Goal: Task Accomplishment & Management: Manage account settings

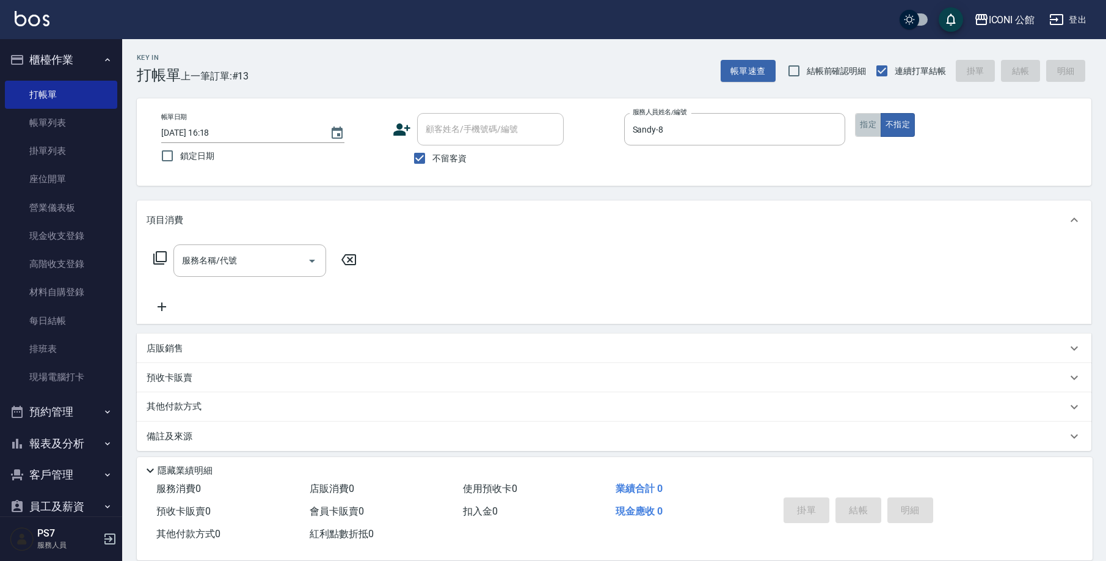
click at [877, 126] on button "指定" at bounding box center [868, 125] width 26 height 24
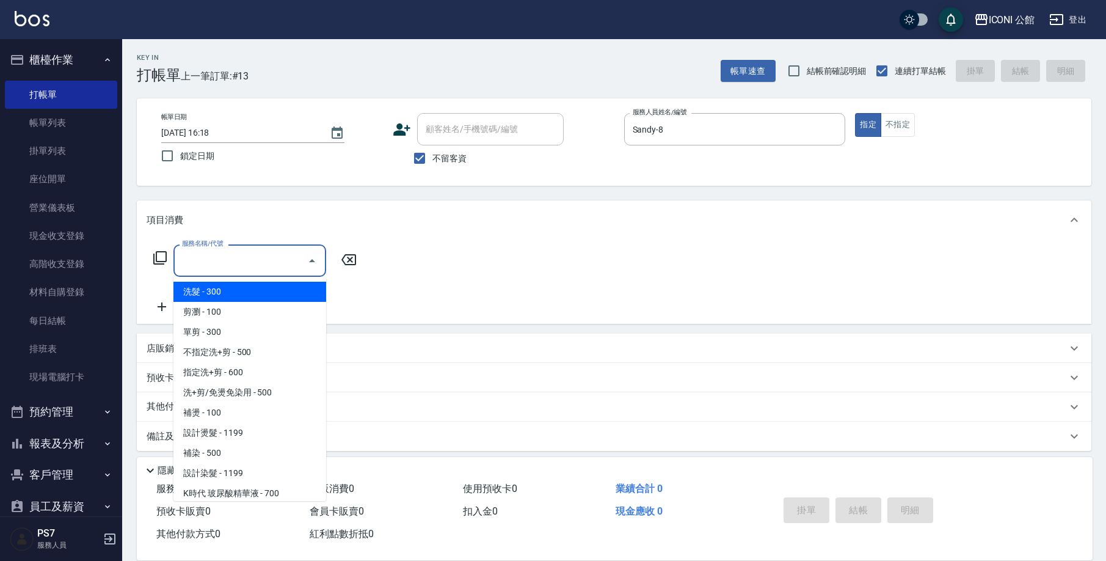
click at [276, 254] on input "服務名稱/代號" at bounding box center [240, 260] width 123 height 21
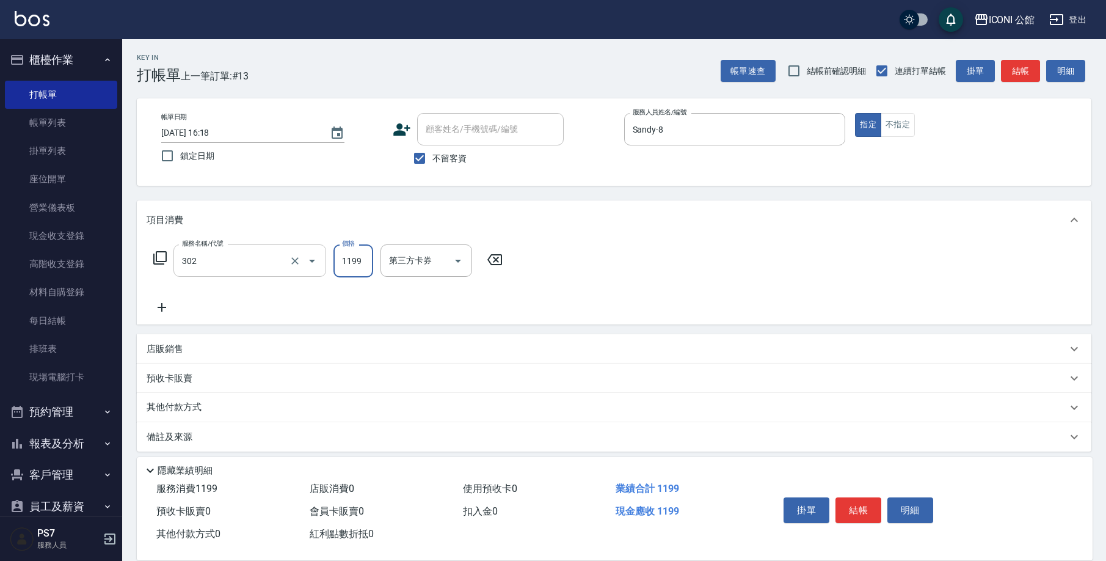
type input "設計燙髮(302)"
type input "1380"
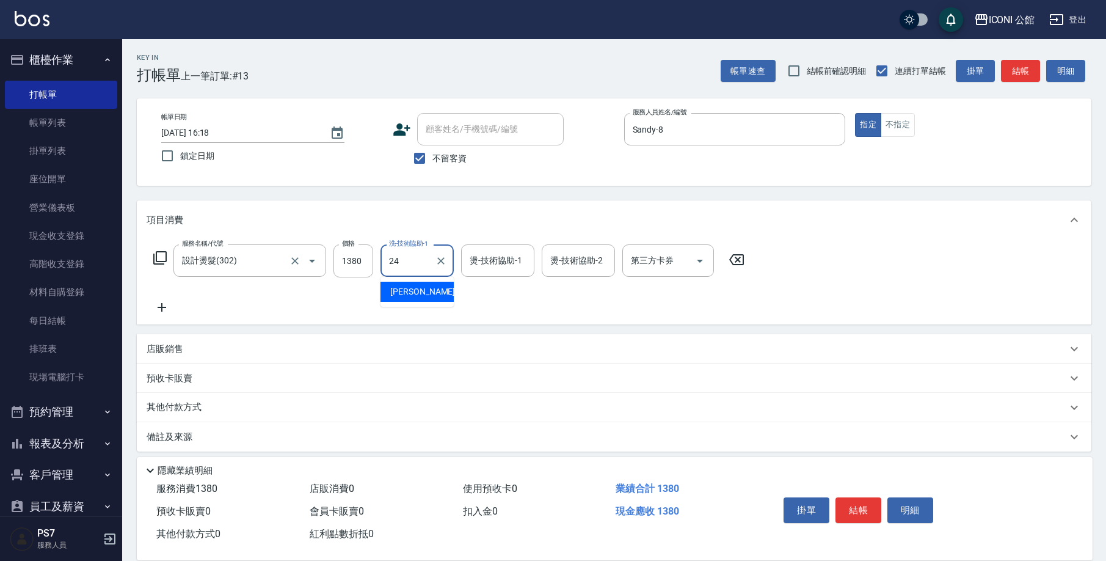
type input "[PERSON_NAME]-24"
type input "Sandy-8"
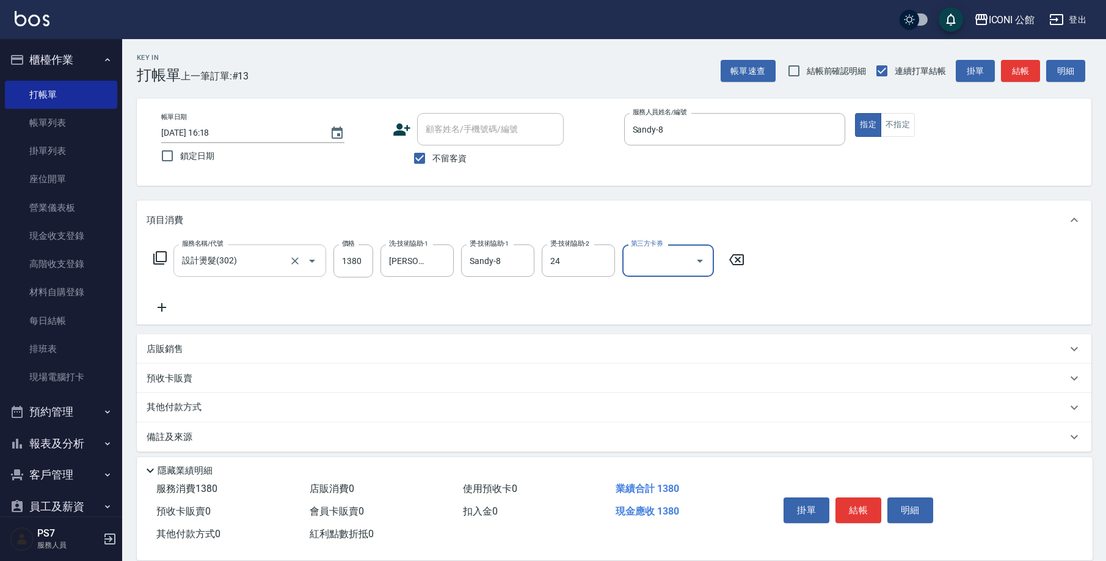
type input "[PERSON_NAME]-24"
click at [157, 255] on icon at bounding box center [159, 257] width 13 height 13
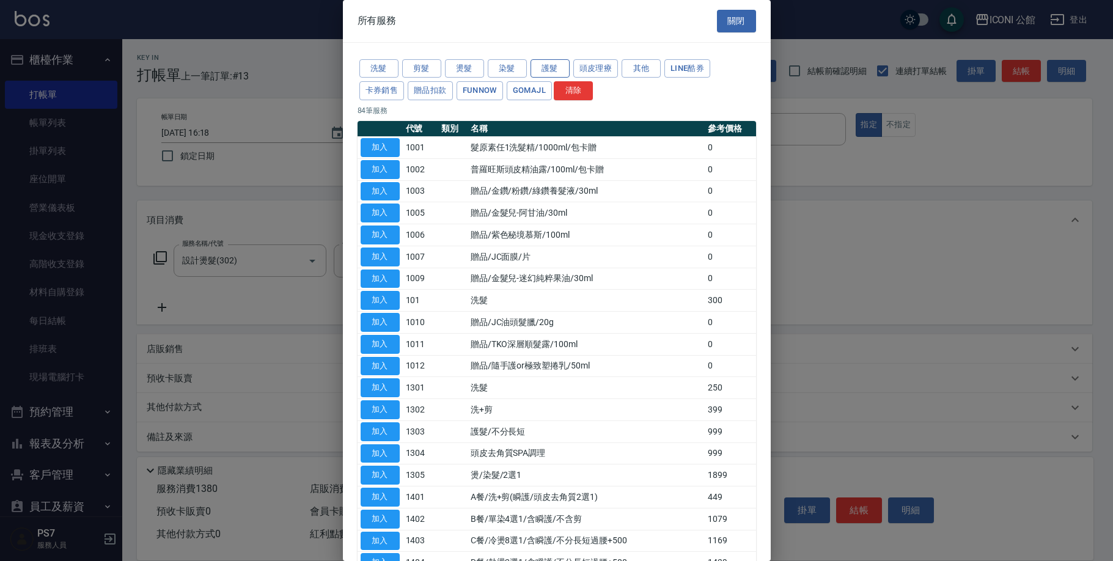
click at [554, 67] on button "護髮" at bounding box center [549, 68] width 39 height 19
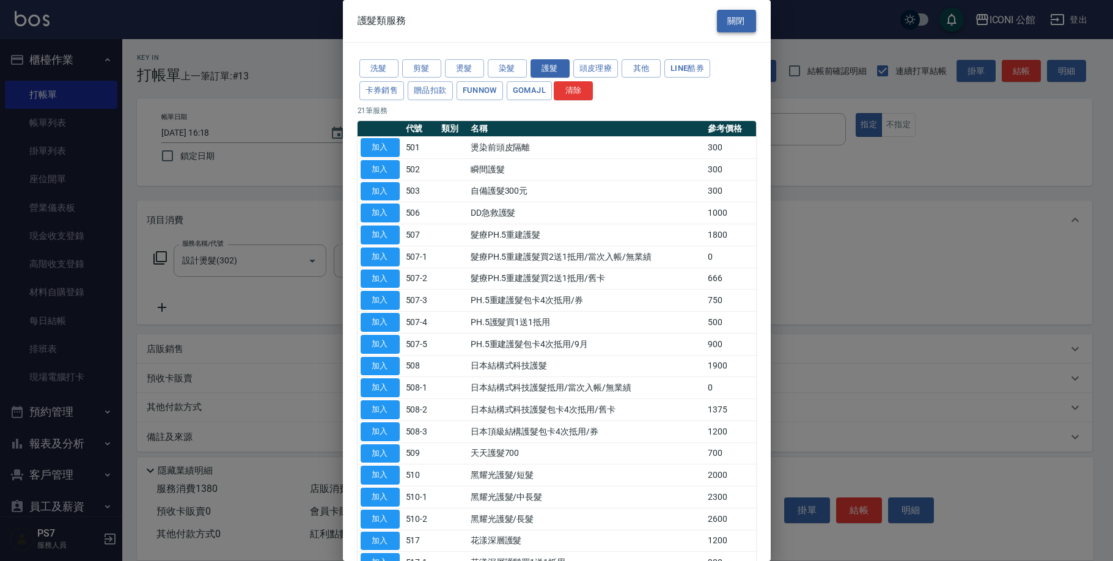
click at [727, 19] on button "關閉" at bounding box center [736, 21] width 39 height 23
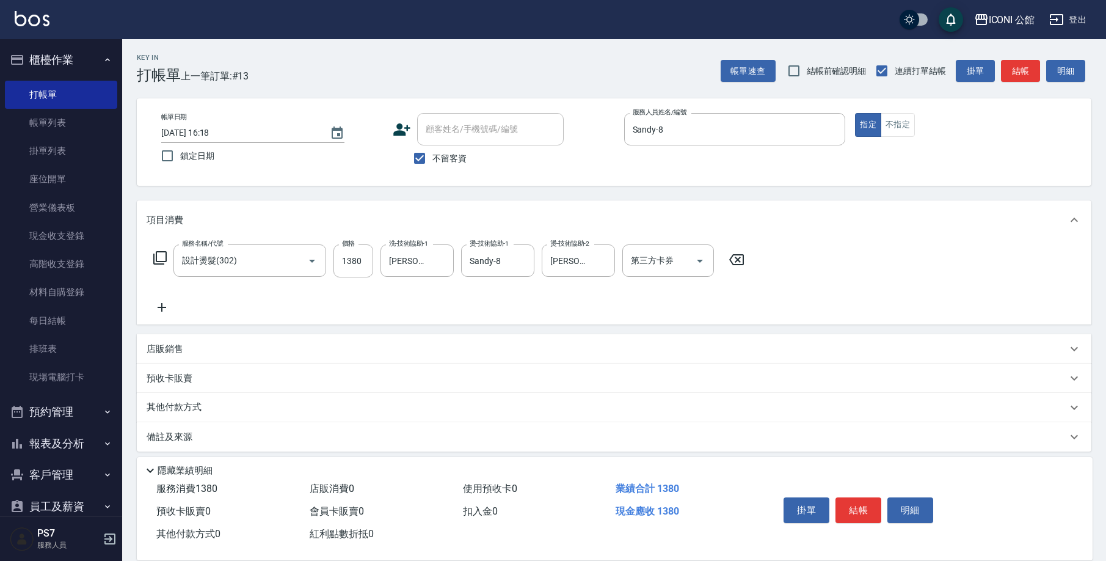
click at [156, 254] on icon at bounding box center [159, 257] width 13 height 13
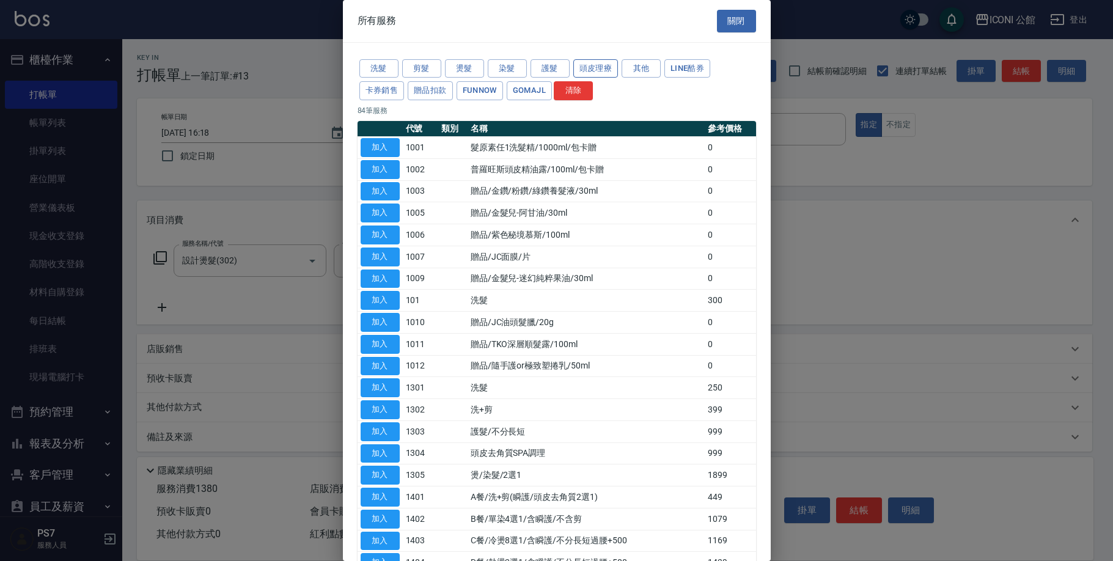
click at [574, 68] on button "頭皮理療" at bounding box center [595, 68] width 45 height 19
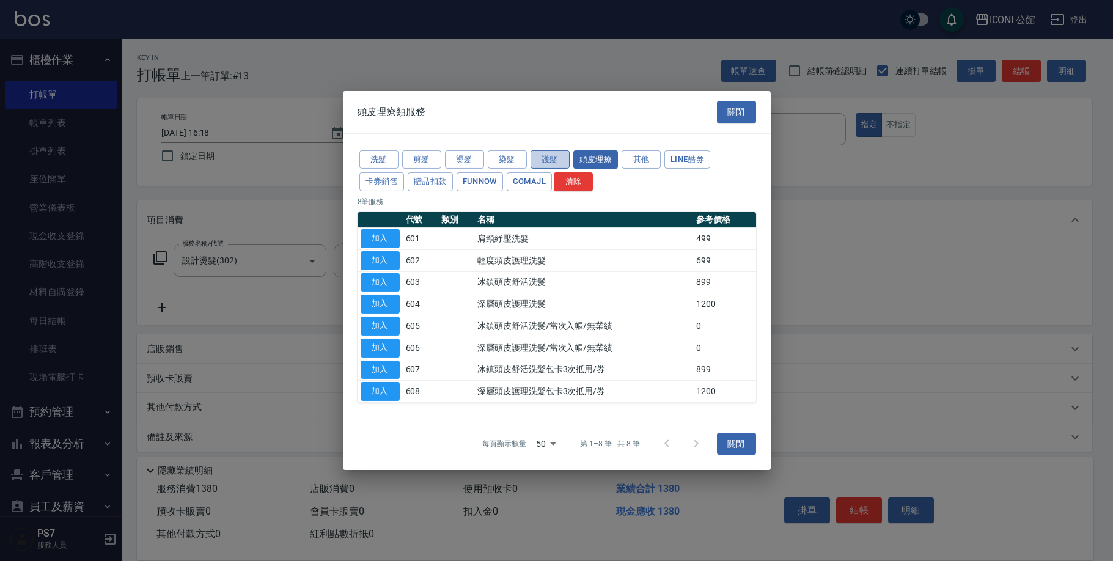
click at [543, 156] on button "護髮" at bounding box center [549, 159] width 39 height 19
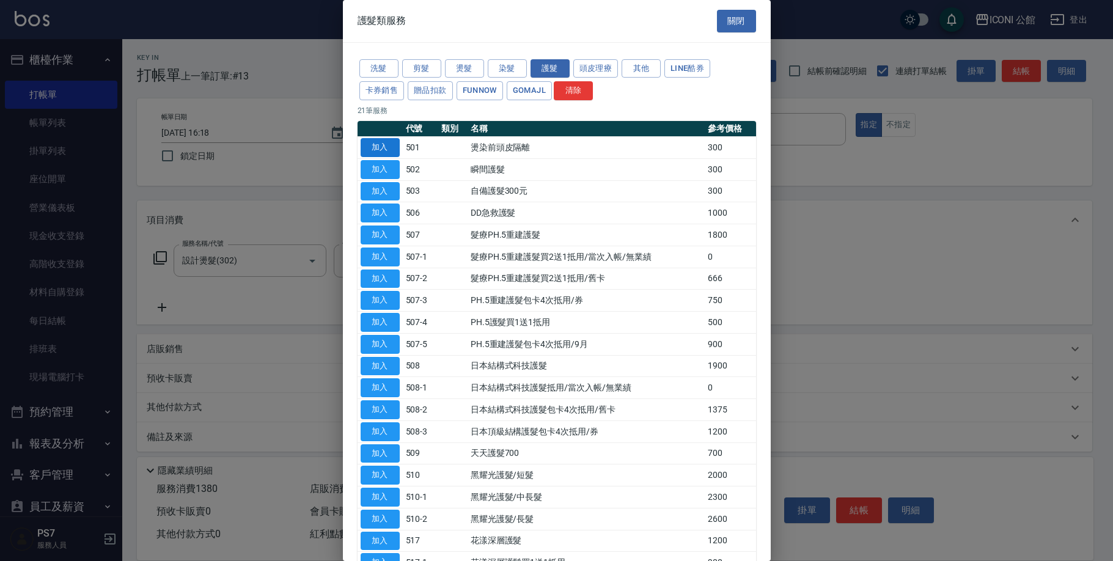
click at [390, 145] on button "加入" at bounding box center [379, 147] width 39 height 19
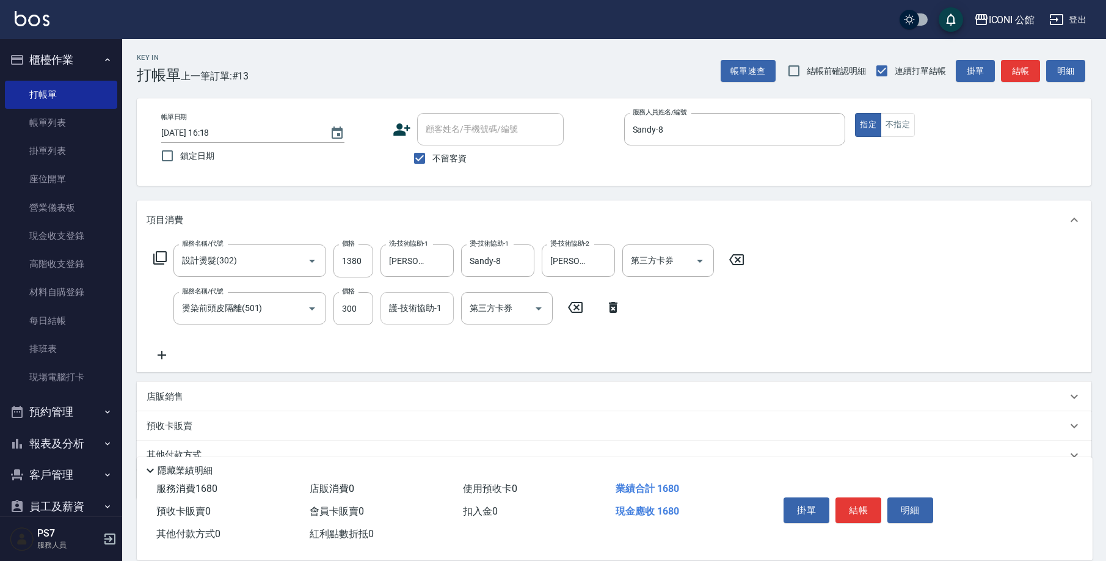
click at [433, 310] on input "護-技術協助-1" at bounding box center [417, 308] width 62 height 21
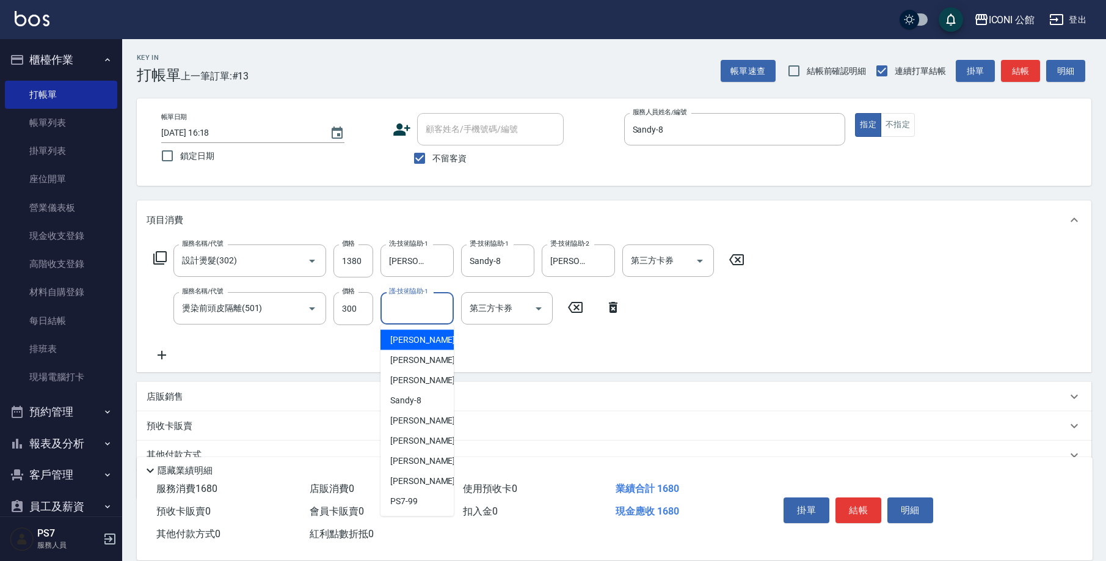
type input "2"
type input "Sandy-8"
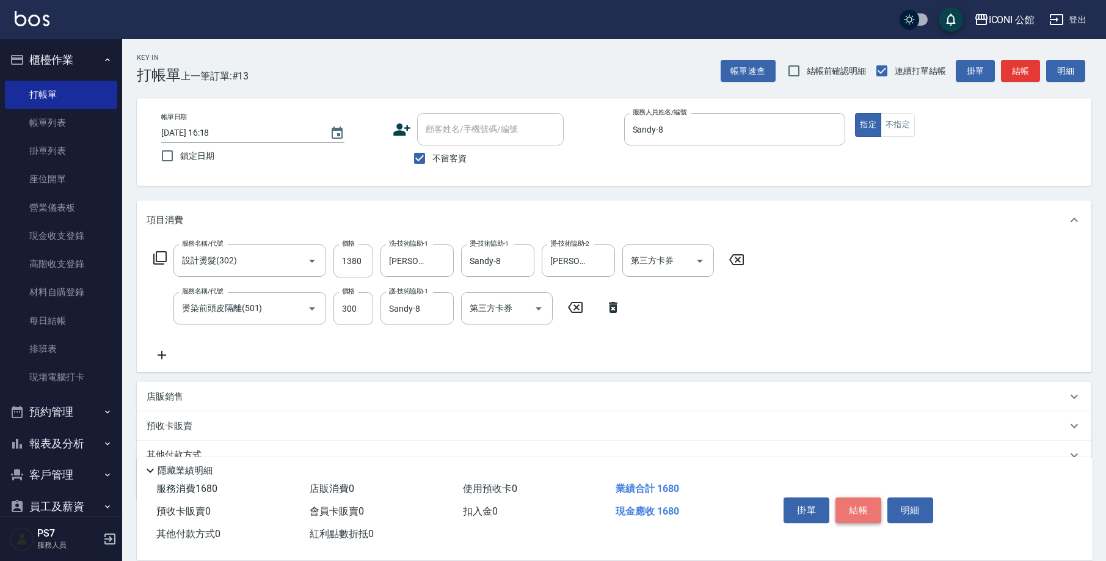
click at [869, 503] on button "結帳" at bounding box center [859, 510] width 46 height 26
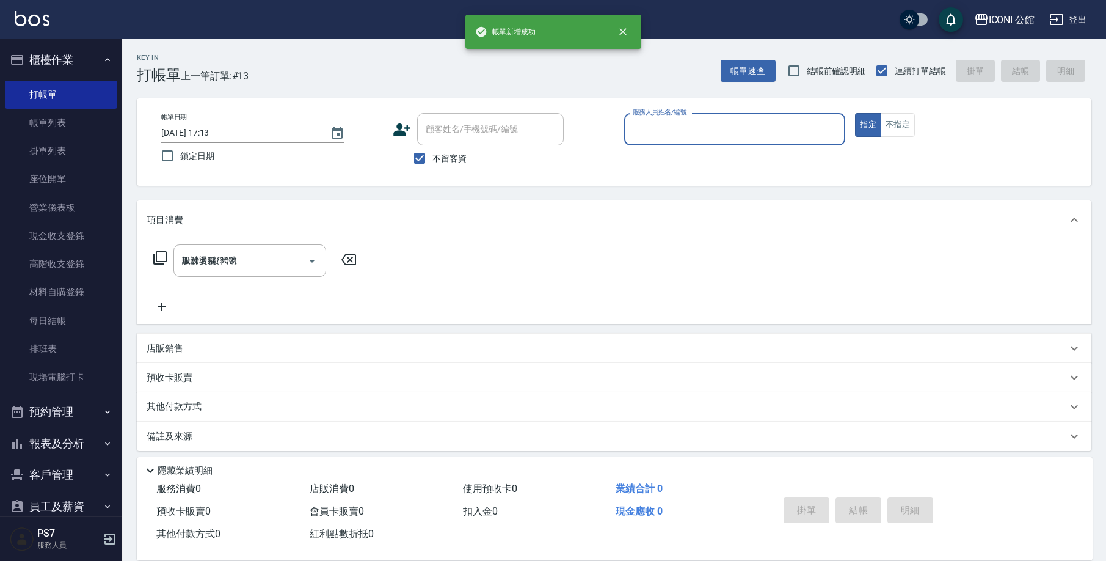
type input "2025/09/24 17:13"
click at [62, 434] on button "報表及分析" at bounding box center [61, 444] width 112 height 32
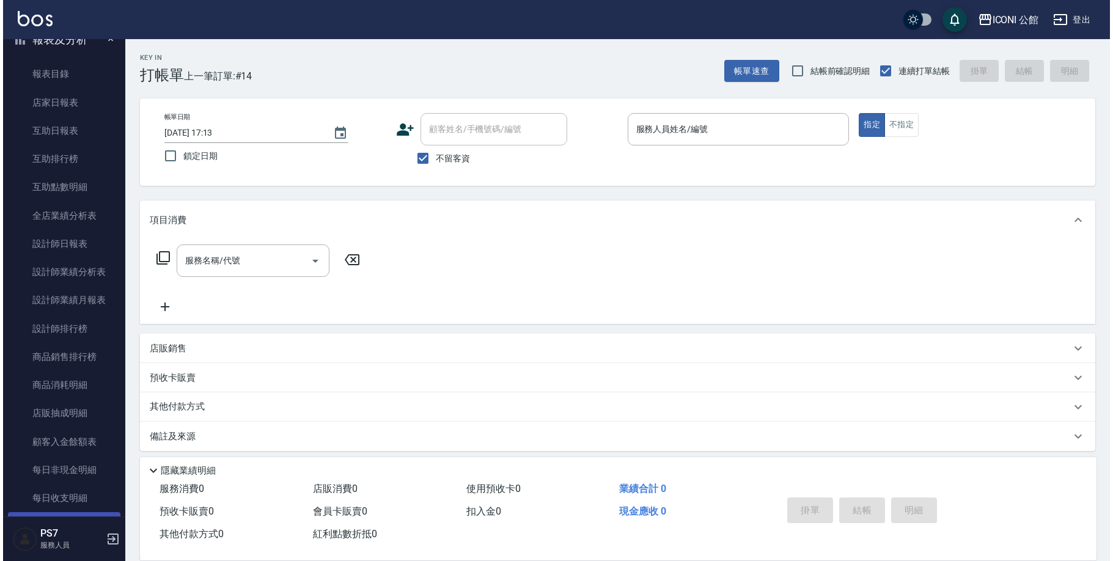
scroll to position [505, 0]
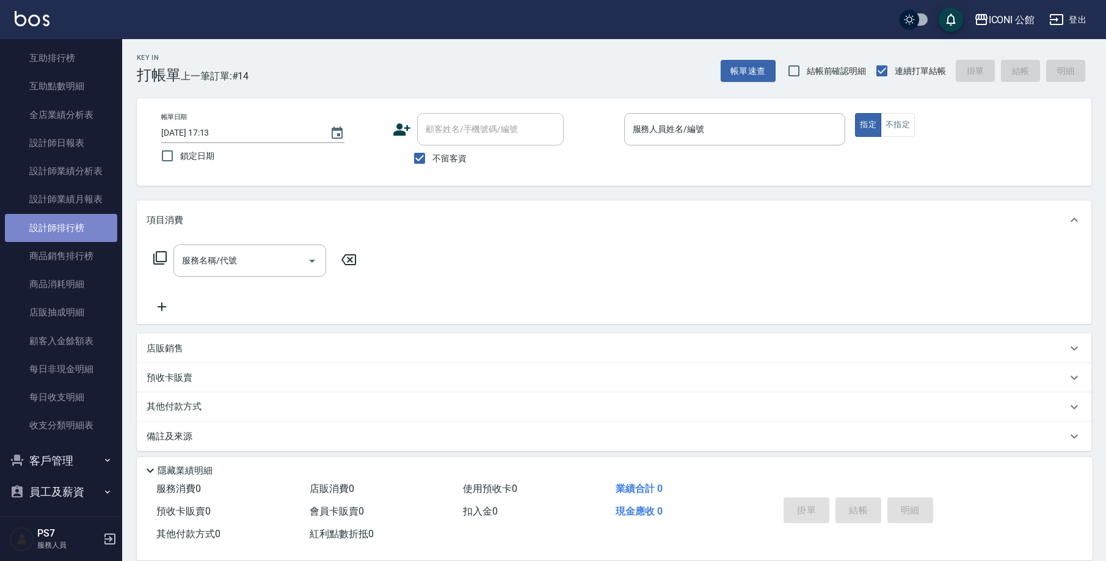
click at [104, 232] on link "設計師排行榜" at bounding box center [61, 228] width 112 height 28
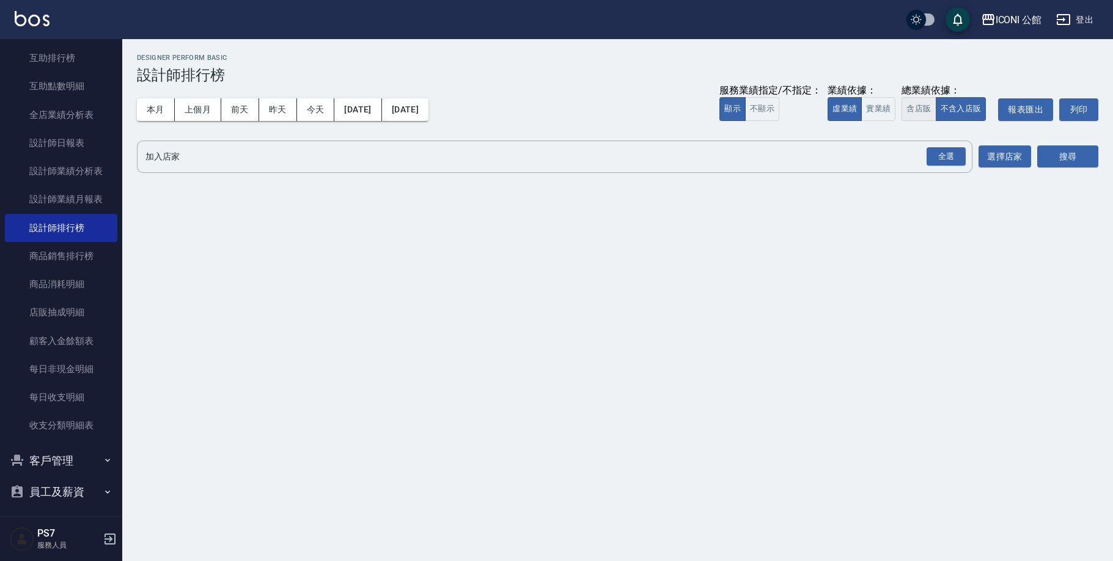
click at [908, 112] on button "含店販" at bounding box center [918, 109] width 34 height 24
click at [943, 159] on div "全選" at bounding box center [945, 156] width 39 height 19
click at [1077, 160] on button "搜尋" at bounding box center [1067, 157] width 61 height 23
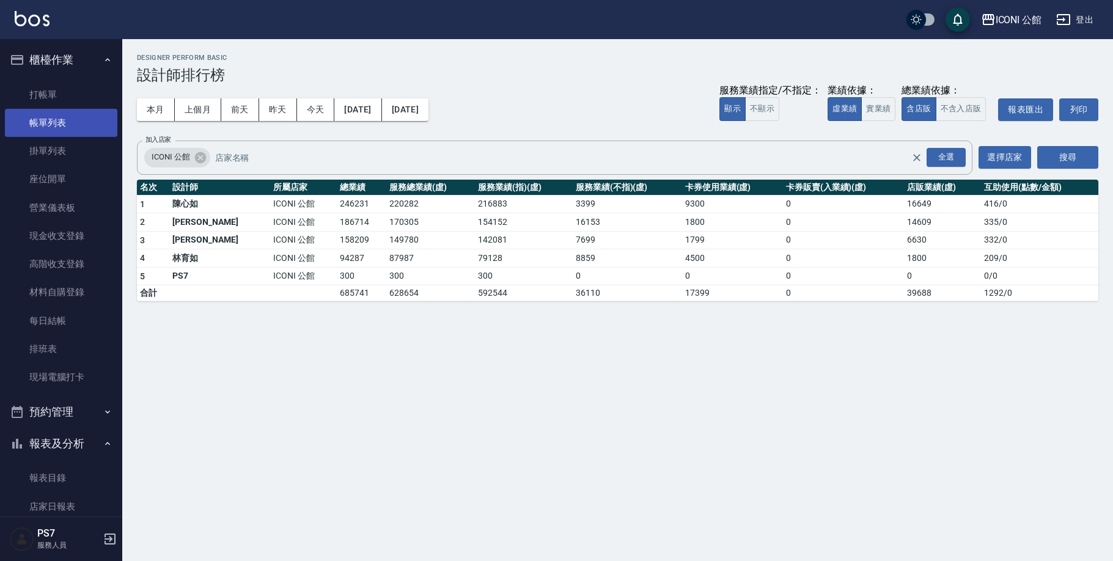
click at [45, 117] on link "帳單列表" at bounding box center [61, 123] width 112 height 28
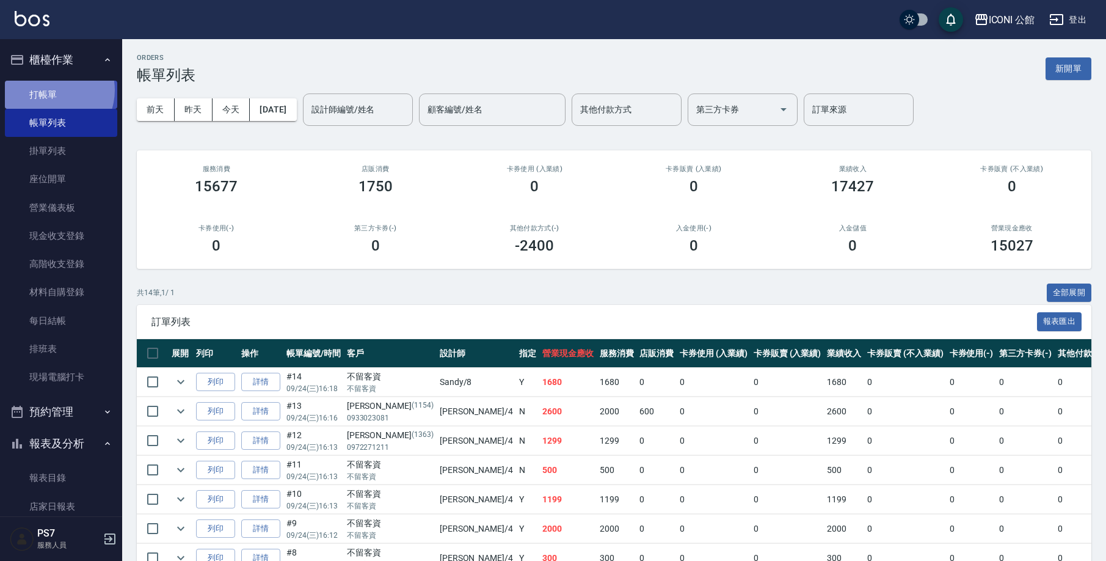
drag, startPoint x: 50, startPoint y: 90, endPoint x: 39, endPoint y: 93, distance: 11.4
click at [49, 90] on link "打帳單" at bounding box center [61, 95] width 112 height 28
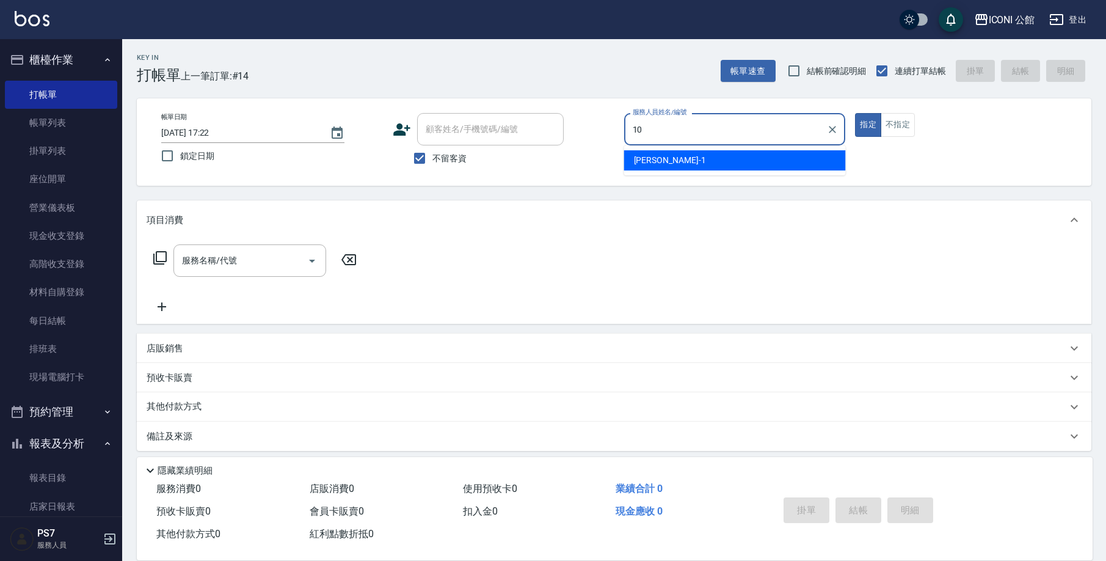
type input "Anna-10"
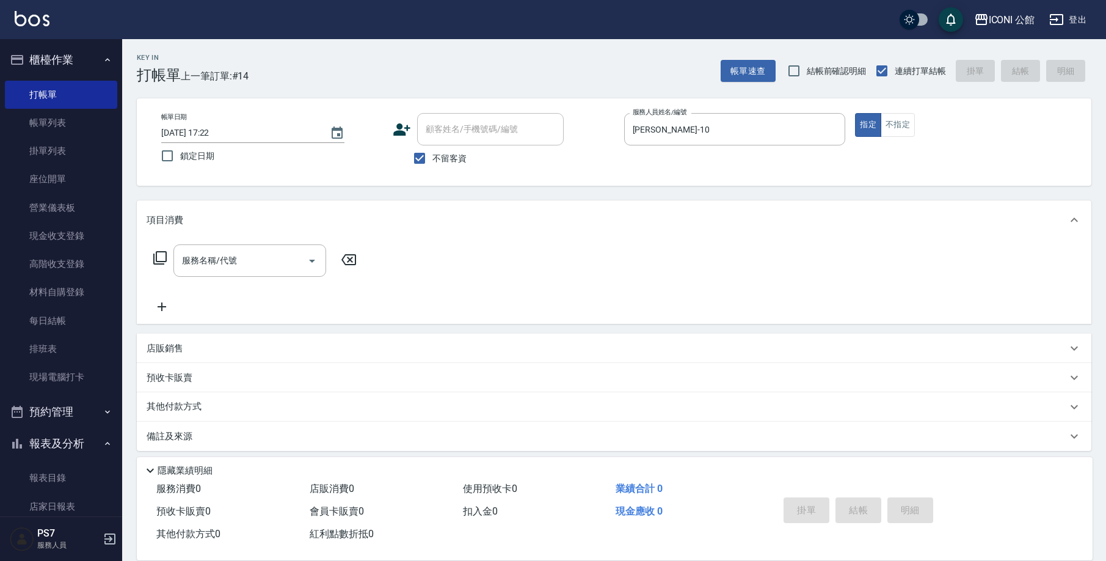
type button "true"
click at [162, 261] on icon at bounding box center [159, 257] width 13 height 13
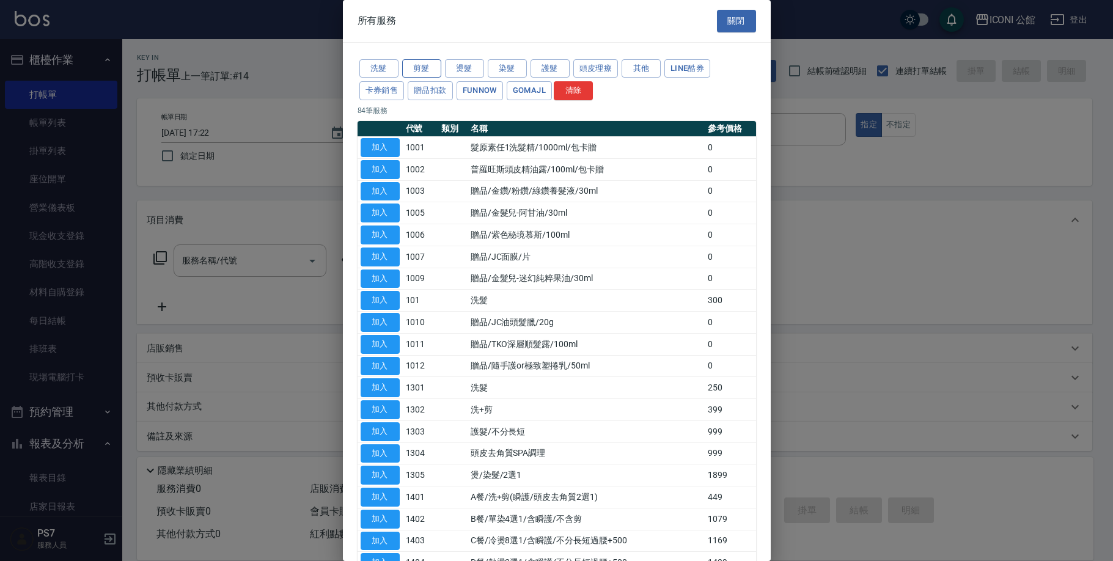
click at [412, 67] on button "剪髮" at bounding box center [421, 68] width 39 height 19
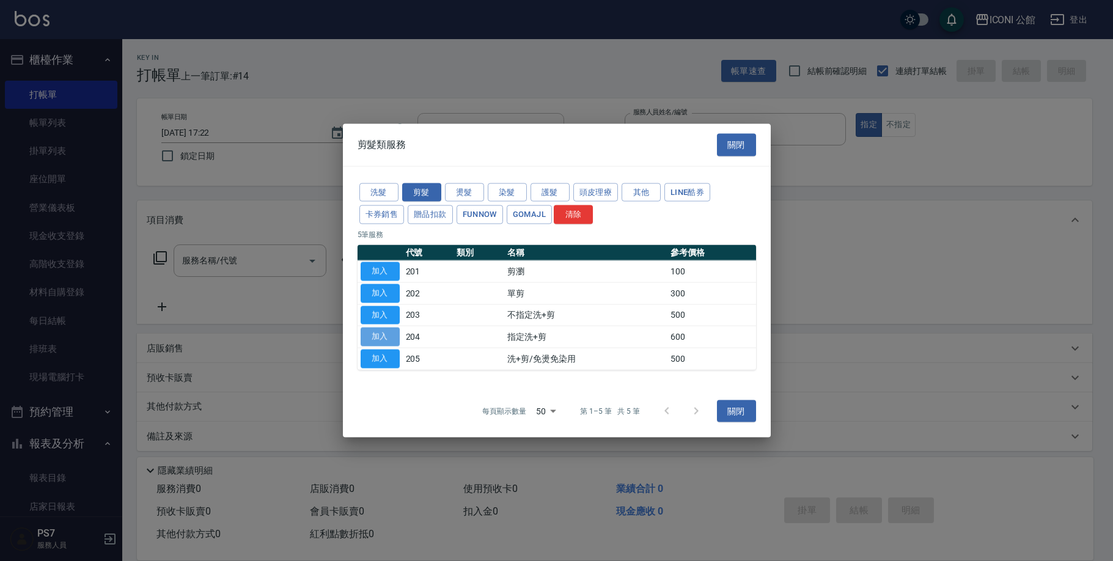
click at [385, 331] on button "加入" at bounding box center [379, 336] width 39 height 19
type input "指定洗+剪(204)"
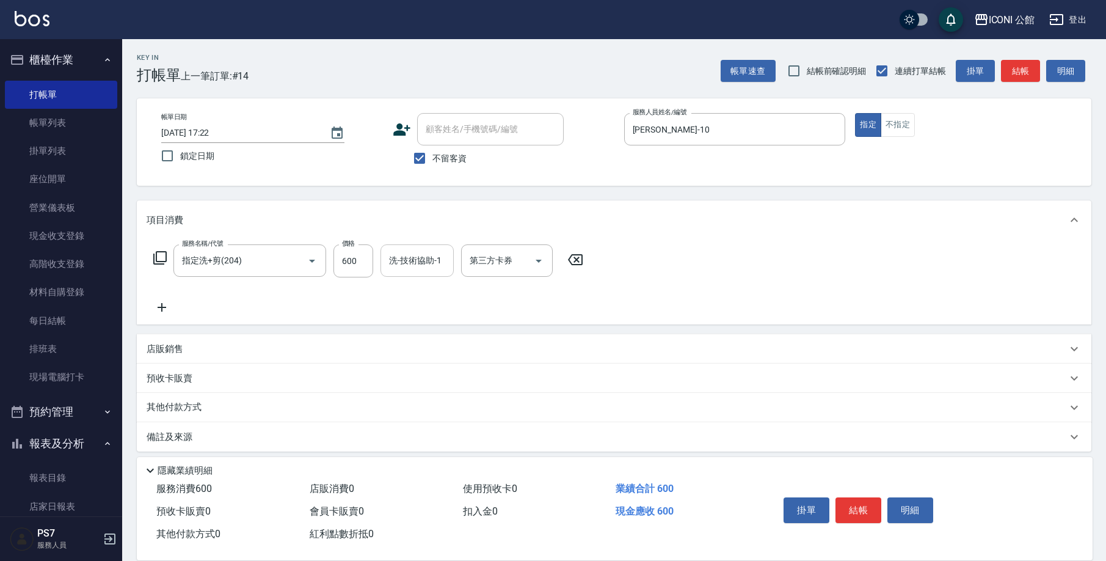
click at [407, 271] on input "洗-技術協助-1" at bounding box center [417, 260] width 62 height 21
type input "Tim-21"
click at [574, 265] on icon at bounding box center [575, 259] width 15 height 11
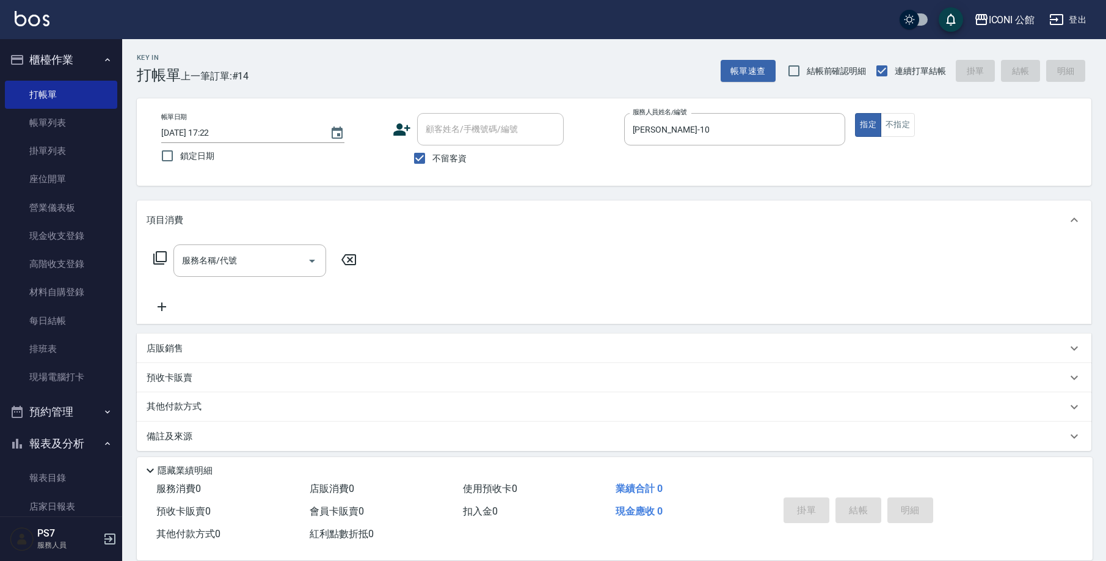
click at [199, 382] on div "預收卡販賣" at bounding box center [607, 377] width 921 height 13
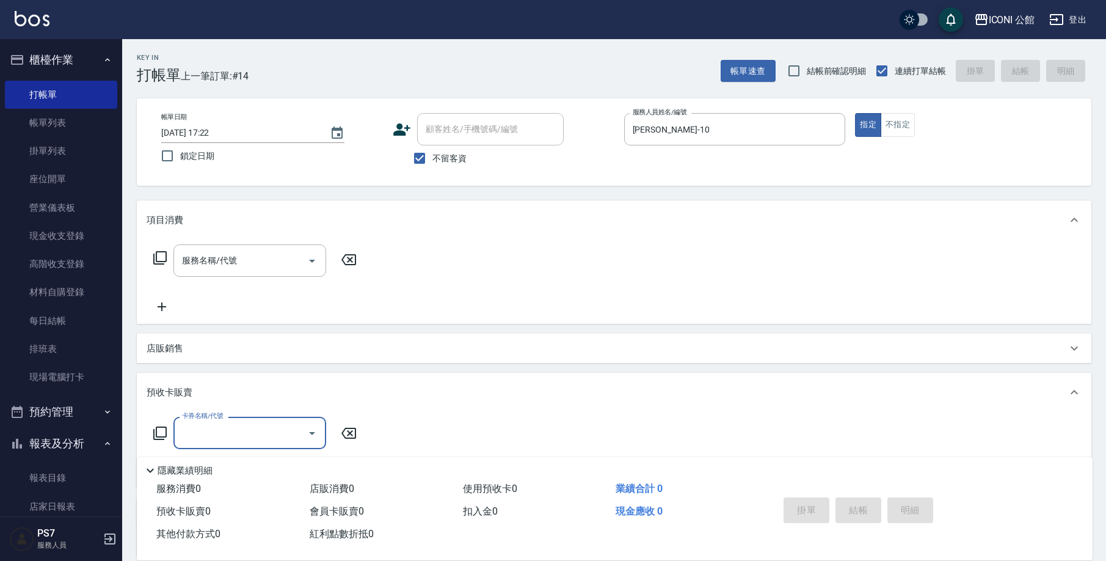
click at [163, 431] on icon at bounding box center [160, 433] width 15 height 15
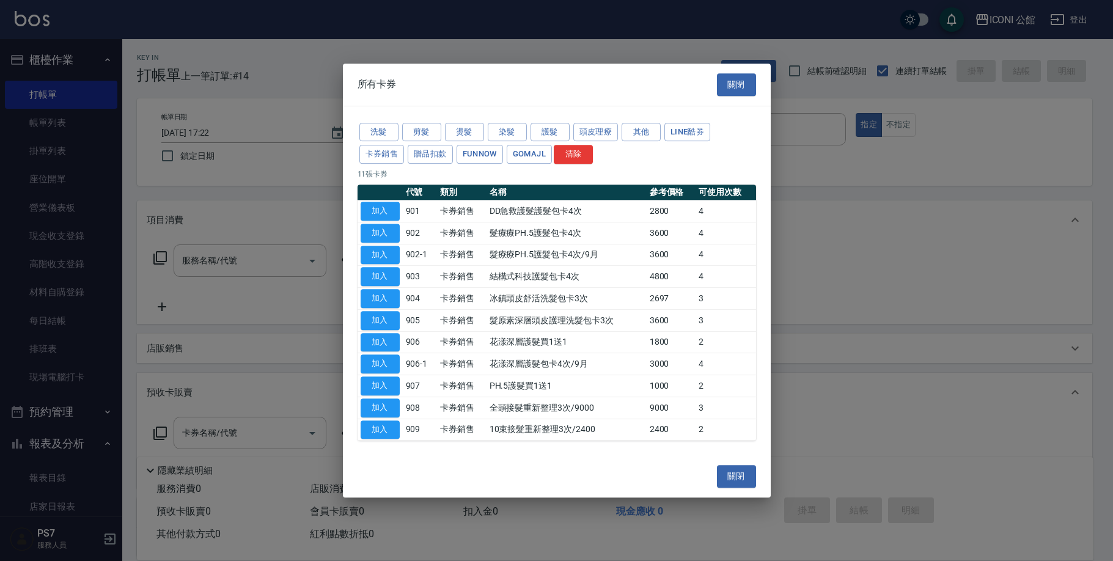
click at [406, 156] on div "洗髮 剪髮 燙髮 染髮 護髮 頭皮理療 其他 LINE酷券 卡券銷售 贈品扣款 FUNNOW GOMAJL 清除" at bounding box center [556, 143] width 398 height 45
click at [395, 159] on button "卡券銷售" at bounding box center [381, 154] width 45 height 19
click at [389, 278] on button "加入" at bounding box center [379, 276] width 39 height 19
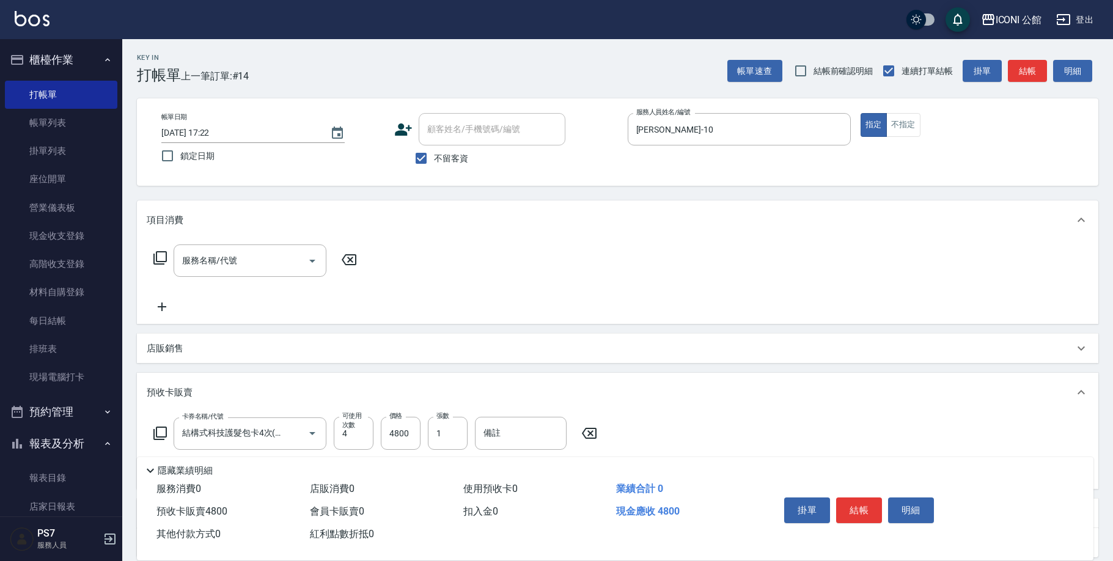
type input "結構式科技護髮包卡4次(903)"
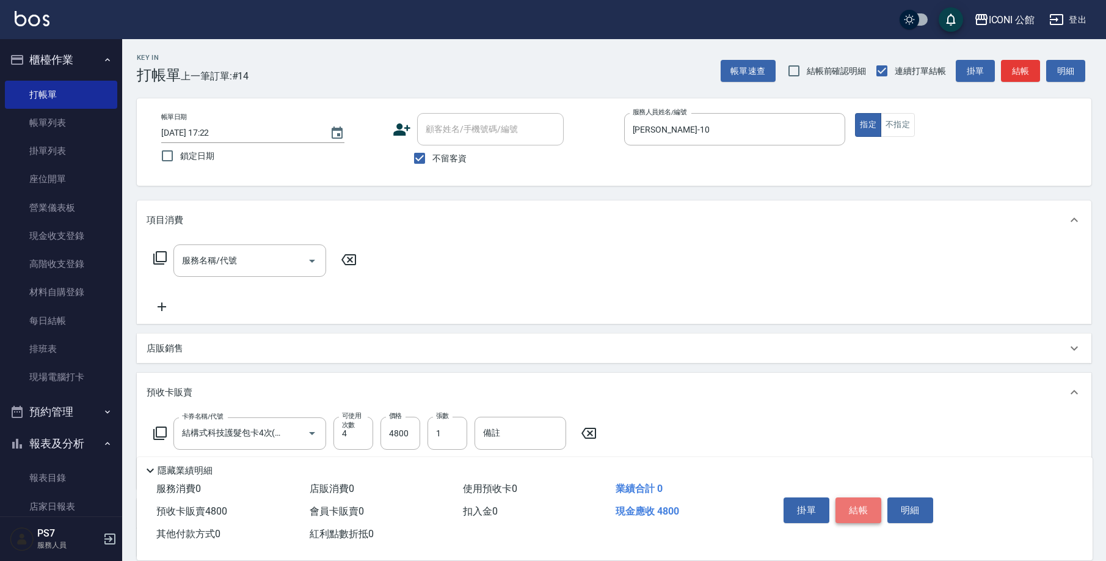
click at [849, 501] on button "結帳" at bounding box center [859, 510] width 46 height 26
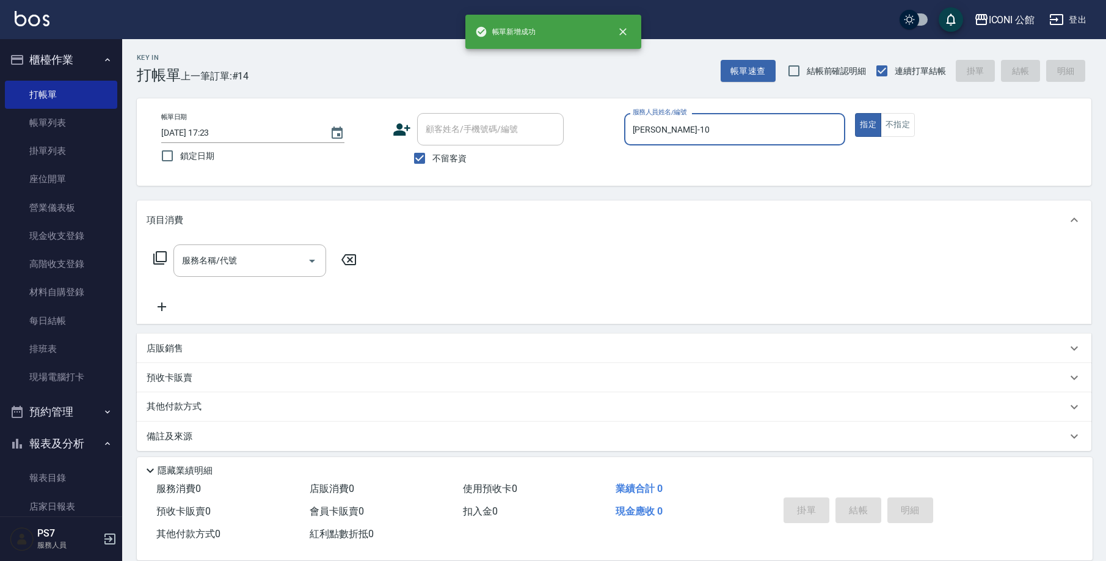
type input "2025/09/24 17:23"
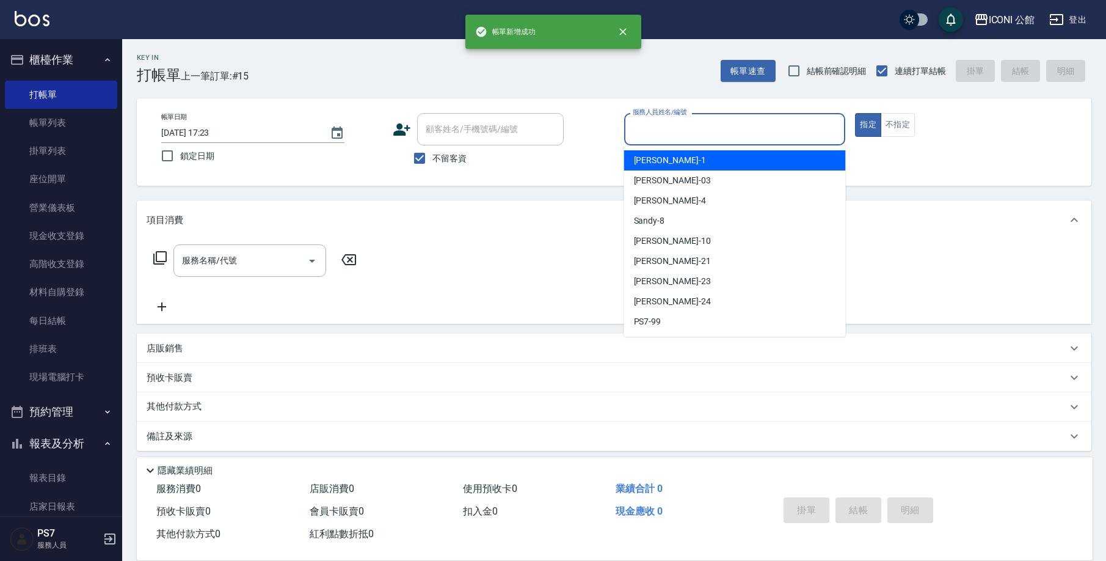
click at [640, 134] on input "服務人員姓名/編號" at bounding box center [735, 129] width 211 height 21
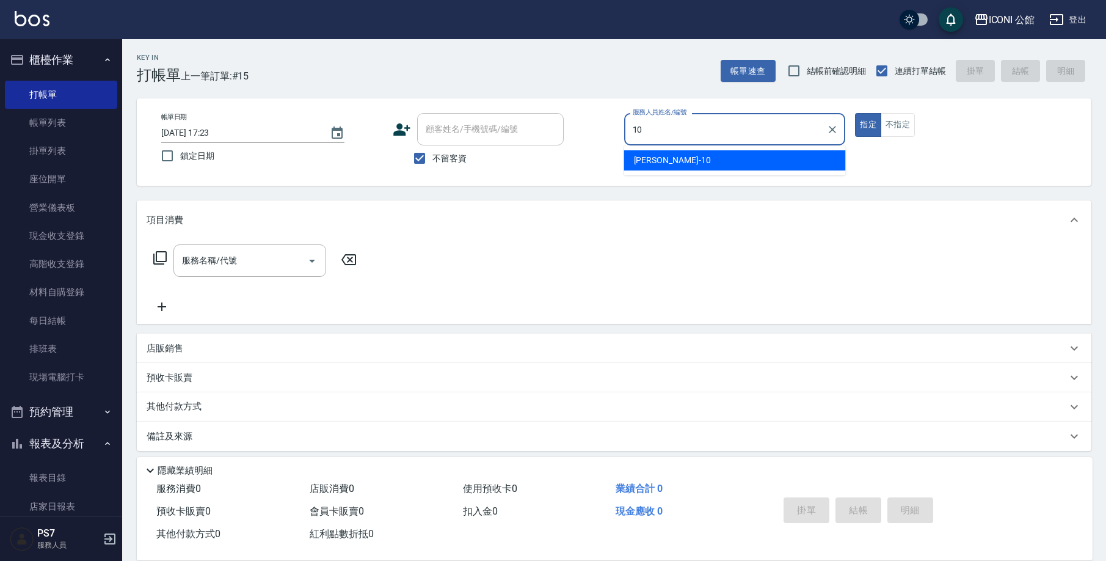
type input "Anna-10"
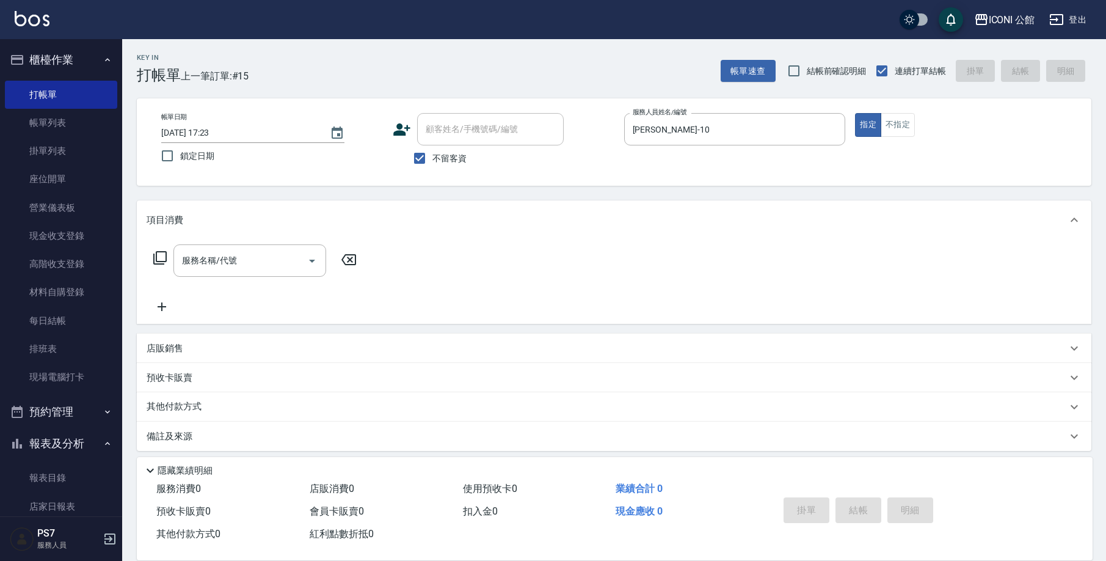
click at [161, 253] on icon at bounding box center [160, 257] width 15 height 15
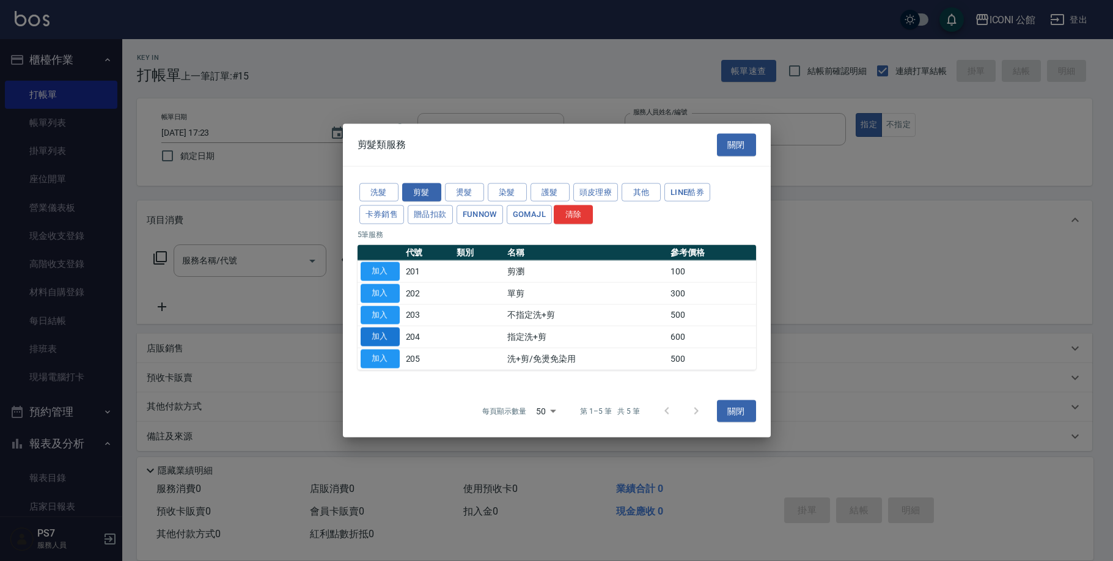
click at [384, 336] on button "加入" at bounding box center [379, 336] width 39 height 19
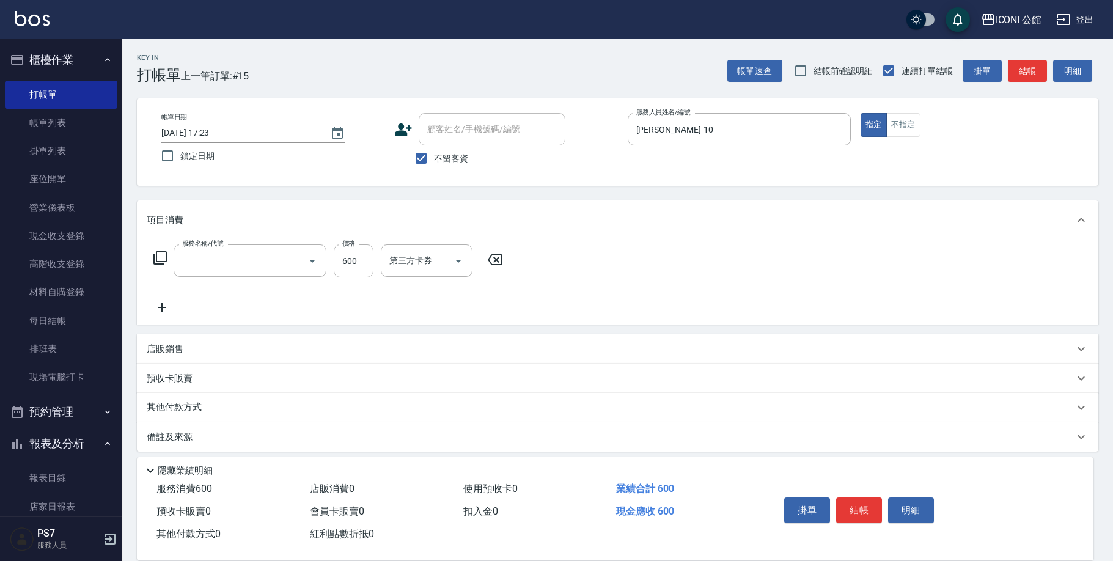
type input "指定洗+剪(204)"
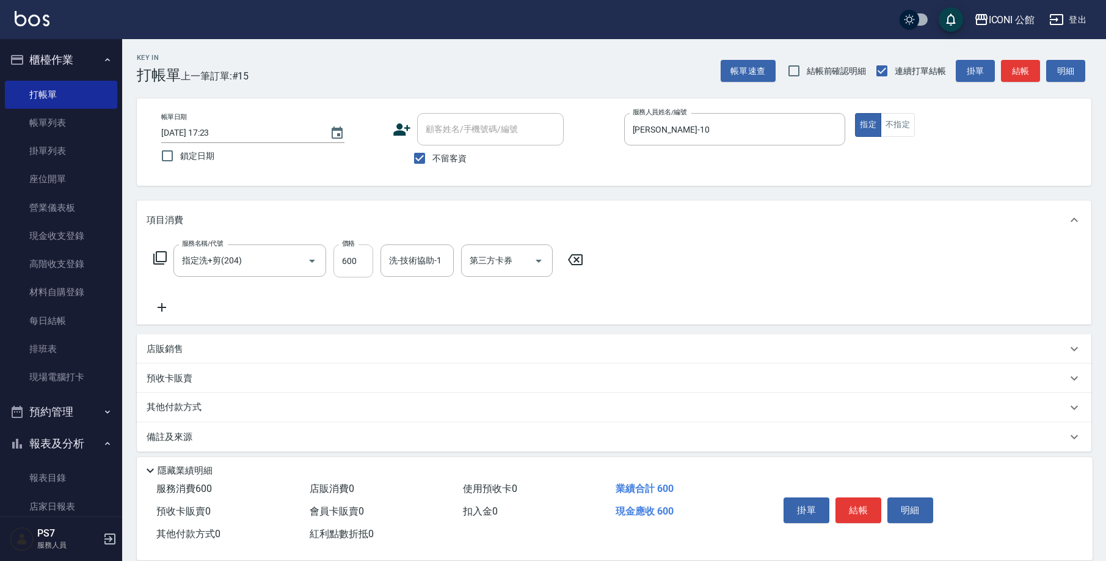
click at [362, 269] on input "600" at bounding box center [354, 260] width 40 height 33
click at [386, 270] on div "洗-技術協助-1" at bounding box center [417, 260] width 73 height 32
type input "Tim-21"
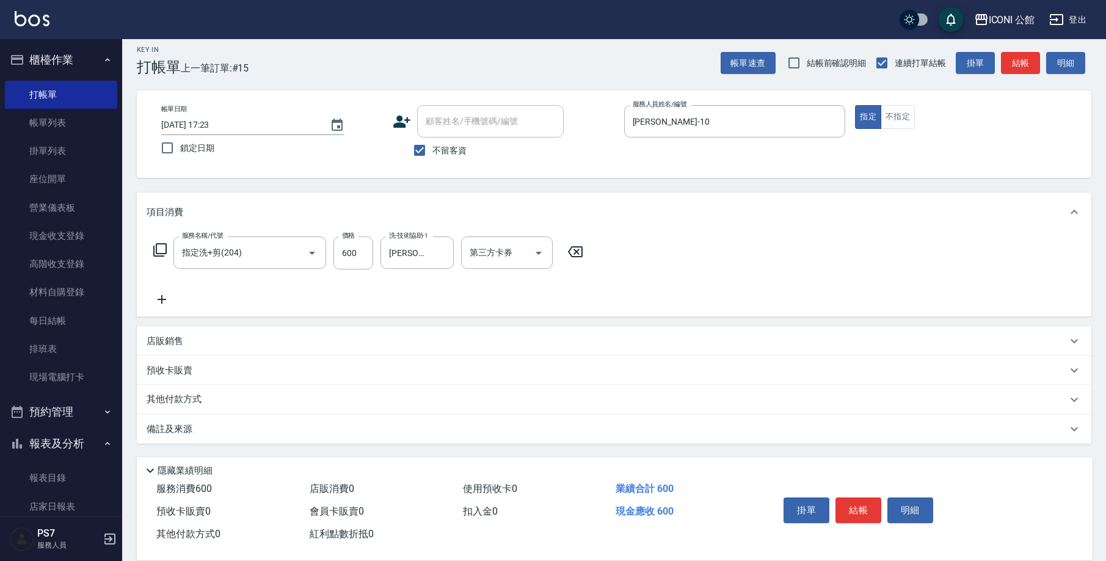
click at [182, 426] on p "備註及來源" at bounding box center [170, 429] width 46 height 13
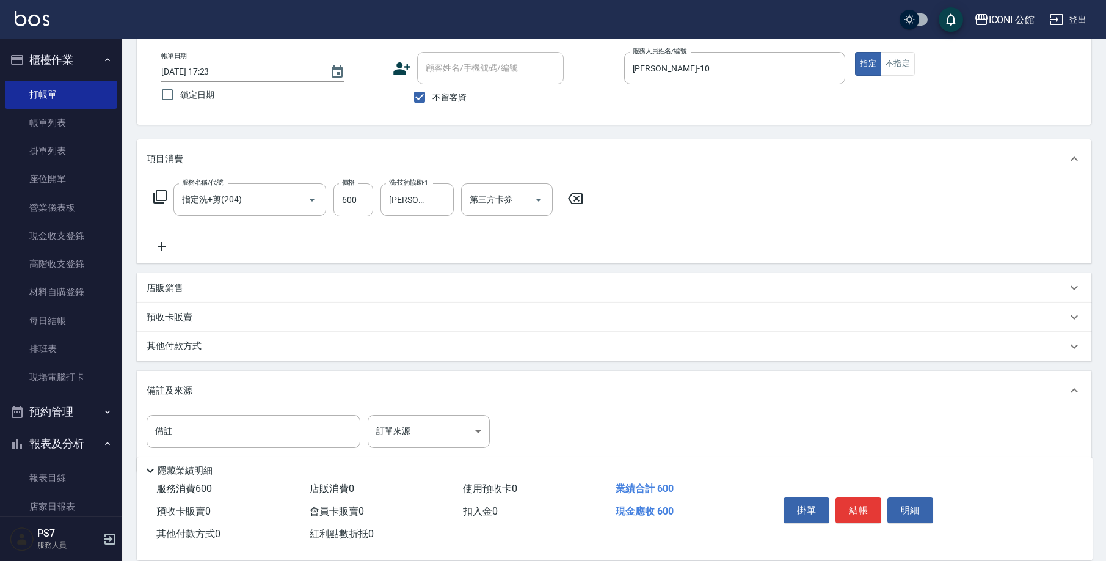
scroll to position [0, 0]
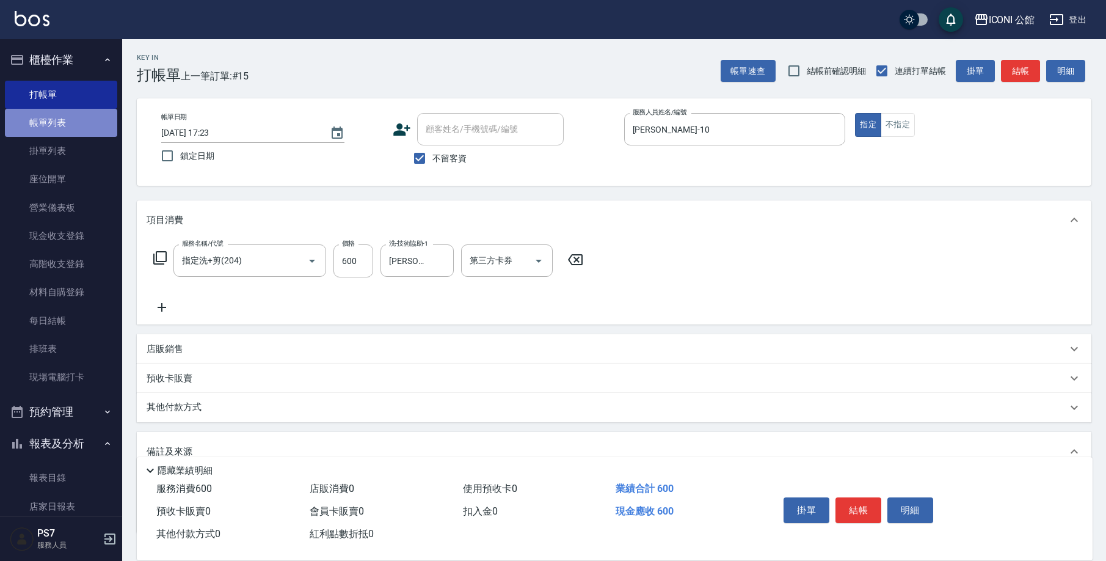
click at [68, 129] on link "帳單列表" at bounding box center [61, 123] width 112 height 28
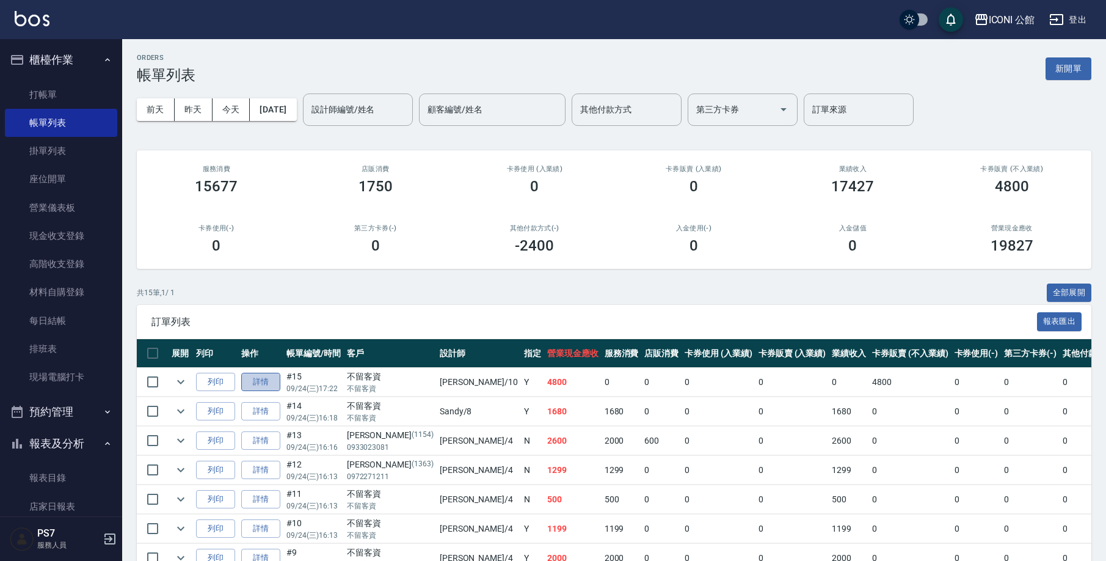
click at [266, 381] on link "詳情" at bounding box center [260, 382] width 39 height 19
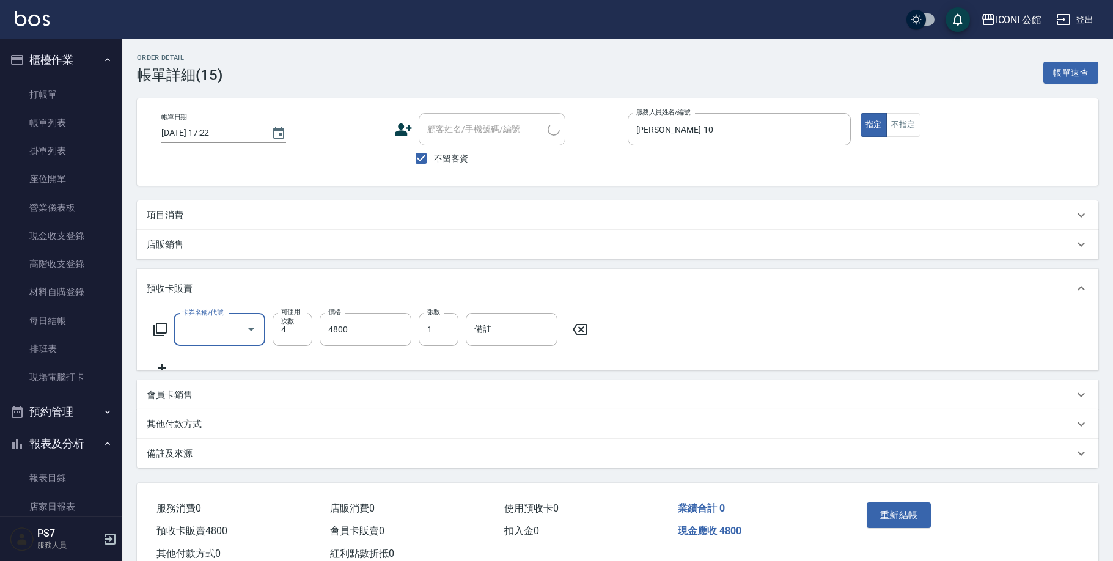
type input "2025/09/24 17:22"
checkbox input "true"
type input "Anna-10"
type input "結構式科技護髮包卡4次(903)"
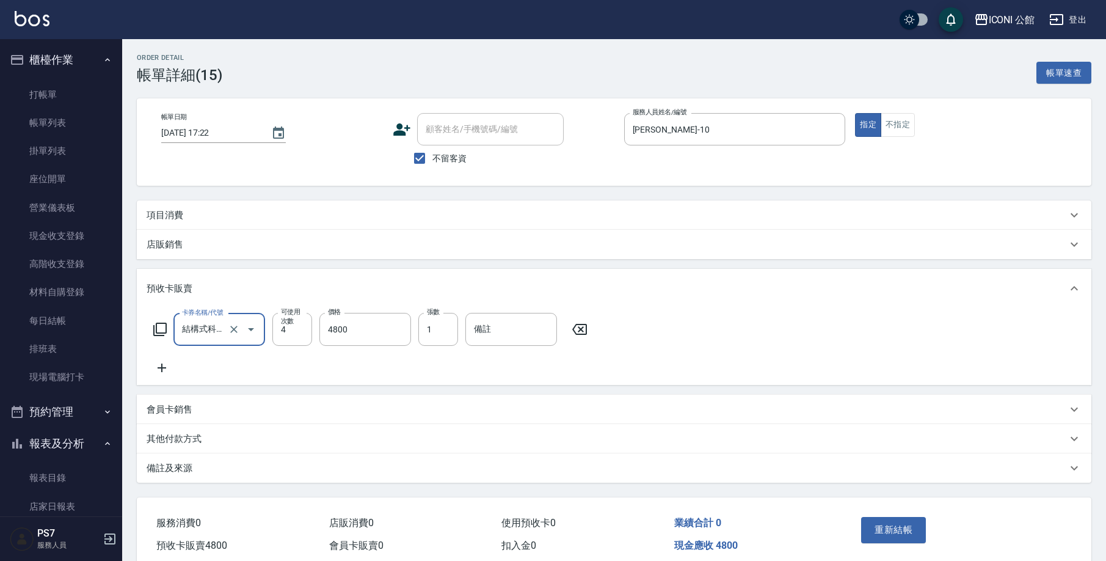
click at [456, 130] on input "顧客姓名/手機號碼/編號" at bounding box center [491, 129] width 136 height 21
click at [420, 159] on input "不留客資" at bounding box center [420, 158] width 26 height 26
checkbox input "false"
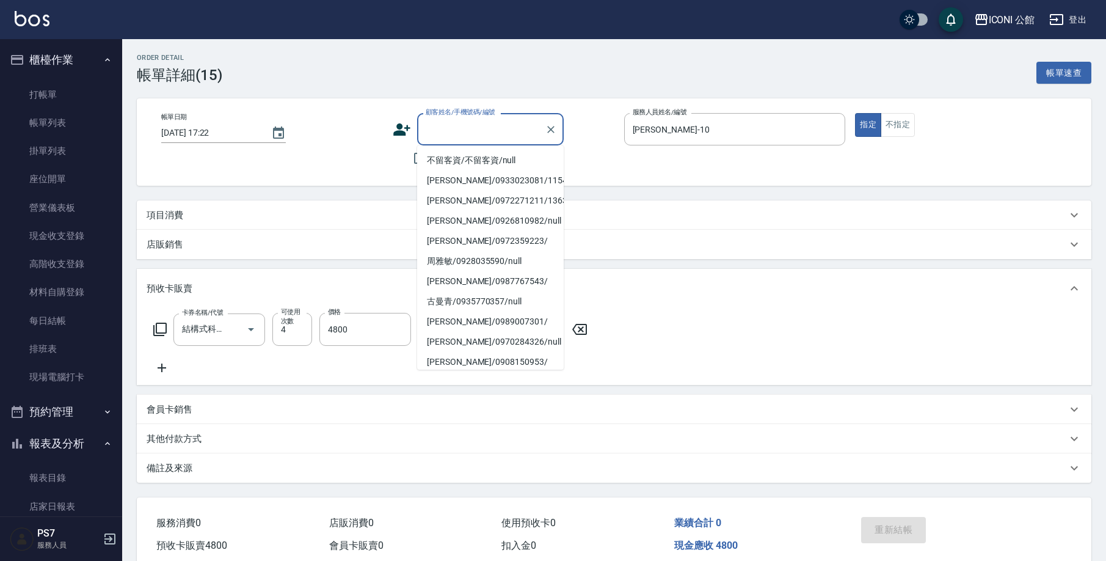
click at [450, 136] on input "顧客姓名/手機號碼/編號" at bounding box center [481, 129] width 117 height 21
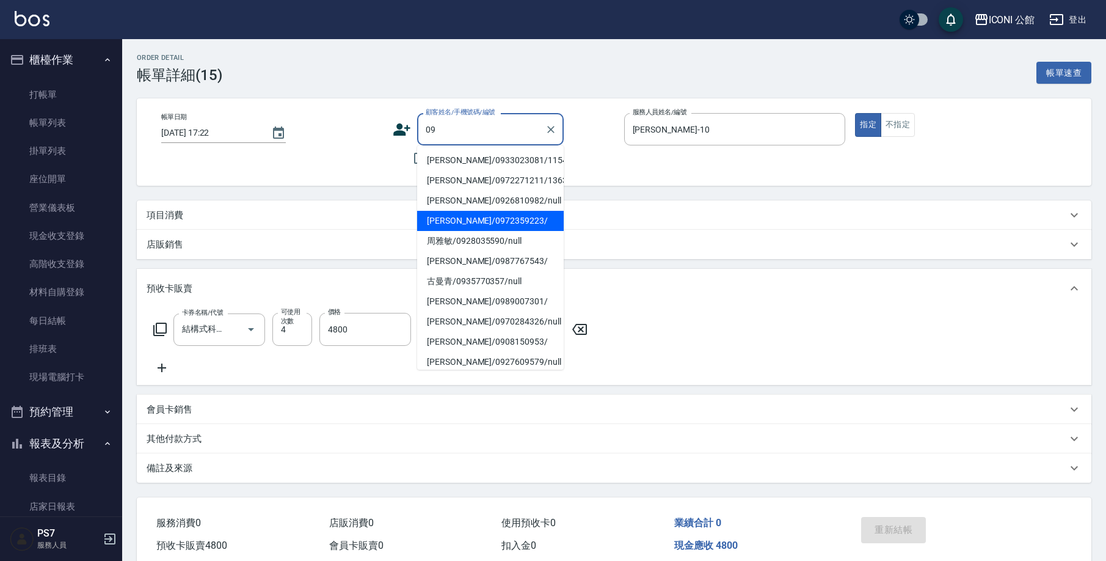
click at [498, 222] on li "林宛儀/0972359223/" at bounding box center [490, 221] width 147 height 20
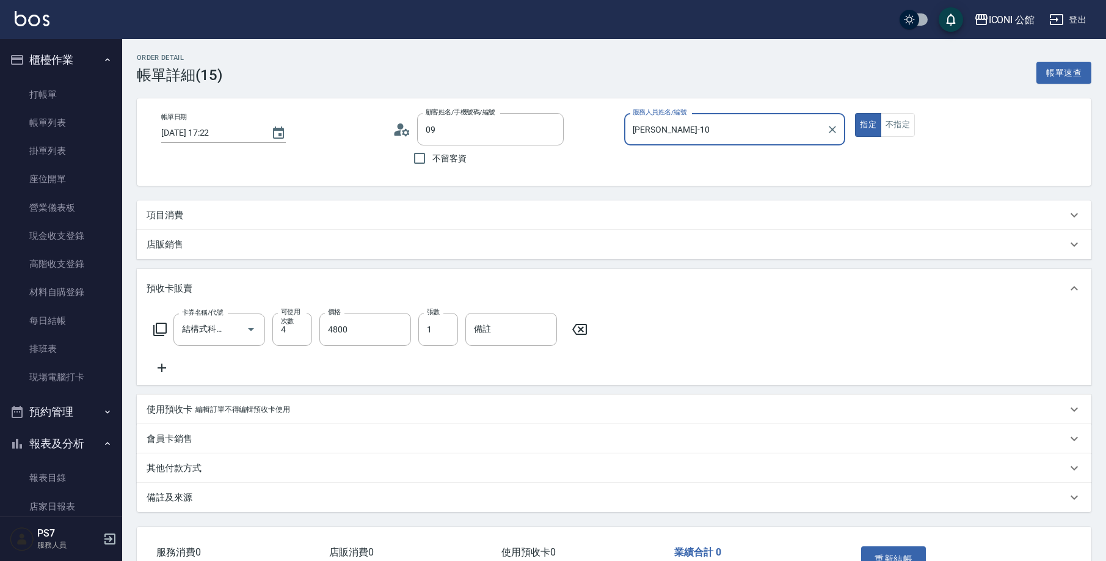
type input "林宛儀/0972359223/"
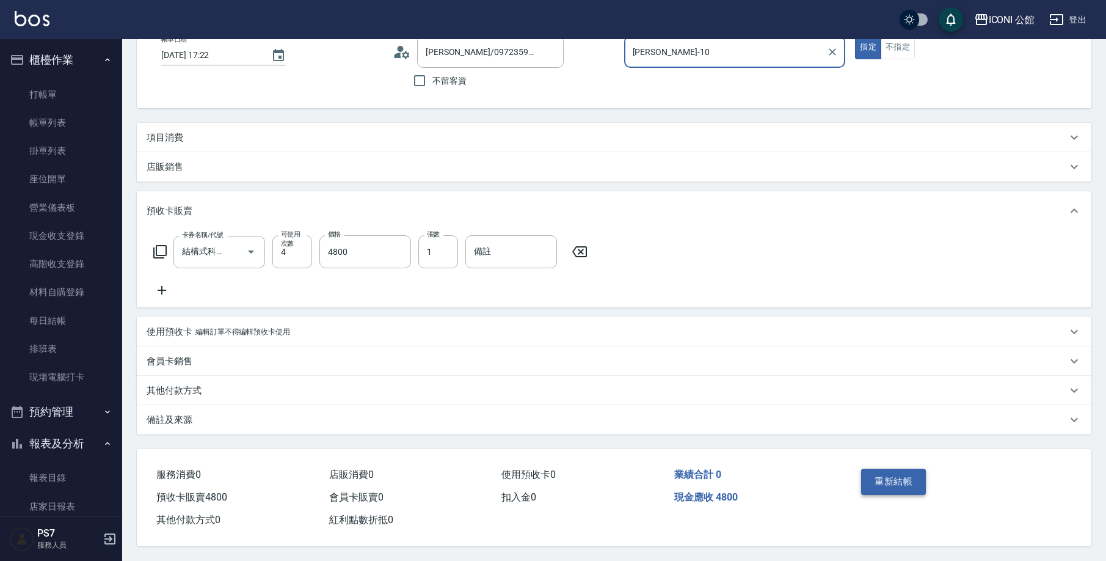
click at [872, 475] on button "重新結帳" at bounding box center [893, 482] width 65 height 26
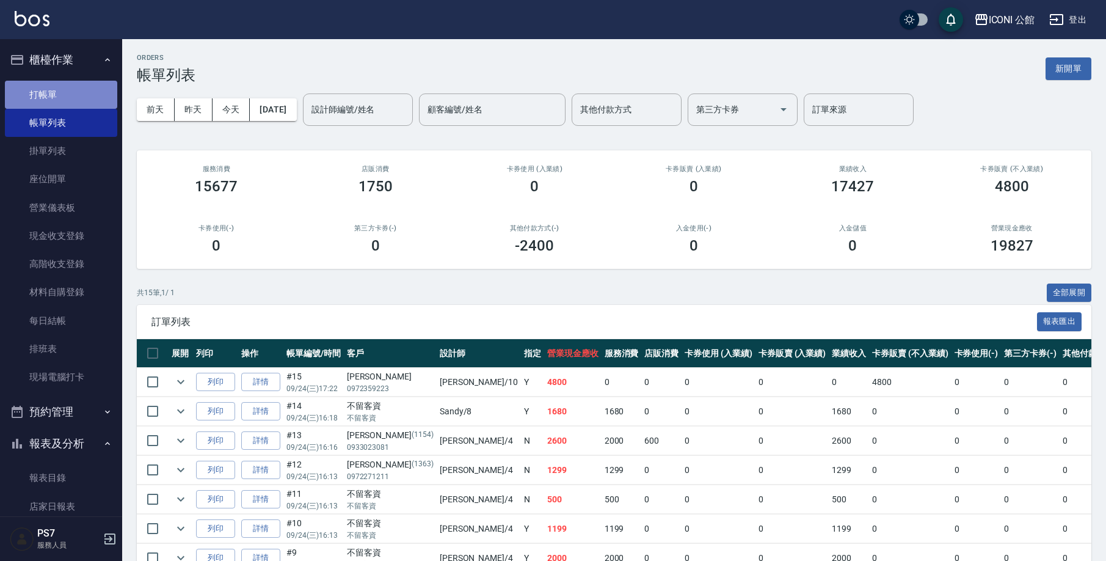
click at [75, 92] on link "打帳單" at bounding box center [61, 95] width 112 height 28
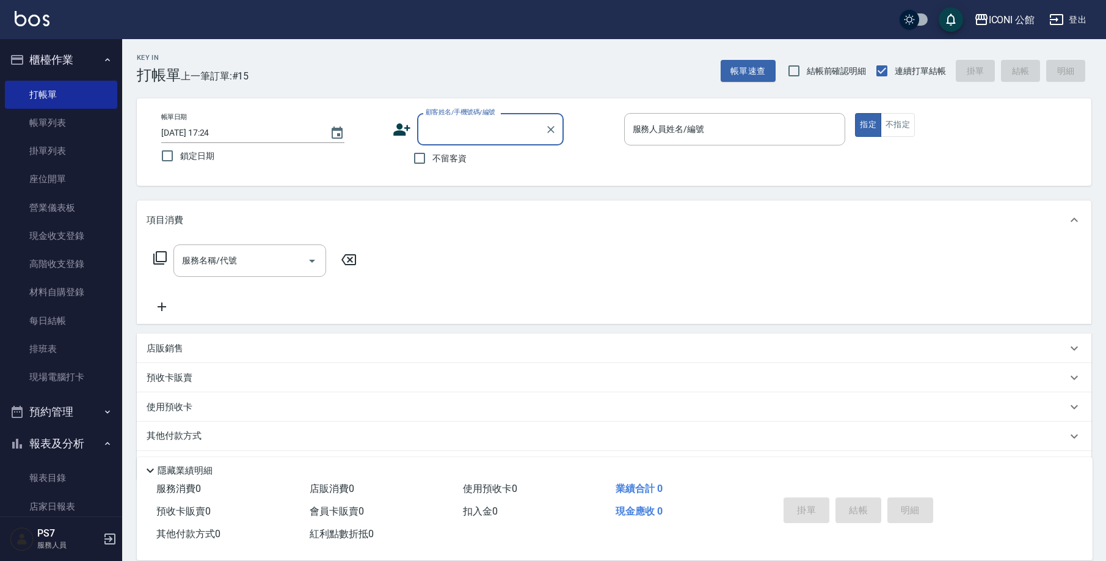
click at [463, 120] on input "顧客姓名/手機號碼/編號" at bounding box center [481, 129] width 117 height 21
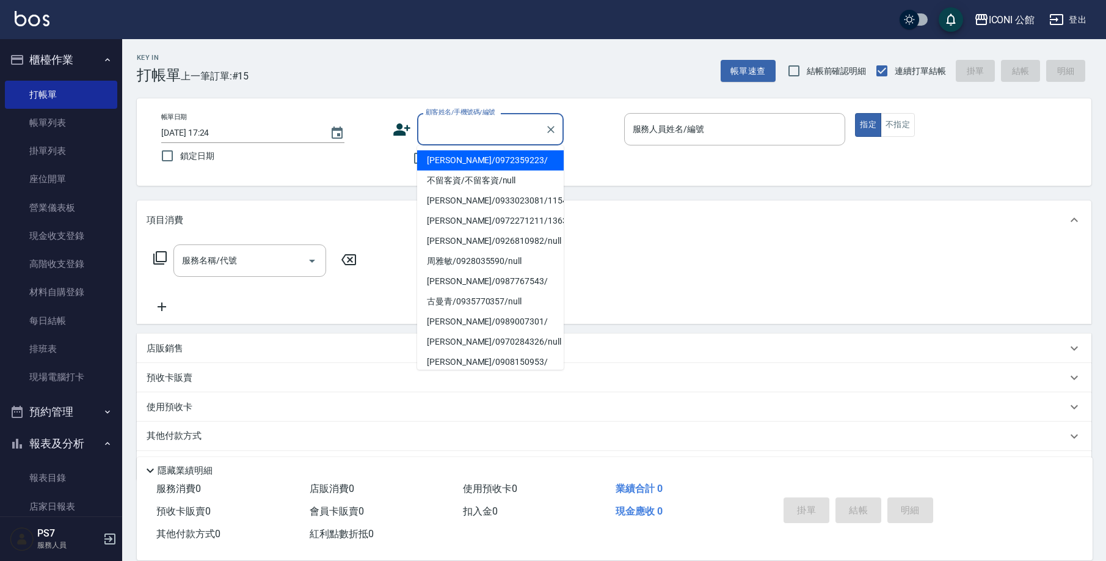
click at [451, 164] on li "林宛儀/0972359223/" at bounding box center [490, 160] width 147 height 20
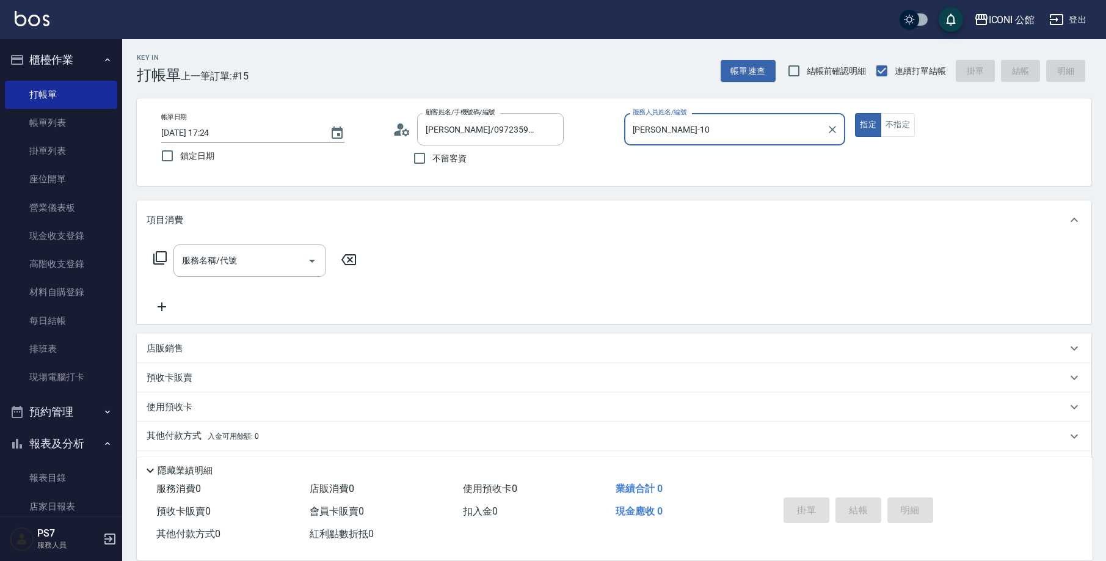
type input "林宛儀/0972359223/"
type input "Anna-10"
click at [161, 258] on icon at bounding box center [160, 257] width 15 height 15
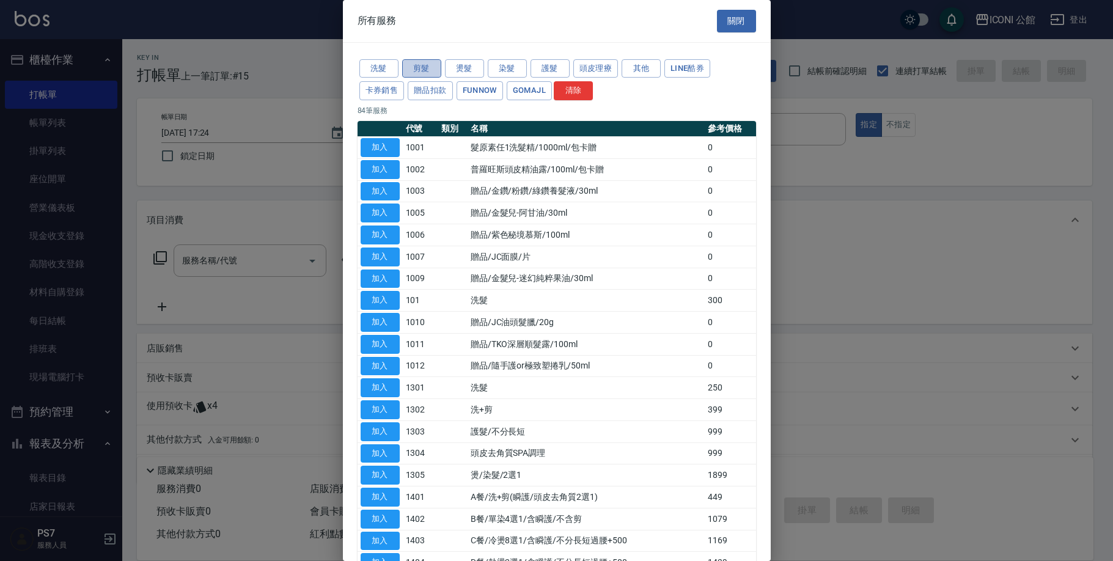
click at [418, 71] on button "剪髮" at bounding box center [421, 68] width 39 height 19
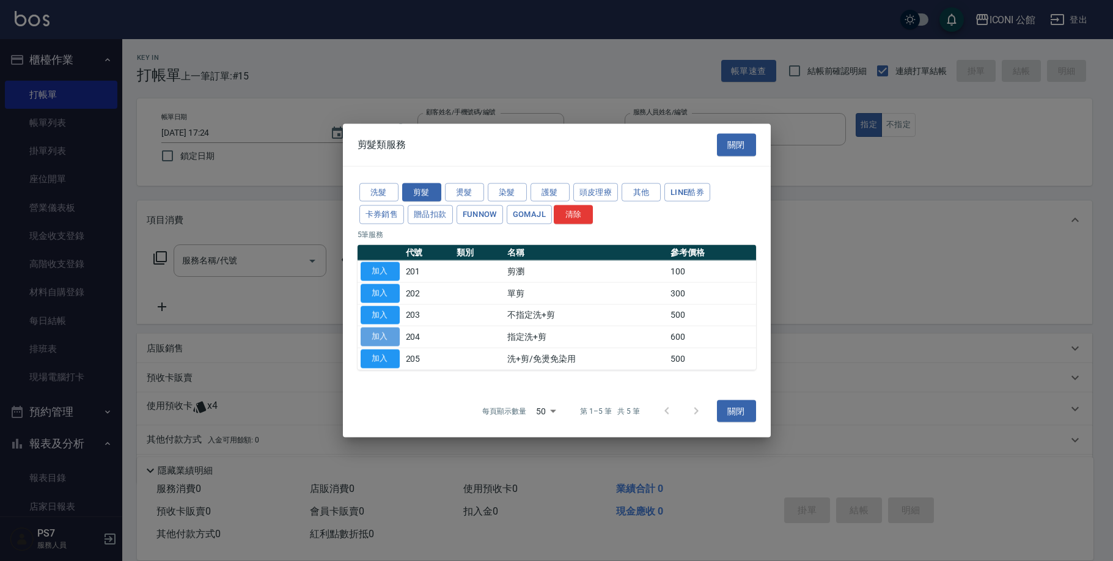
click at [384, 333] on button "加入" at bounding box center [379, 336] width 39 height 19
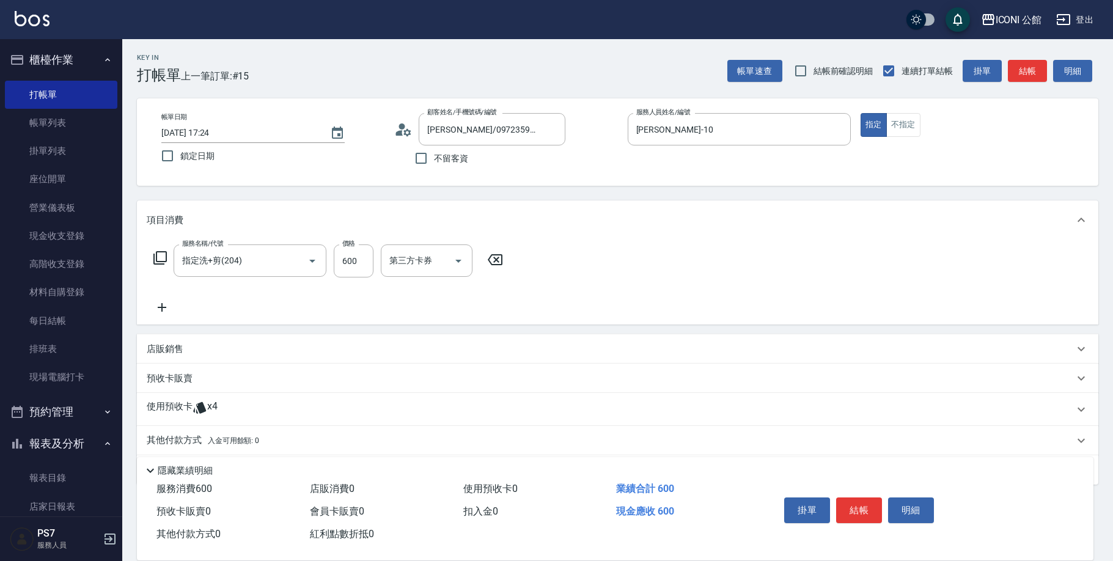
type input "指定洗+剪(204)"
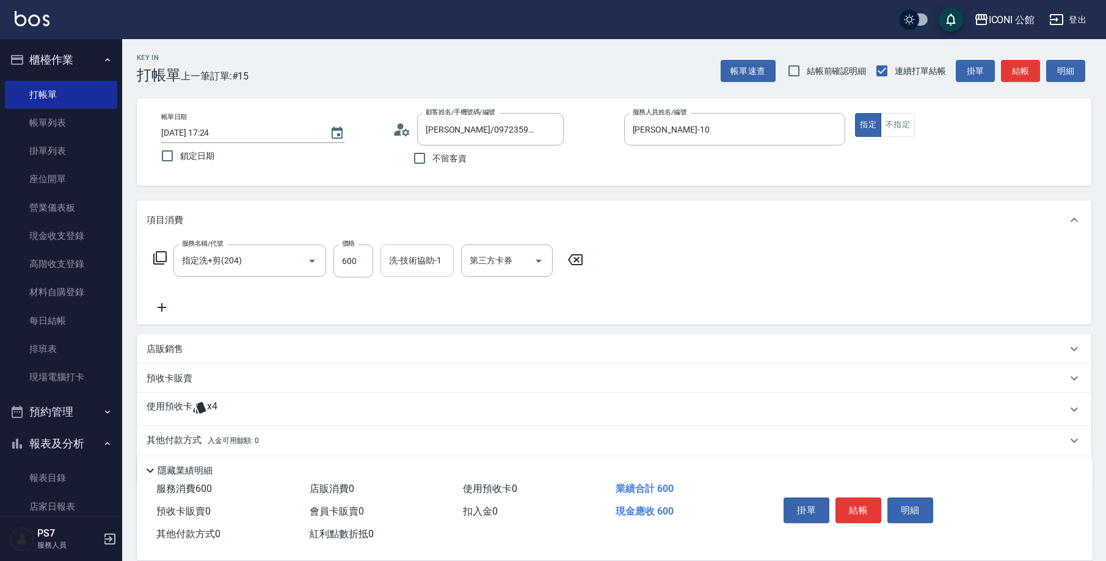
click at [395, 268] on input "洗-技術協助-1" at bounding box center [417, 260] width 62 height 21
type input "Tim-21"
click at [232, 403] on div "使用預收卡 x4" at bounding box center [607, 409] width 921 height 18
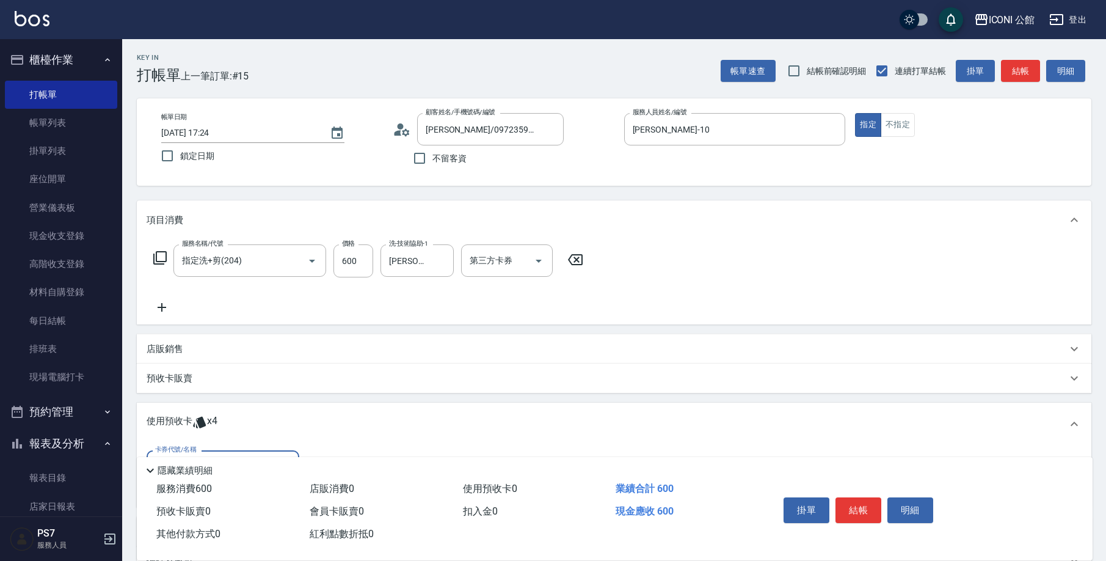
scroll to position [87, 0]
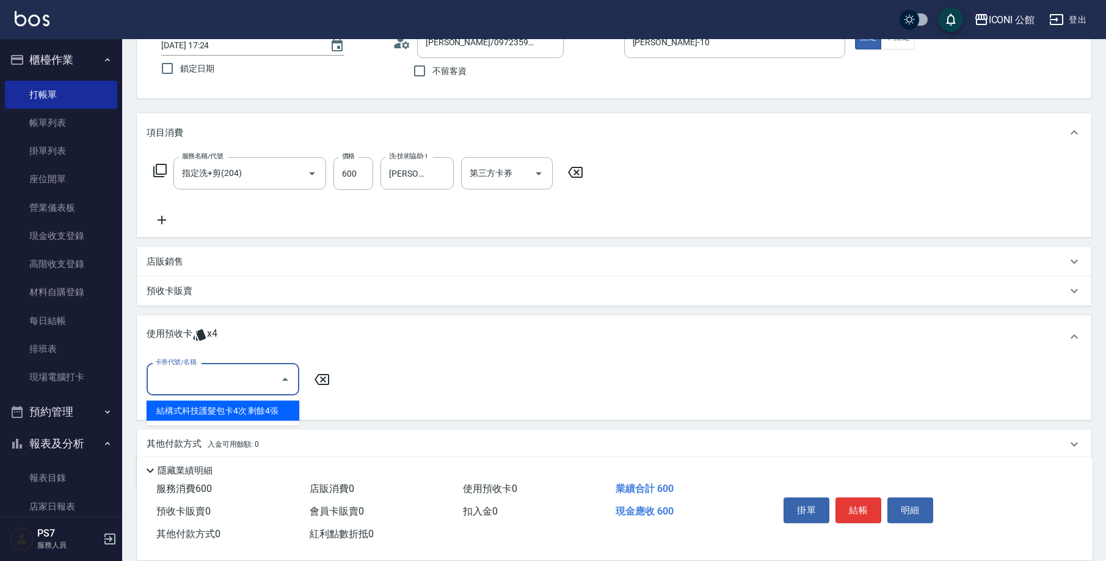
click at [239, 372] on input "卡券代號/名稱" at bounding box center [213, 378] width 123 height 21
click at [251, 409] on div "結構式科技護髮包卡4次 剩餘4張" at bounding box center [223, 411] width 153 height 20
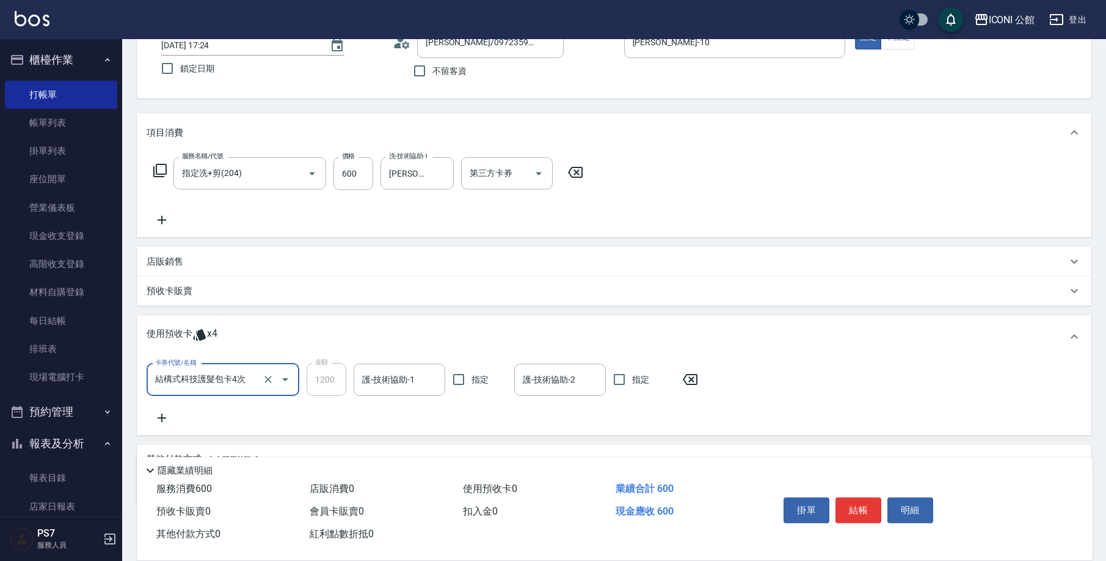
type input "結構式科技護髮包卡4次"
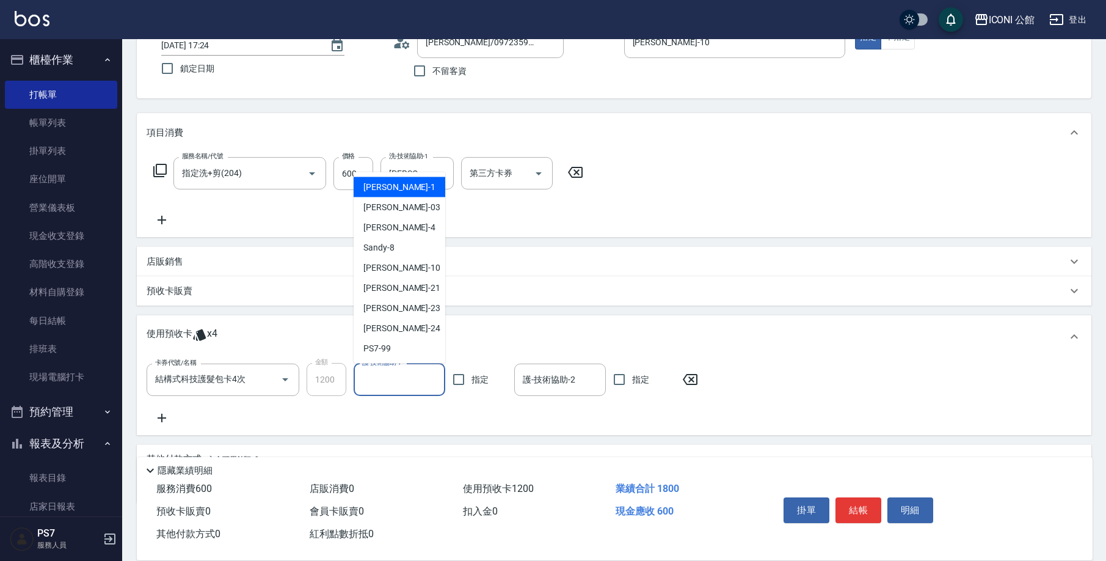
click at [403, 371] on input "護-技術協助-1" at bounding box center [399, 379] width 81 height 21
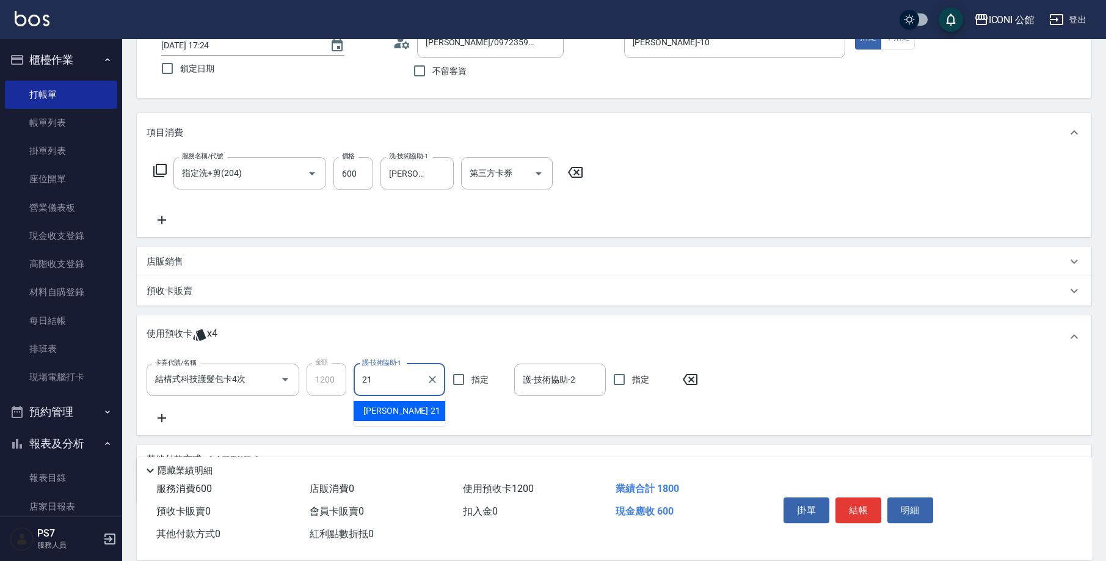
type input "Tim-21"
click at [851, 502] on button "結帳" at bounding box center [859, 510] width 46 height 26
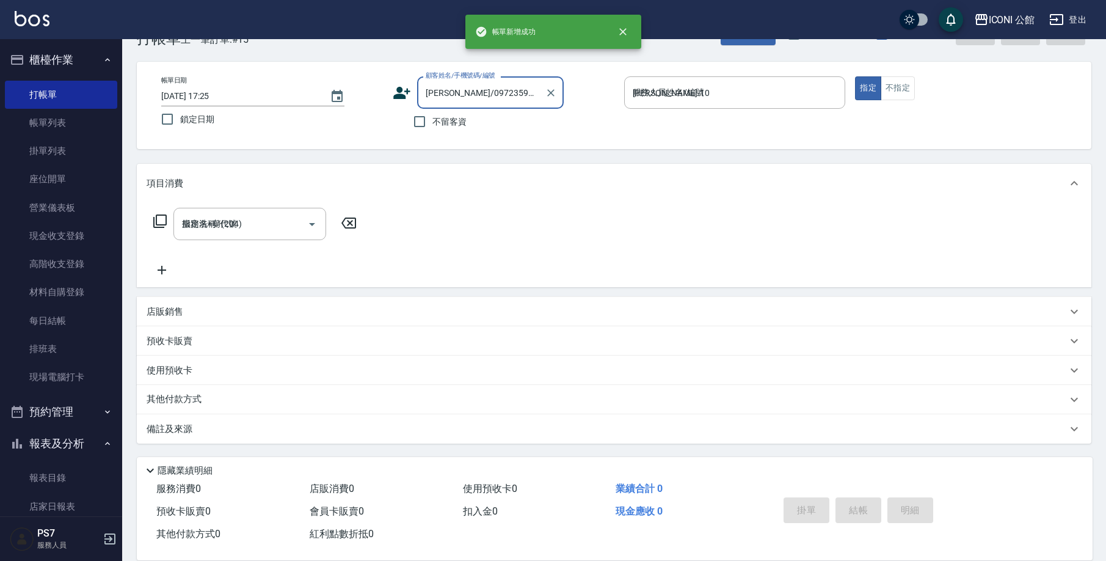
type input "2025/09/24 17:25"
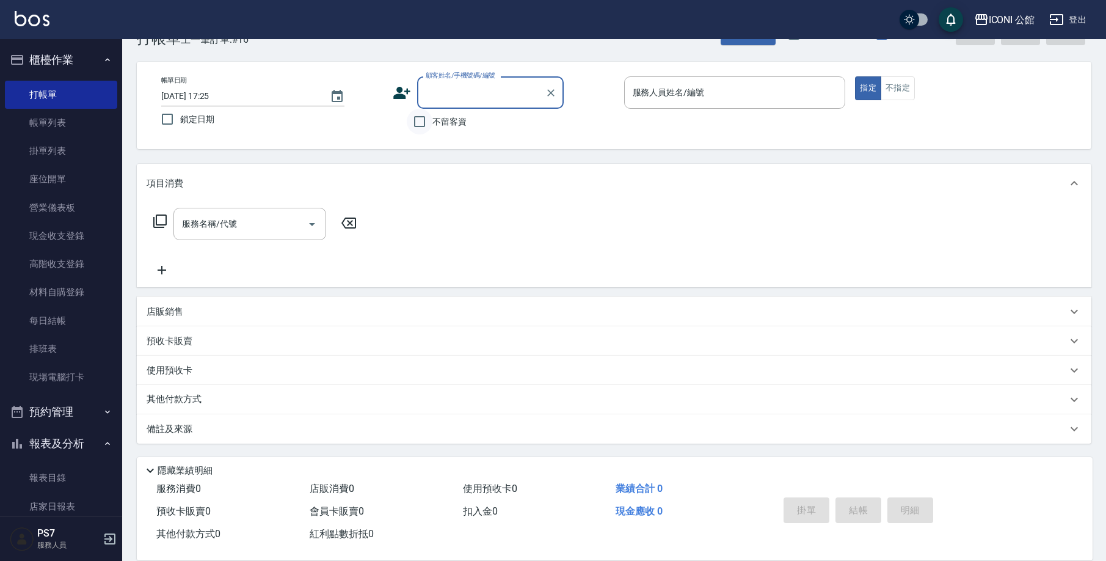
click at [420, 120] on input "不留客資" at bounding box center [420, 122] width 26 height 26
checkbox input "true"
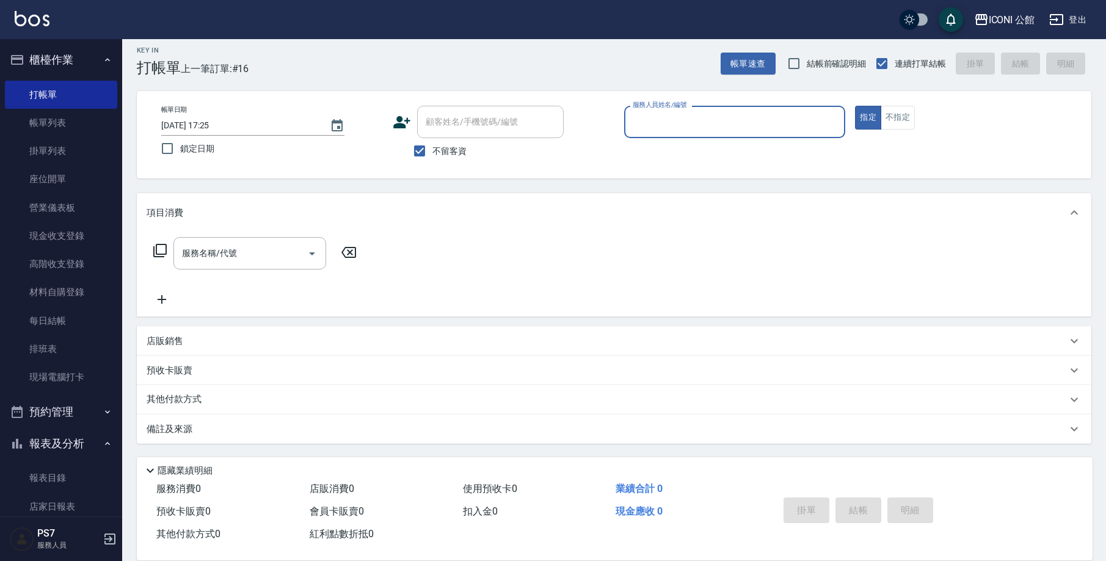
scroll to position [7, 0]
type input "Anna-10"
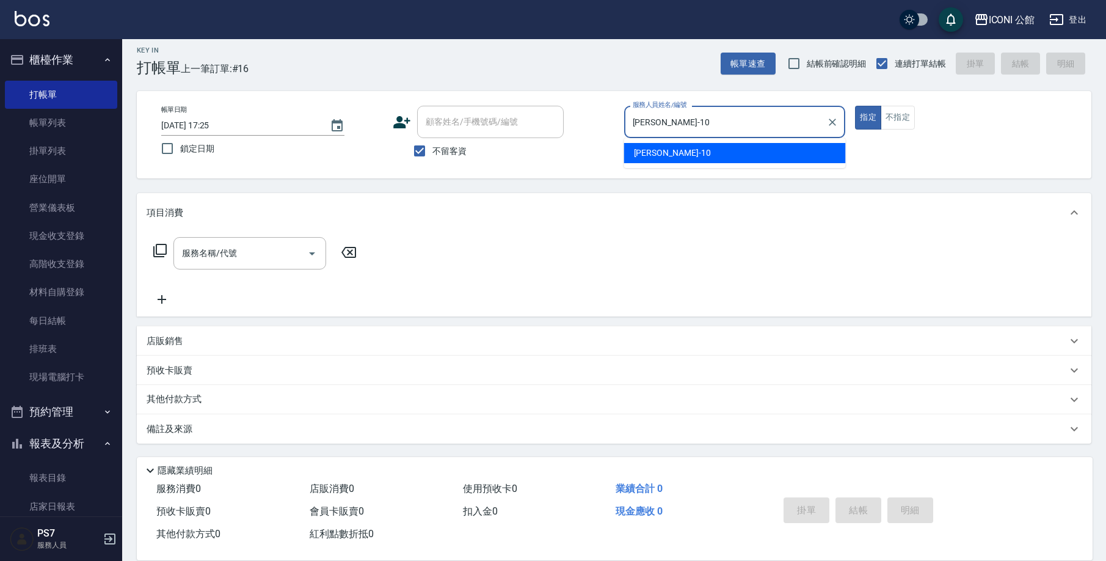
type button "true"
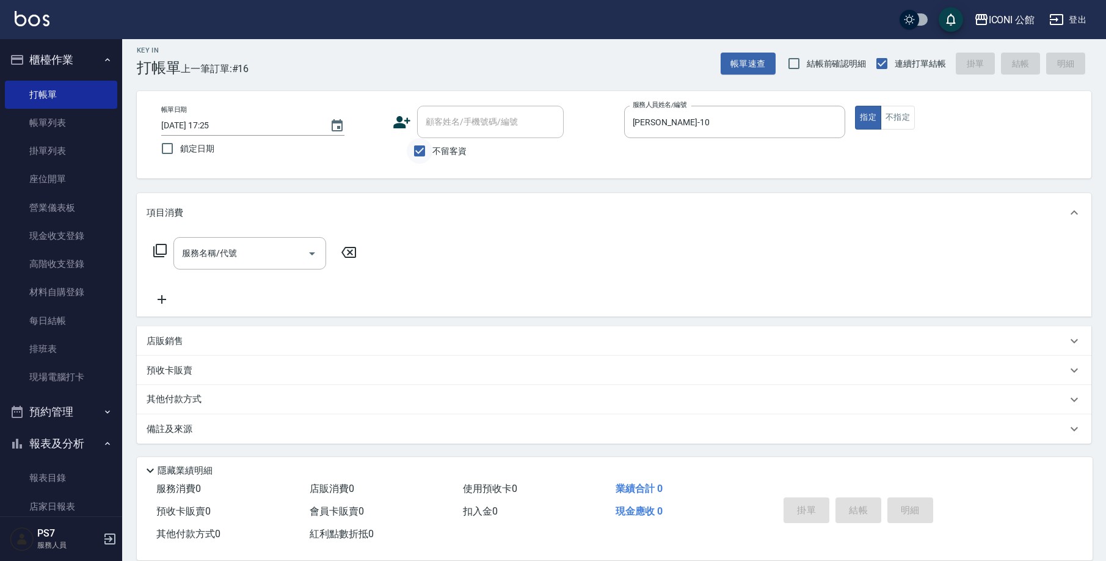
click at [423, 149] on input "不留客資" at bounding box center [420, 151] width 26 height 26
checkbox input "false"
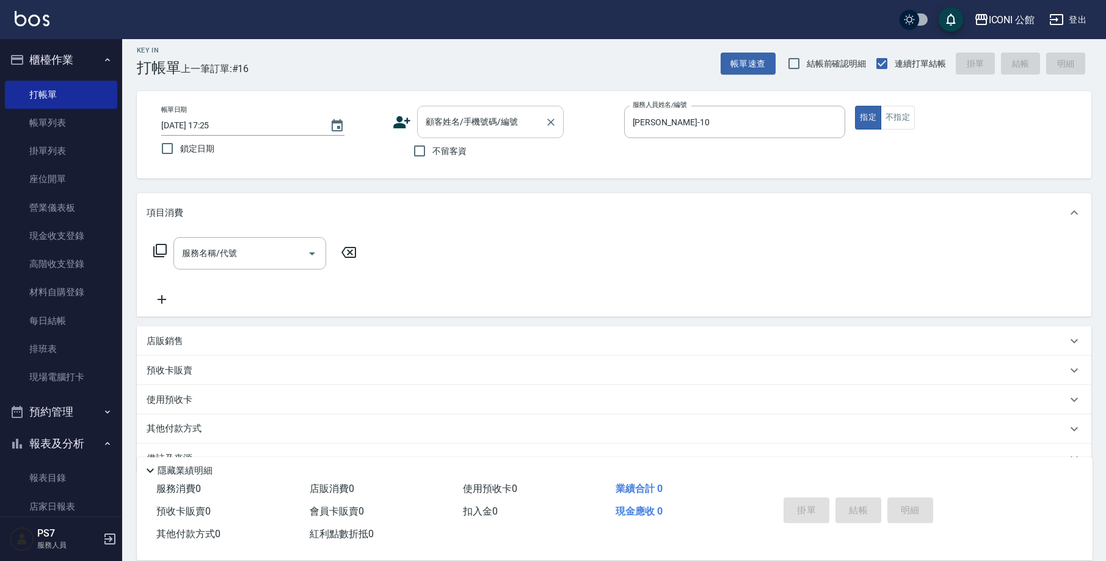
click at [437, 125] on input "顧客姓名/手機號碼/編號" at bounding box center [481, 121] width 117 height 21
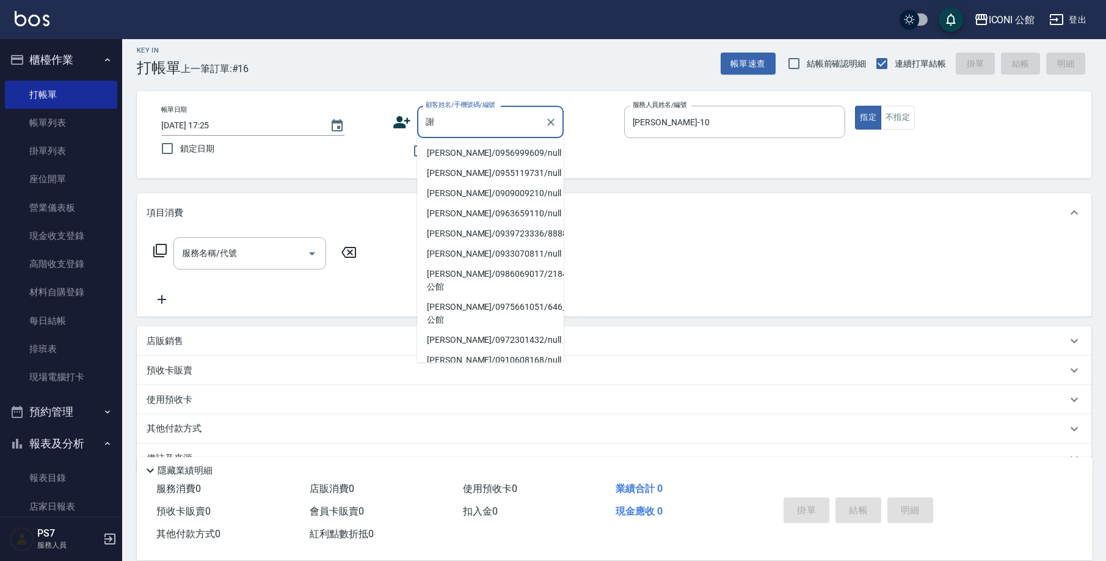
type input "謝"
drag, startPoint x: 608, startPoint y: 122, endPoint x: 558, endPoint y: 169, distance: 68.7
click at [608, 122] on div "顧客姓名/手機號碼/編號 顧客姓名/手機號碼/編號" at bounding box center [504, 122] width 222 height 32
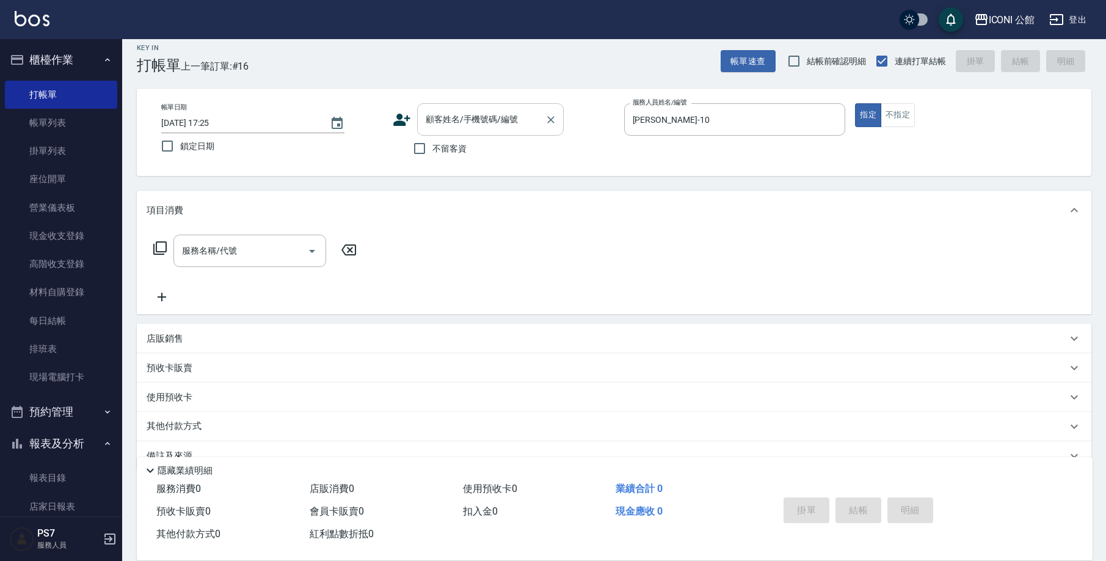
click at [491, 108] on div "顧客姓名/手機號碼/編號" at bounding box center [490, 119] width 147 height 32
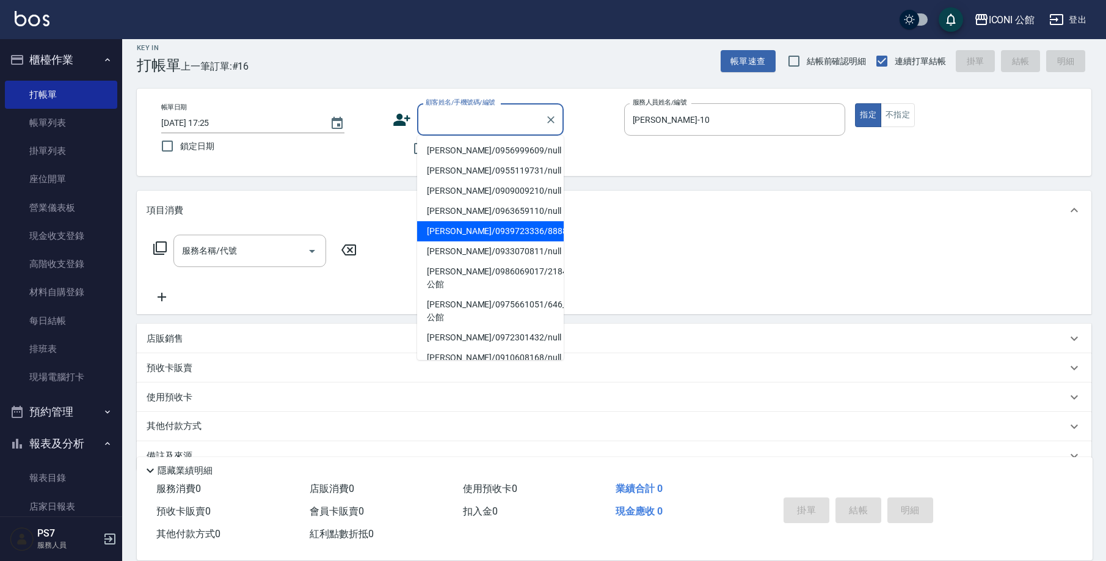
click at [455, 229] on li "謝慧靜/0939723336/888888" at bounding box center [490, 231] width 147 height 20
type input "謝慧靜/0939723336/888888"
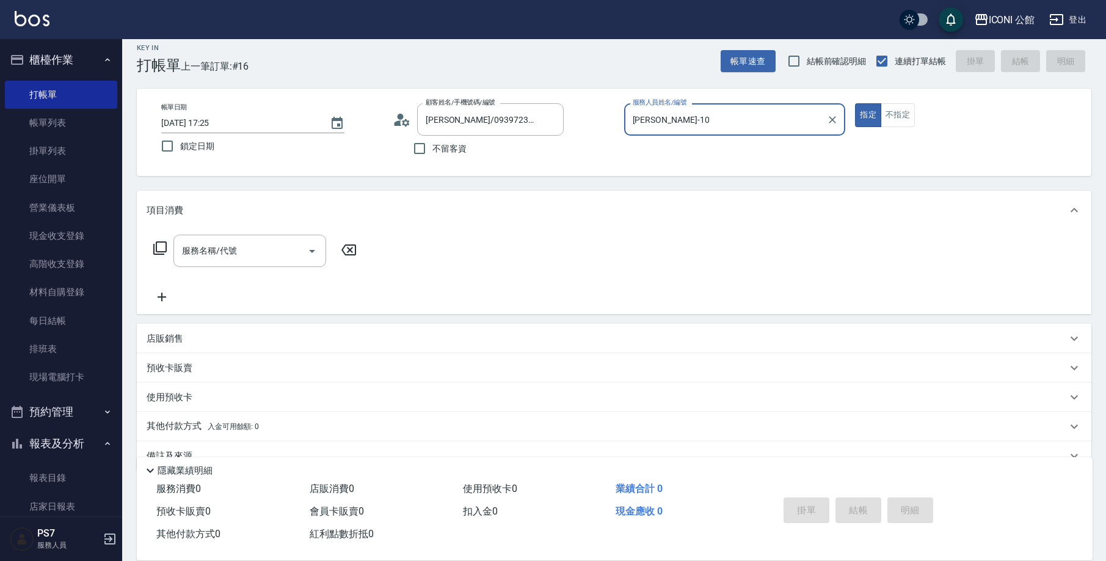
scroll to position [37, 0]
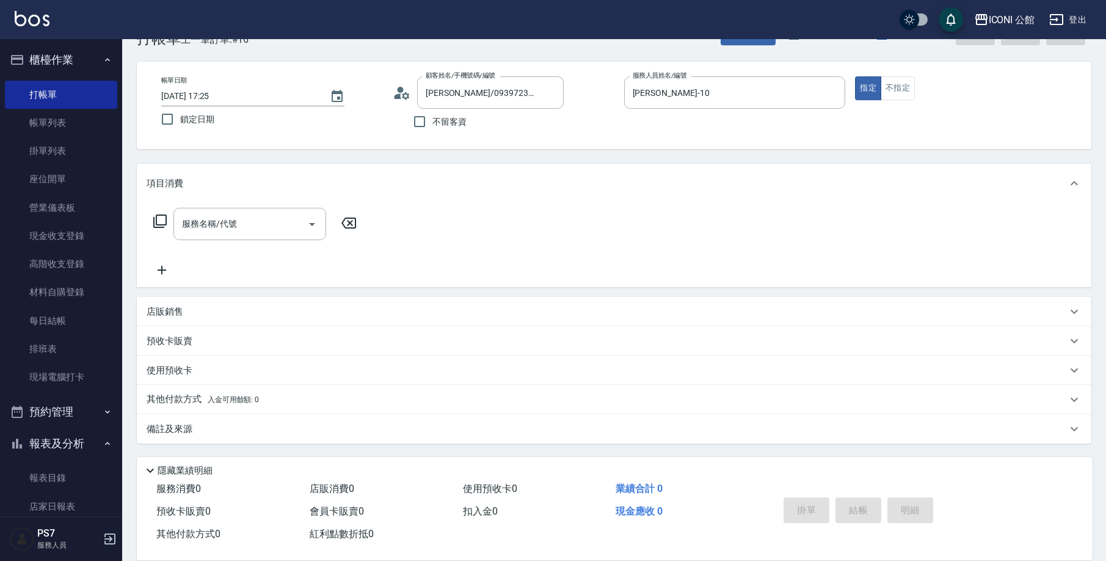
click at [202, 371] on div "使用預收卡" at bounding box center [607, 370] width 921 height 13
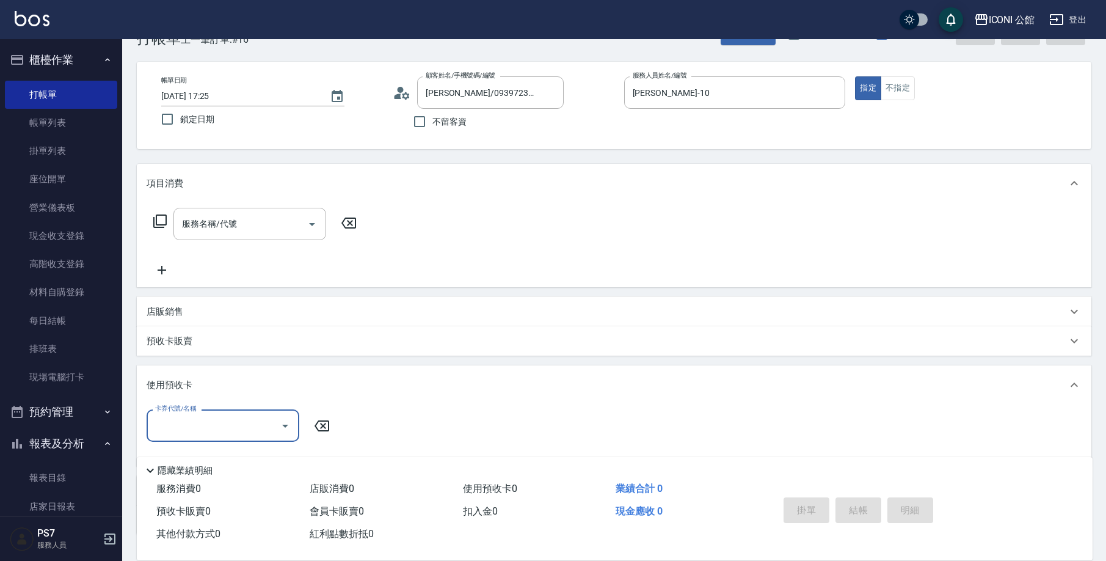
scroll to position [0, 0]
click at [208, 340] on div "預收卡販賣" at bounding box center [607, 341] width 921 height 13
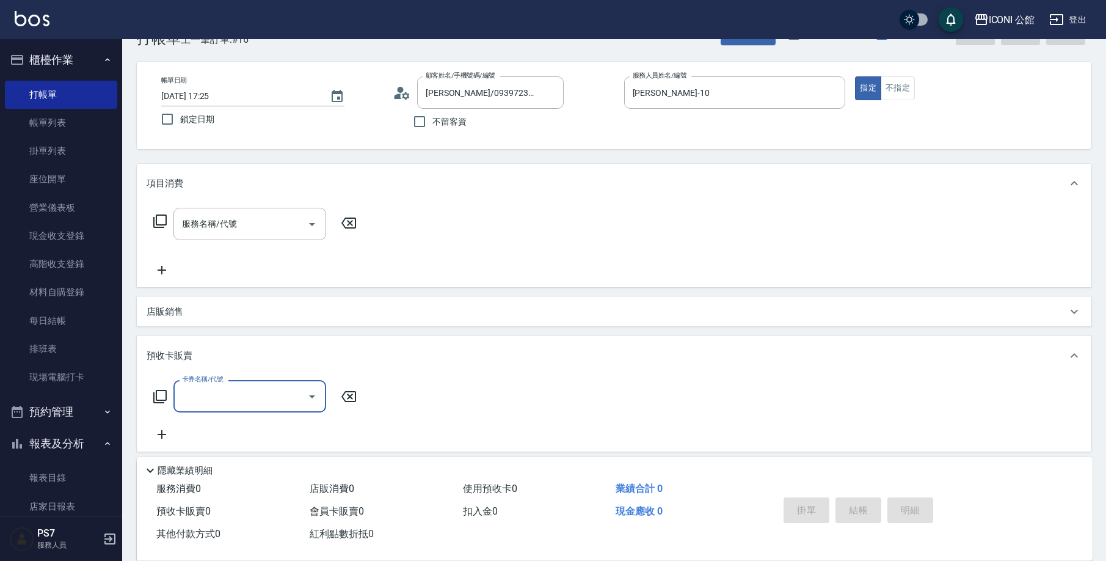
click at [159, 393] on icon at bounding box center [160, 396] width 15 height 15
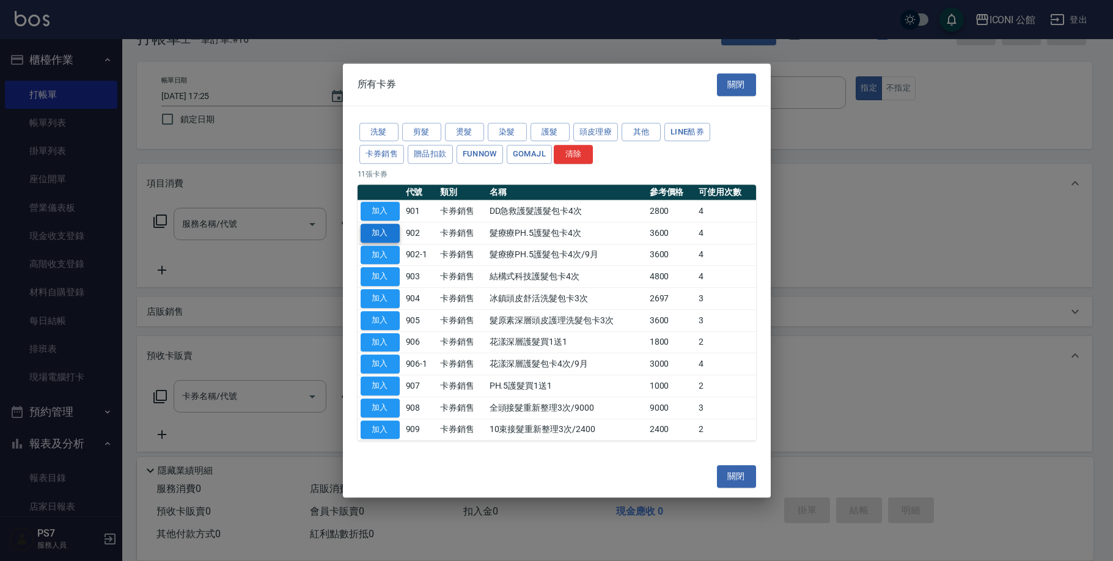
click at [386, 232] on button "加入" at bounding box center [379, 233] width 39 height 19
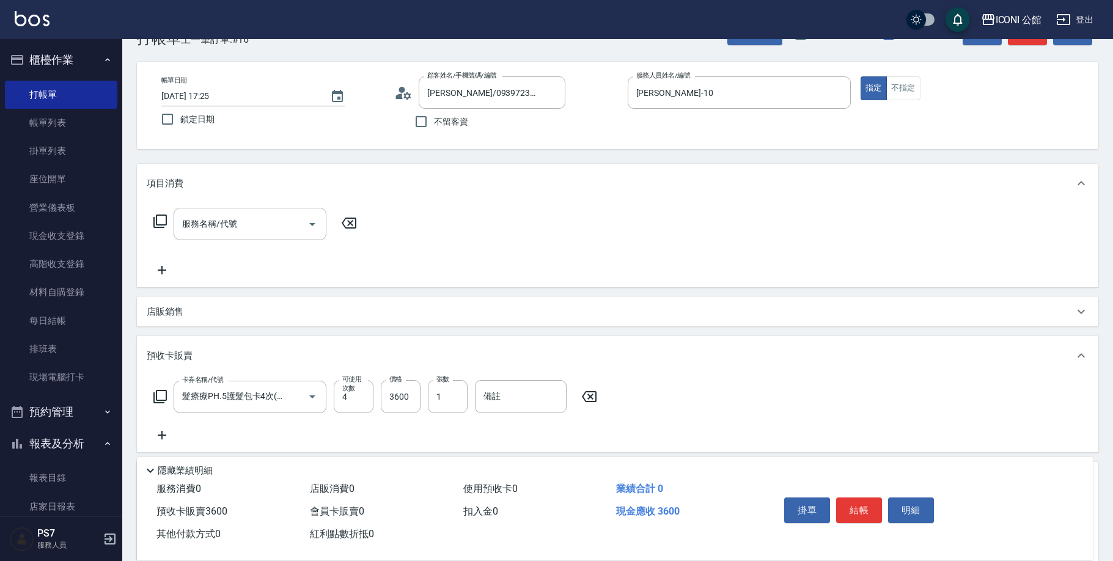
type input "髮療療PH.5護髮包卡4次(902)"
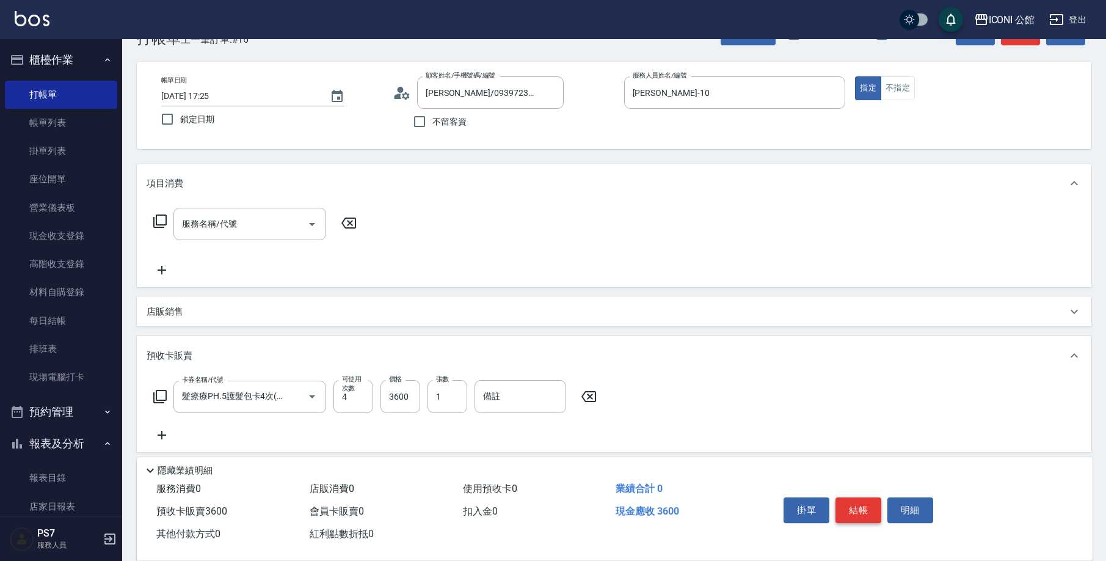
click at [852, 498] on button "結帳" at bounding box center [859, 510] width 46 height 26
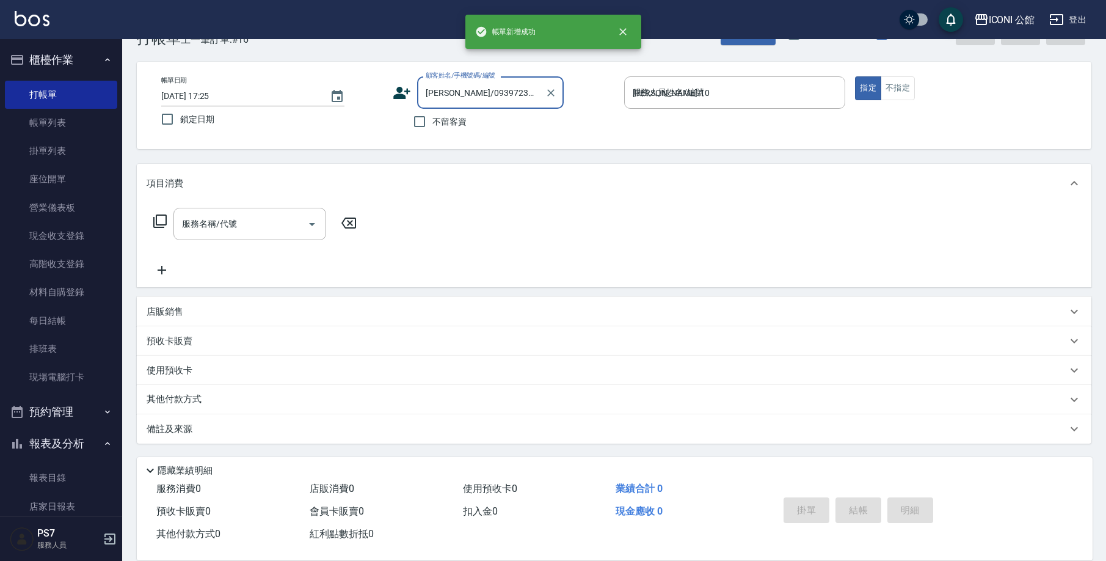
type input "2025/09/24 17:26"
click at [453, 106] on div "顧客姓名/手機號碼/編號" at bounding box center [490, 92] width 147 height 32
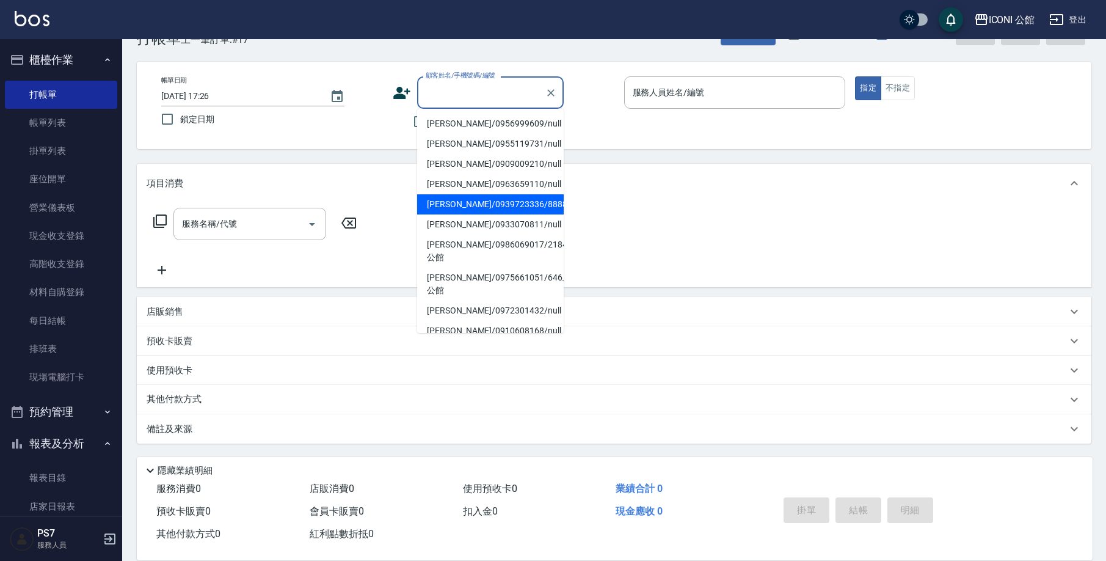
click at [454, 208] on li "謝慧靜/0939723336/888888" at bounding box center [490, 204] width 147 height 20
type input "謝慧靜/0939723336/888888"
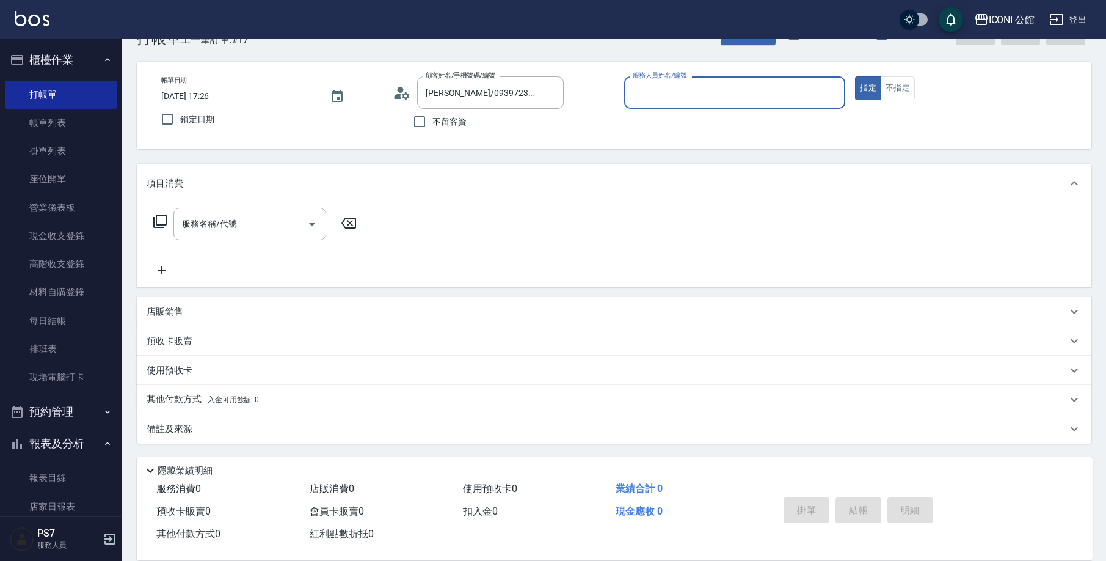
type input "Anna-10"
click at [211, 376] on span "x4" at bounding box center [212, 372] width 10 height 18
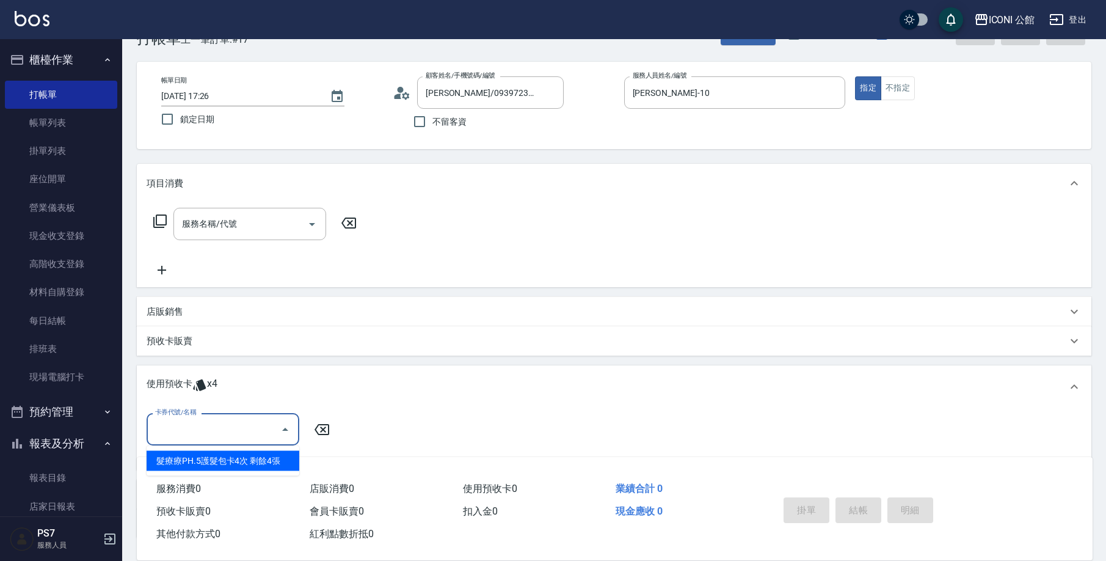
click at [229, 422] on input "卡券代號/名稱" at bounding box center [213, 428] width 123 height 21
click at [237, 456] on div "髮療療PH.5護髮包卡4次 剩餘4張" at bounding box center [223, 461] width 153 height 20
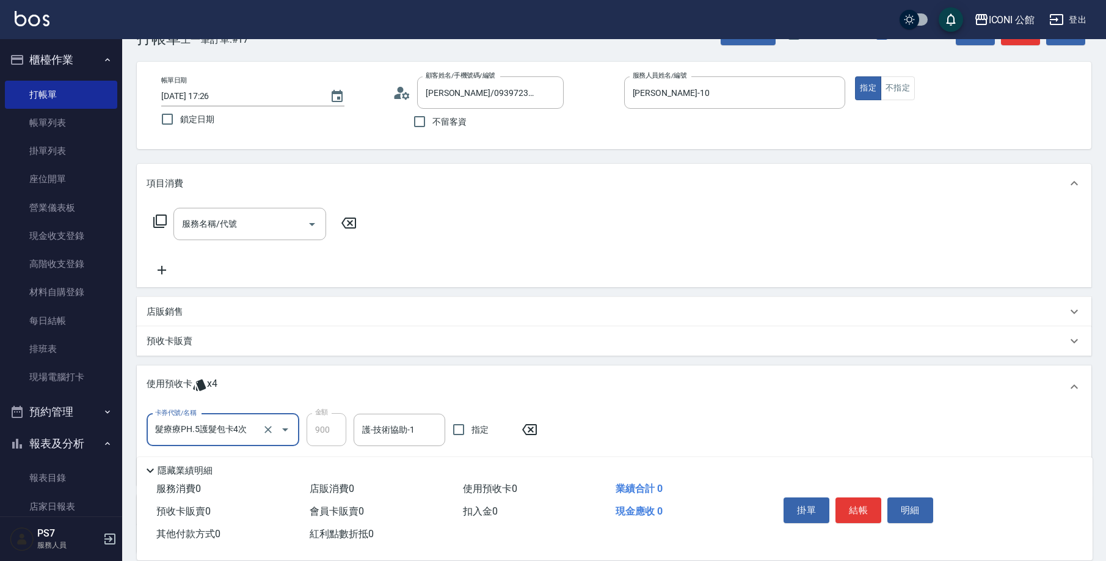
type input "髮療療PH.5護髮包卡4次"
click at [164, 219] on icon at bounding box center [160, 221] width 15 height 15
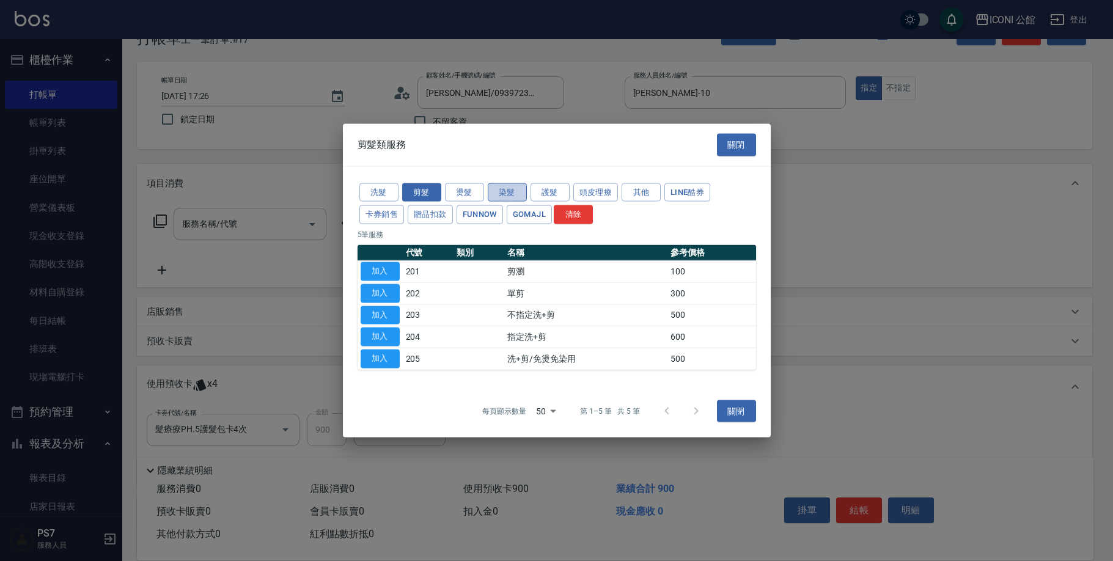
click at [514, 198] on button "染髮" at bounding box center [507, 192] width 39 height 19
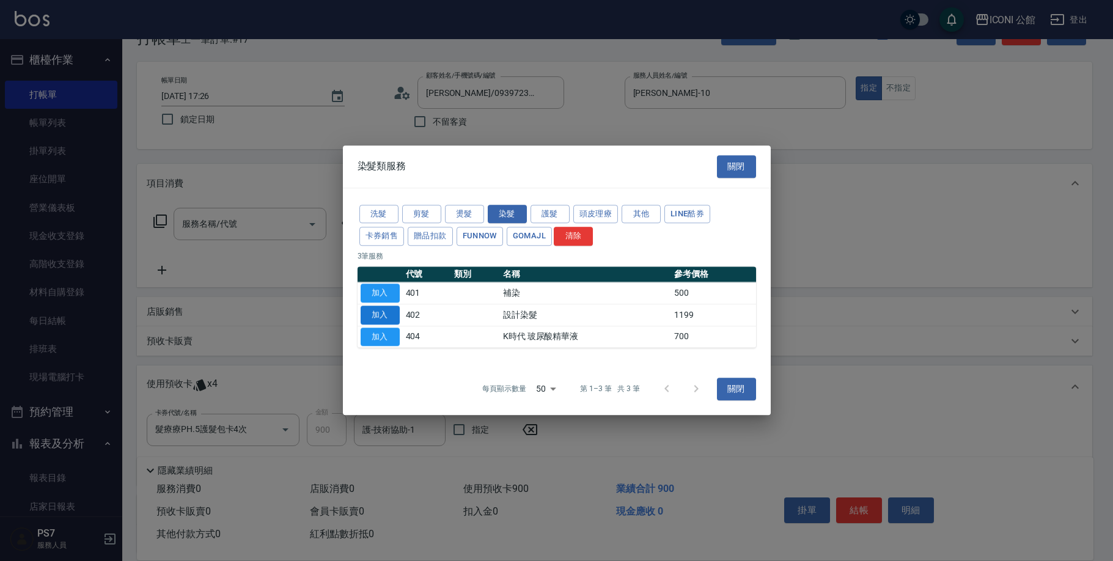
click at [385, 310] on button "加入" at bounding box center [379, 314] width 39 height 19
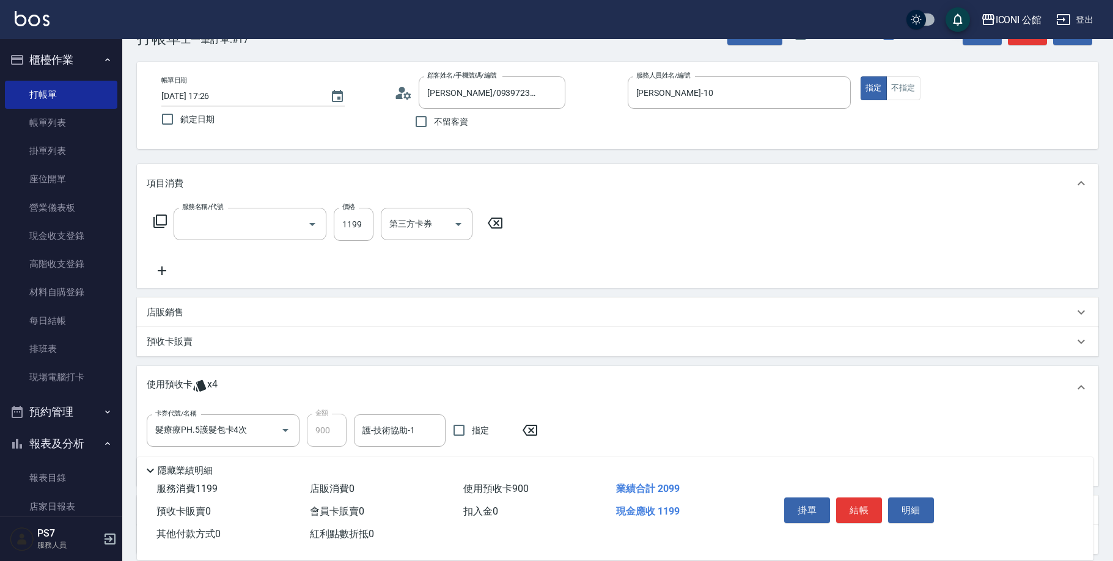
type input "設計染髮(402)"
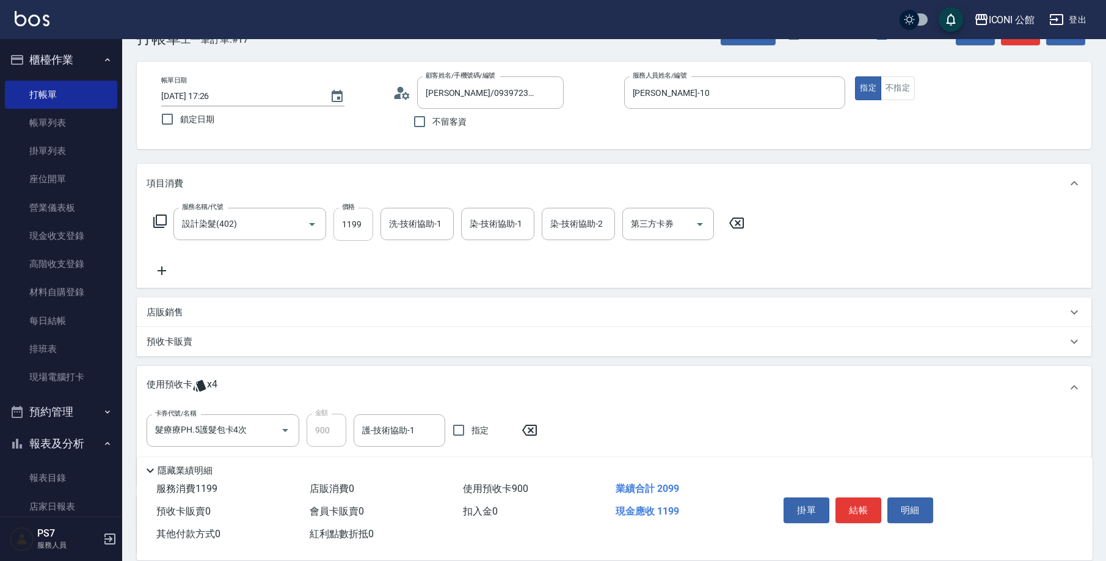
click at [358, 215] on input "1199" at bounding box center [354, 224] width 40 height 33
type input "1299"
type input "Tim-21"
type input "2"
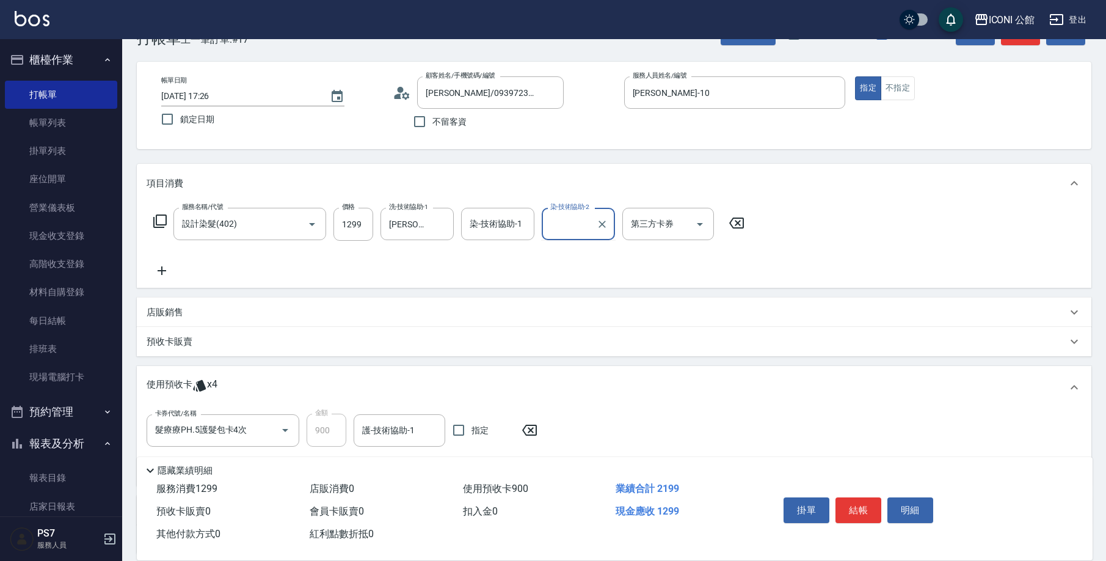
scroll to position [39, 0]
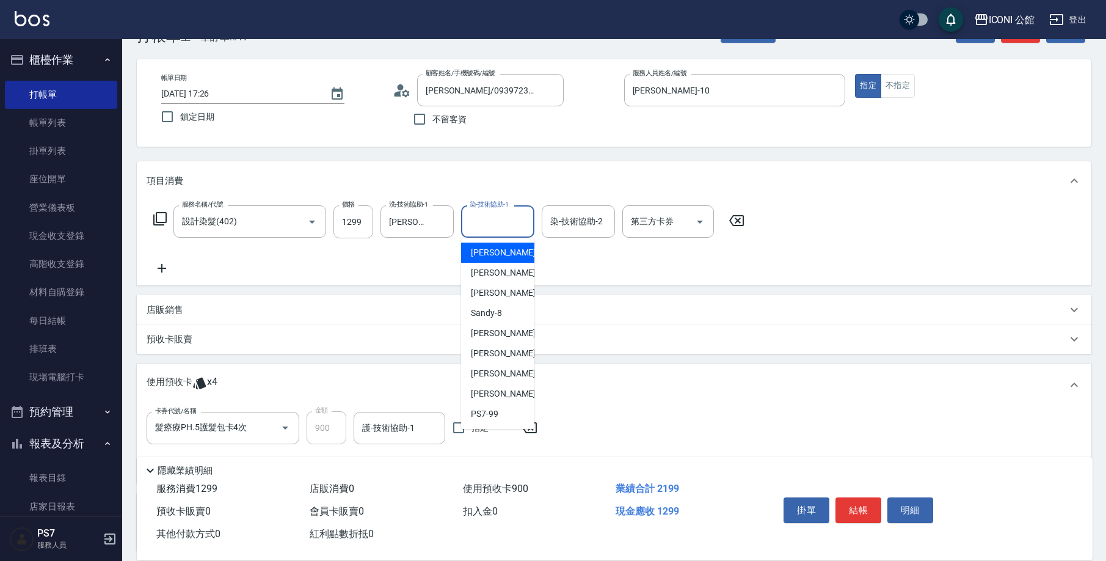
click at [504, 217] on input "染-技術協助-1" at bounding box center [498, 221] width 62 height 21
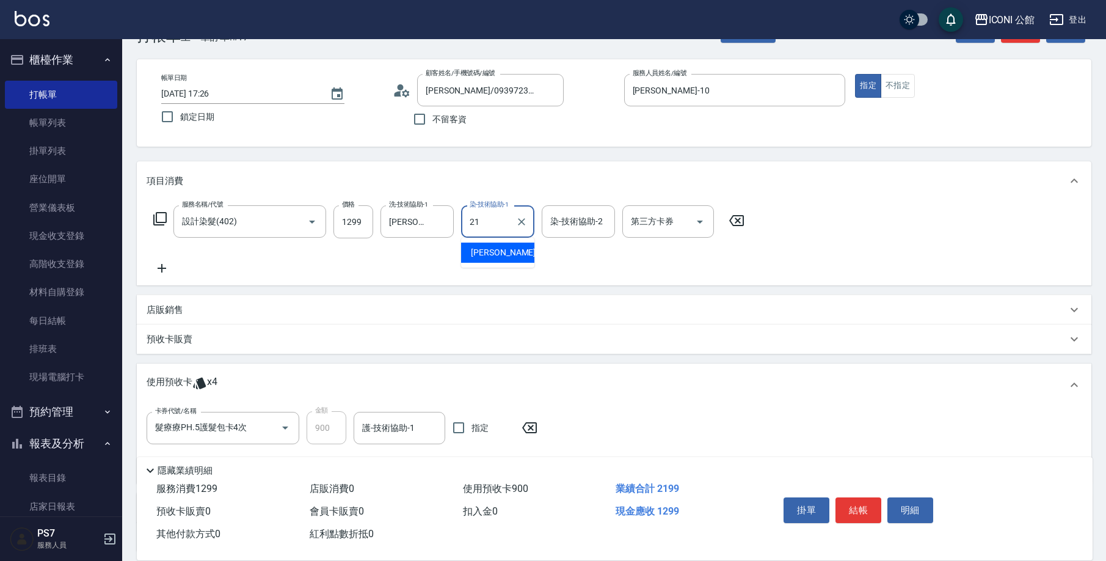
type input "Tim-21"
type input "3"
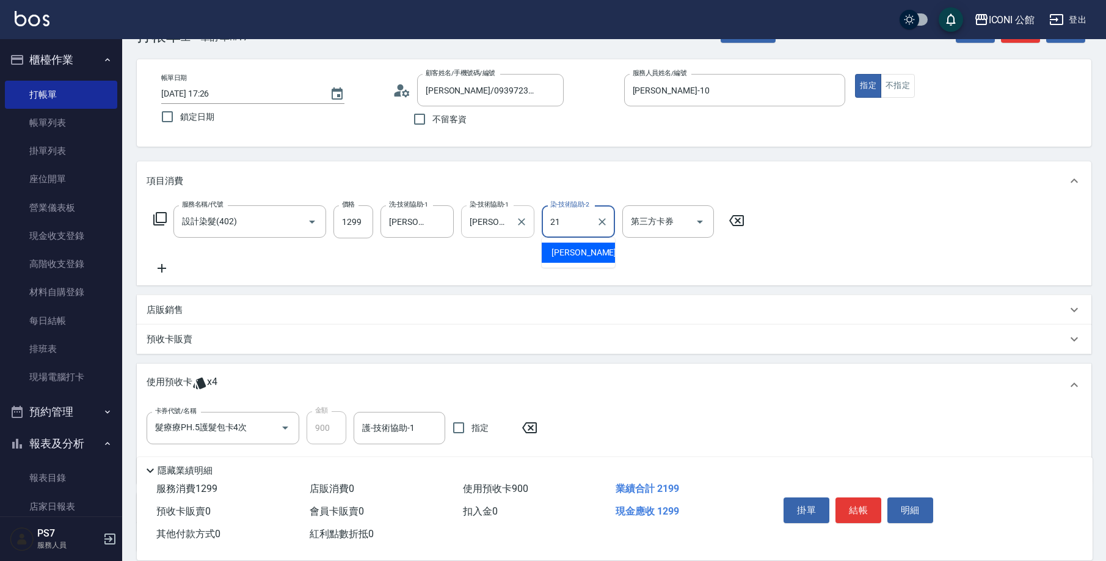
type input "Tim-21"
click at [354, 429] on div "護-技術協助-1" at bounding box center [400, 428] width 92 height 32
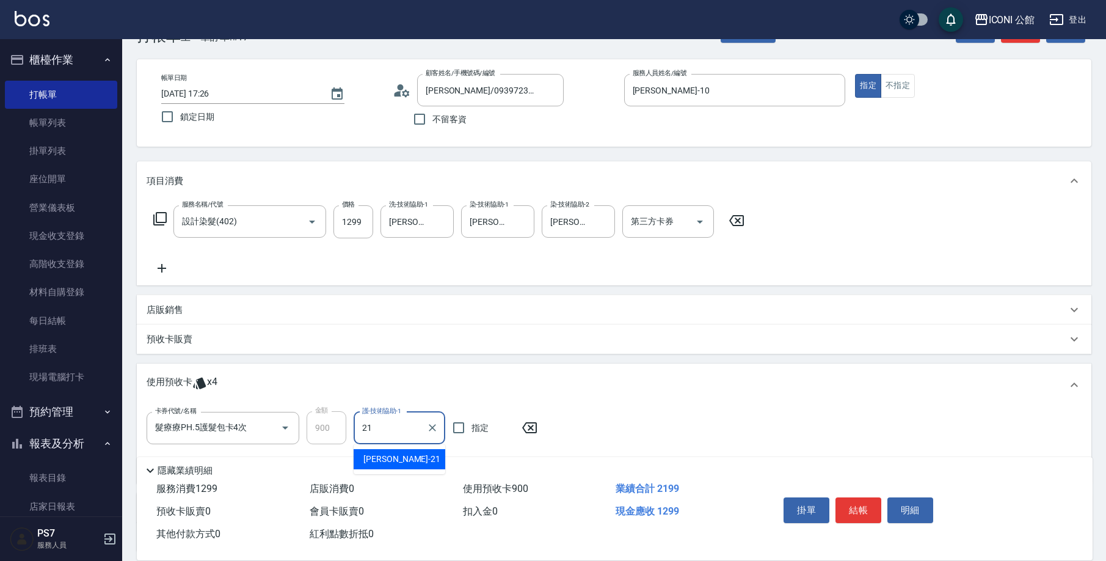
type input "Tim-21"
drag, startPoint x: 103, startPoint y: 458, endPoint x: 731, endPoint y: 506, distance: 629.3
click at [864, 507] on button "結帳" at bounding box center [859, 510] width 46 height 26
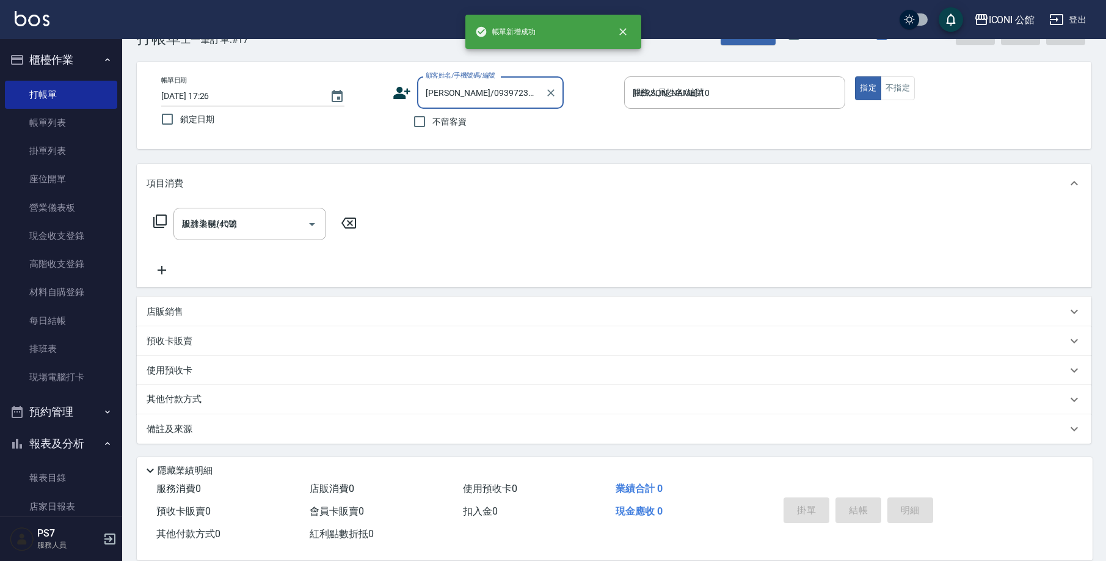
type input "2025/09/24 17:27"
type input "1"
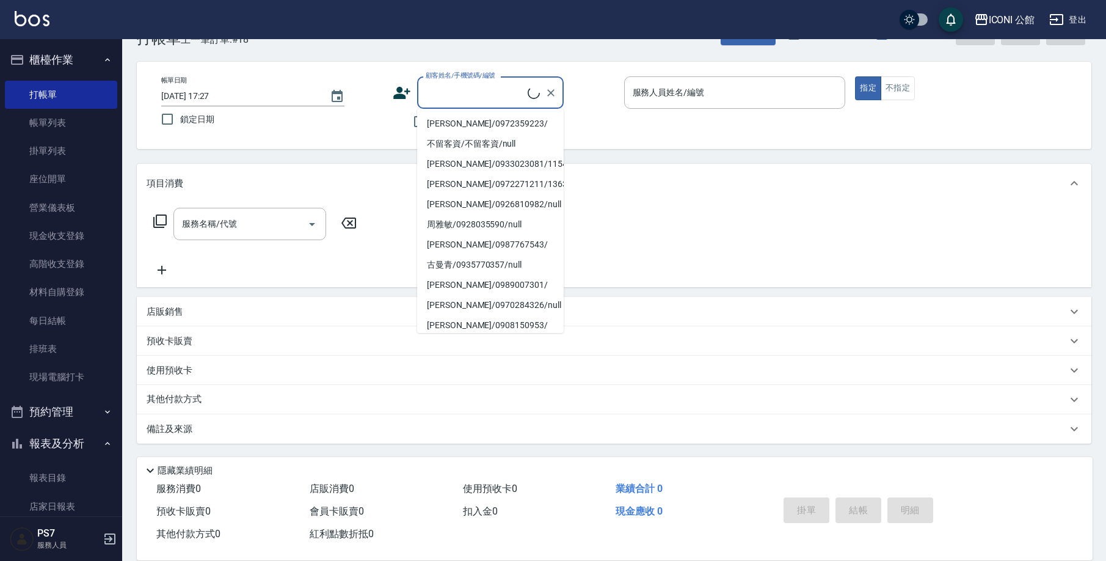
click at [395, 415] on div "備註及來源" at bounding box center [614, 428] width 955 height 29
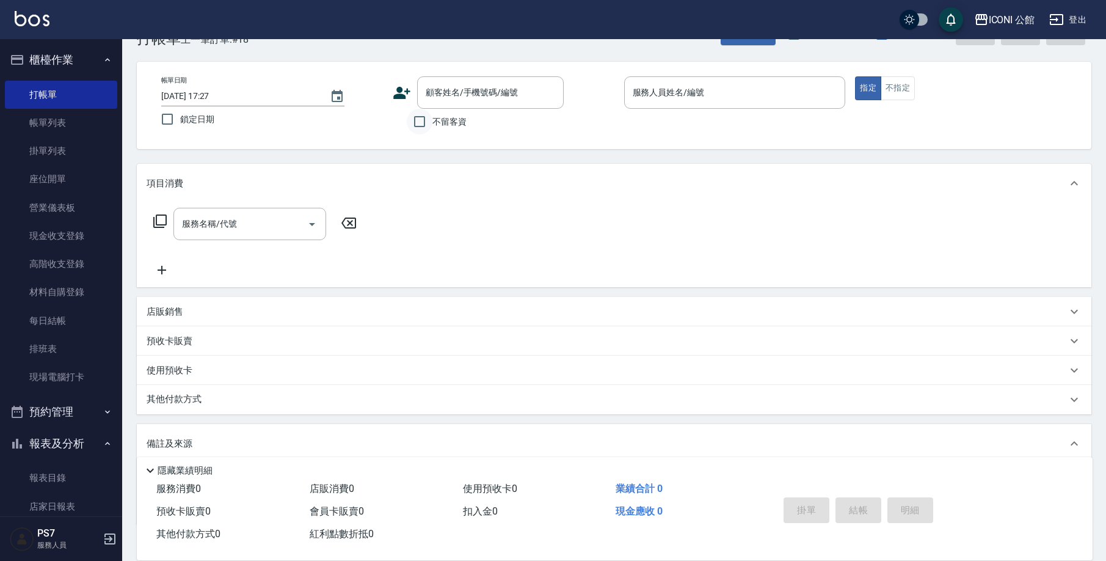
click at [423, 121] on input "不留客資" at bounding box center [420, 122] width 26 height 26
checkbox input "true"
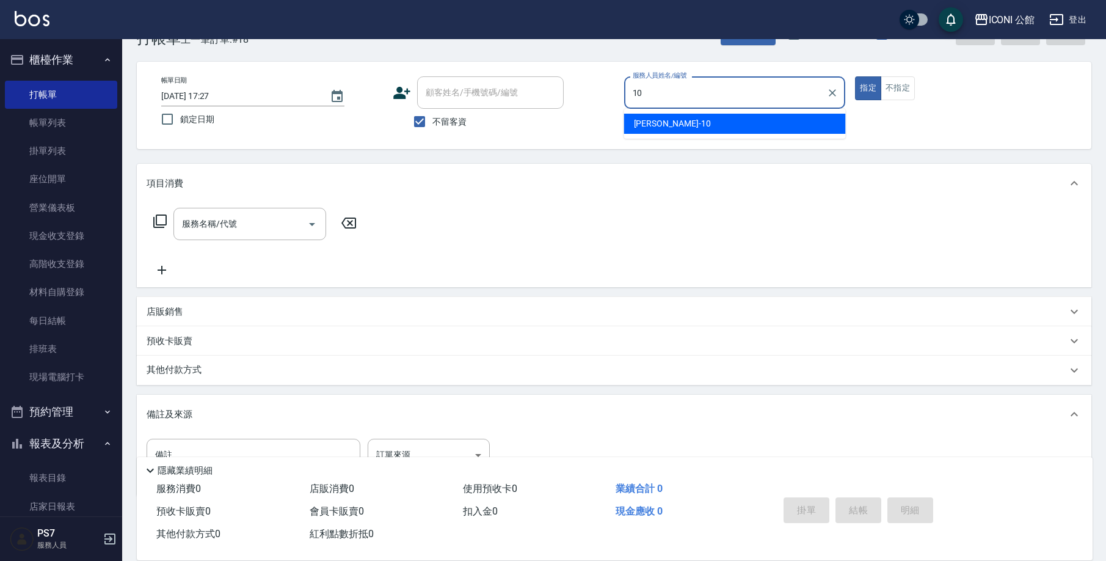
type input "Anna-10"
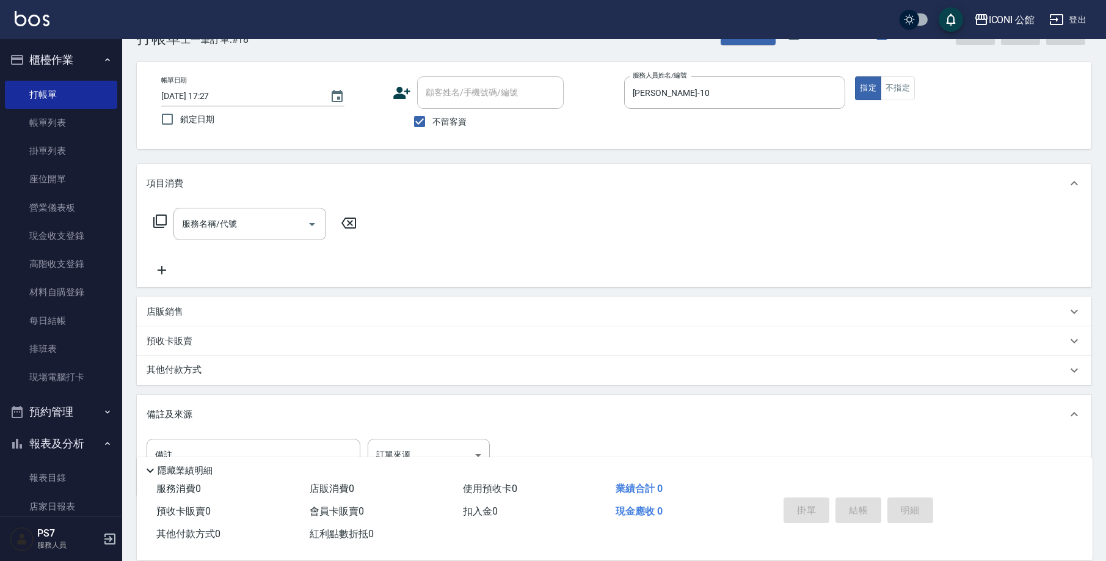
click at [158, 224] on icon at bounding box center [160, 221] width 15 height 15
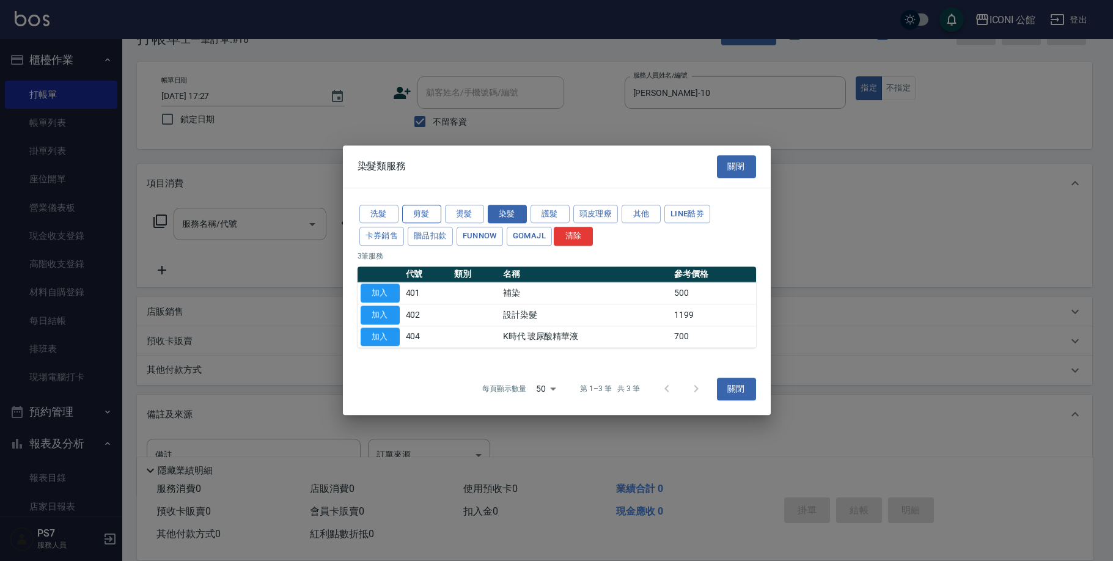
click at [422, 208] on button "剪髮" at bounding box center [421, 214] width 39 height 19
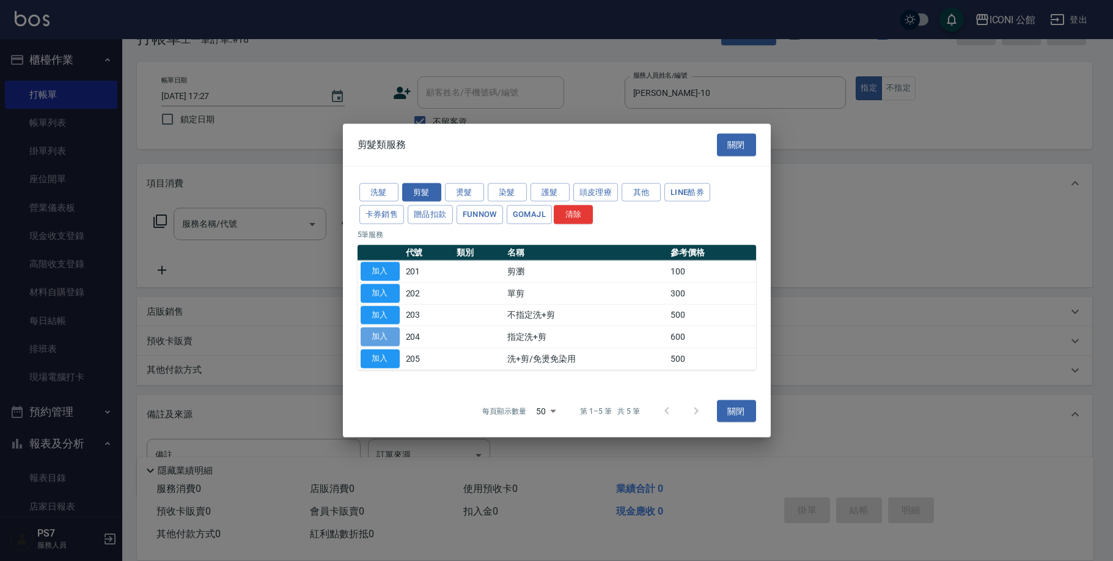
click at [380, 334] on button "加入" at bounding box center [379, 336] width 39 height 19
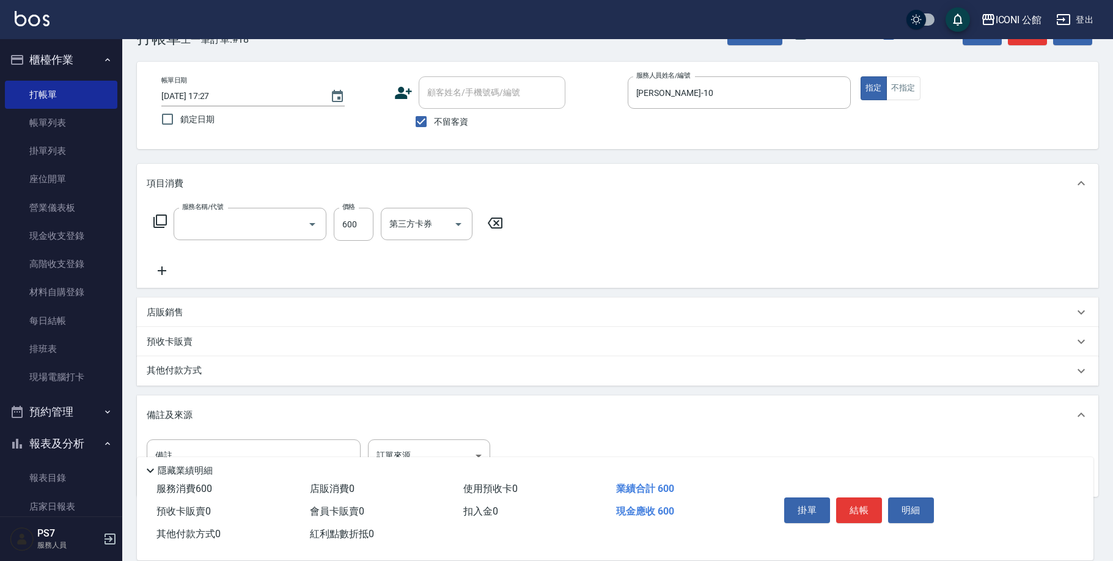
type input "指定洗+剪(204)"
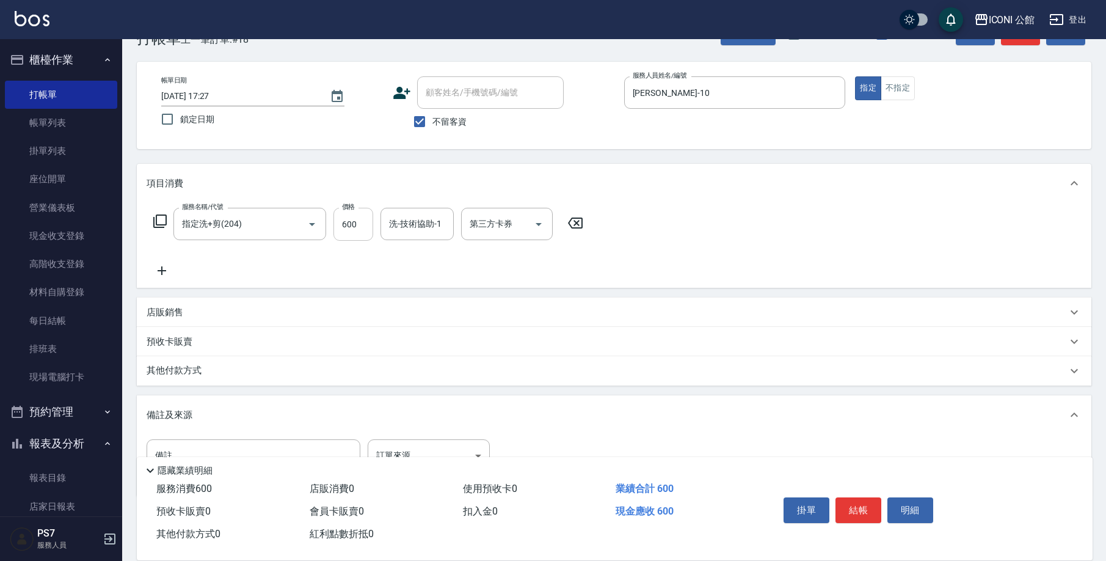
click at [366, 234] on input "600" at bounding box center [354, 224] width 40 height 33
type input "500"
type input "Tim-21"
click at [866, 502] on button "結帳" at bounding box center [859, 510] width 46 height 26
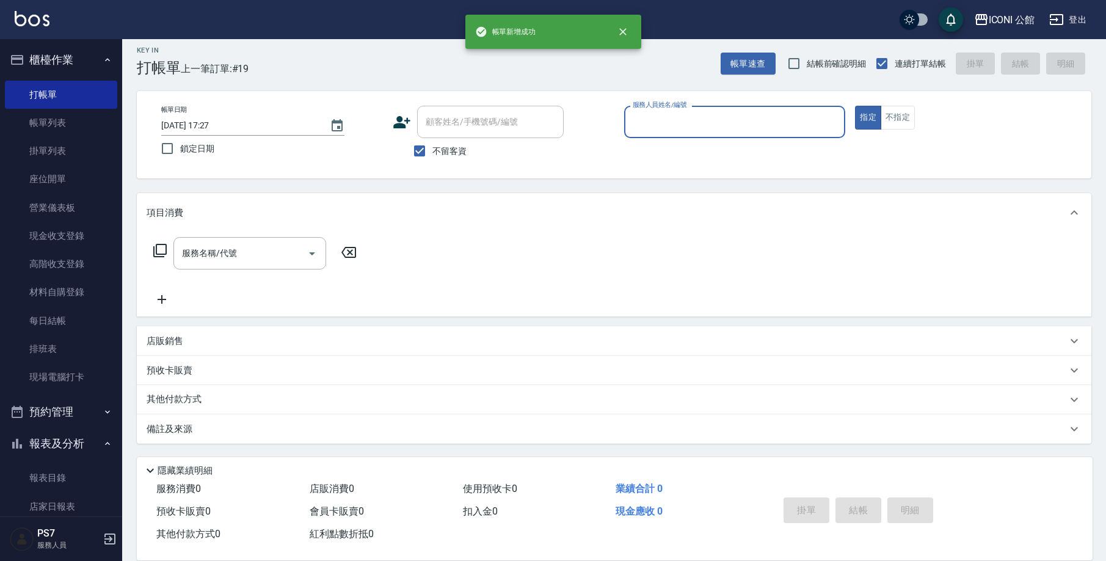
scroll to position [7, 0]
type input "Anna-10"
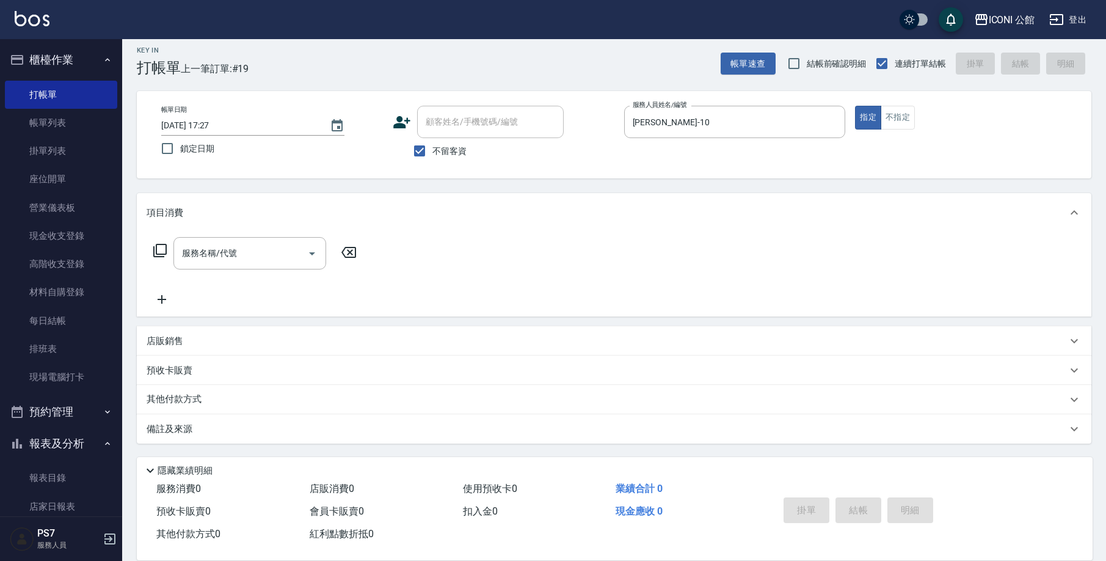
click at [158, 251] on icon at bounding box center [160, 250] width 15 height 15
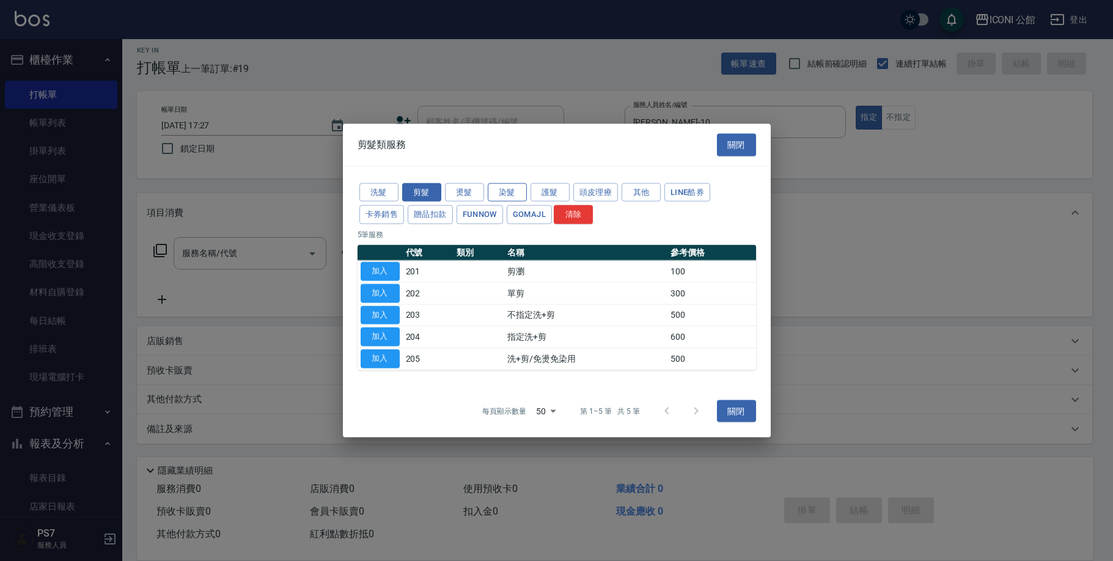
click at [516, 197] on button "染髮" at bounding box center [507, 192] width 39 height 19
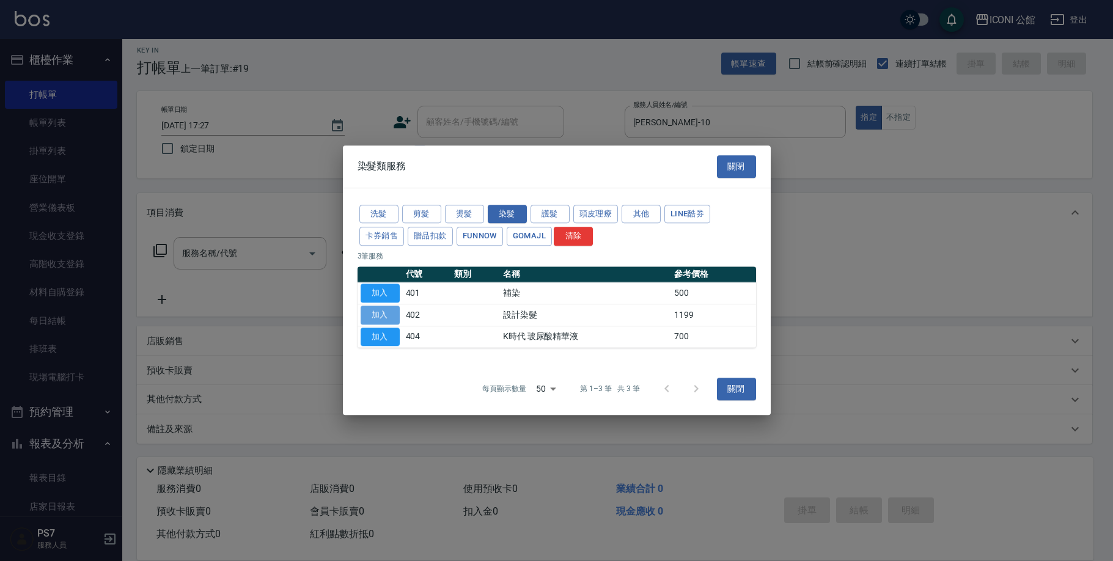
click at [374, 318] on button "加入" at bounding box center [379, 314] width 39 height 19
type input "設計染髮(402)"
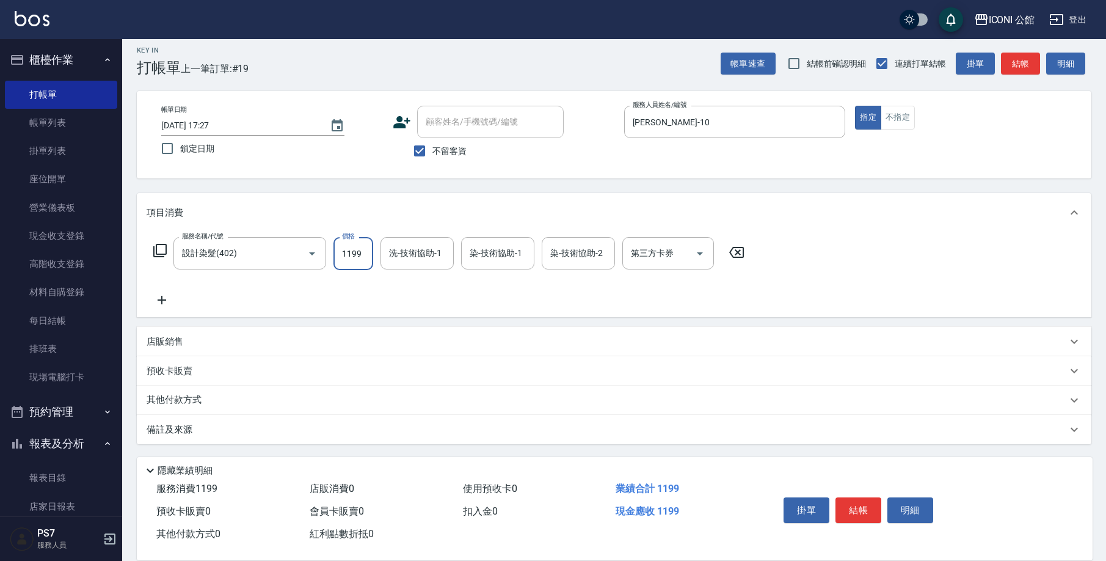
click at [337, 258] on input "1199" at bounding box center [354, 253] width 40 height 33
type input "1299"
type input "Tim-21"
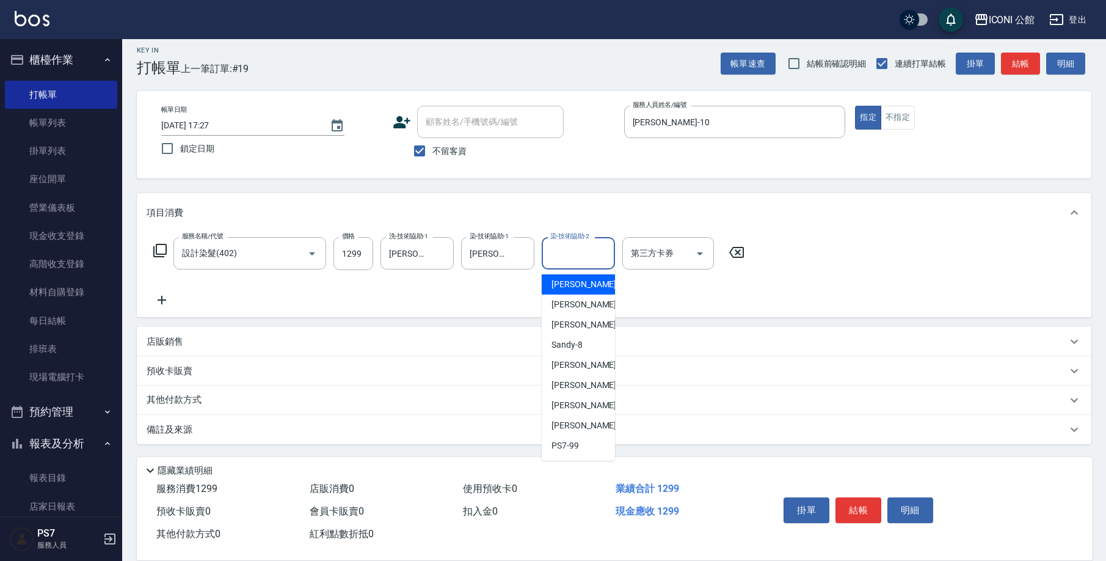
click at [574, 243] on div "染-技術協助-2 染-技術協助-2" at bounding box center [578, 253] width 73 height 32
type input "Tim-21"
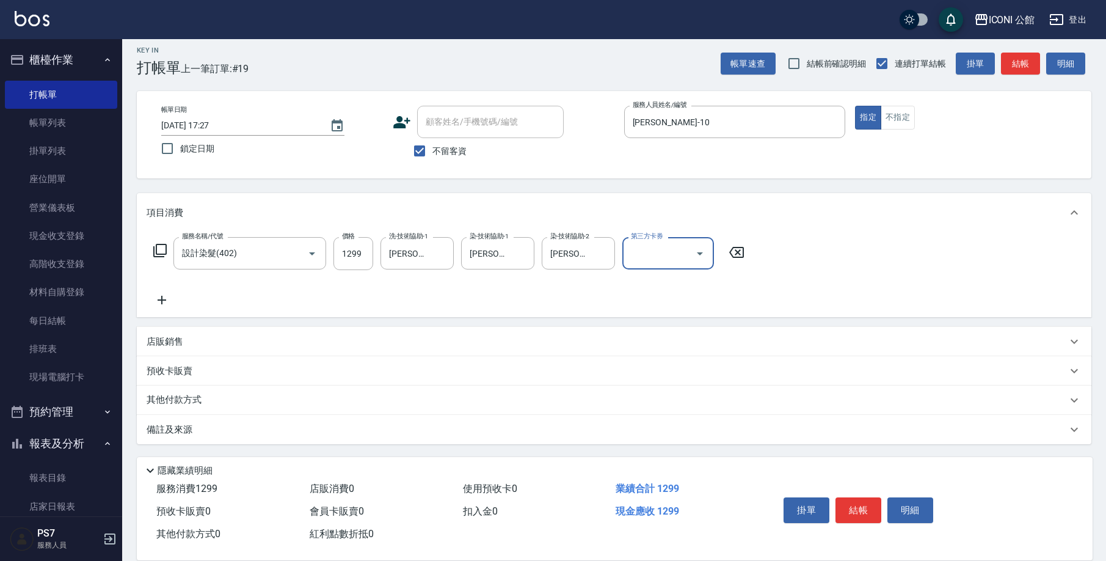
click at [166, 247] on icon at bounding box center [159, 250] width 13 height 13
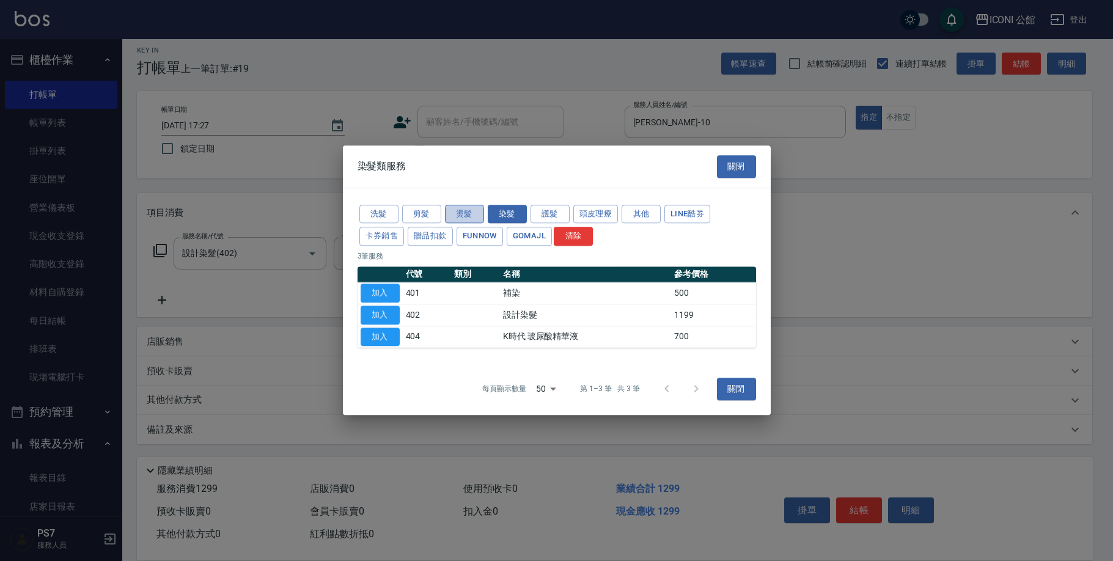
click at [461, 221] on button "燙髮" at bounding box center [464, 214] width 39 height 19
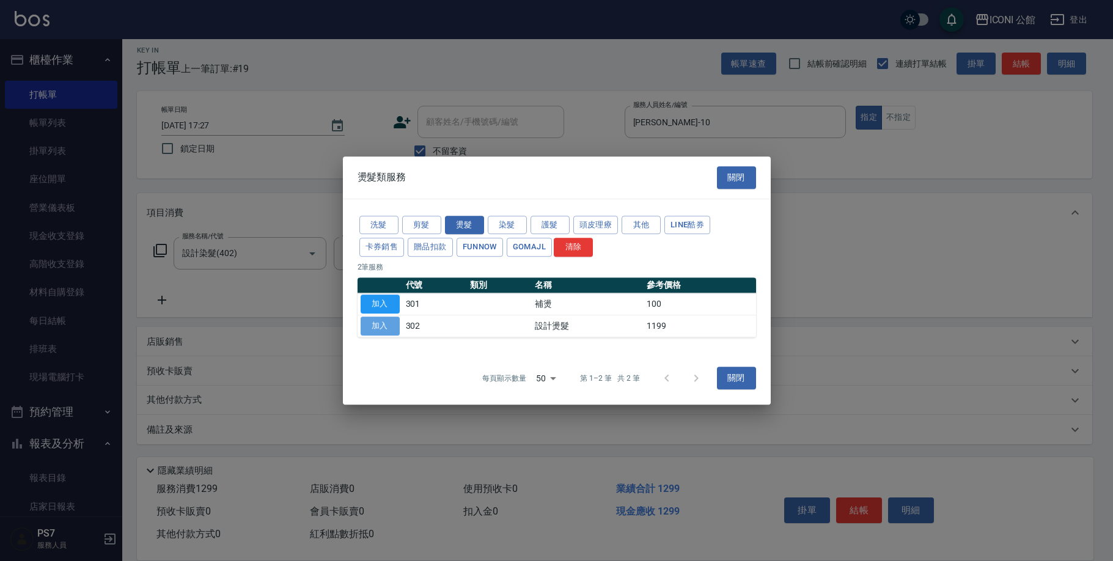
click at [386, 321] on button "加入" at bounding box center [379, 325] width 39 height 19
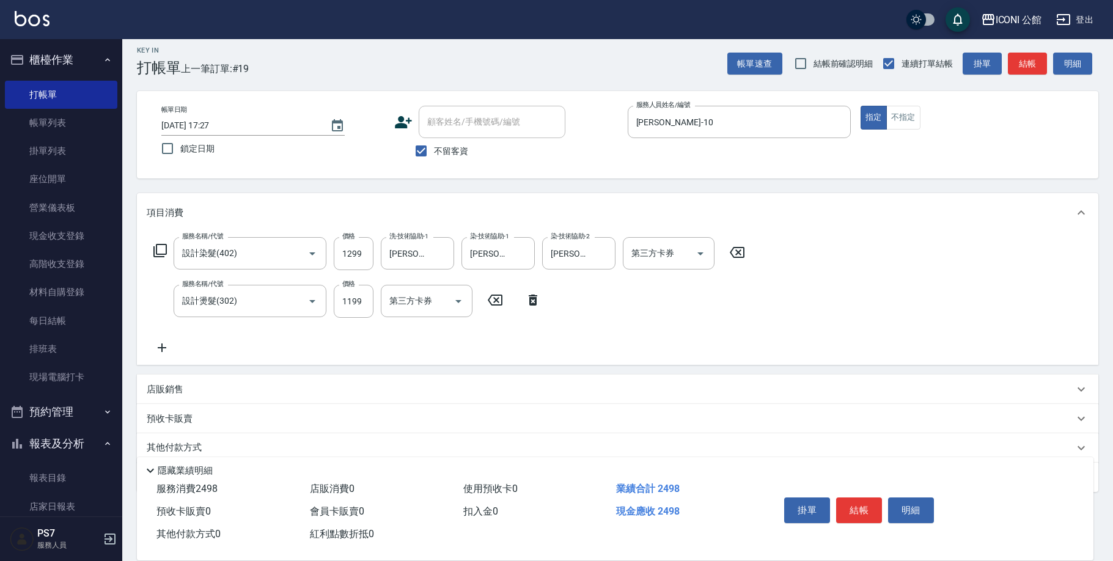
click at [386, 321] on div "服務名稱/代號 設計染髮(402) 服務名稱/代號 價格 1299 價格 洗-技術協助-1 Tim-21 洗-技術協助-1 染-技術協助-1 Tim-21 染…" at bounding box center [449, 296] width 605 height 118
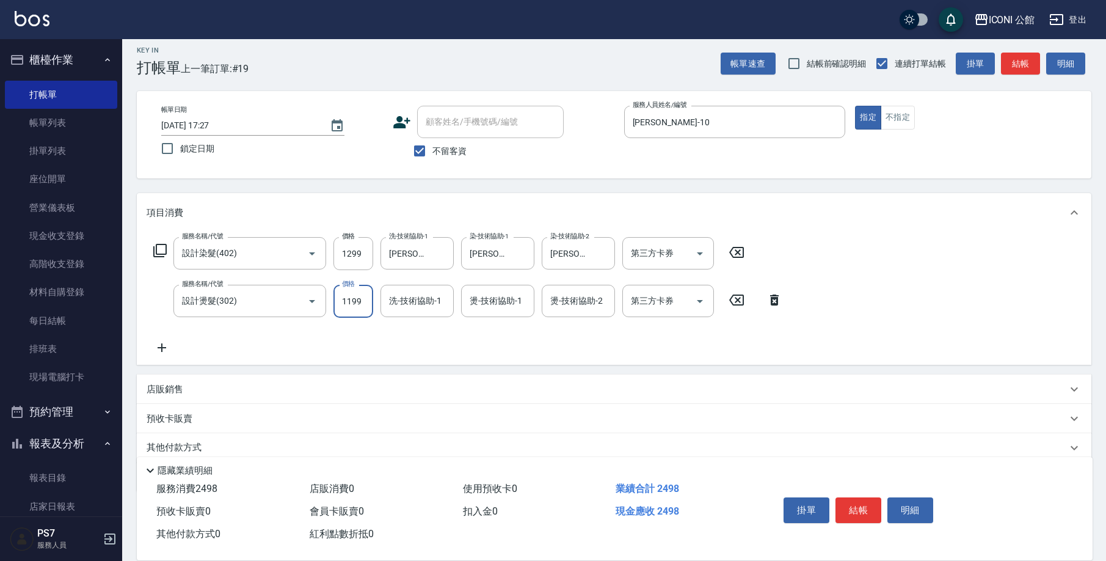
click at [368, 309] on input "1199" at bounding box center [354, 301] width 40 height 33
type input "2480"
type input "Tim-21"
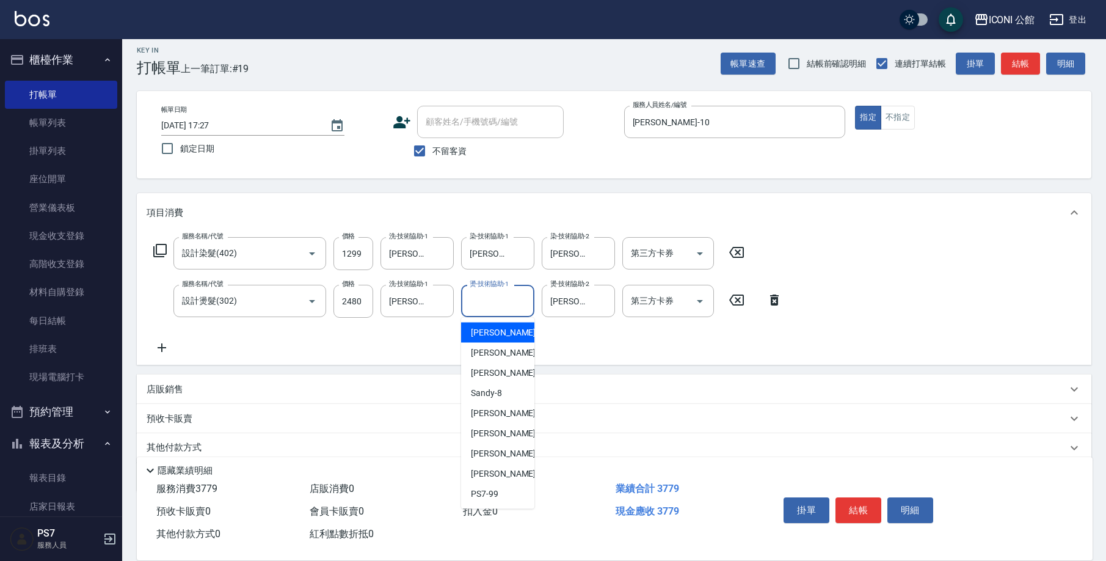
click at [493, 301] on input "燙-技術協助-1" at bounding box center [498, 300] width 62 height 21
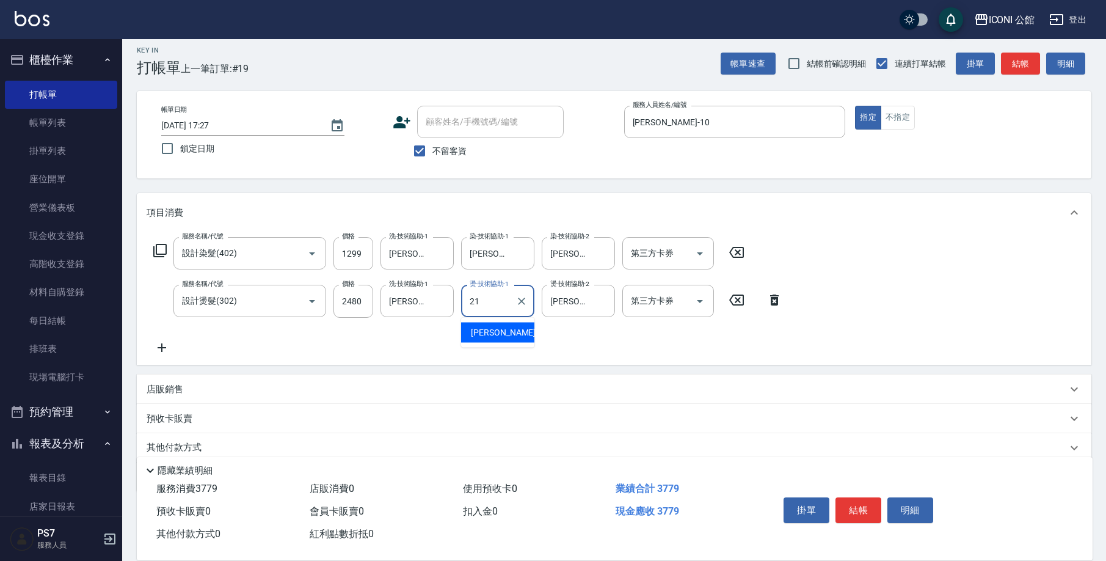
type input "Tim-21"
click at [161, 254] on icon at bounding box center [159, 250] width 13 height 13
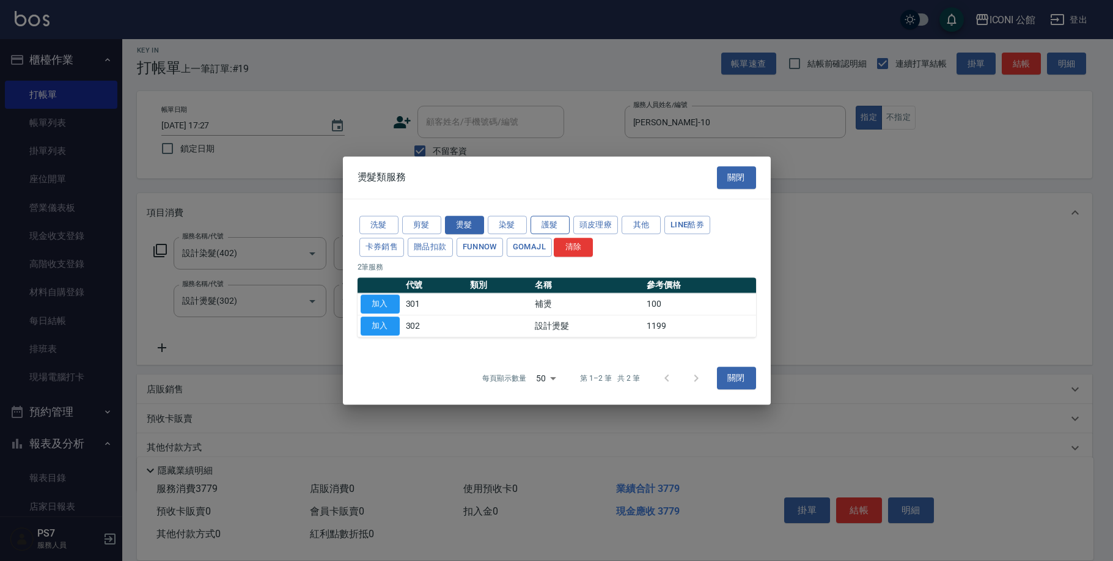
click at [556, 218] on button "護髮" at bounding box center [549, 225] width 39 height 19
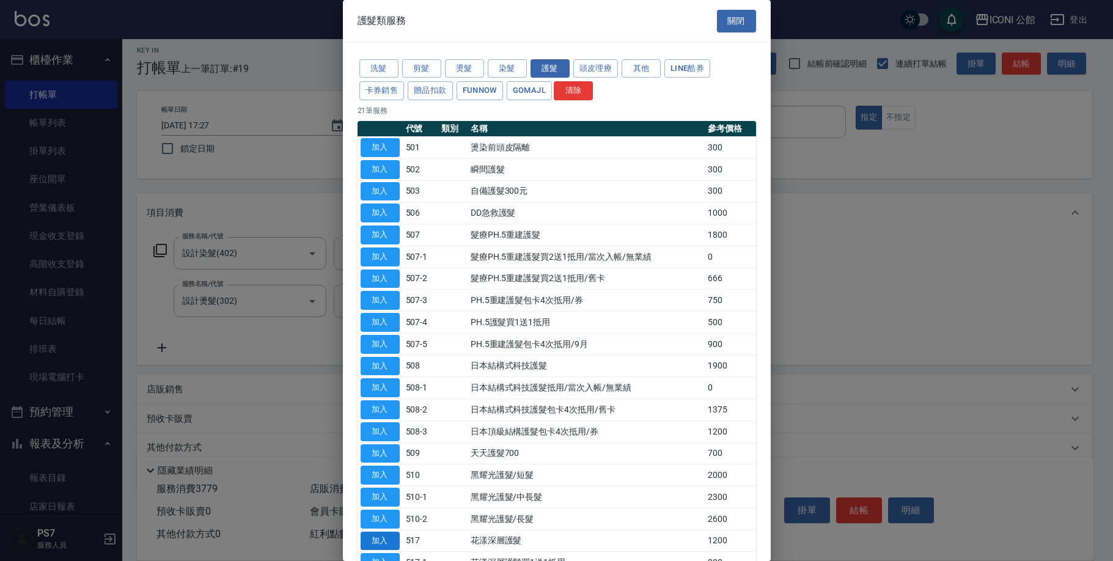
click at [380, 532] on button "加入" at bounding box center [379, 541] width 39 height 19
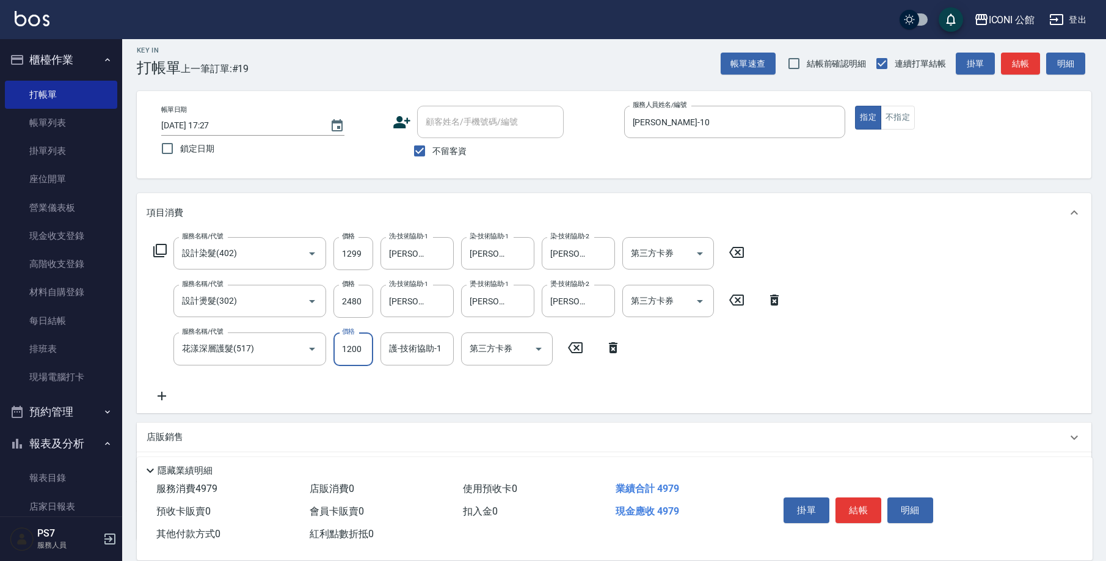
click at [348, 351] on input "1200" at bounding box center [354, 348] width 40 height 33
type input "960"
type input "Tim-21"
click at [171, 437] on p "店販銷售" at bounding box center [165, 437] width 37 height 13
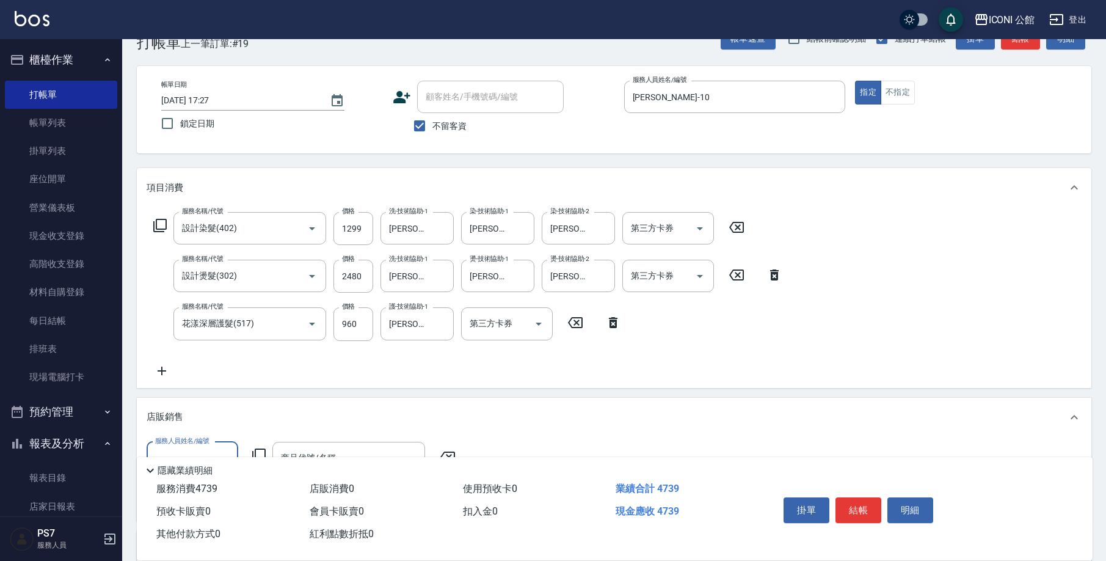
scroll to position [83, 0]
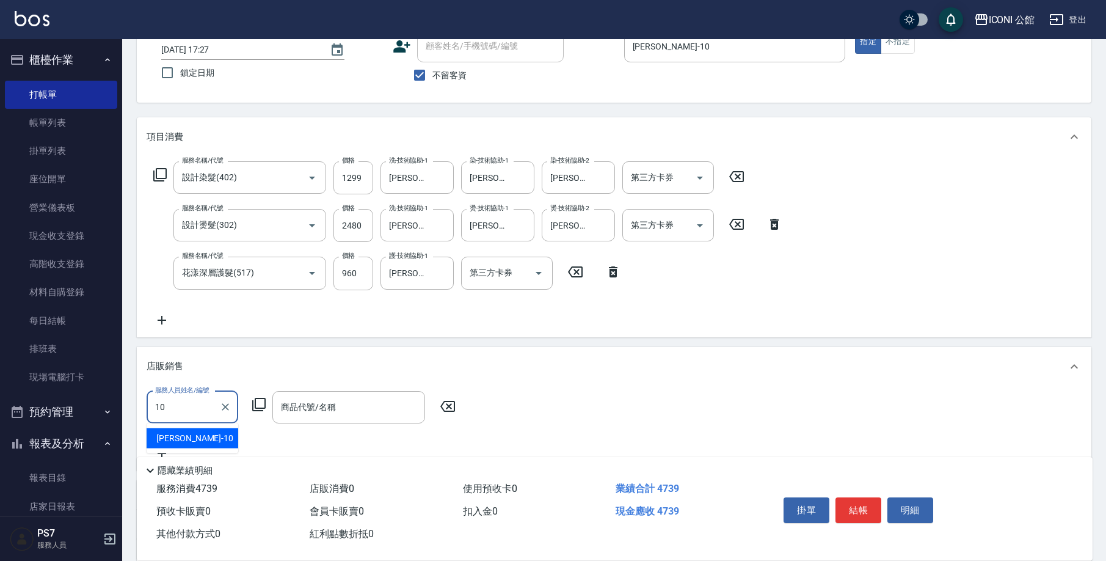
type input "Anna-10"
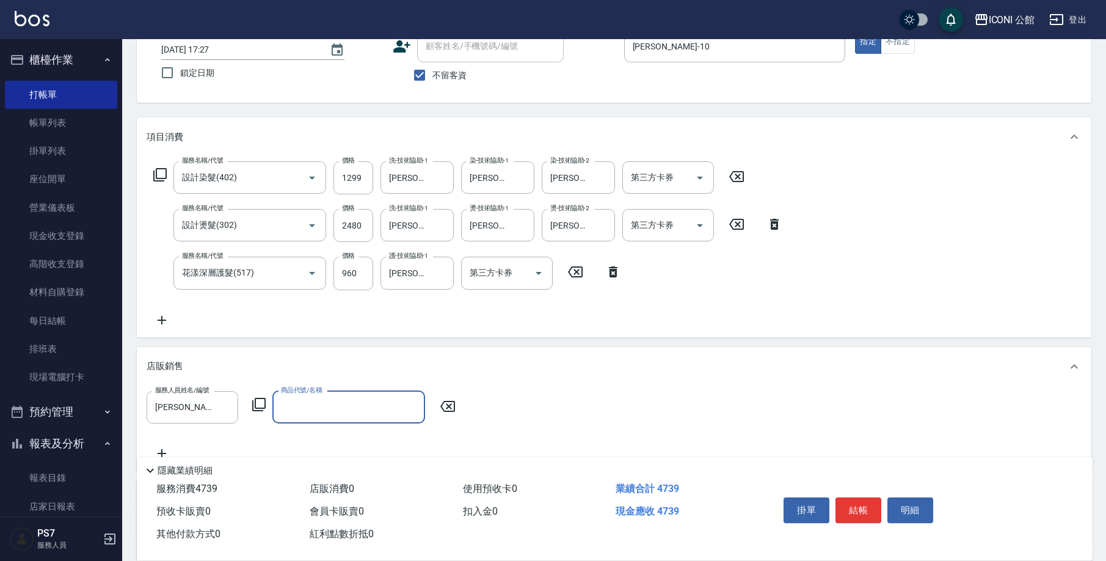
click at [264, 404] on icon at bounding box center [259, 404] width 15 height 15
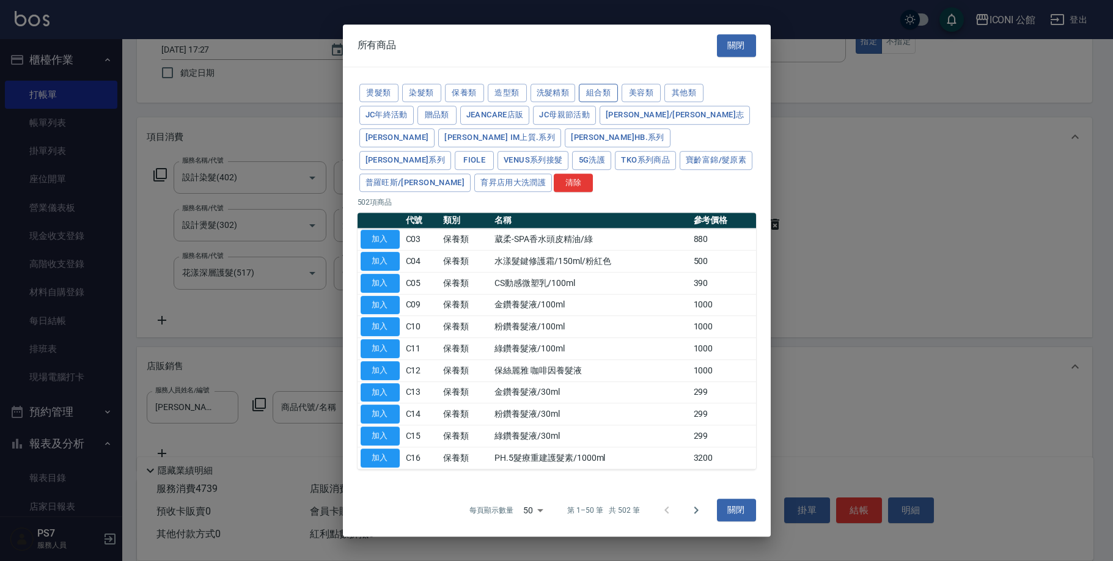
click at [585, 103] on button "組合類" at bounding box center [598, 93] width 39 height 19
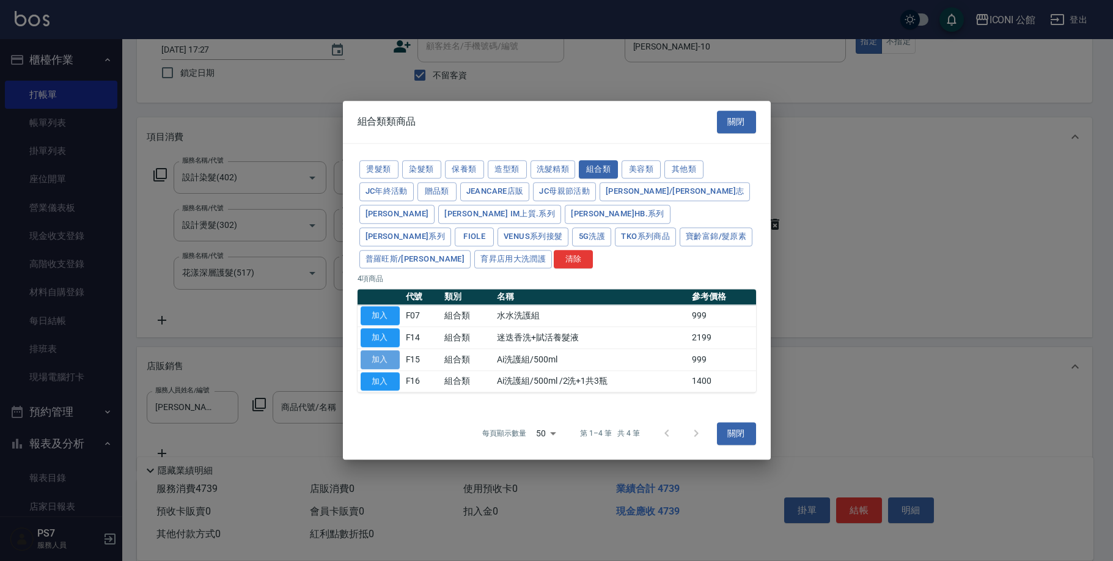
click at [382, 350] on button "加入" at bounding box center [379, 359] width 39 height 19
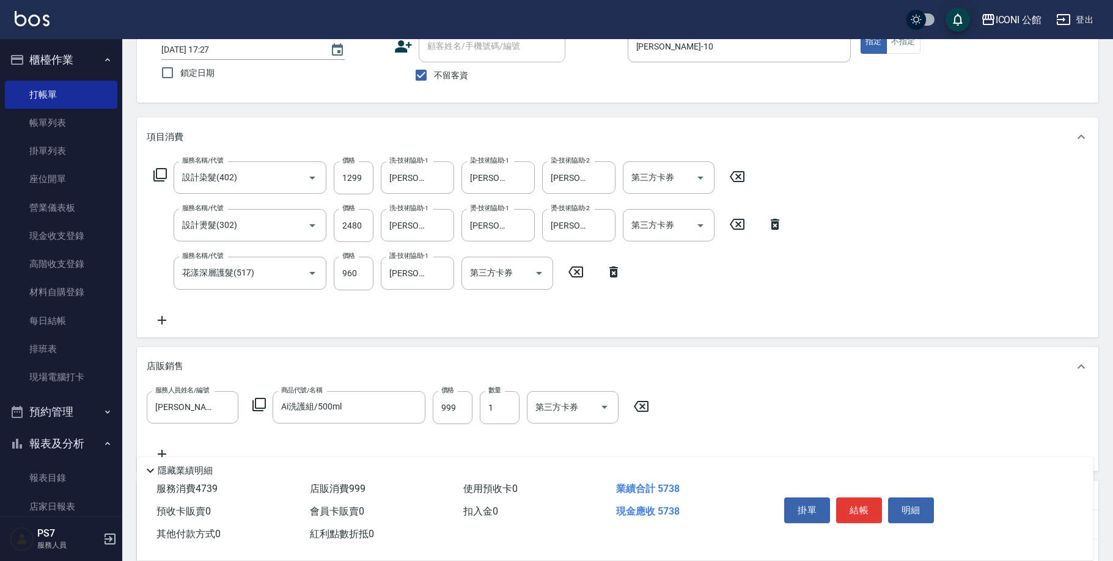
type input "Ai洗護組/500ml"
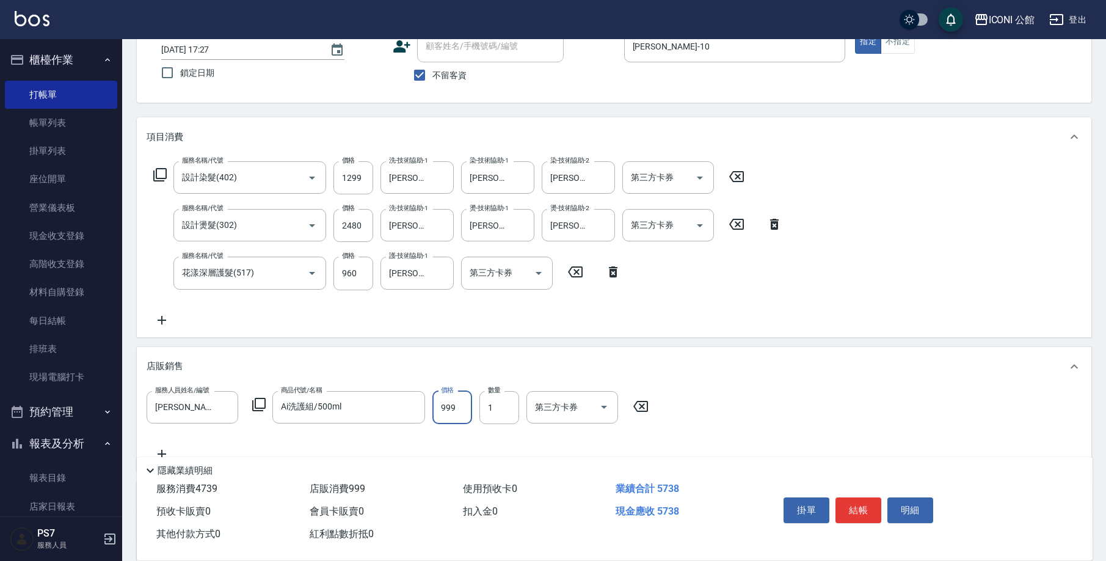
click at [450, 401] on input "999" at bounding box center [453, 407] width 40 height 33
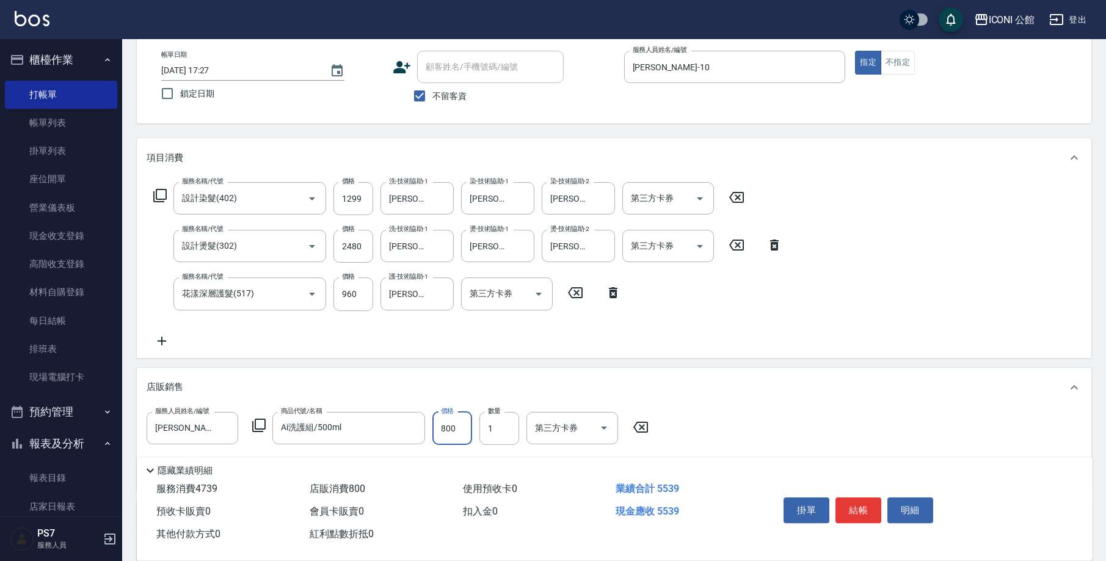
scroll to position [175, 0]
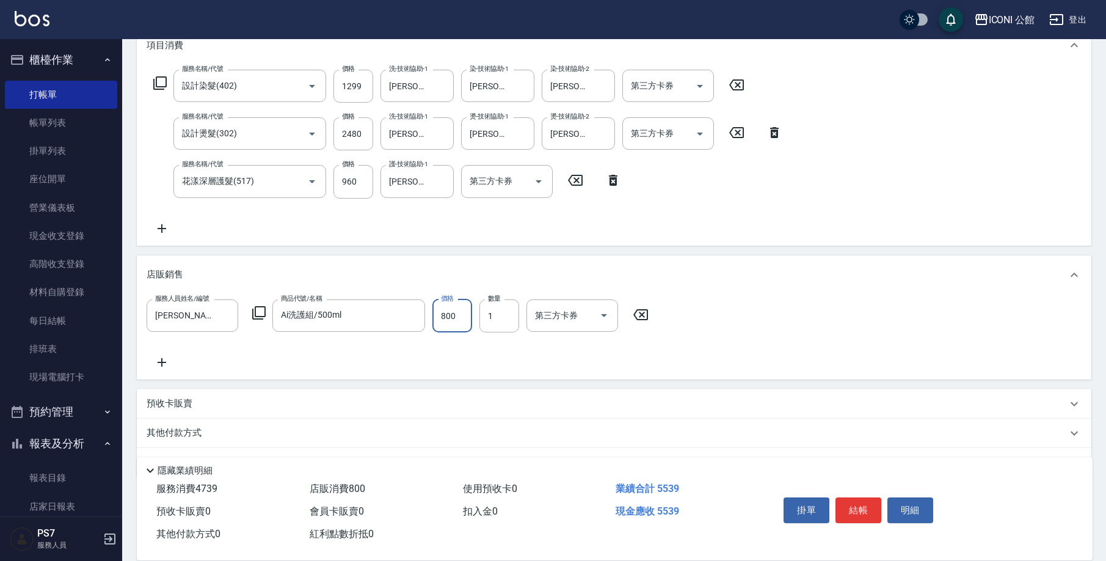
type input "800"
click at [207, 437] on div "其他付款方式" at bounding box center [607, 432] width 921 height 13
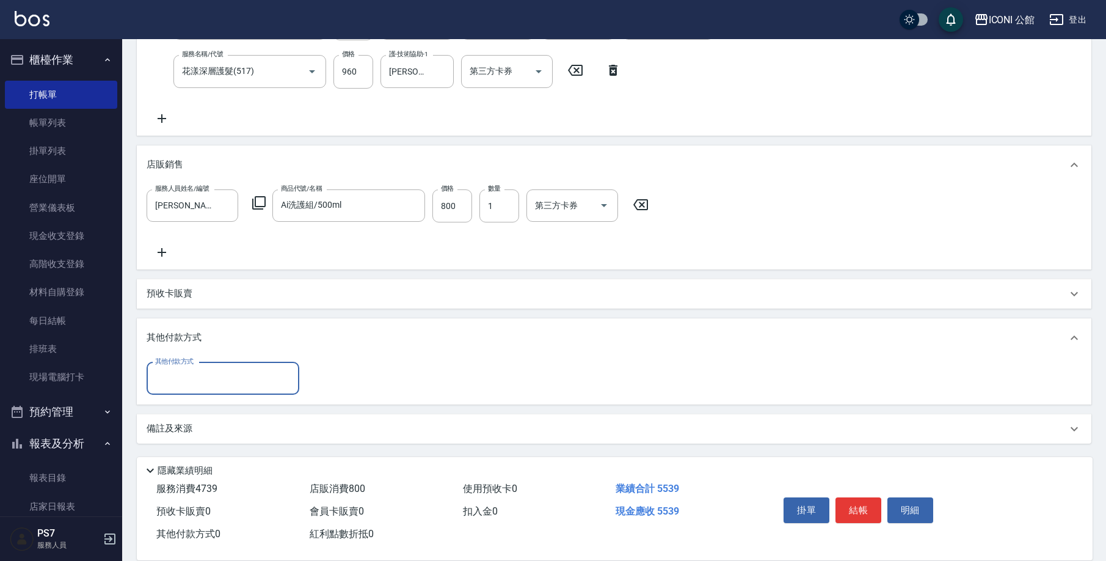
click at [223, 380] on input "其他付款方式" at bounding box center [223, 378] width 142 height 21
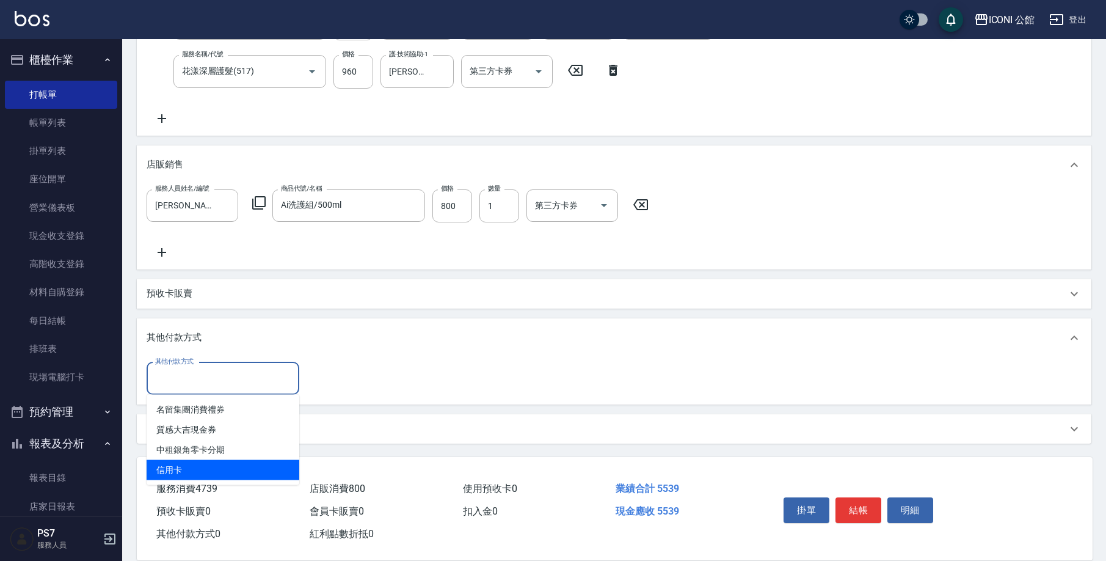
click at [228, 470] on span "信用卡" at bounding box center [223, 470] width 153 height 20
type input "信用卡"
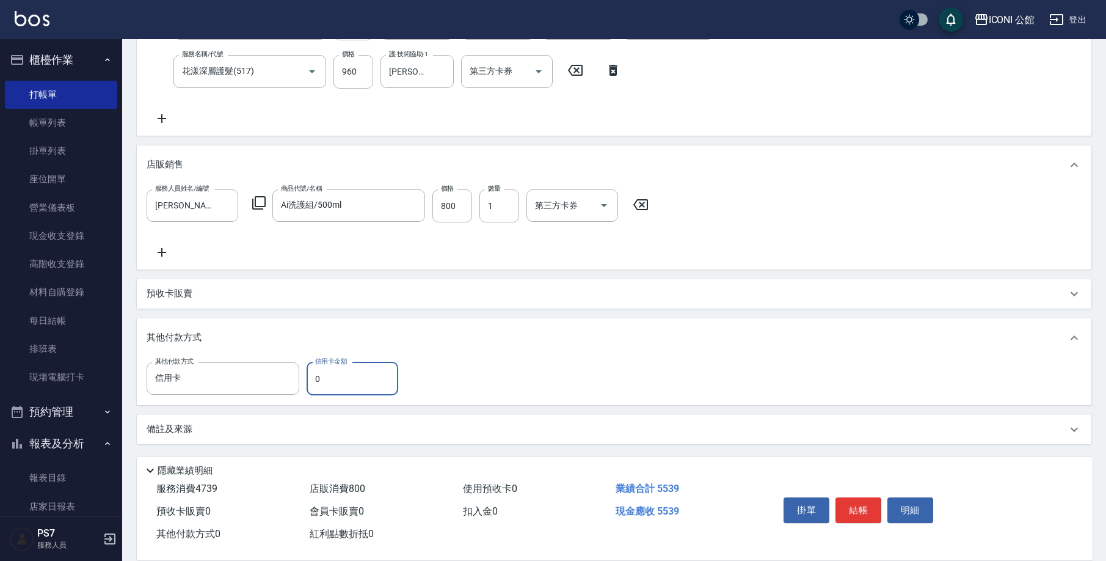
click at [322, 381] on input "0" at bounding box center [353, 378] width 92 height 33
type input "5539"
click at [848, 511] on button "結帳" at bounding box center [859, 510] width 46 height 26
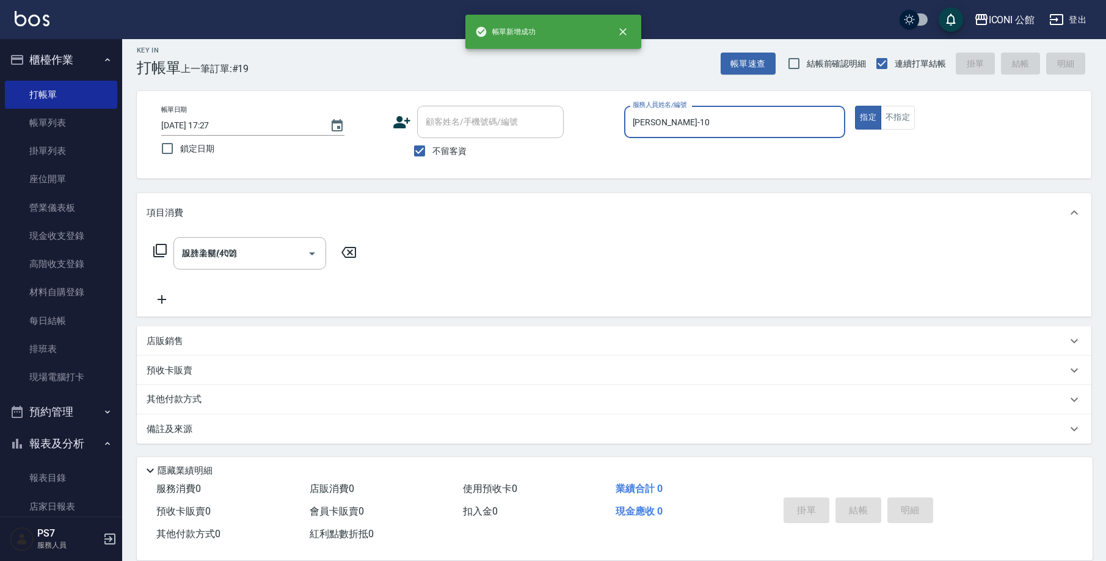
type input "2025/09/24 17:29"
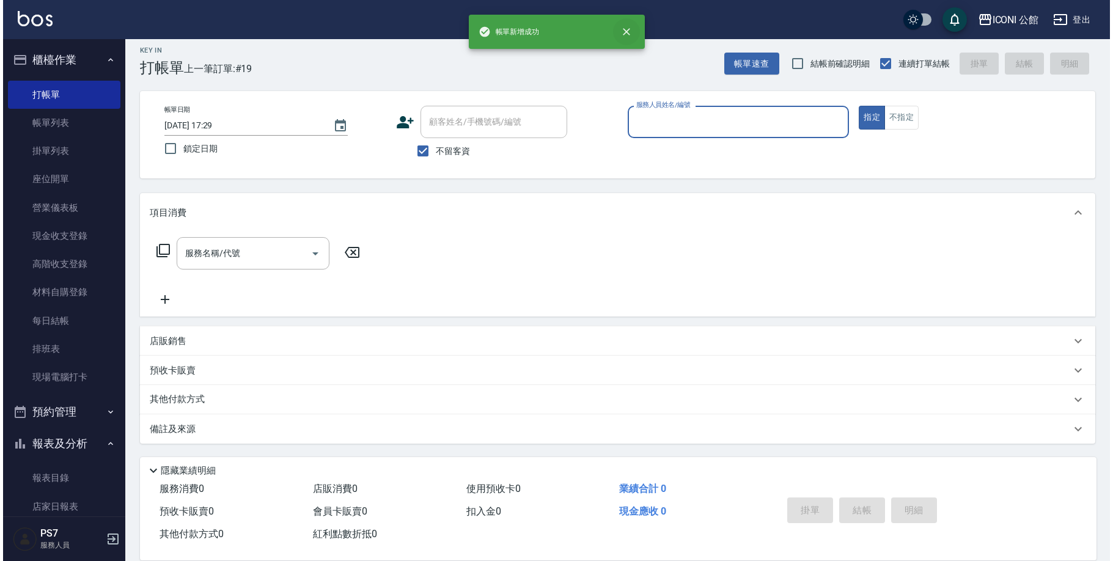
scroll to position [0, 0]
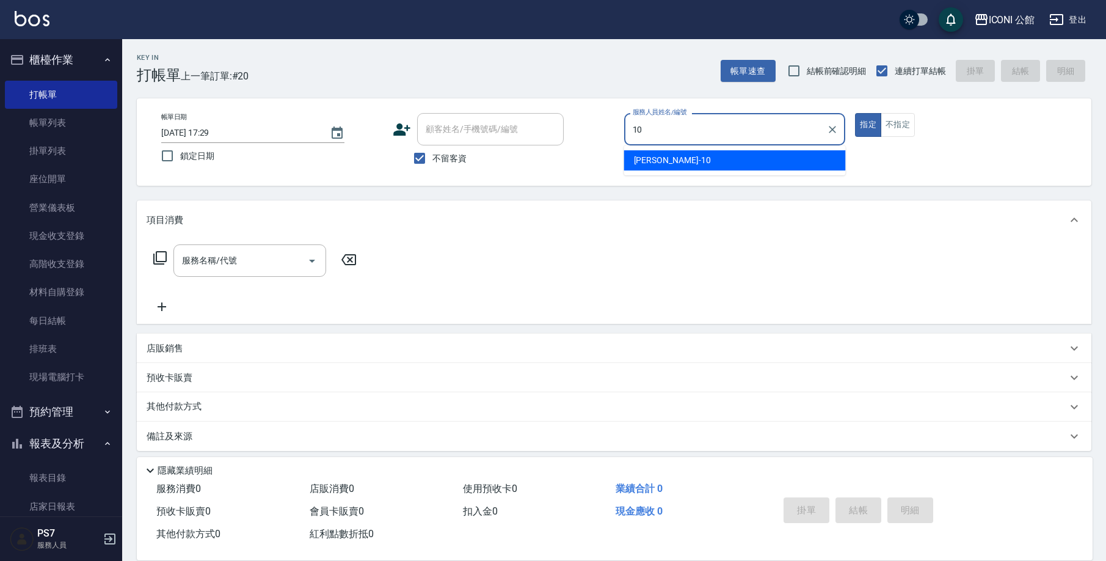
type input "Anna-10"
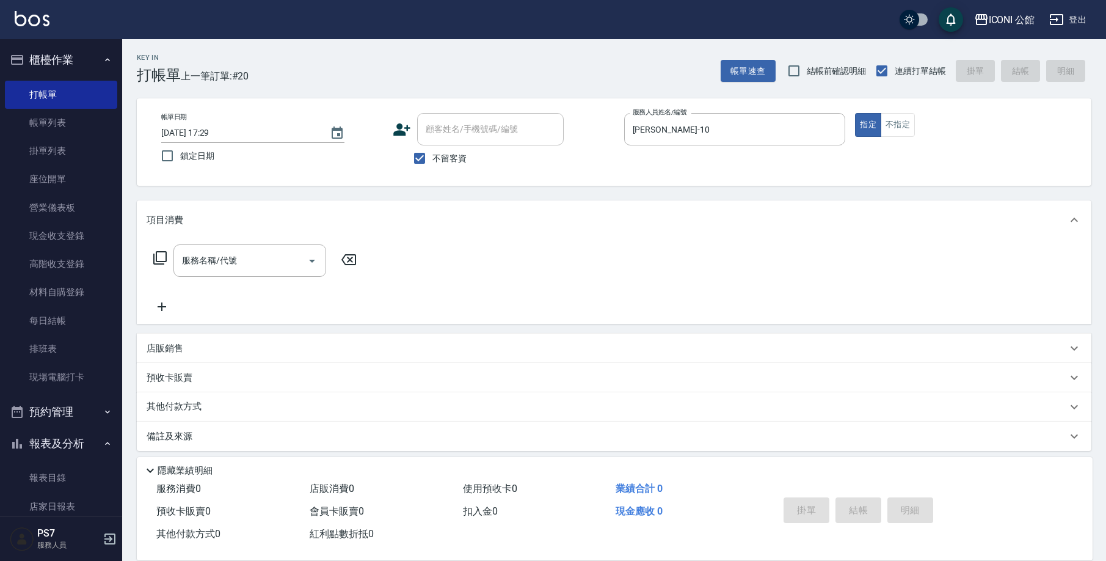
click at [156, 257] on icon at bounding box center [159, 257] width 13 height 13
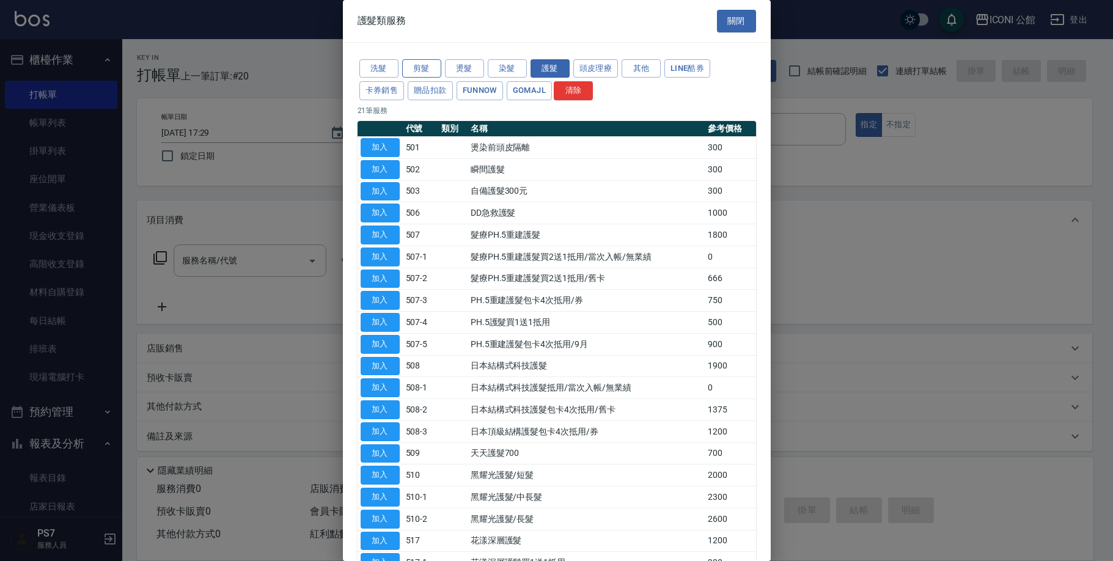
click at [431, 70] on button "剪髮" at bounding box center [421, 68] width 39 height 19
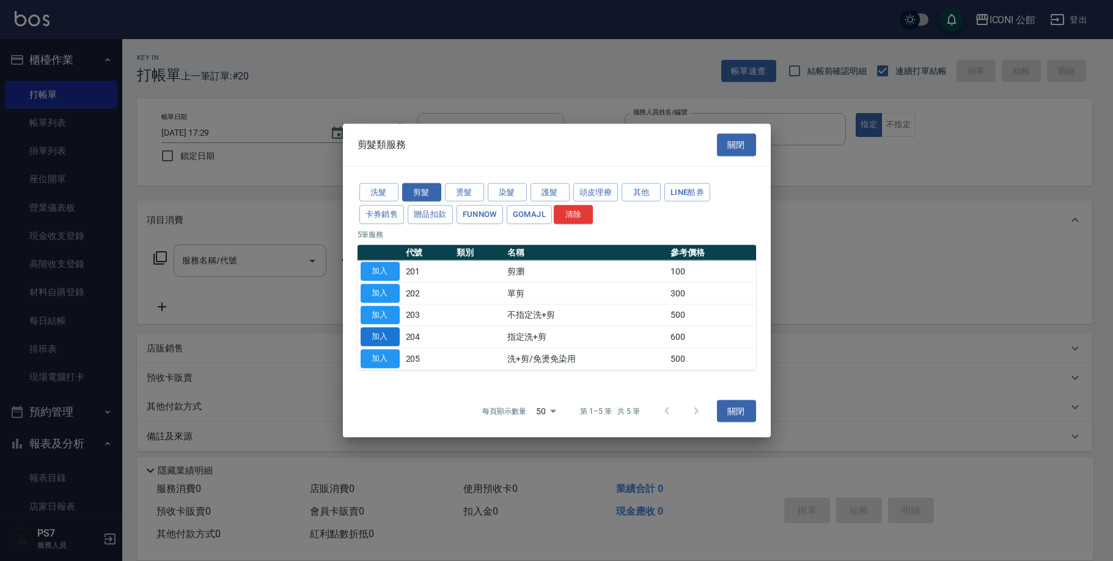
click at [386, 339] on button "加入" at bounding box center [379, 336] width 39 height 19
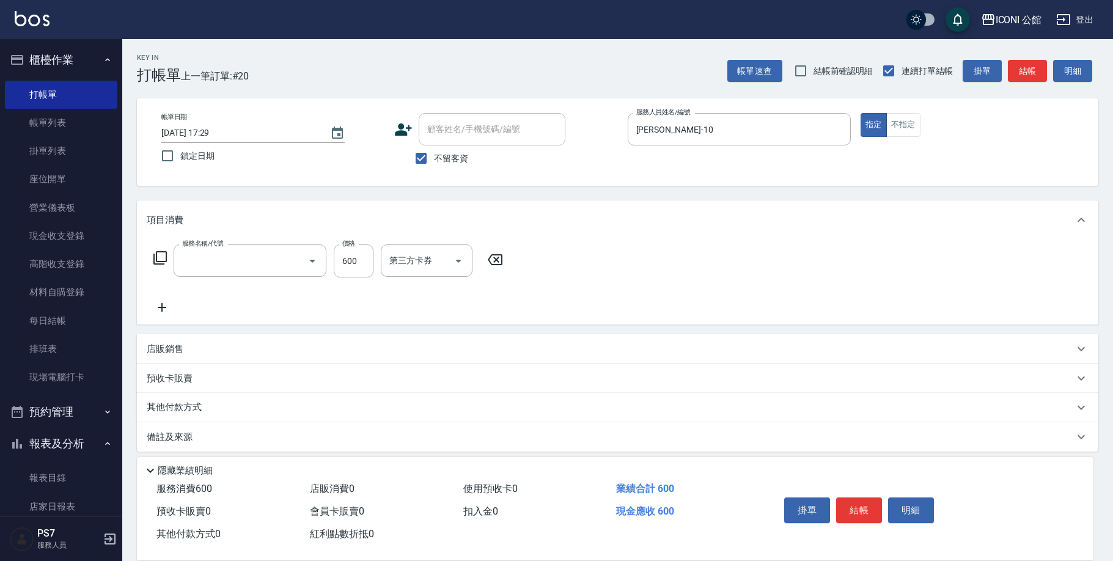
type input "指定洗+剪(204)"
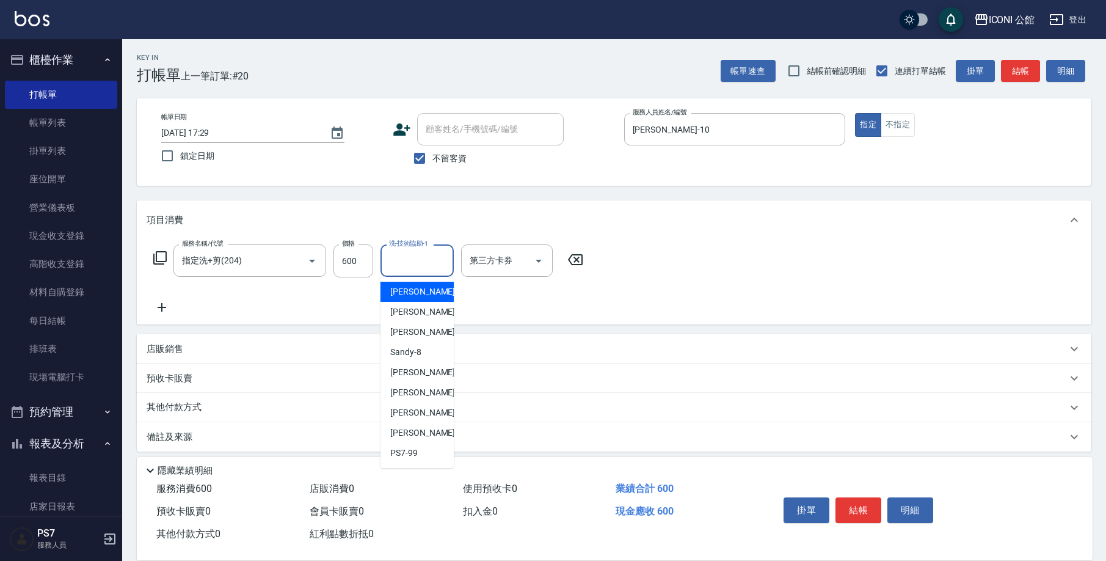
click at [406, 263] on input "洗-技術協助-1" at bounding box center [417, 260] width 62 height 21
type input "Tim-21"
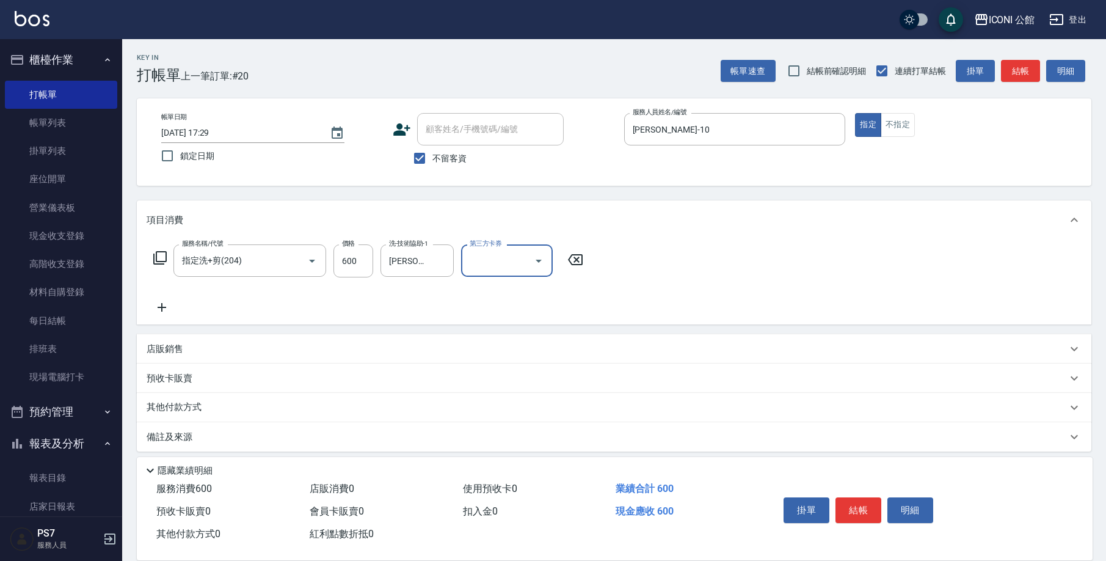
click at [166, 252] on icon at bounding box center [159, 257] width 13 height 13
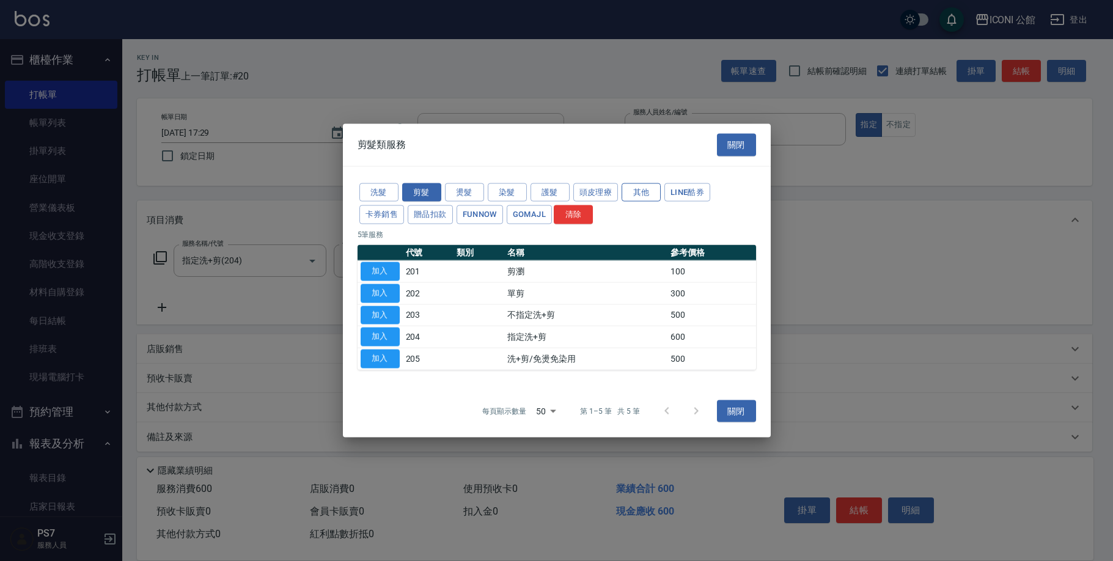
click at [631, 187] on button "其他" at bounding box center [640, 192] width 39 height 19
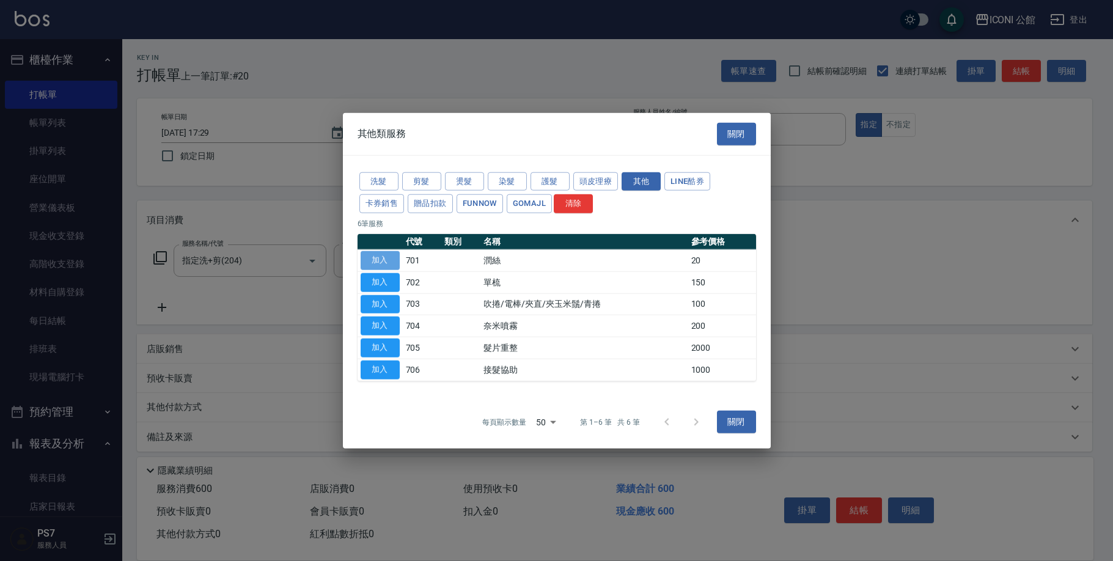
click at [393, 260] on button "加入" at bounding box center [379, 260] width 39 height 19
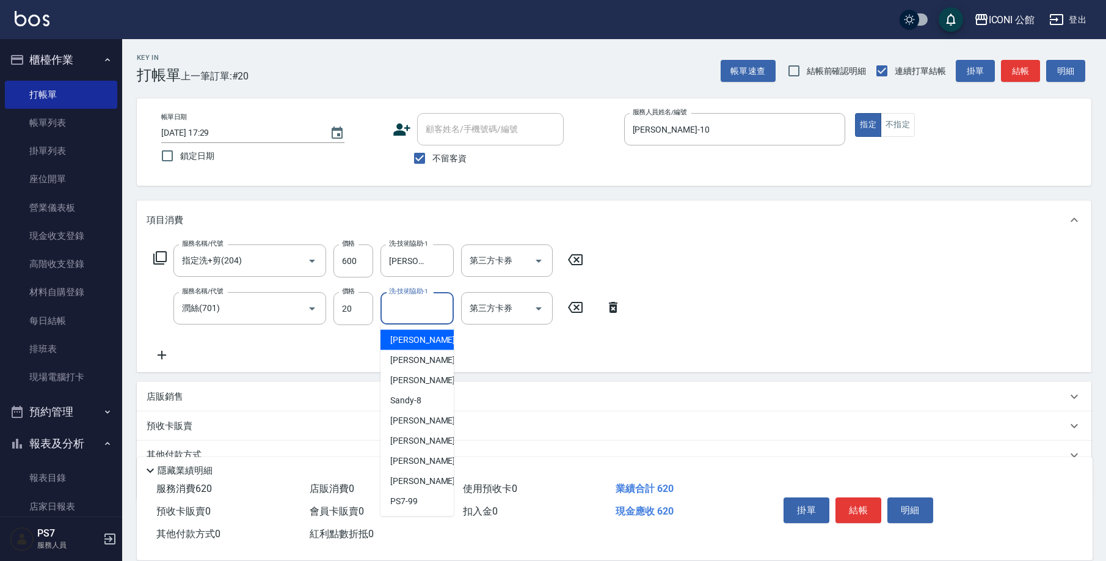
click at [410, 311] on input "洗-技術協助-1" at bounding box center [417, 308] width 62 height 21
type input "Tim-21"
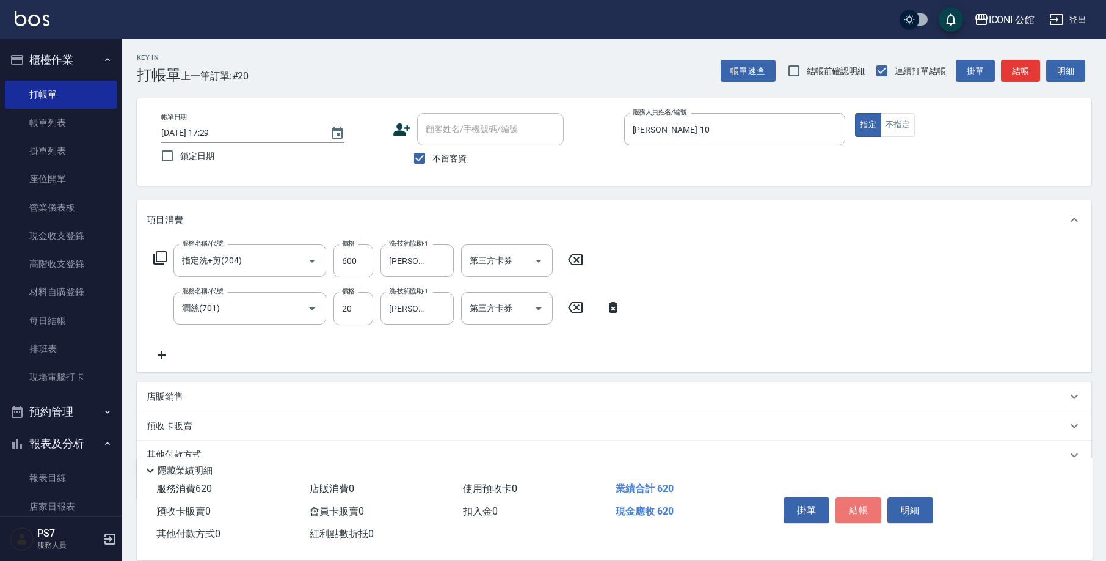
click at [853, 497] on button "結帳" at bounding box center [859, 510] width 46 height 26
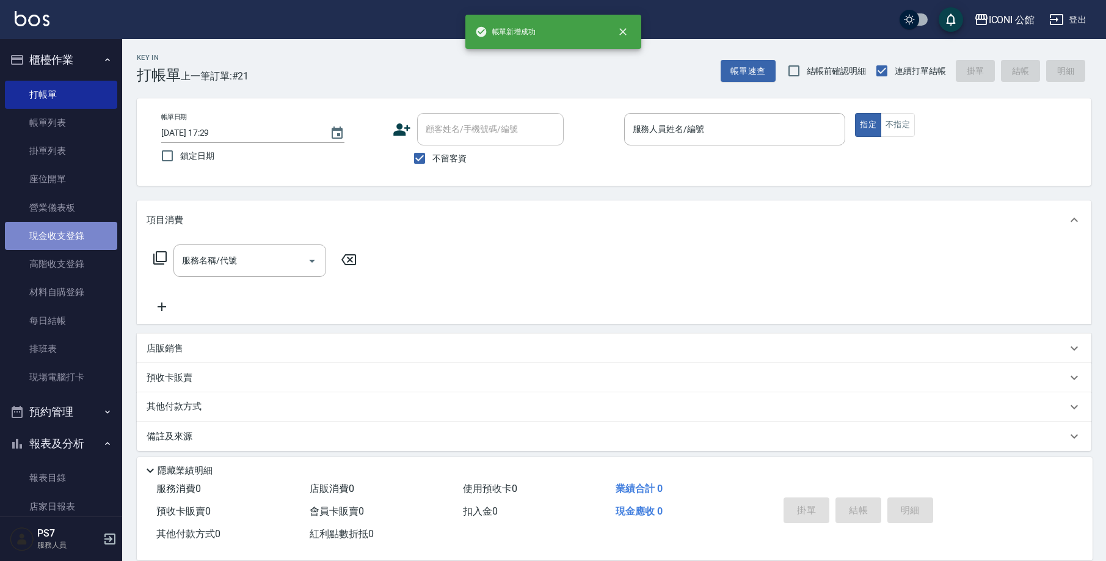
click at [83, 241] on link "現金收支登錄" at bounding box center [61, 236] width 112 height 28
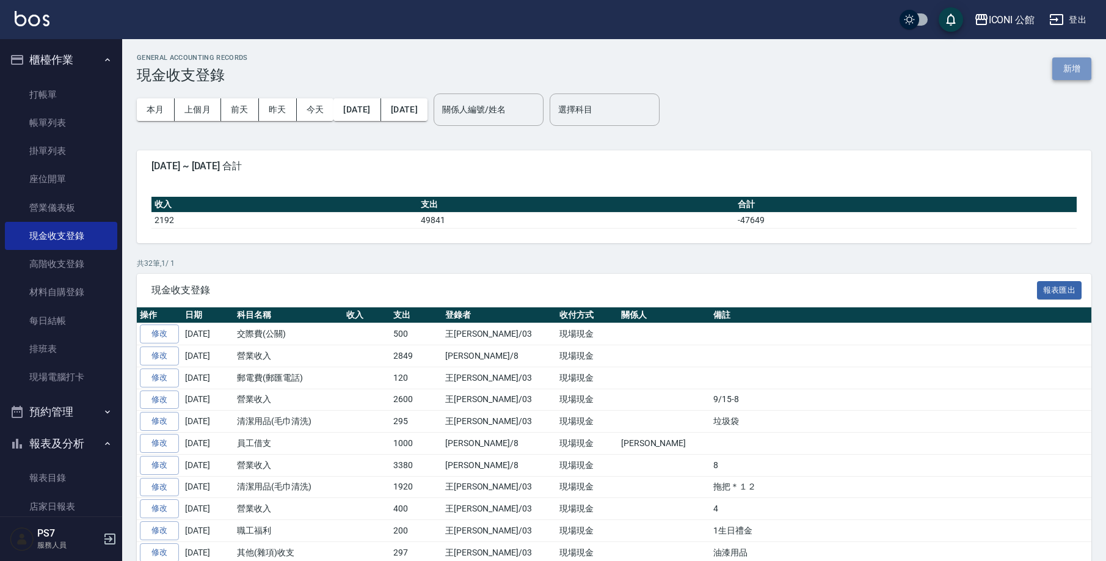
click at [1059, 67] on button "新增" at bounding box center [1072, 68] width 39 height 23
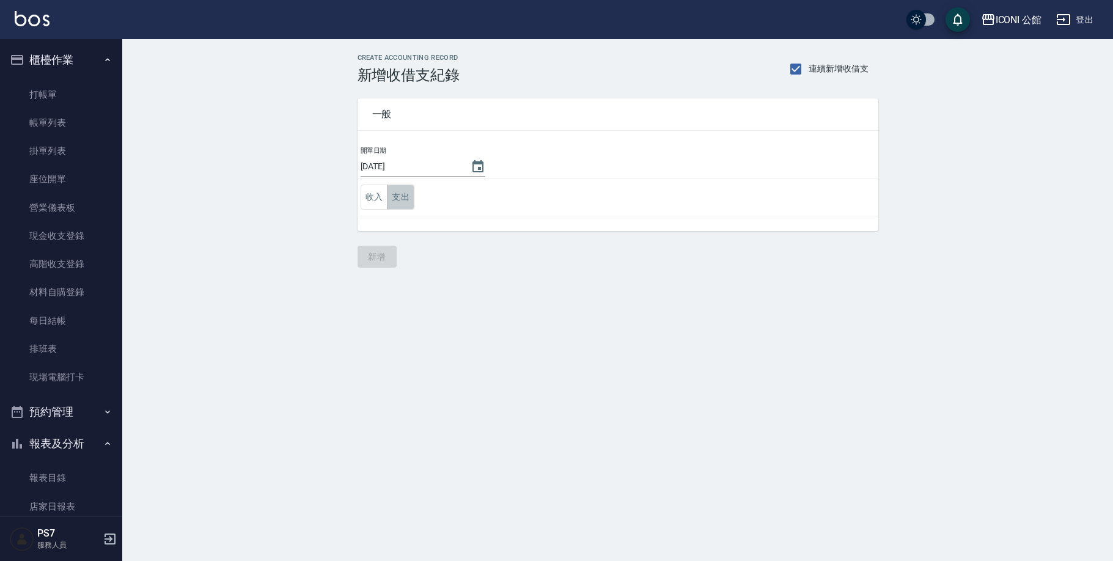
click at [396, 200] on button "支出" at bounding box center [400, 197] width 27 height 25
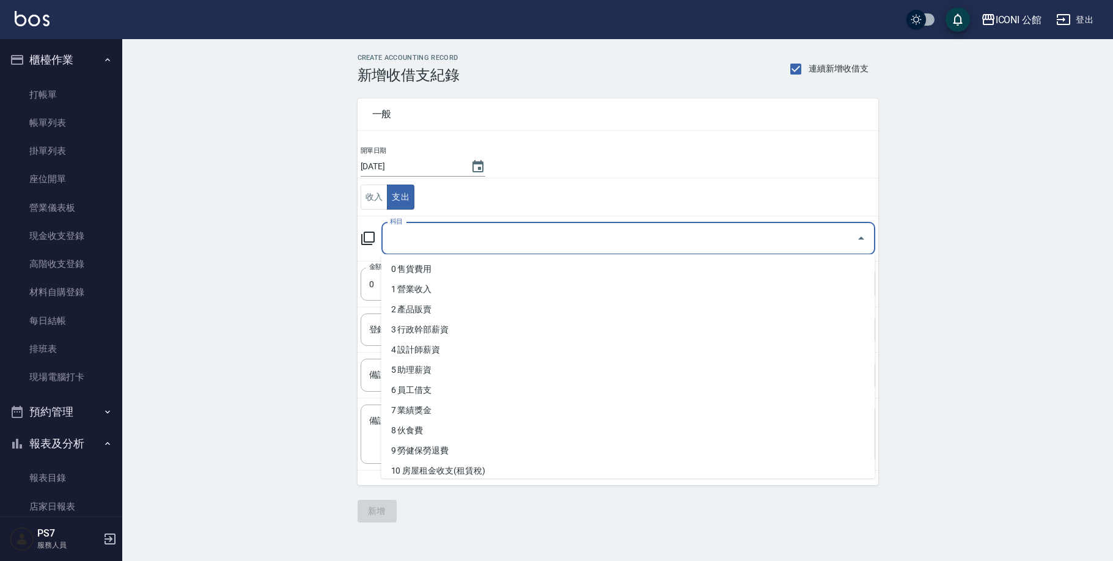
click at [418, 232] on input "科目" at bounding box center [619, 238] width 464 height 21
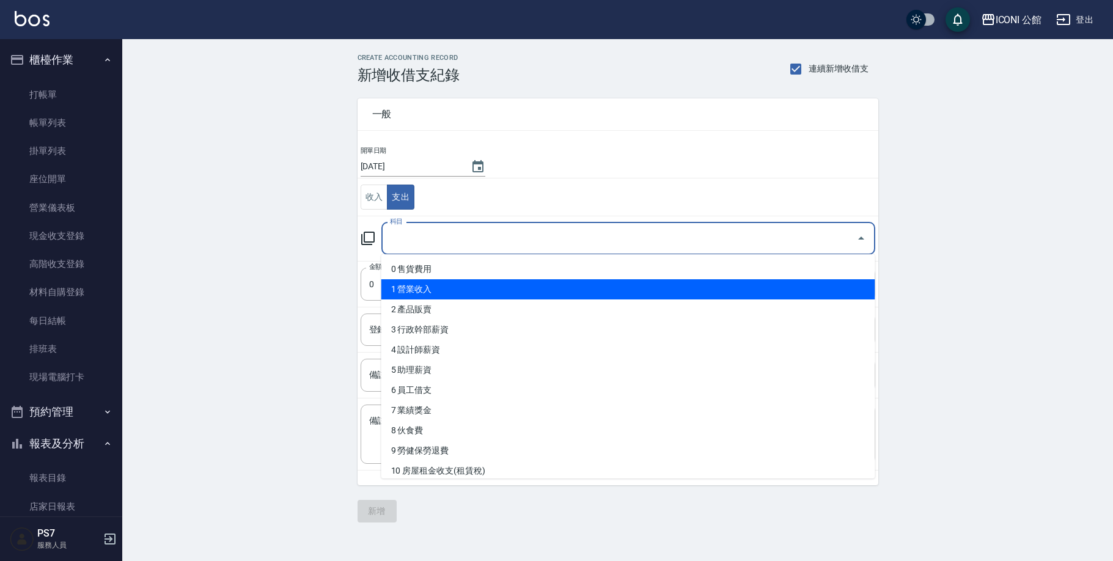
click at [440, 283] on li "1 營業收入" at bounding box center [628, 289] width 494 height 20
type input "1 營業收入"
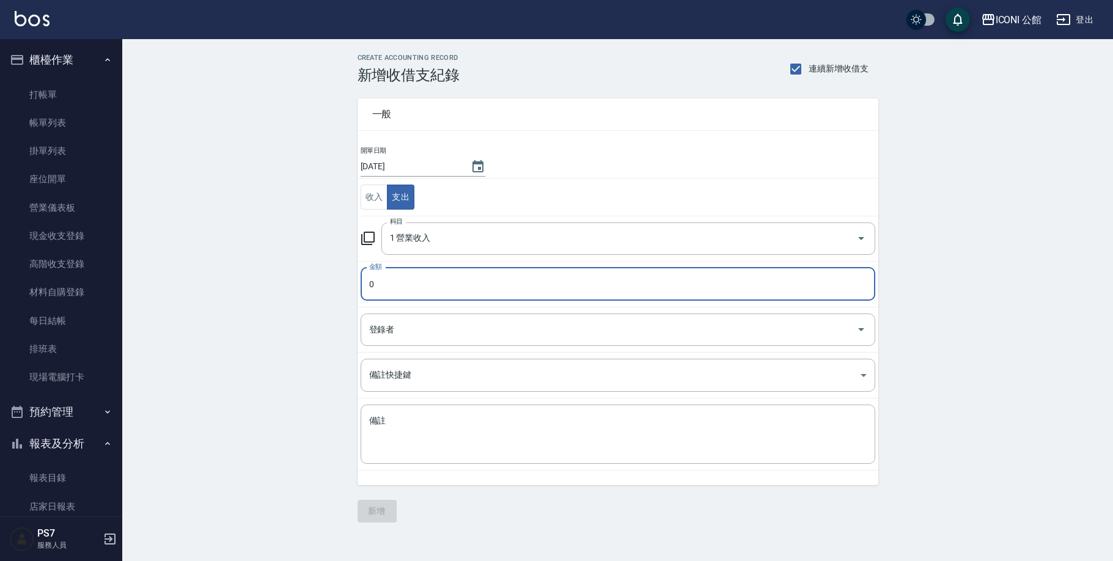
click at [433, 282] on input "0" at bounding box center [617, 284] width 514 height 33
type input "5400"
click at [425, 334] on input "登錄者" at bounding box center [608, 329] width 485 height 21
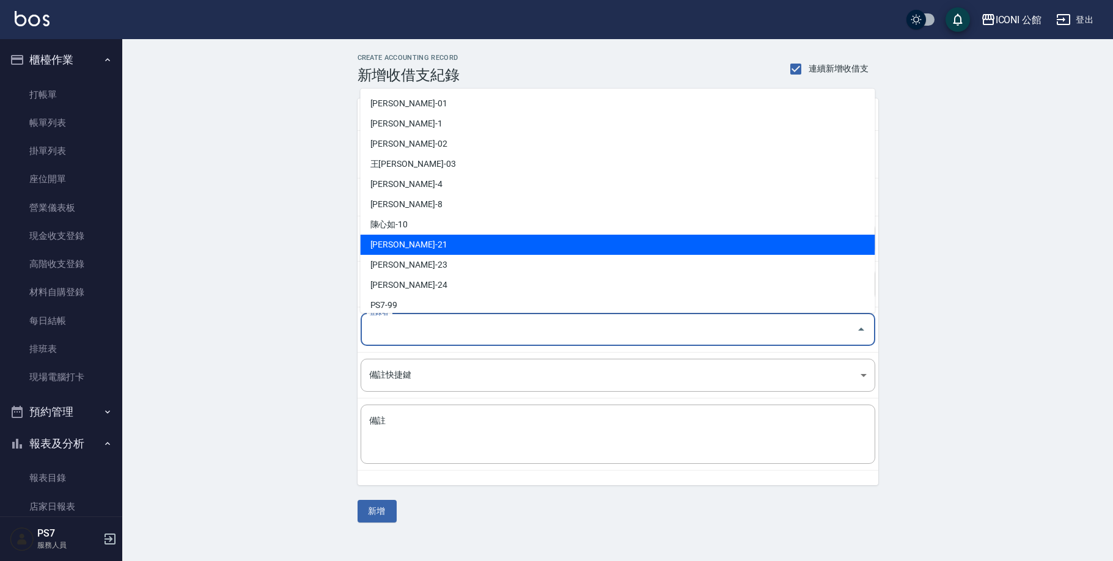
click at [409, 245] on li "陳建廷-21" at bounding box center [617, 245] width 514 height 20
type input "陳建廷-21"
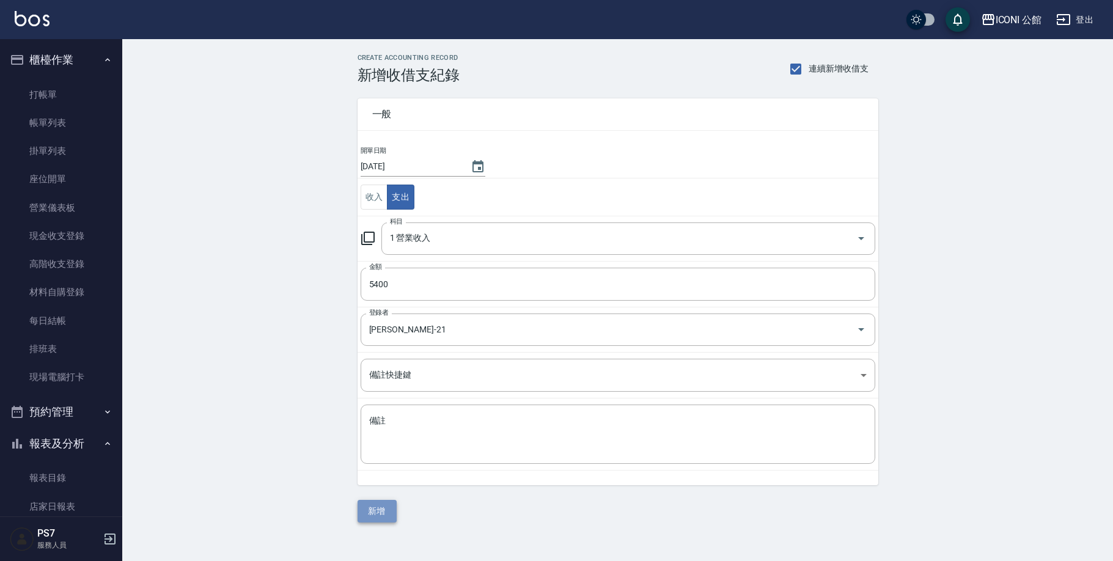
click at [386, 507] on button "新增" at bounding box center [376, 511] width 39 height 23
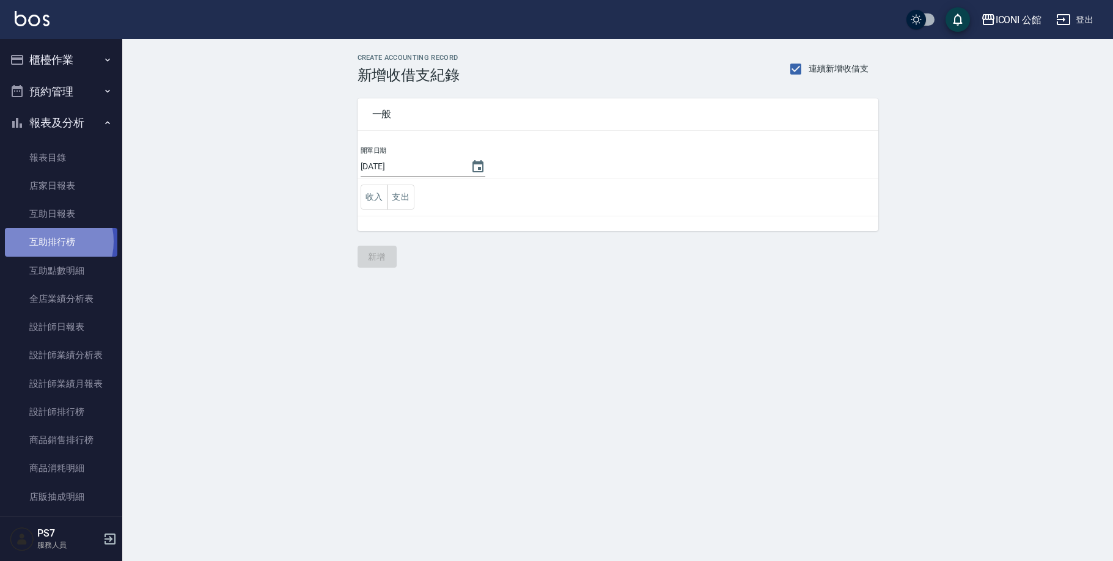
click at [45, 240] on link "互助排行榜" at bounding box center [61, 242] width 112 height 28
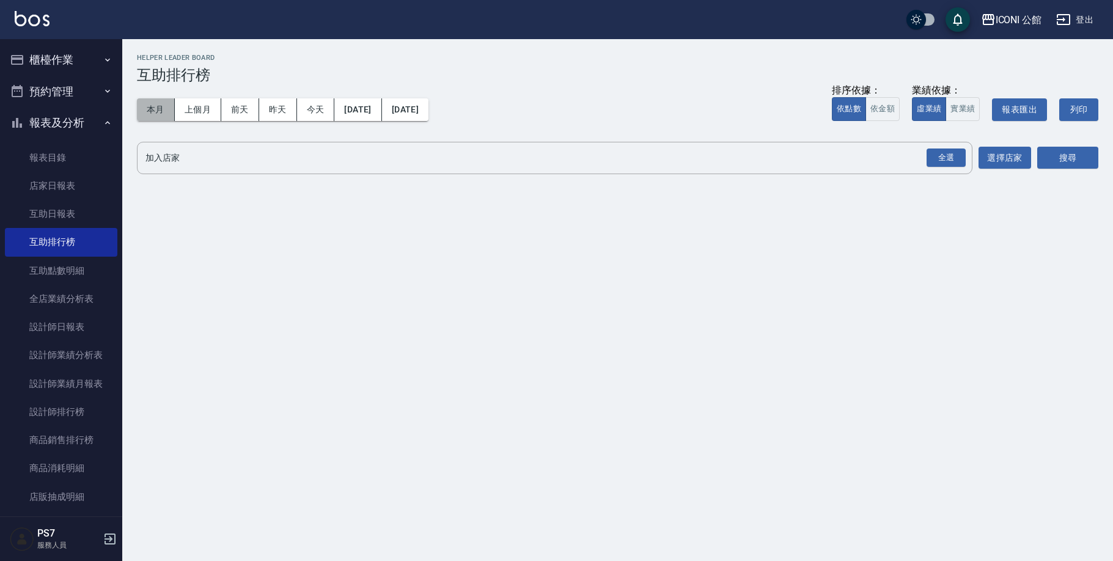
click at [164, 118] on button "本月" at bounding box center [156, 109] width 38 height 23
click at [941, 158] on div "全選" at bounding box center [945, 157] width 39 height 19
click at [1062, 156] on button "搜尋" at bounding box center [1067, 158] width 61 height 23
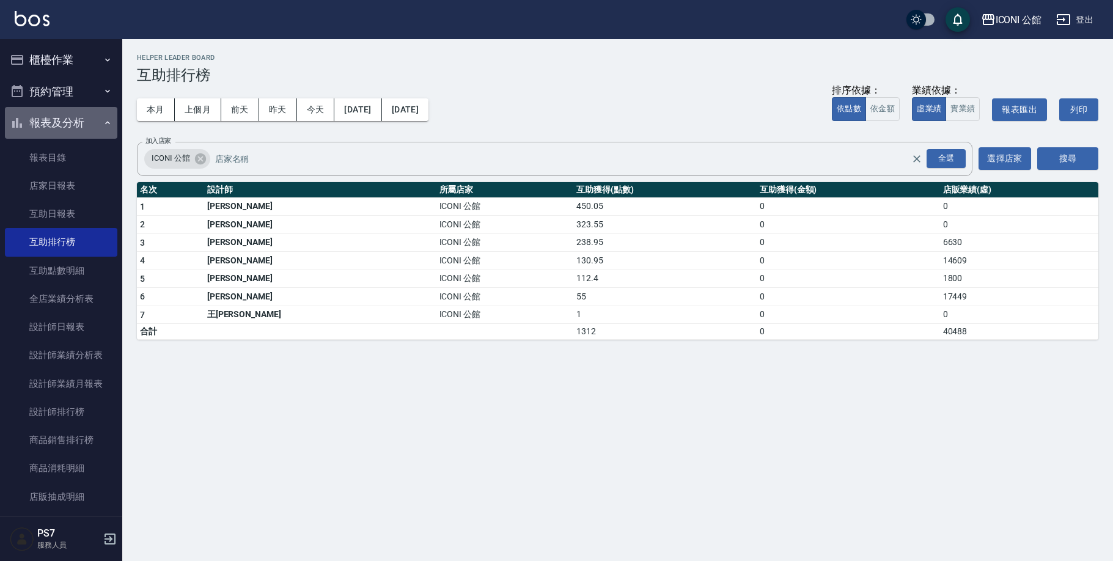
click at [65, 122] on button "報表及分析" at bounding box center [61, 123] width 112 height 32
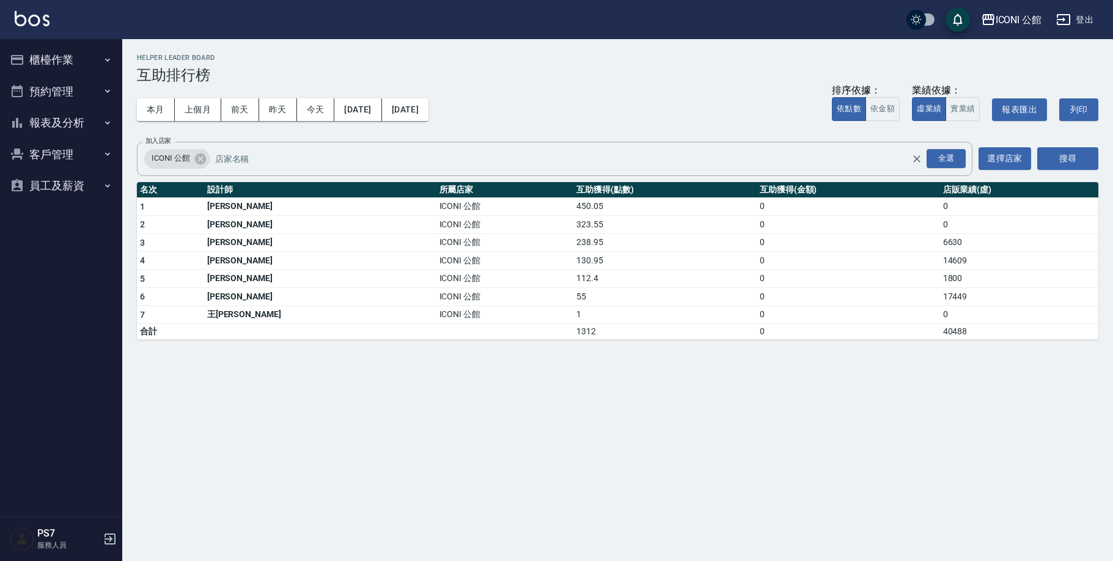
click at [76, 70] on button "櫃檯作業" at bounding box center [61, 60] width 112 height 32
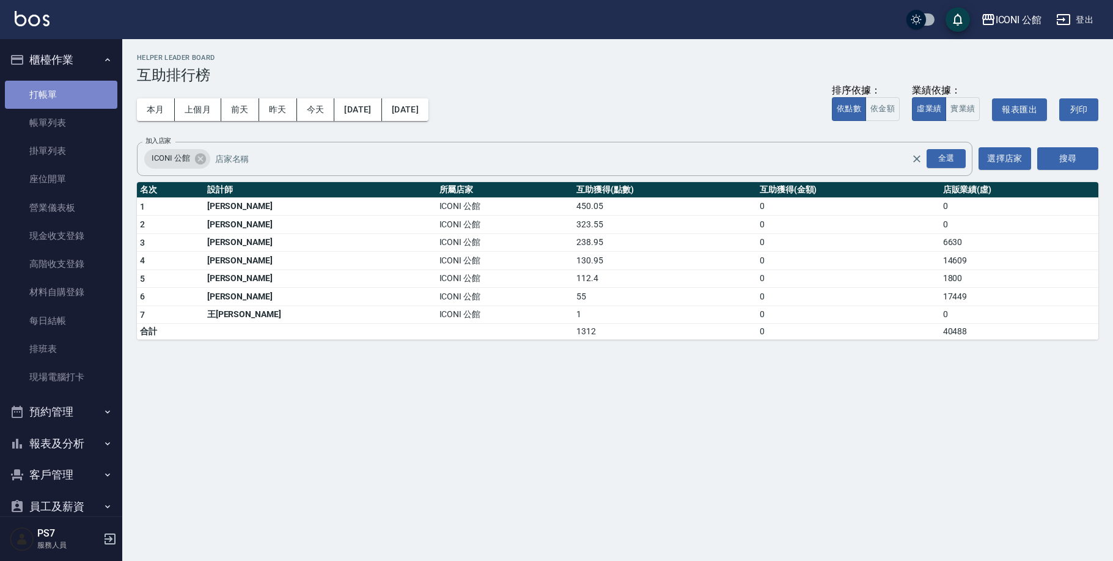
click at [68, 92] on link "打帳單" at bounding box center [61, 95] width 112 height 28
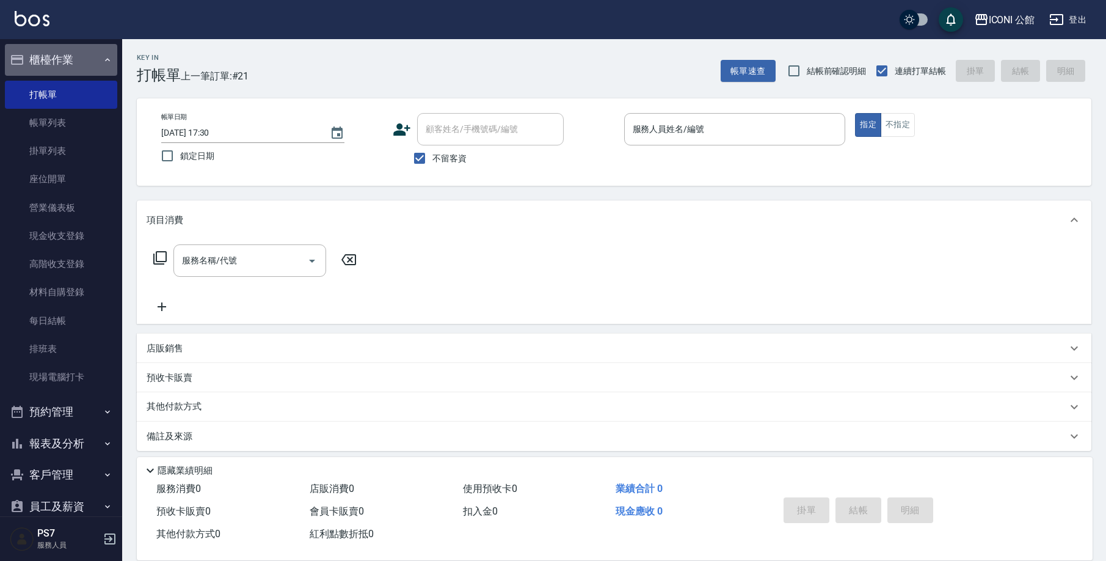
click at [68, 56] on button "櫃檯作業" at bounding box center [61, 60] width 112 height 32
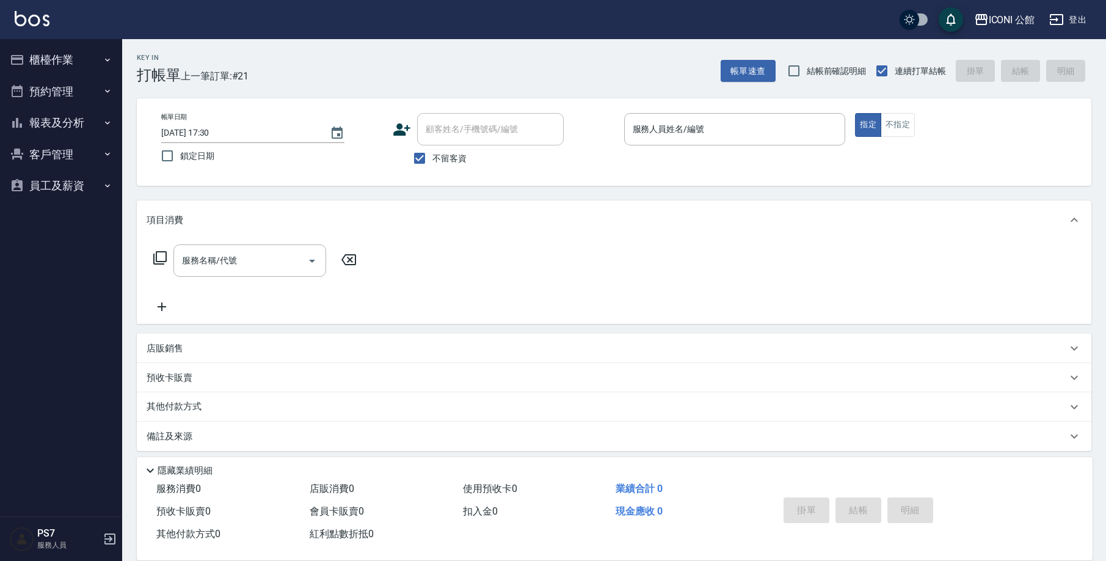
click at [72, 119] on button "報表及分析" at bounding box center [61, 123] width 112 height 32
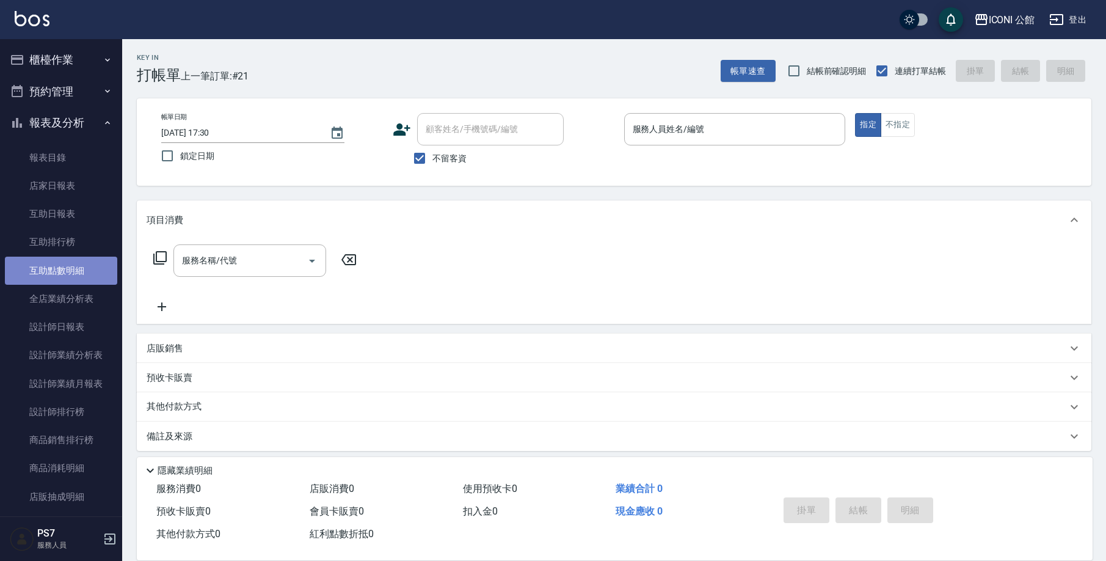
click at [87, 277] on link "互助點數明細" at bounding box center [61, 271] width 112 height 28
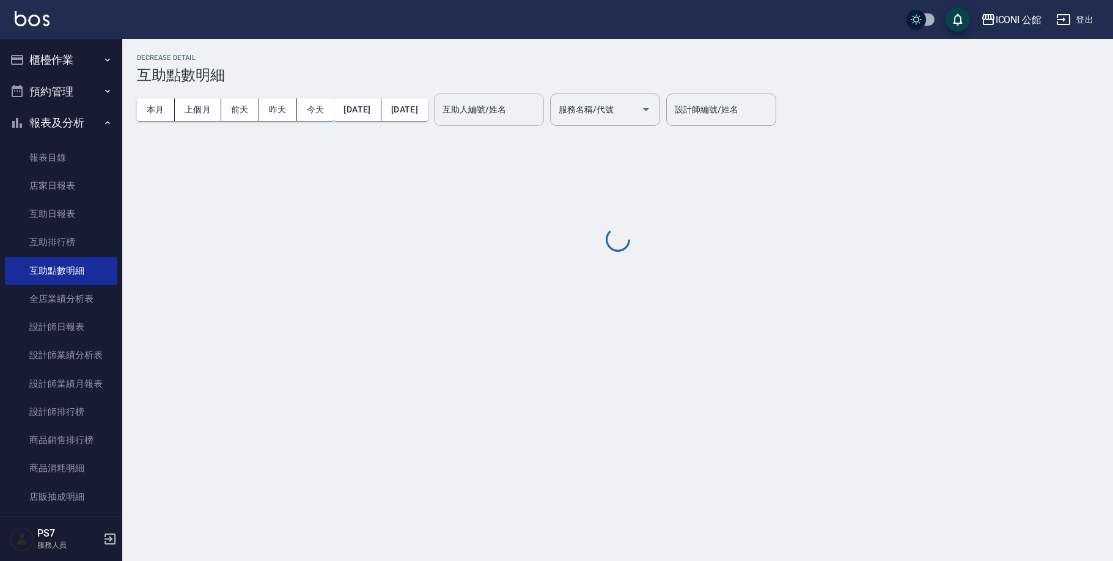
click at [538, 114] on input "互助人編號/姓名" at bounding box center [488, 109] width 99 height 21
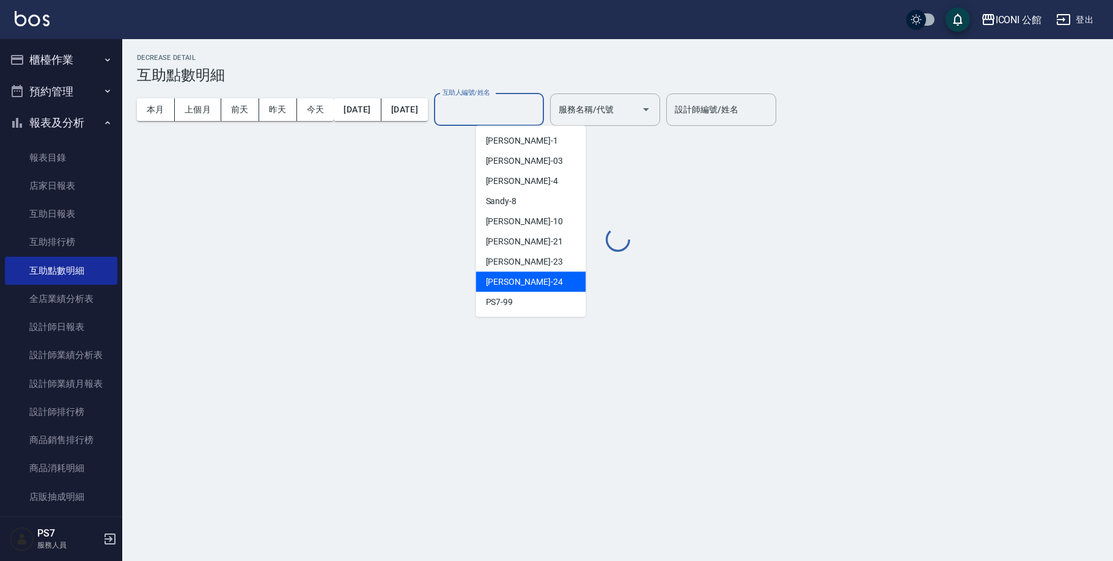
click at [547, 283] on div "可歆 -24" at bounding box center [531, 282] width 110 height 20
type input "可歆-24"
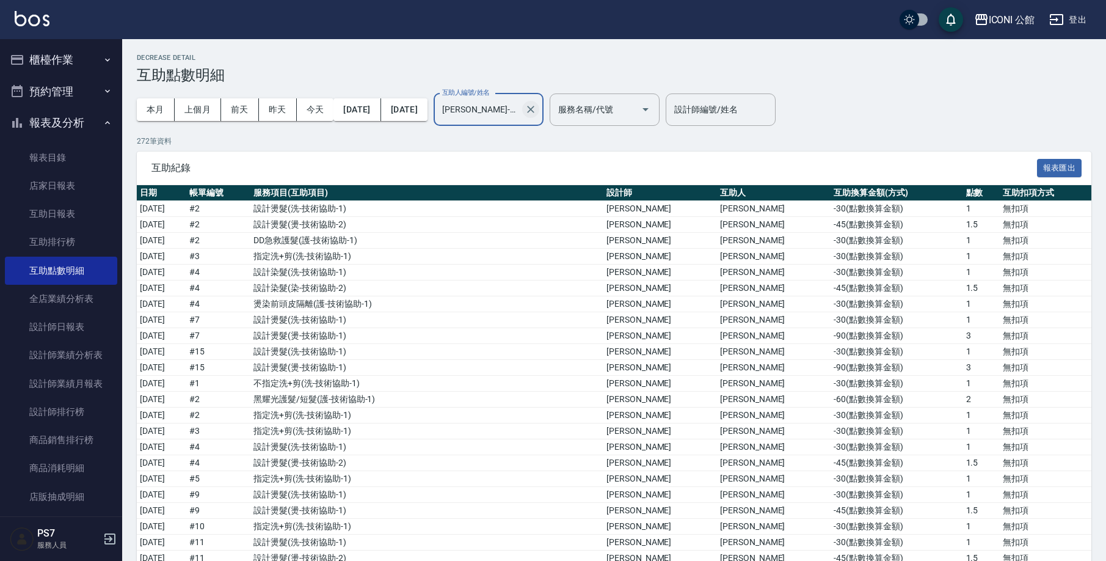
click at [537, 110] on icon "Clear" at bounding box center [531, 109] width 12 height 12
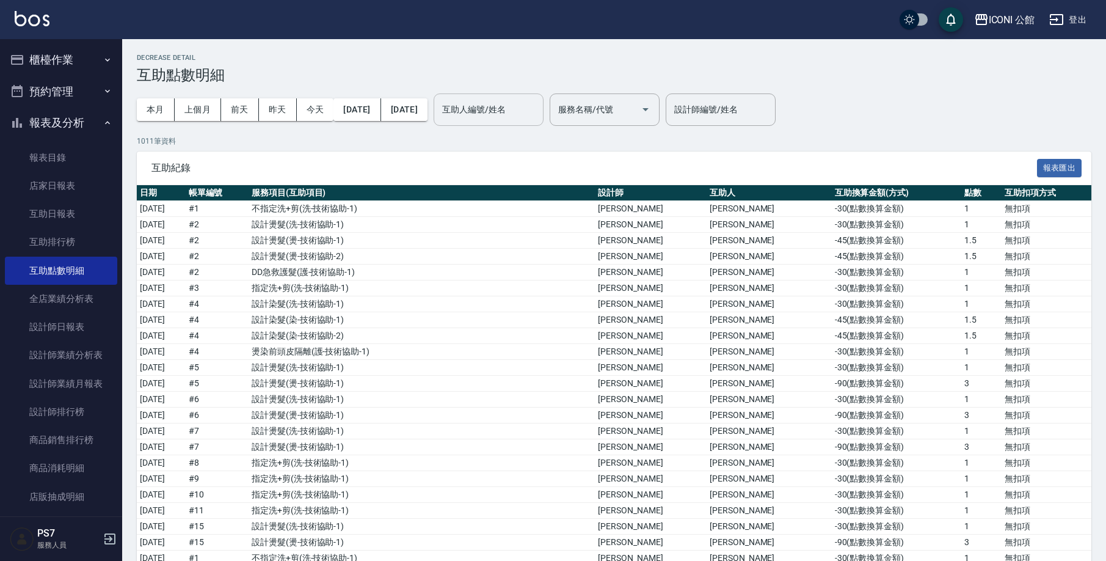
click at [1102, 2] on div "ICONI 公館 登出" at bounding box center [553, 19] width 1106 height 39
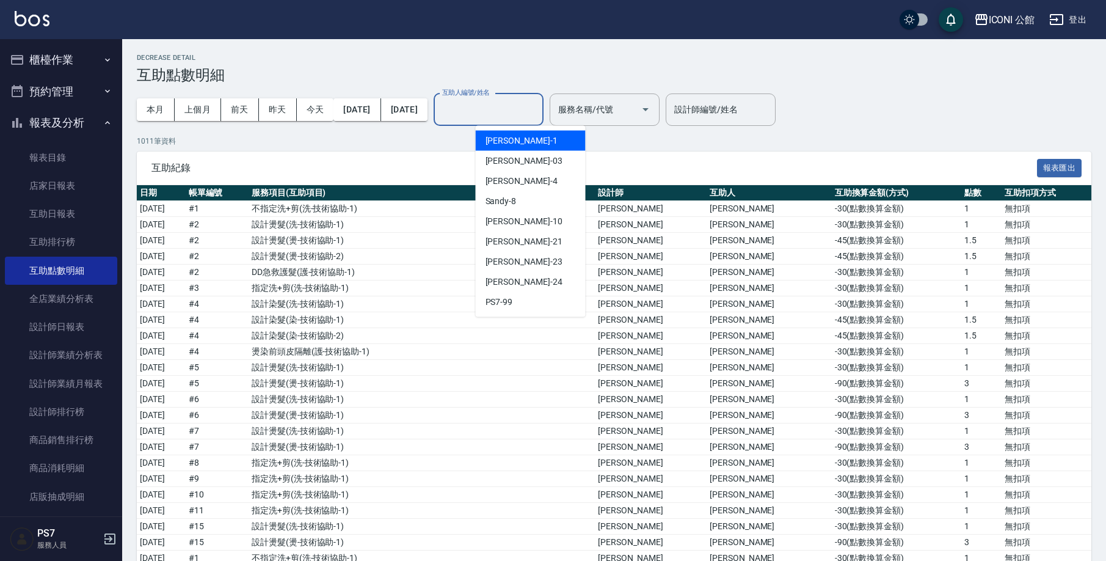
click at [516, 109] on input "互助人編號/姓名" at bounding box center [488, 109] width 99 height 21
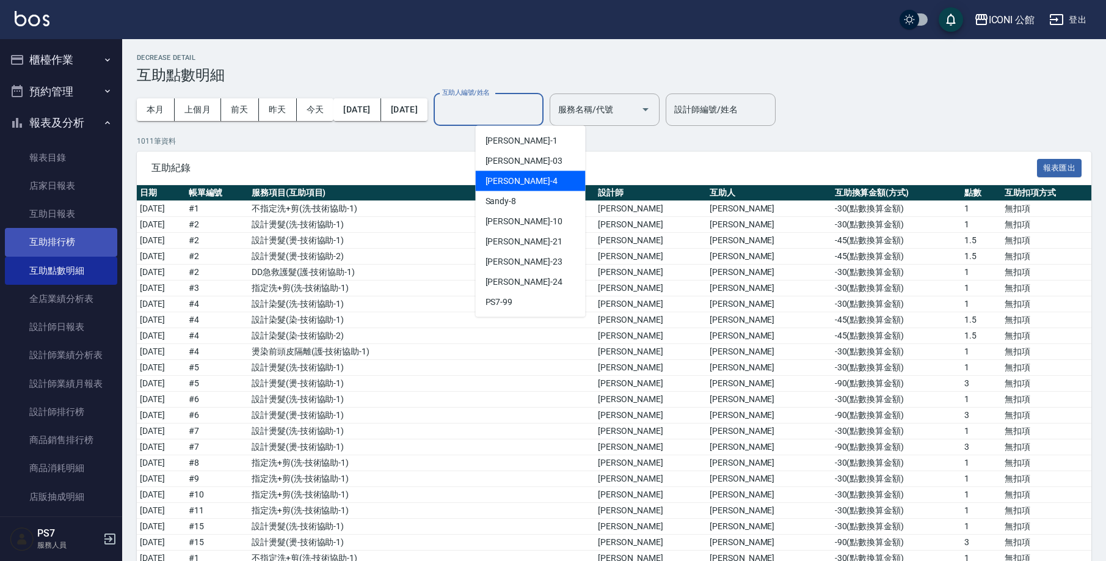
click at [53, 239] on link "互助排行榜" at bounding box center [61, 242] width 112 height 28
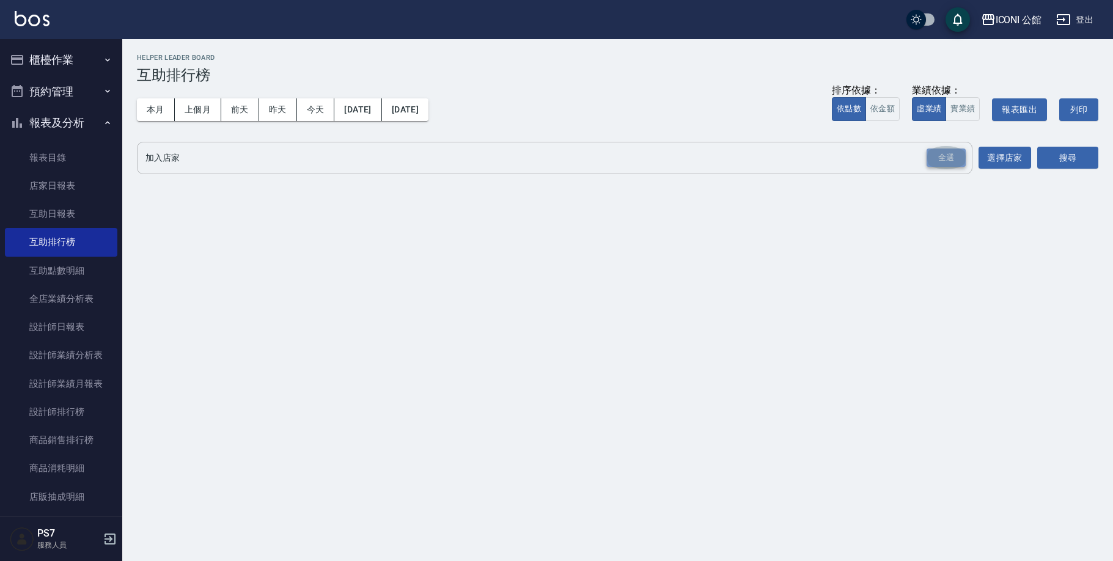
click at [943, 156] on div "全選" at bounding box center [945, 157] width 39 height 19
click at [163, 111] on button "本月" at bounding box center [156, 109] width 38 height 23
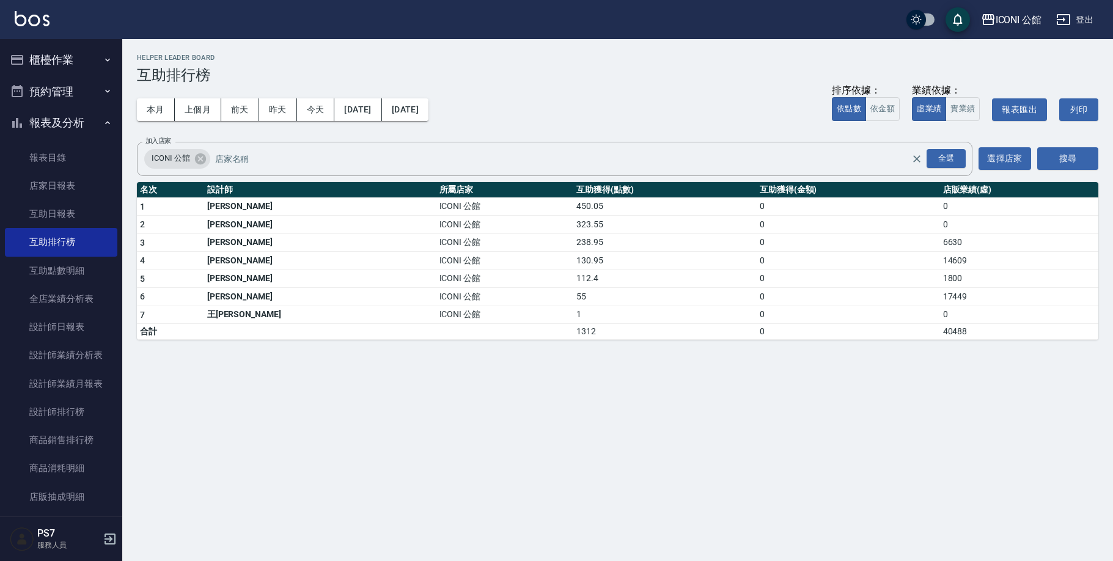
click at [4, 26] on div "ICONI 公館 登出" at bounding box center [556, 19] width 1113 height 39
click at [21, 56] on icon "button" at bounding box center [17, 60] width 12 height 10
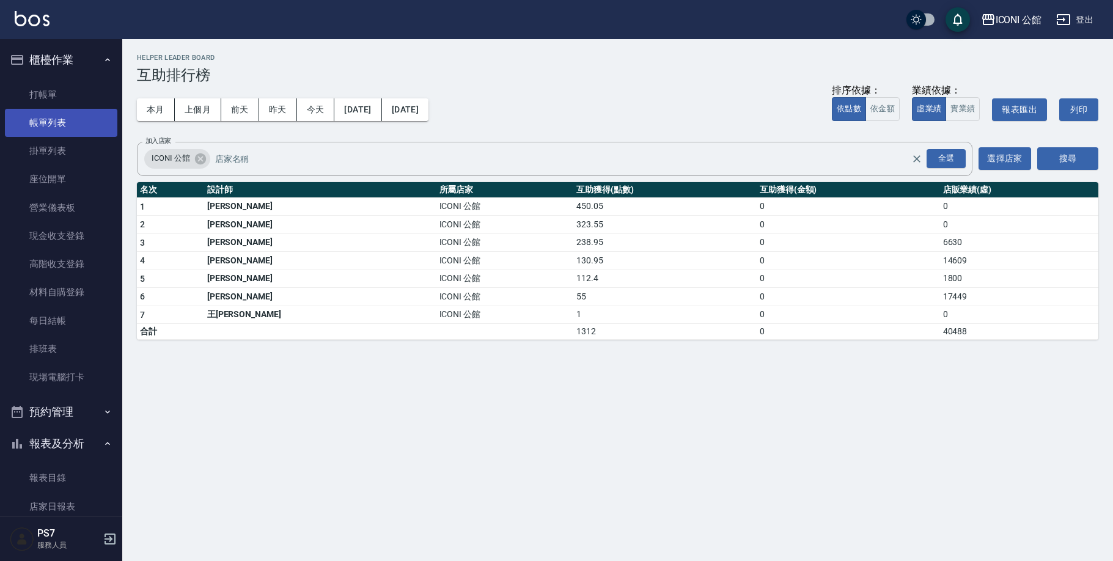
click at [60, 122] on link "帳單列表" at bounding box center [61, 123] width 112 height 28
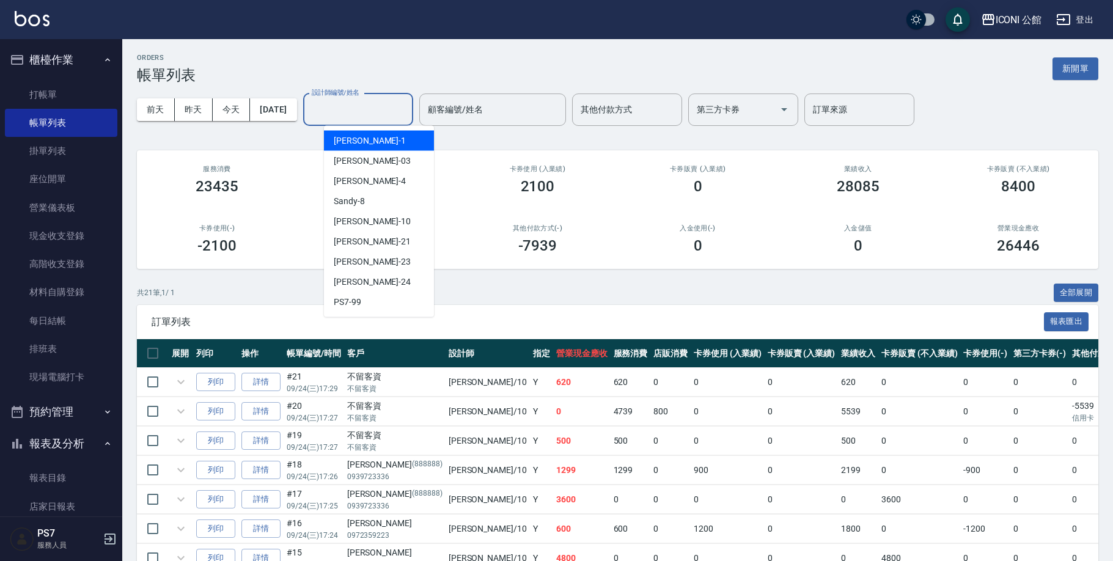
click at [355, 109] on input "設計師編號/姓名" at bounding box center [358, 109] width 99 height 21
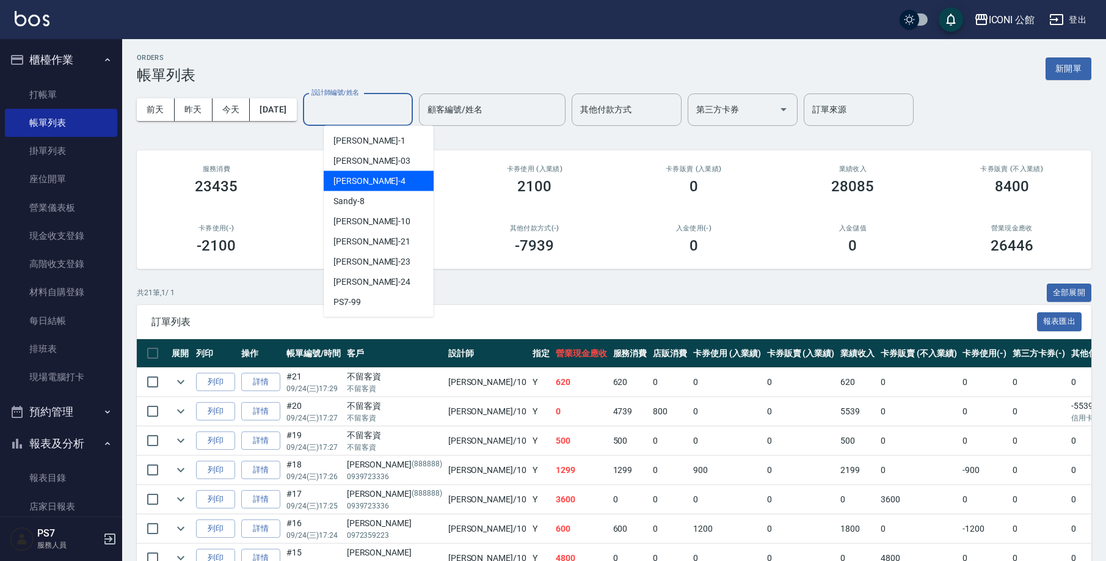
click at [359, 179] on div "Lina -4" at bounding box center [379, 181] width 110 height 20
type input "Lina-4"
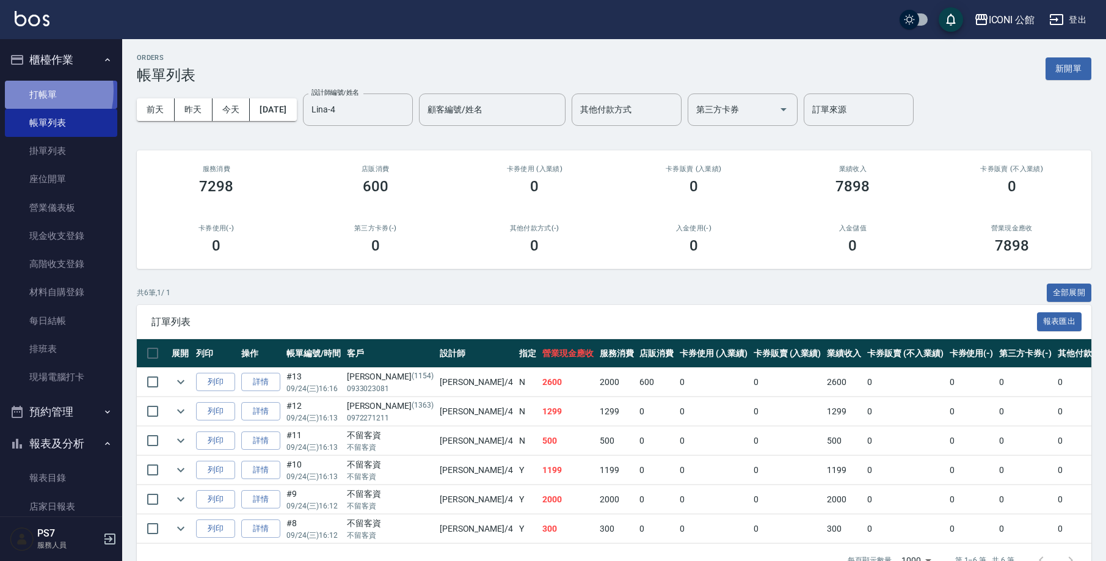
click at [23, 90] on link "打帳單" at bounding box center [61, 95] width 112 height 28
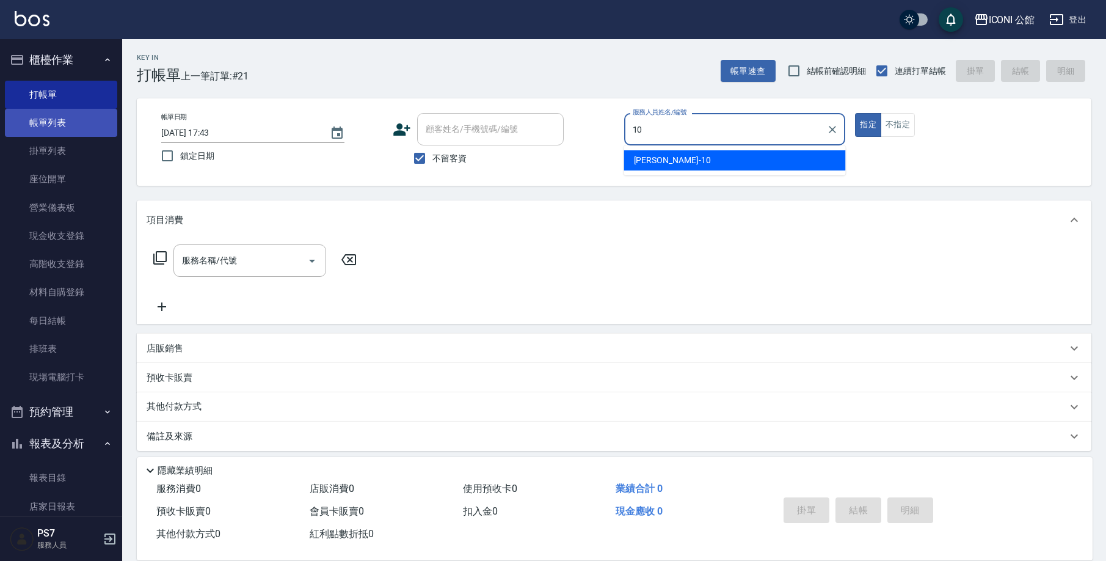
type input "Anna-10"
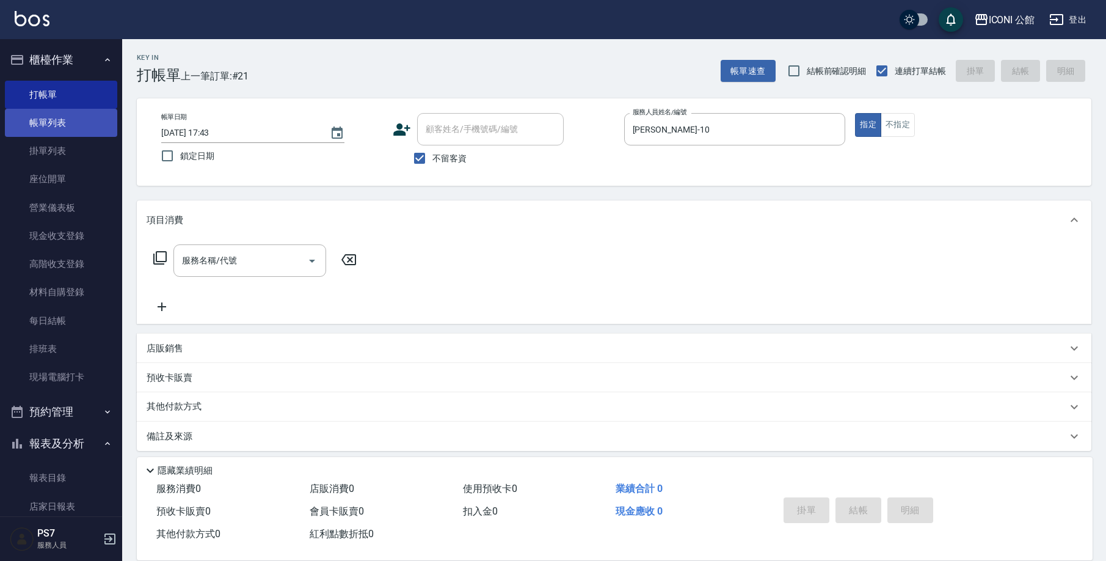
type button "true"
click at [157, 257] on icon at bounding box center [159, 257] width 13 height 13
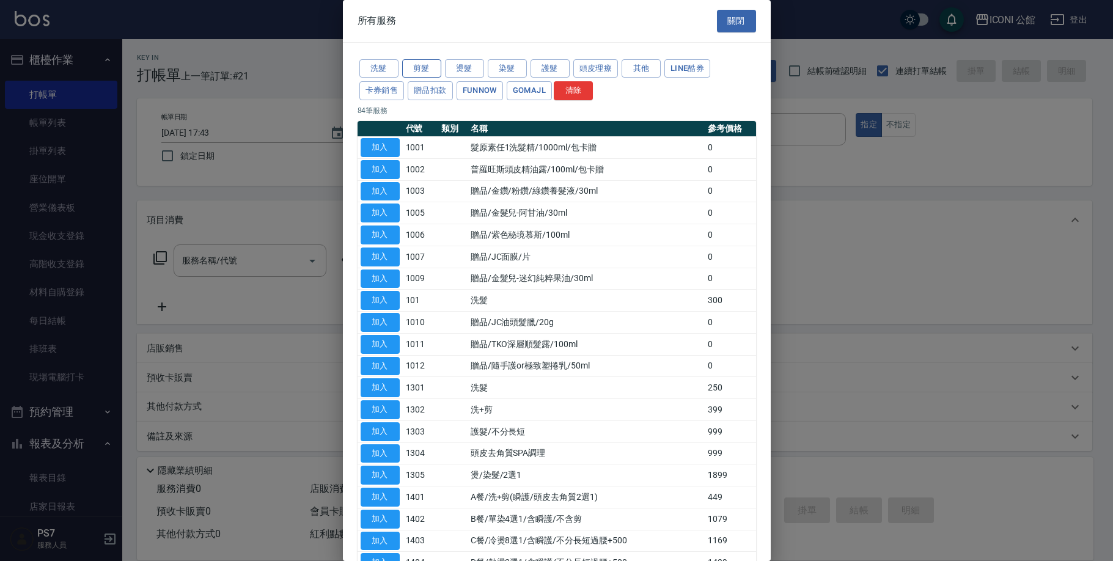
click at [423, 70] on button "剪髮" at bounding box center [421, 68] width 39 height 19
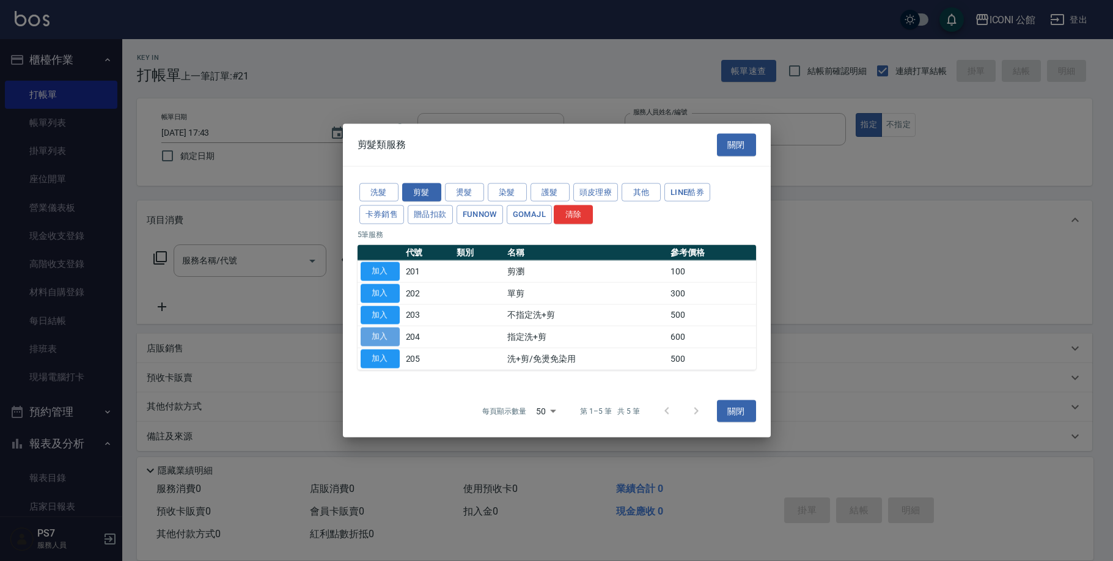
click at [392, 331] on button "加入" at bounding box center [379, 336] width 39 height 19
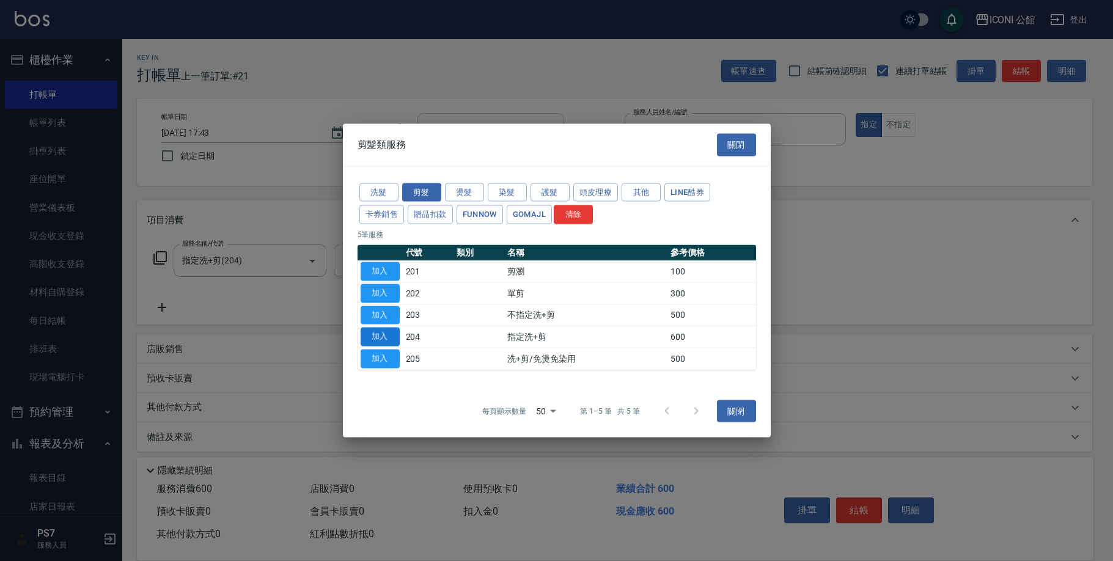
type input "指定洗+剪(204)"
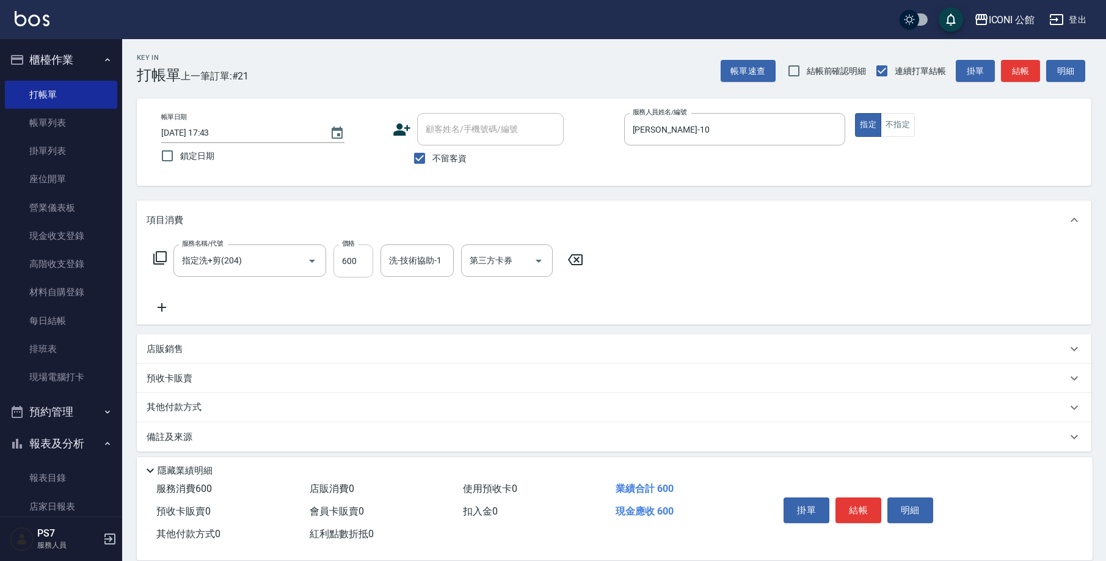
click at [347, 265] on input "600" at bounding box center [354, 260] width 40 height 33
type input "500"
type input "Tim-21"
click at [871, 497] on button "結帳" at bounding box center [859, 510] width 46 height 26
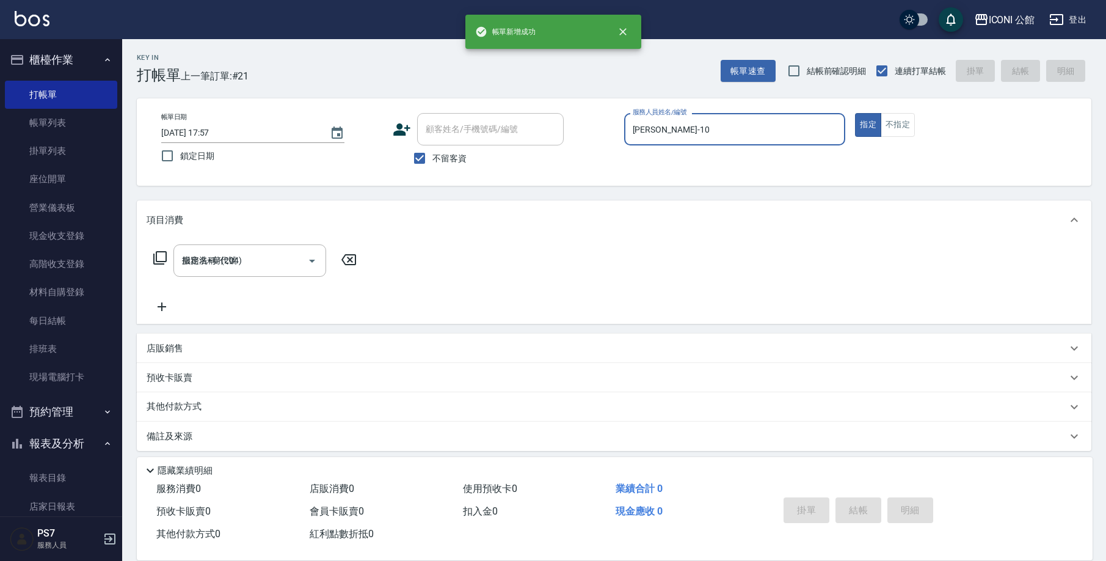
type input "2025/09/24 17:57"
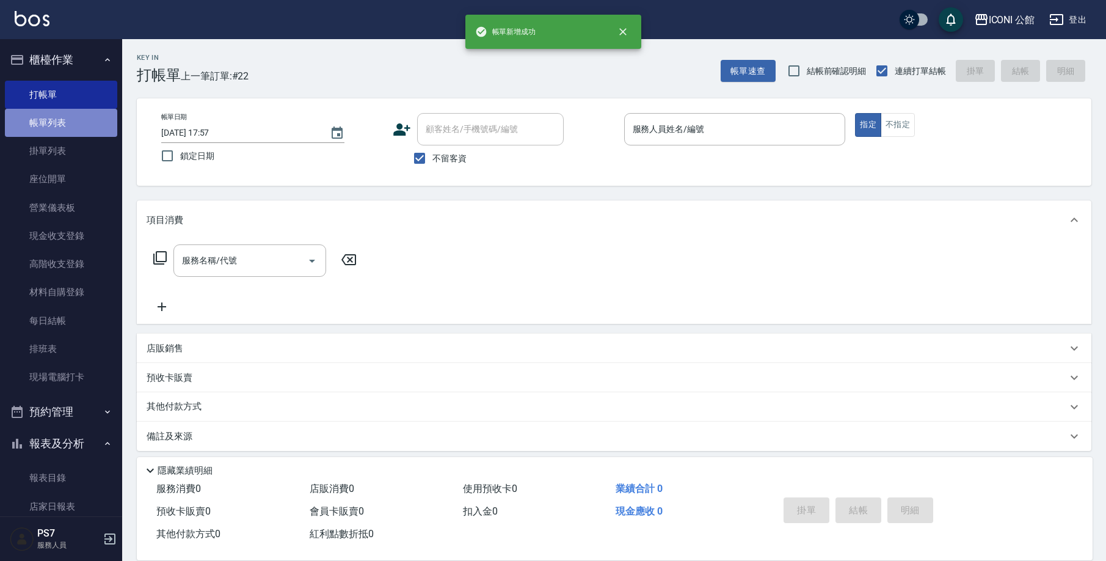
click at [78, 119] on link "帳單列表" at bounding box center [61, 123] width 112 height 28
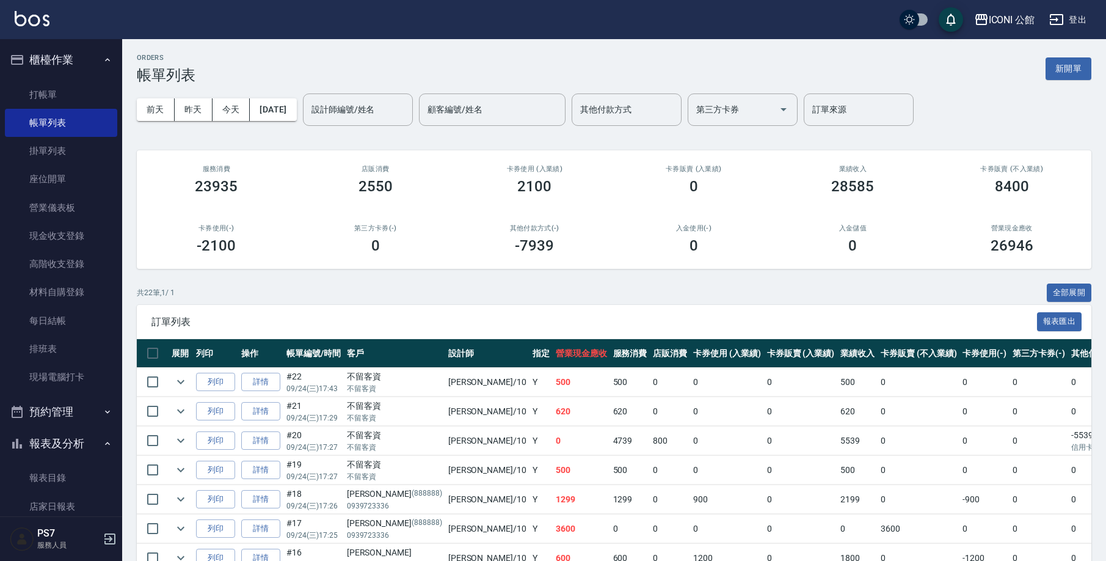
click at [362, 107] on input "設計師編號/姓名" at bounding box center [358, 109] width 99 height 21
type input "Kevin-1"
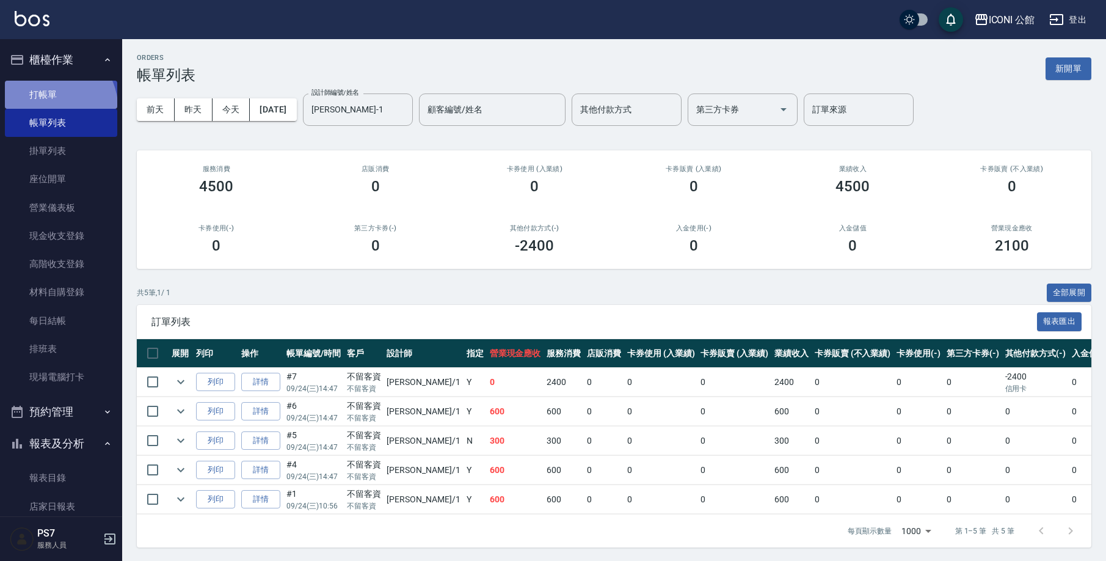
click at [54, 106] on link "打帳單" at bounding box center [61, 95] width 112 height 28
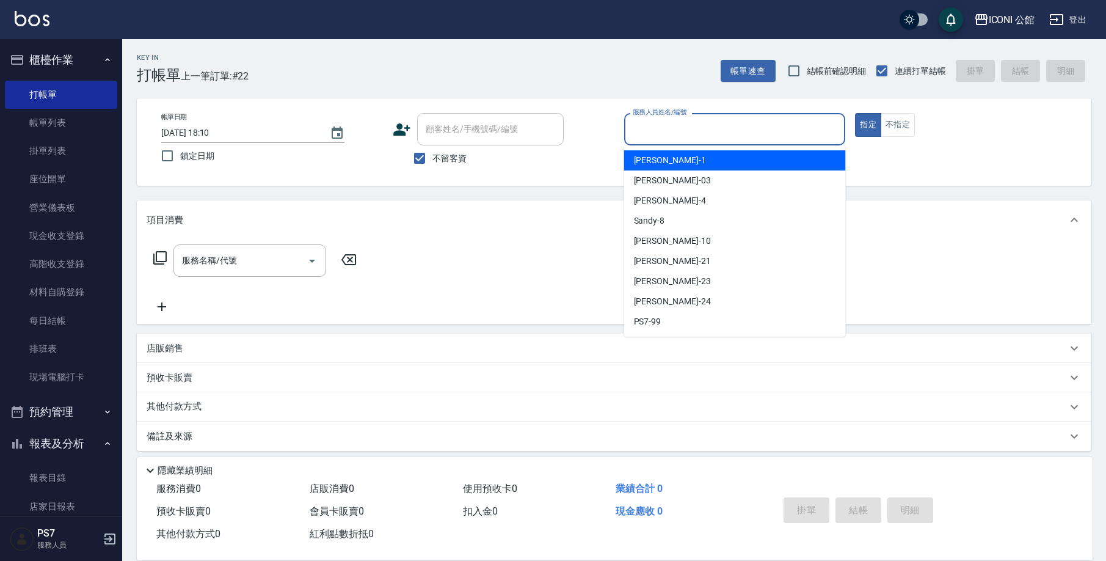
click at [777, 136] on input "服務人員姓名/編號" at bounding box center [735, 129] width 211 height 21
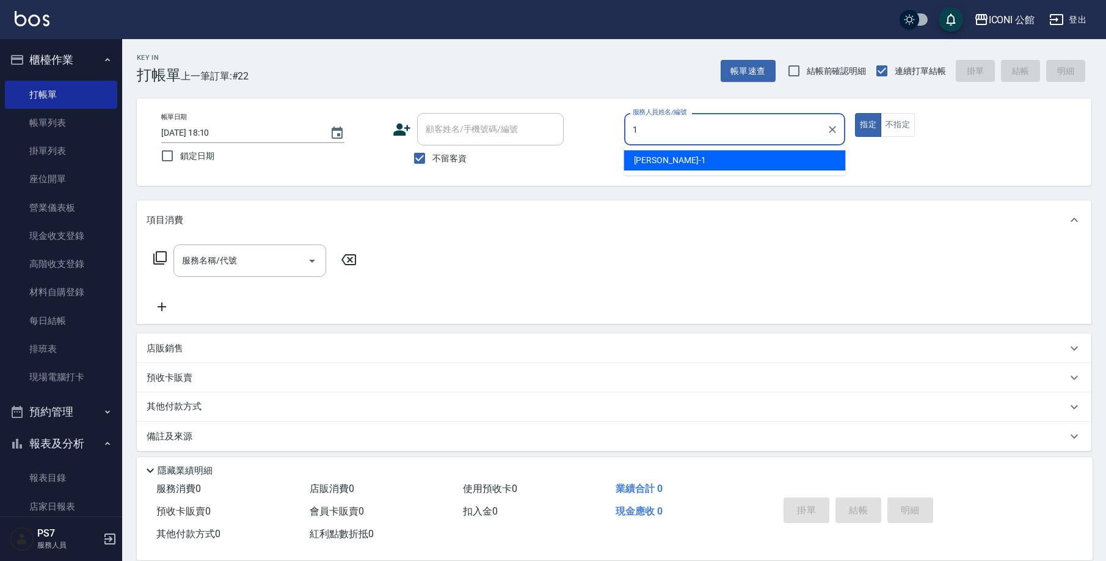
type input "Kevin-1"
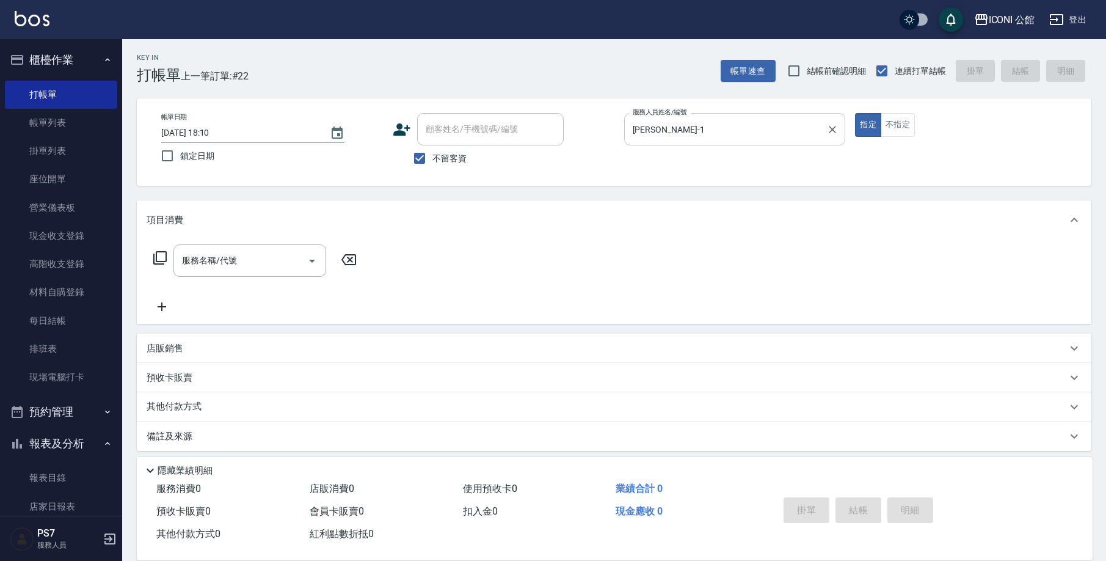
type button "true"
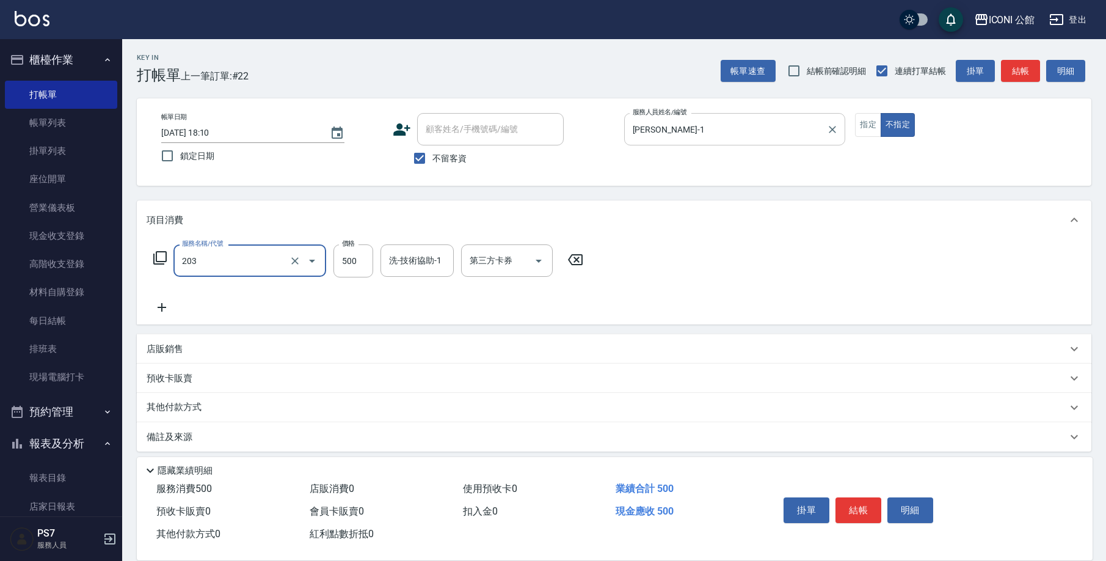
type input "不指定洗+剪(203)"
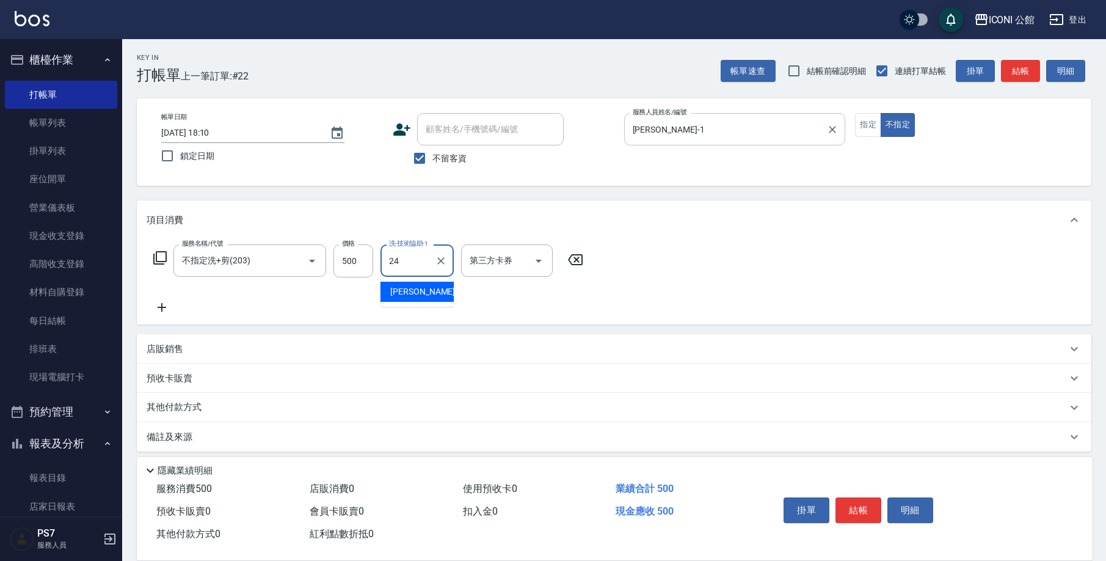
type input "可歆-24"
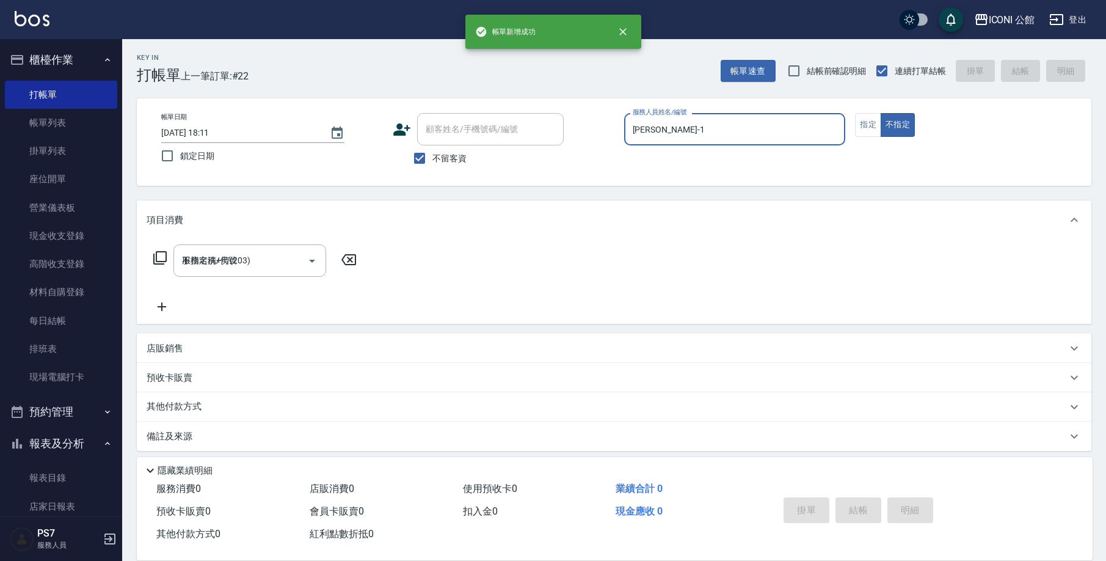
type input "2025/09/24 18:11"
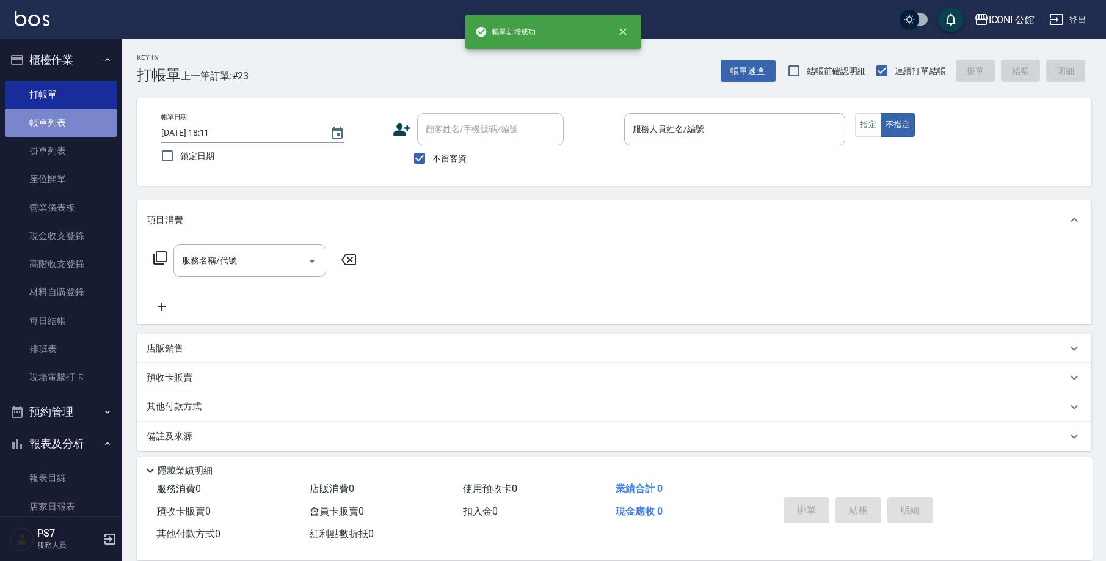
click at [78, 122] on link "帳單列表" at bounding box center [61, 123] width 112 height 28
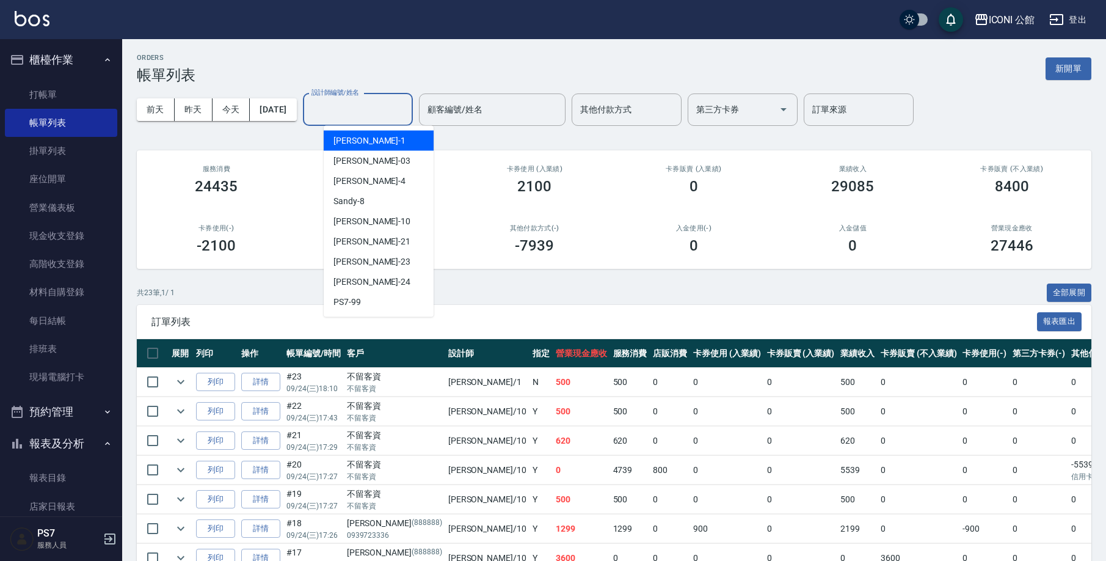
click at [338, 112] on input "設計師編號/姓名" at bounding box center [358, 109] width 99 height 21
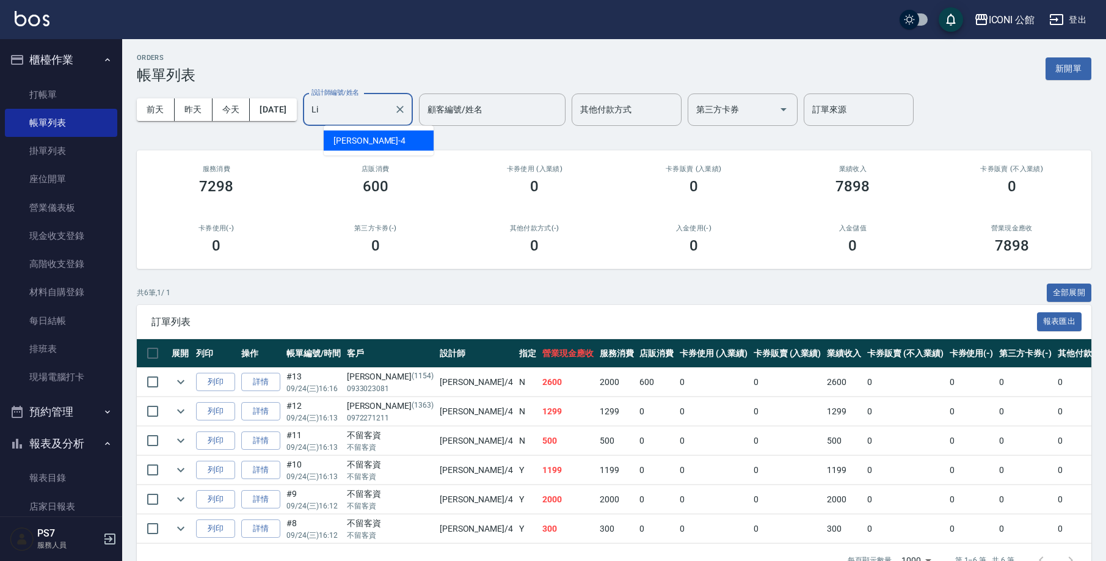
type input "L"
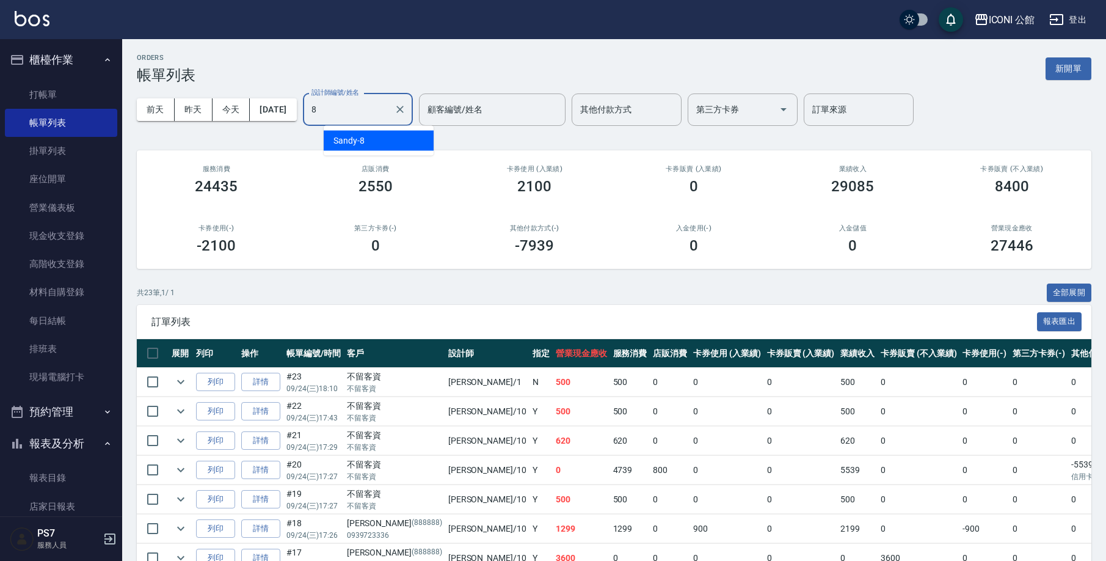
type input "Sandy-8"
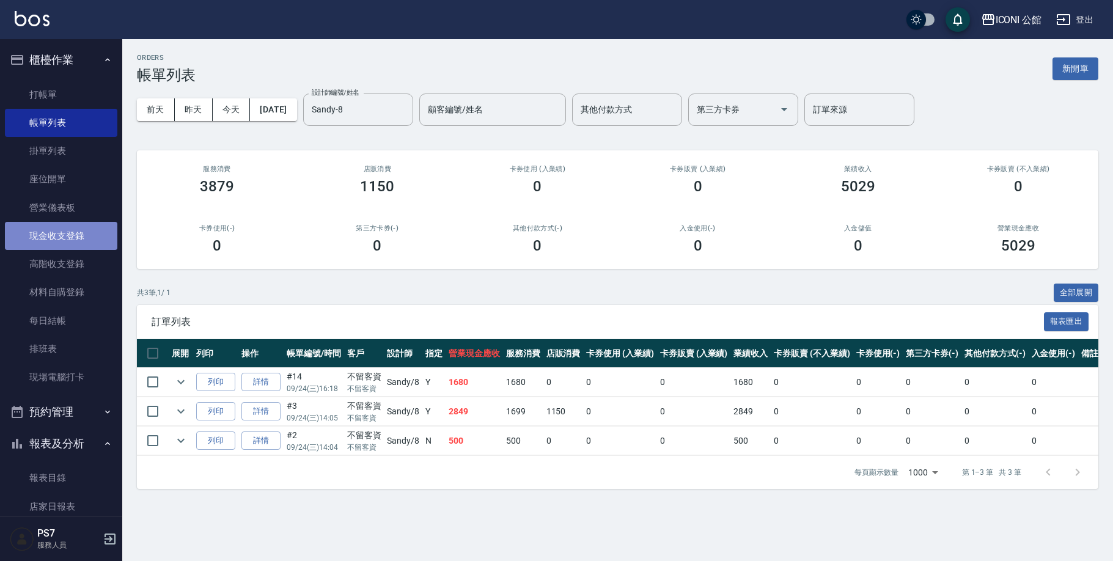
click at [98, 233] on link "現金收支登錄" at bounding box center [61, 236] width 112 height 28
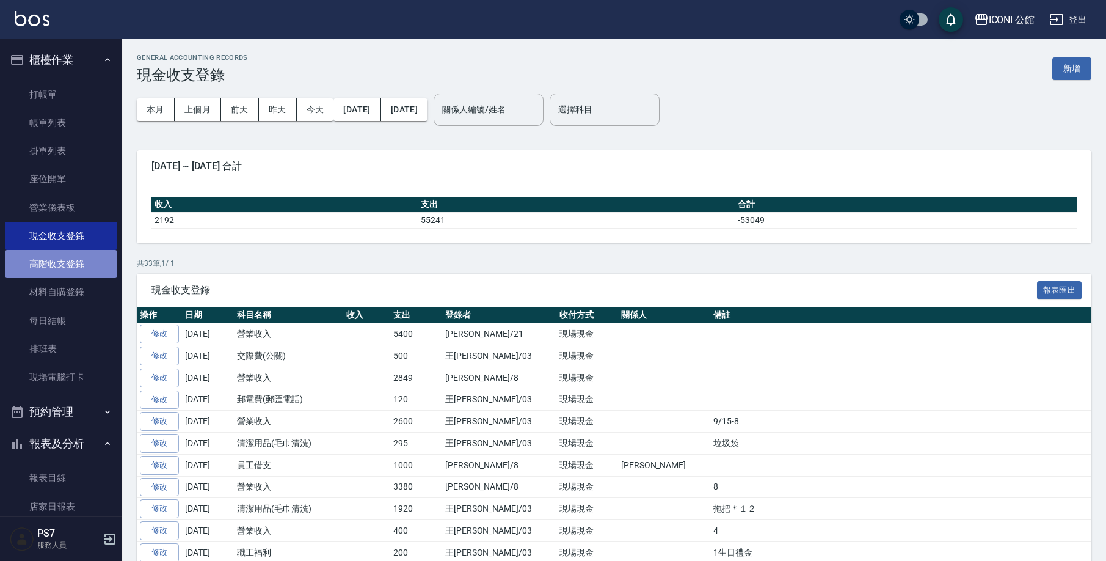
click at [74, 265] on link "高階收支登錄" at bounding box center [61, 264] width 112 height 28
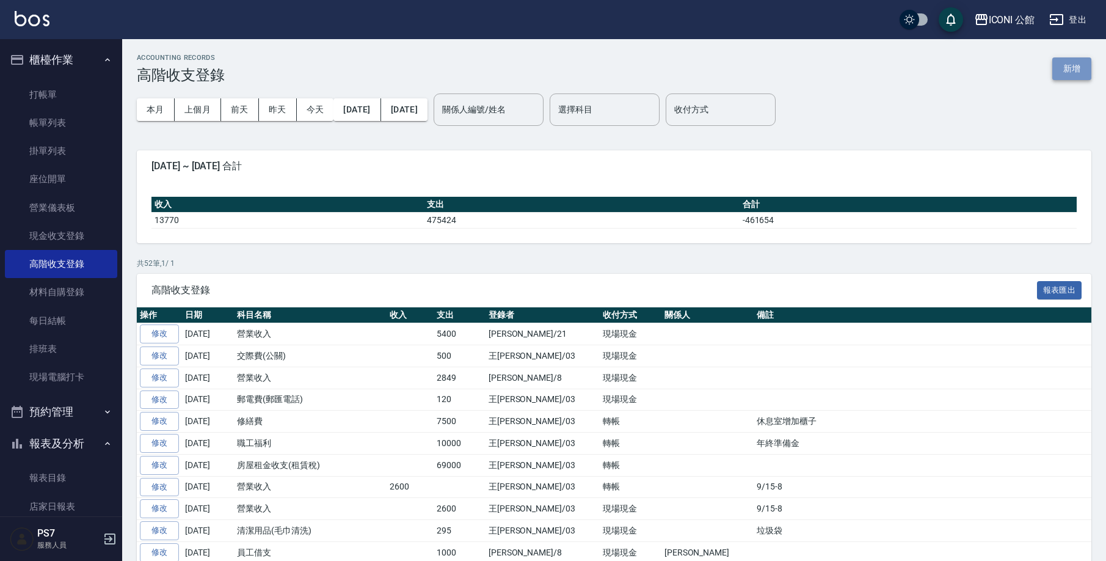
click at [1074, 73] on button "新增" at bounding box center [1072, 68] width 39 height 23
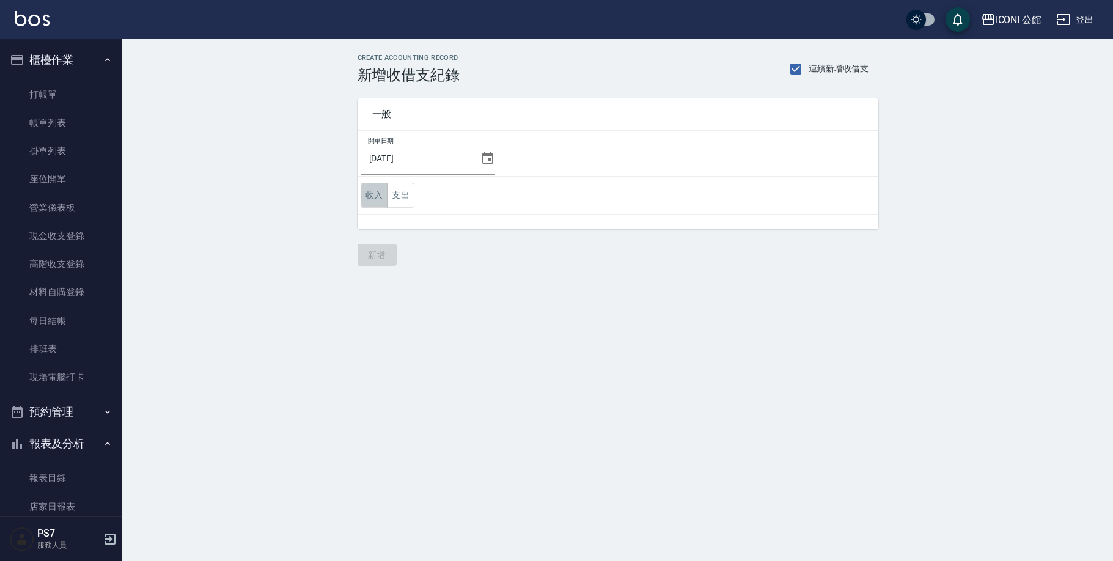
click at [373, 199] on button "收入" at bounding box center [373, 195] width 27 height 25
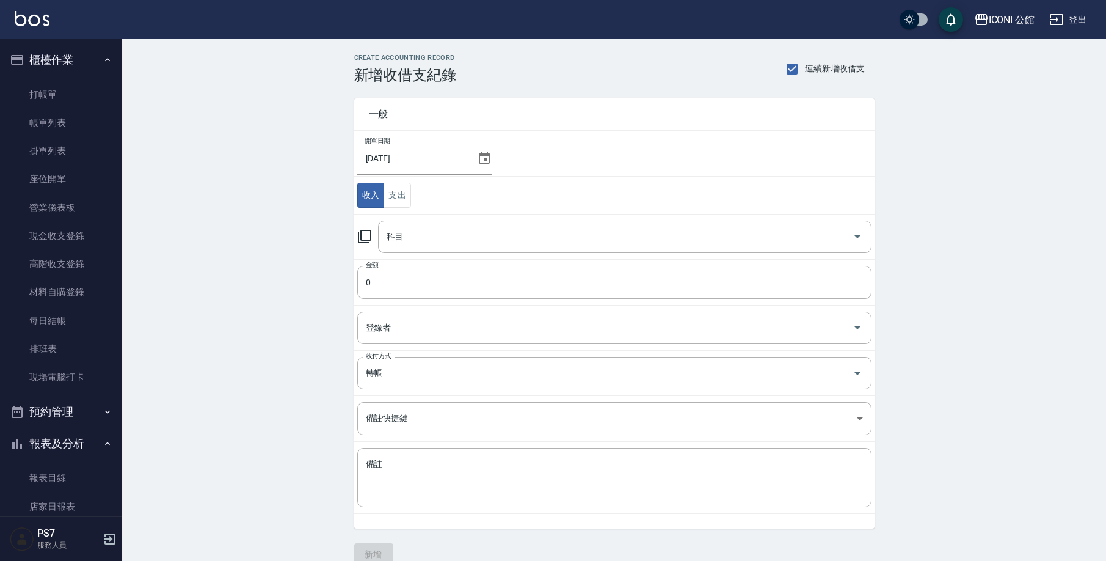
click at [365, 239] on icon at bounding box center [364, 236] width 15 height 15
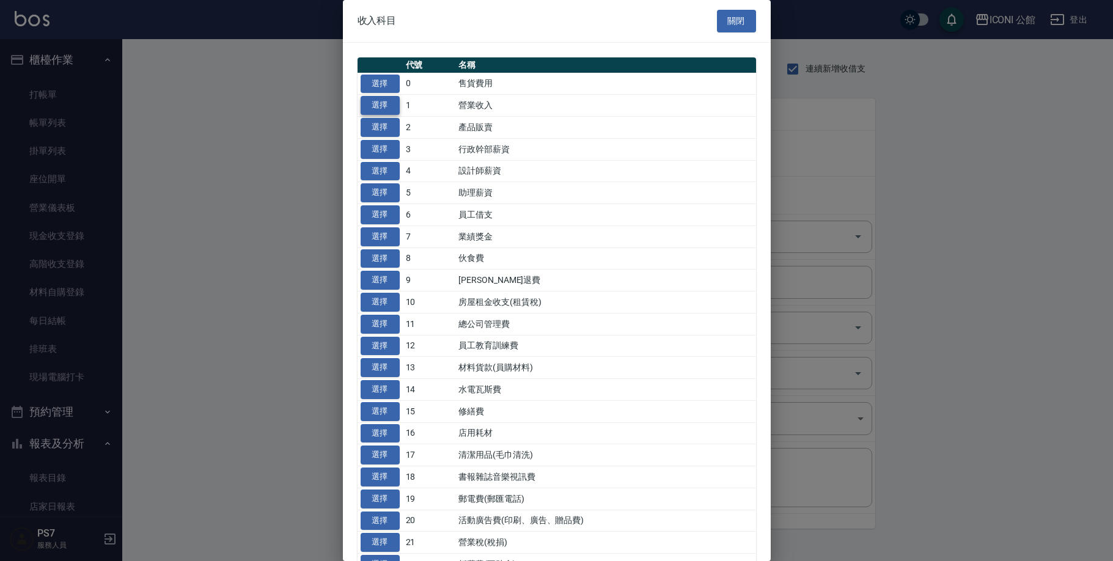
click at [387, 103] on button "選擇" at bounding box center [379, 105] width 39 height 19
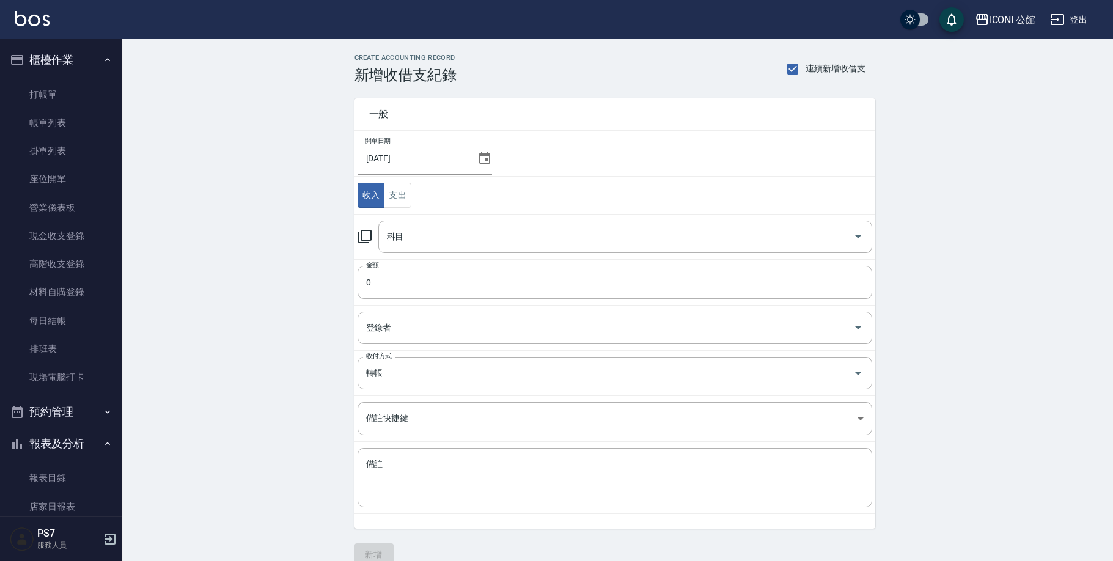
type input "1 營業收入"
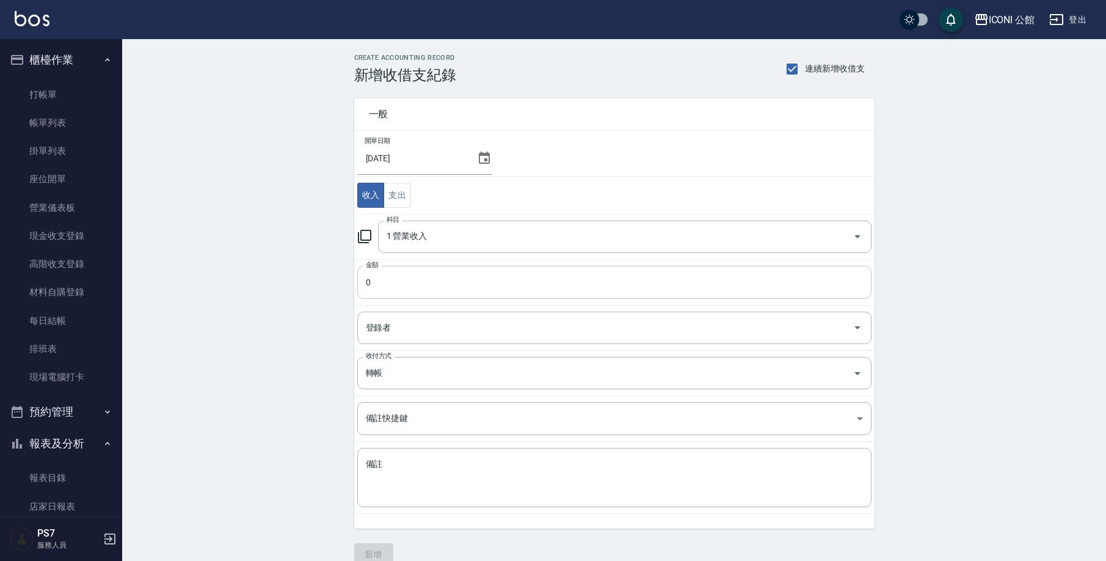
click at [414, 276] on input "0" at bounding box center [614, 282] width 514 height 33
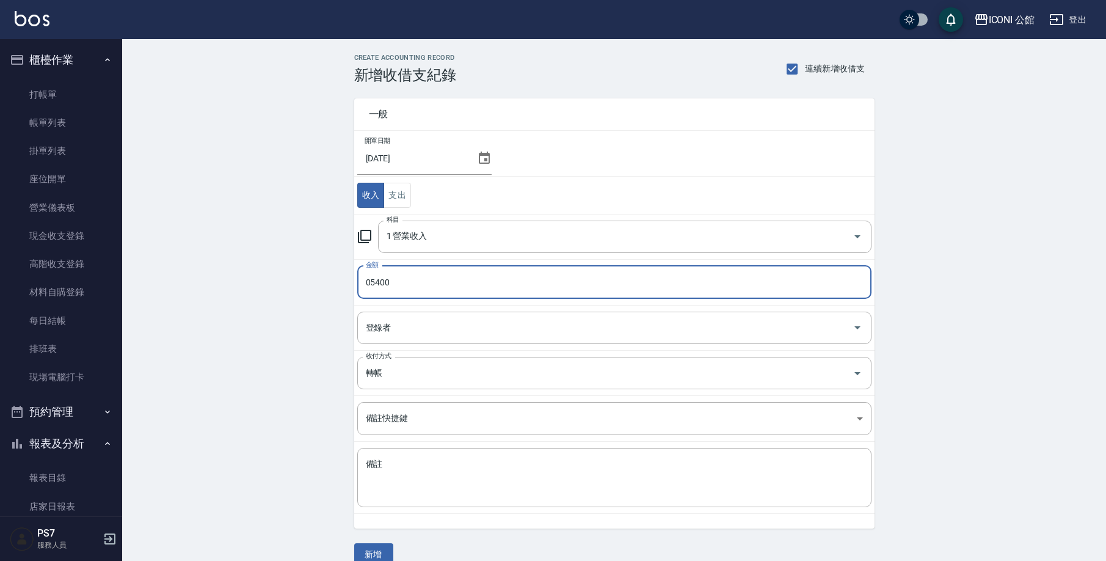
type input "05400"
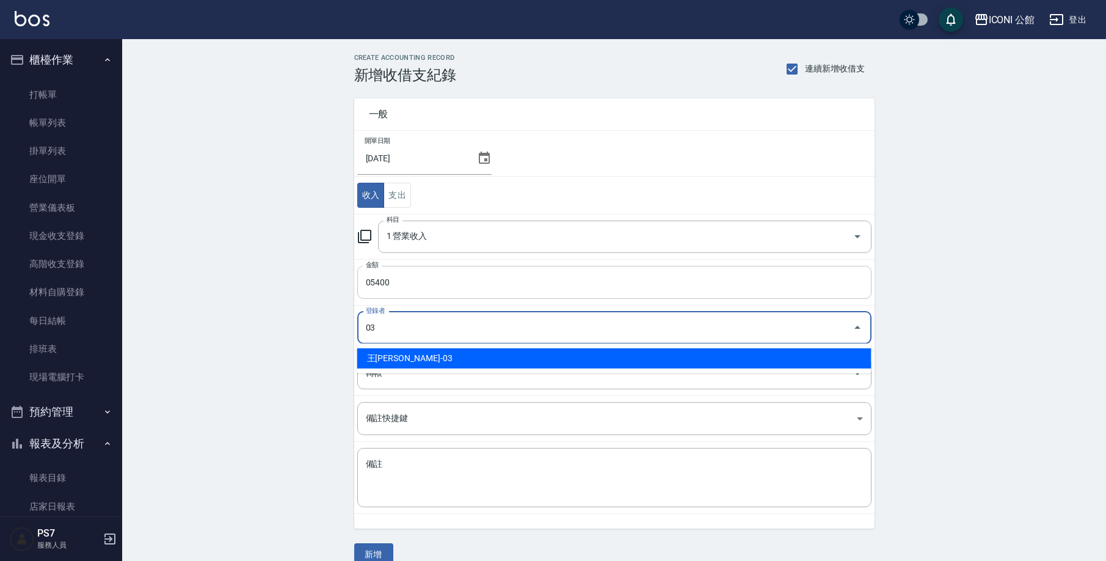
type input "王[PERSON_NAME]-03"
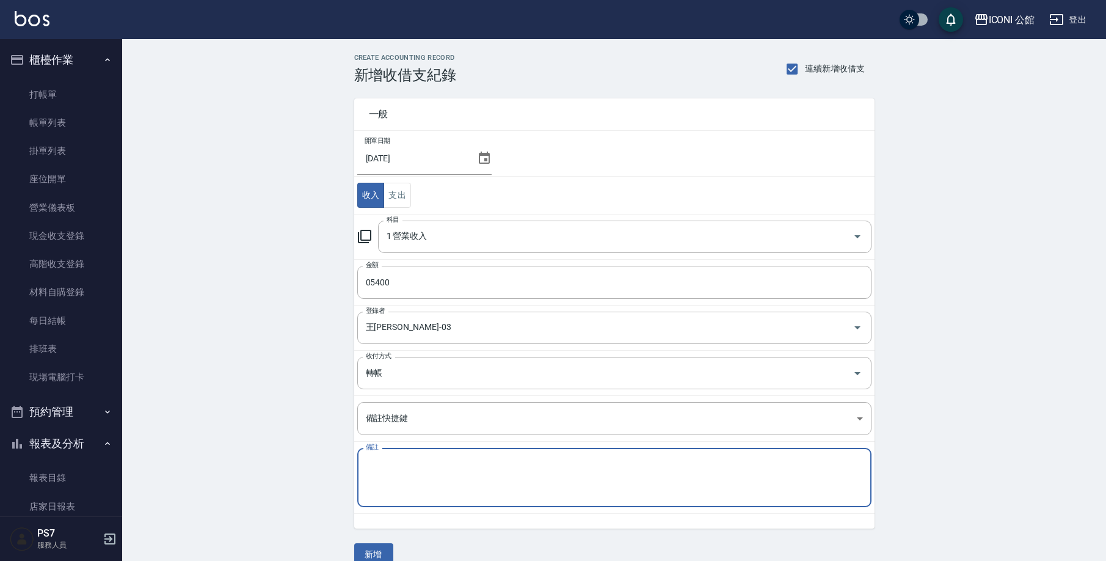
click at [412, 467] on textarea "備註" at bounding box center [614, 477] width 497 height 39
type textarea "10"
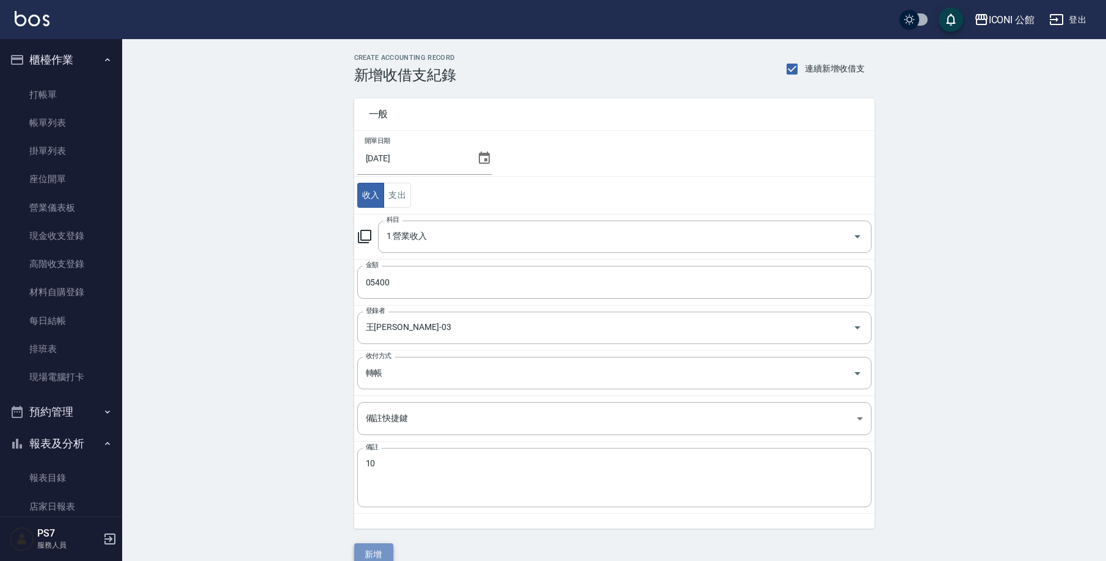
click at [379, 549] on button "新增" at bounding box center [373, 554] width 39 height 23
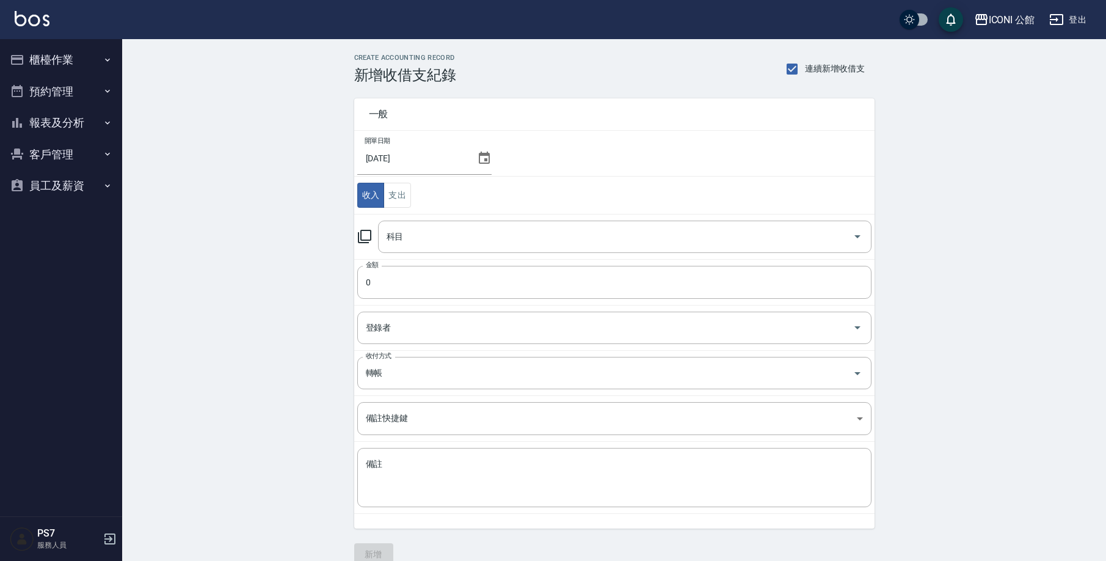
click at [365, 241] on icon at bounding box center [364, 236] width 13 height 13
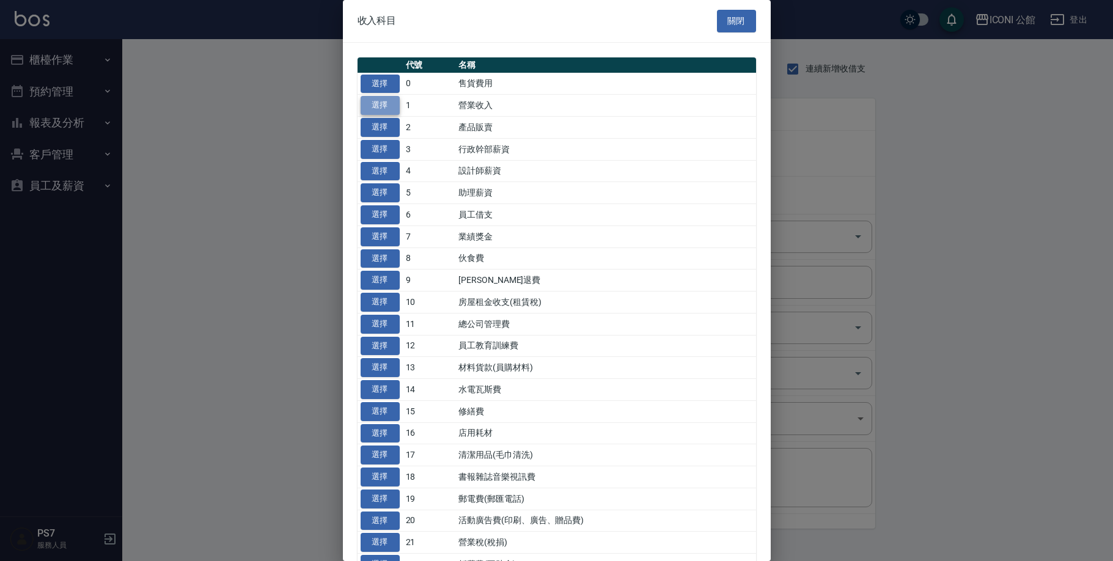
click at [395, 105] on button "選擇" at bounding box center [379, 105] width 39 height 19
type input "1 營業收入"
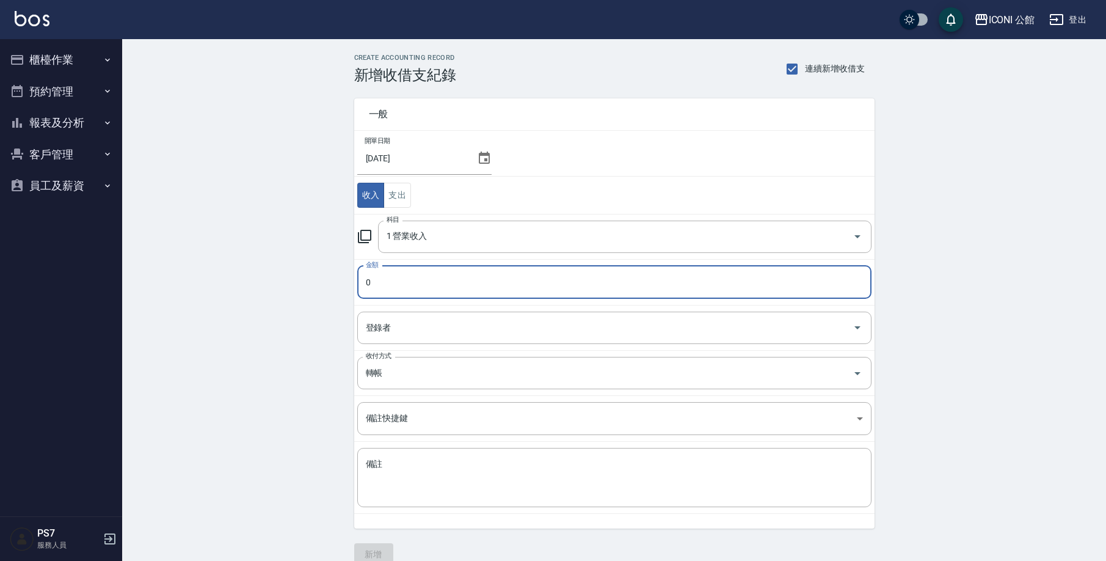
click at [387, 285] on input "0" at bounding box center [614, 282] width 514 height 33
type input "02849"
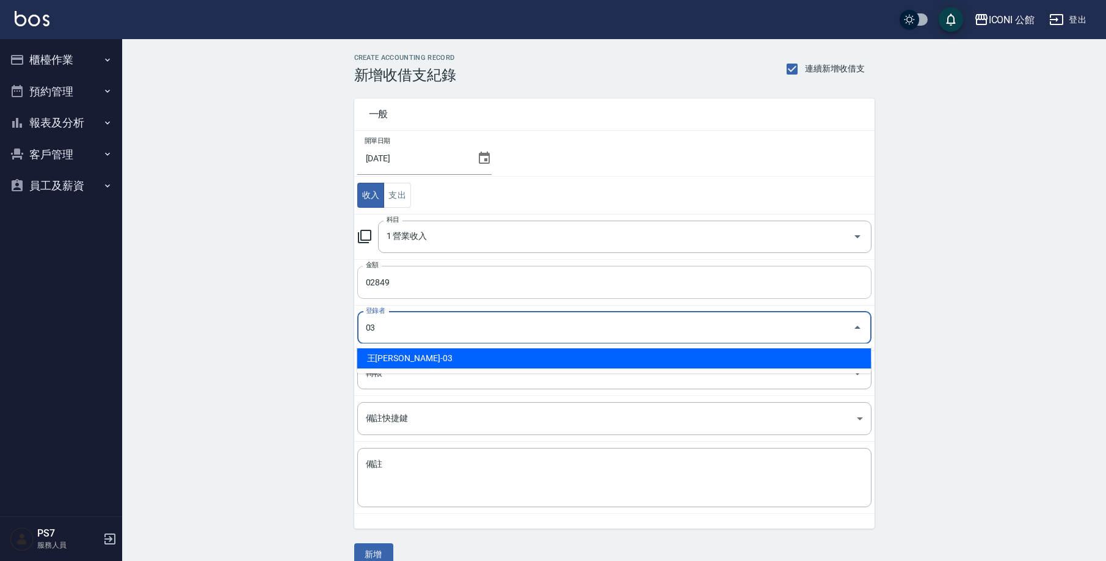
type input "王[PERSON_NAME]-03"
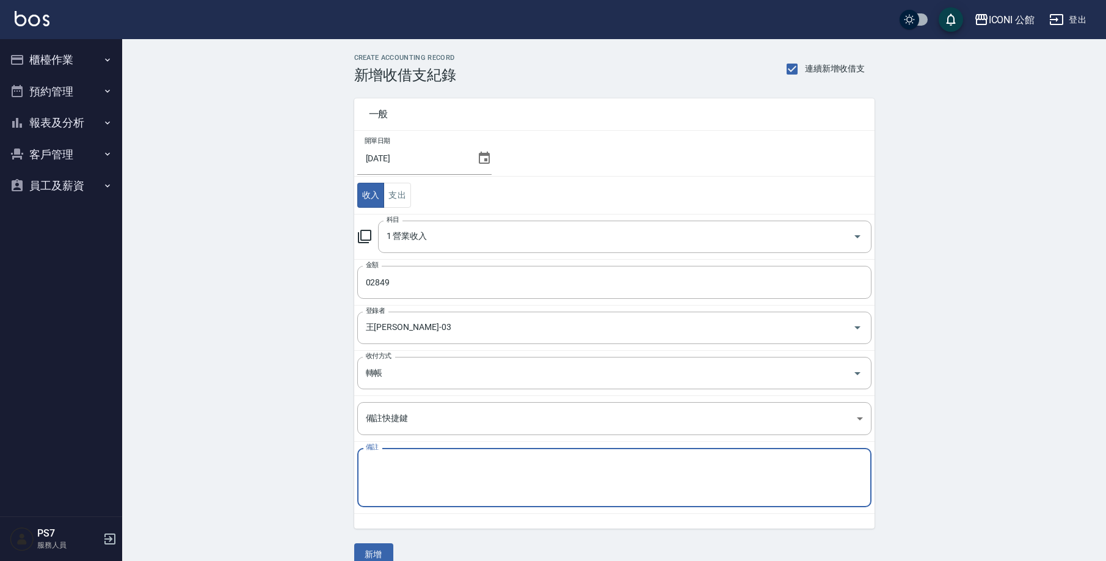
click at [400, 481] on textarea "備註" at bounding box center [614, 477] width 497 height 39
type textarea "8"
click at [376, 553] on button "新增" at bounding box center [373, 554] width 39 height 23
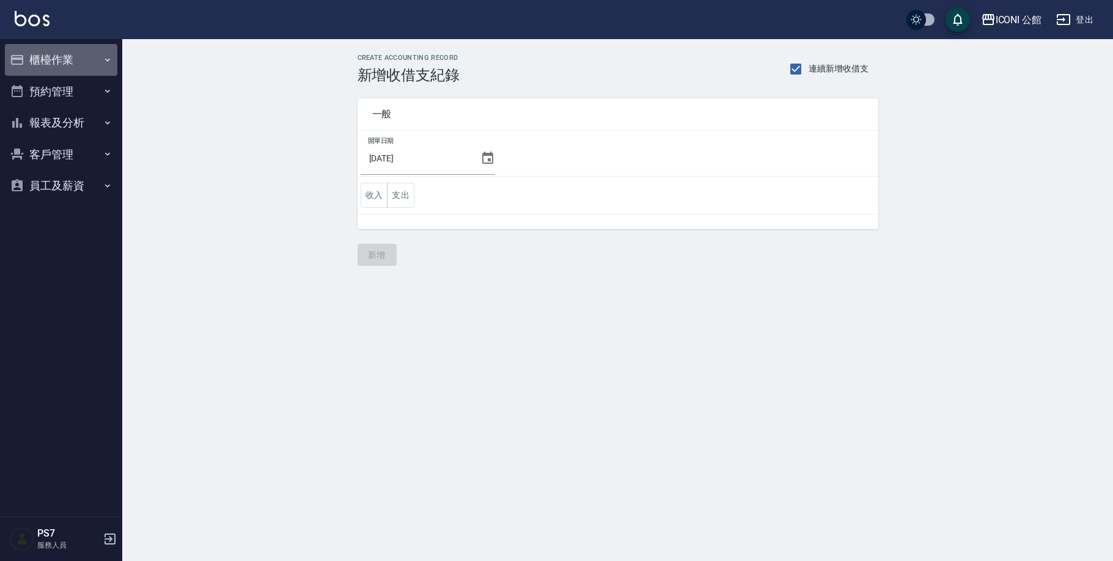
click at [64, 58] on button "櫃檯作業" at bounding box center [61, 60] width 112 height 32
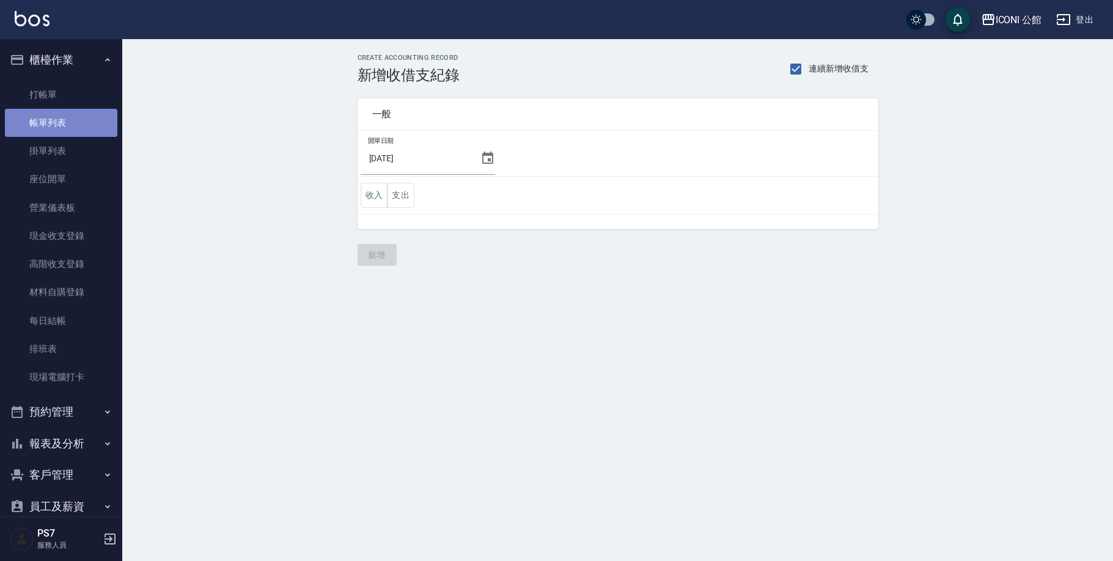
click at [77, 122] on link "帳單列表" at bounding box center [61, 123] width 112 height 28
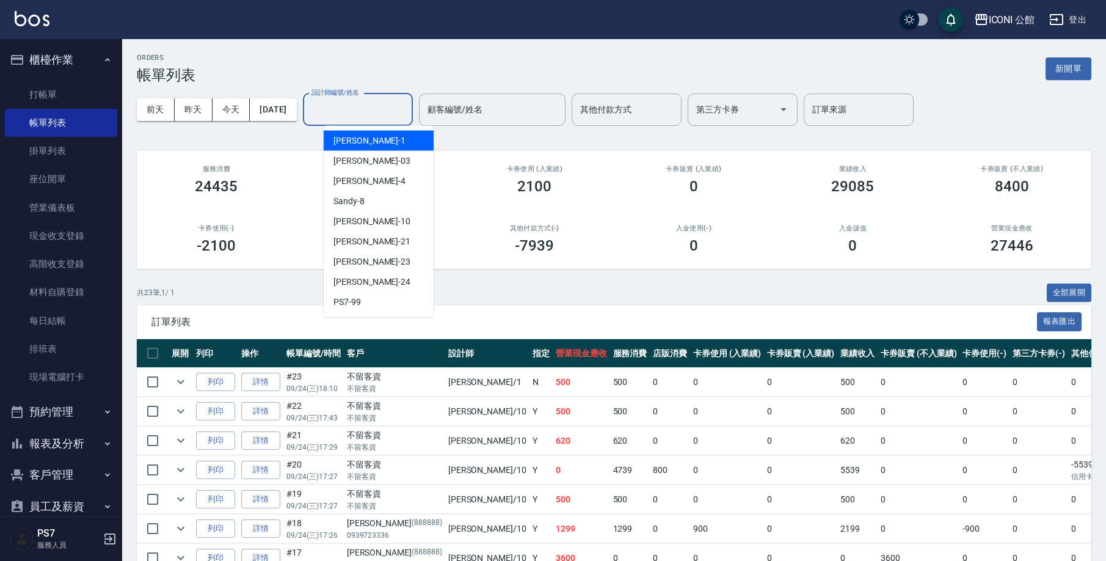
click at [346, 108] on div "設計師編號/姓名 設計師編號/姓名" at bounding box center [358, 109] width 110 height 32
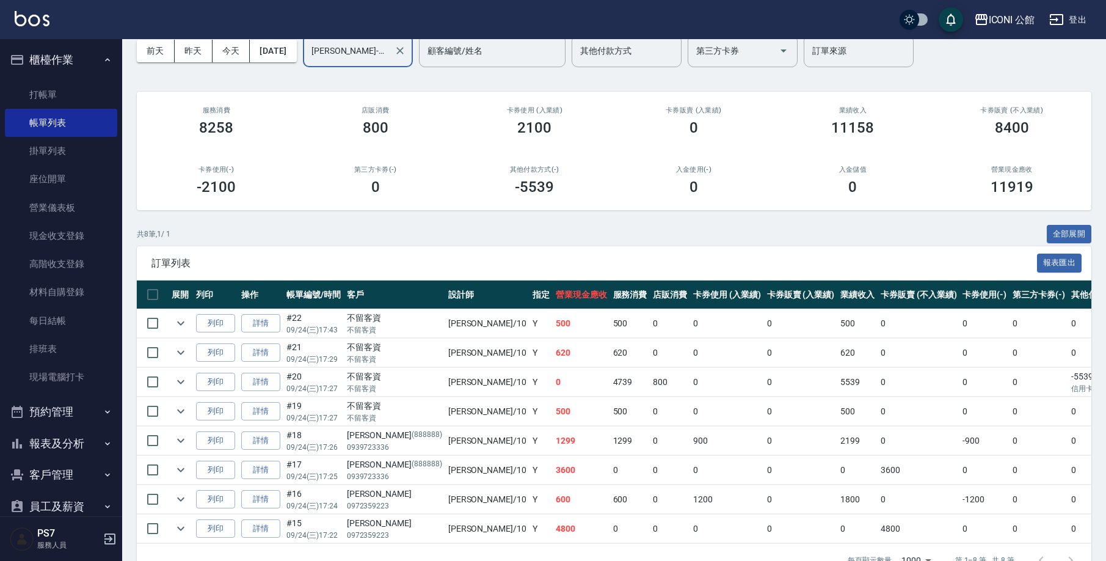
scroll to position [68, 0]
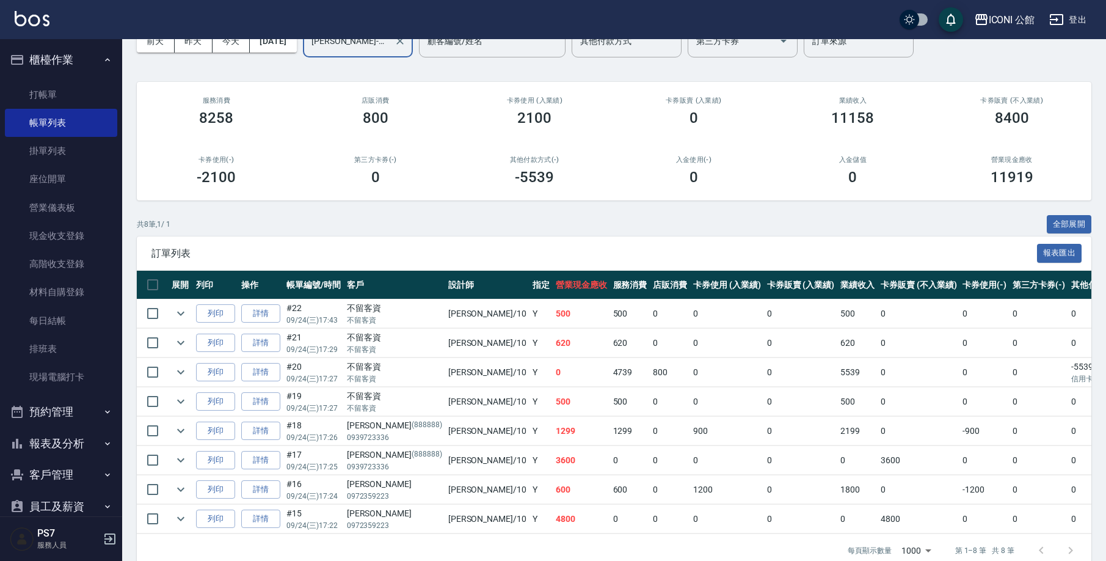
click at [380, 44] on input "Anna-10" at bounding box center [349, 41] width 81 height 21
type input "A"
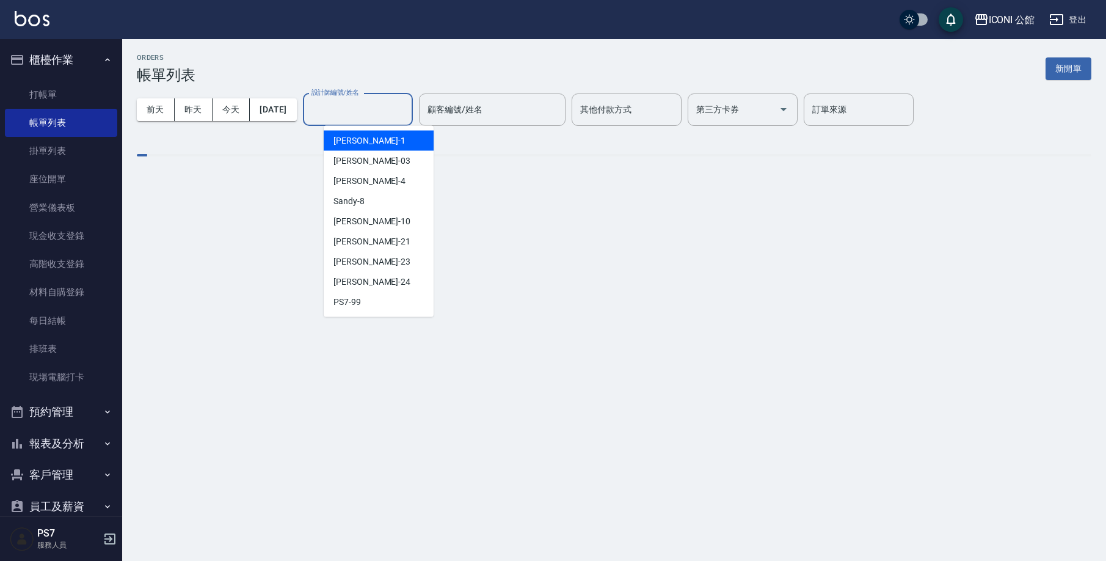
scroll to position [0, 0]
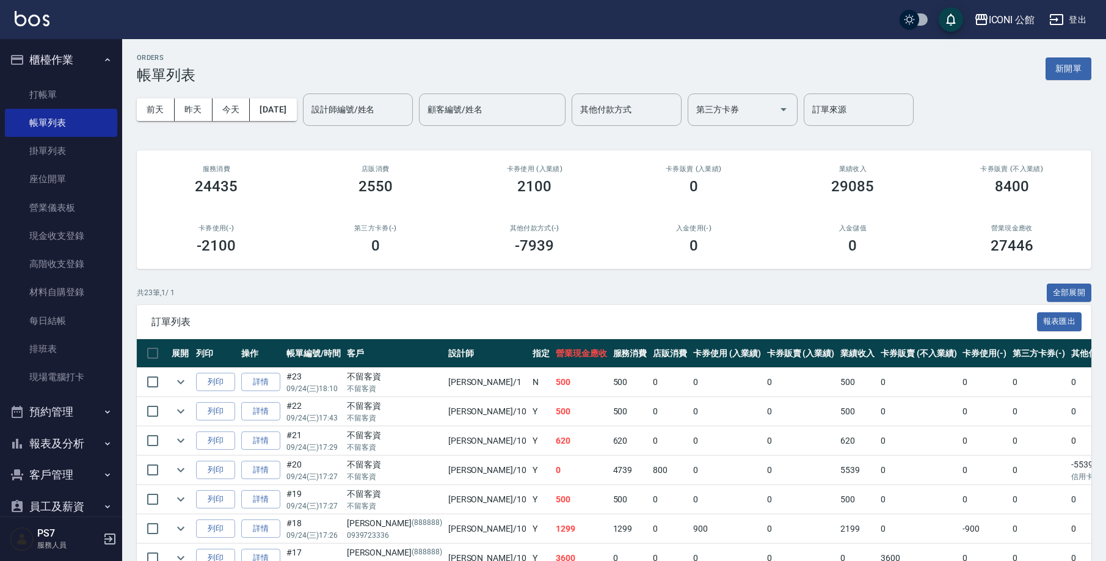
click at [924, 69] on div "ORDERS 帳單列表 新開單" at bounding box center [614, 69] width 955 height 30
click at [62, 97] on link "打帳單" at bounding box center [61, 95] width 112 height 28
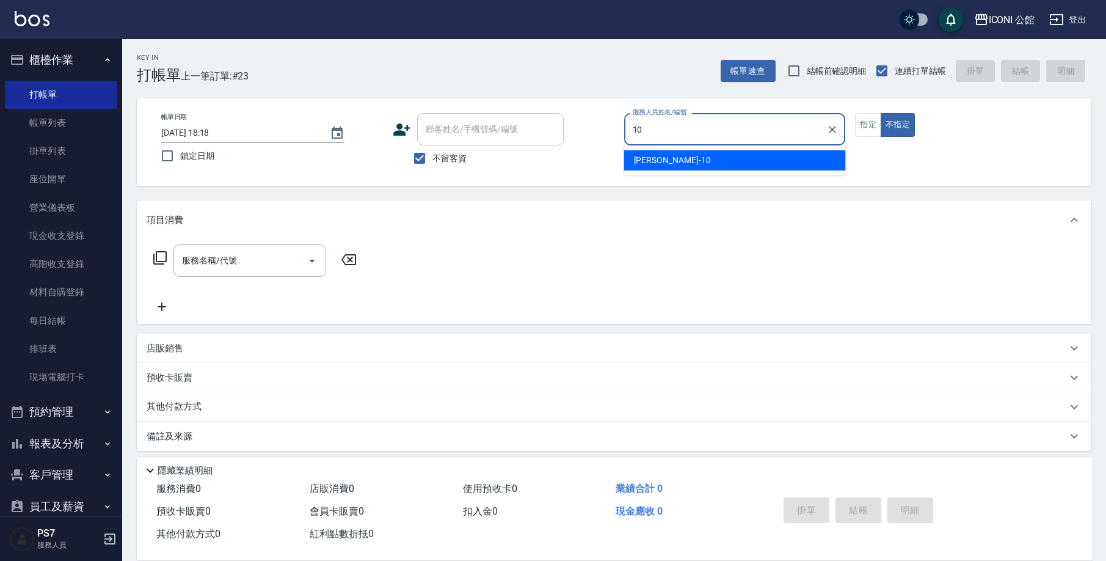
type input "Anna-10"
type button "false"
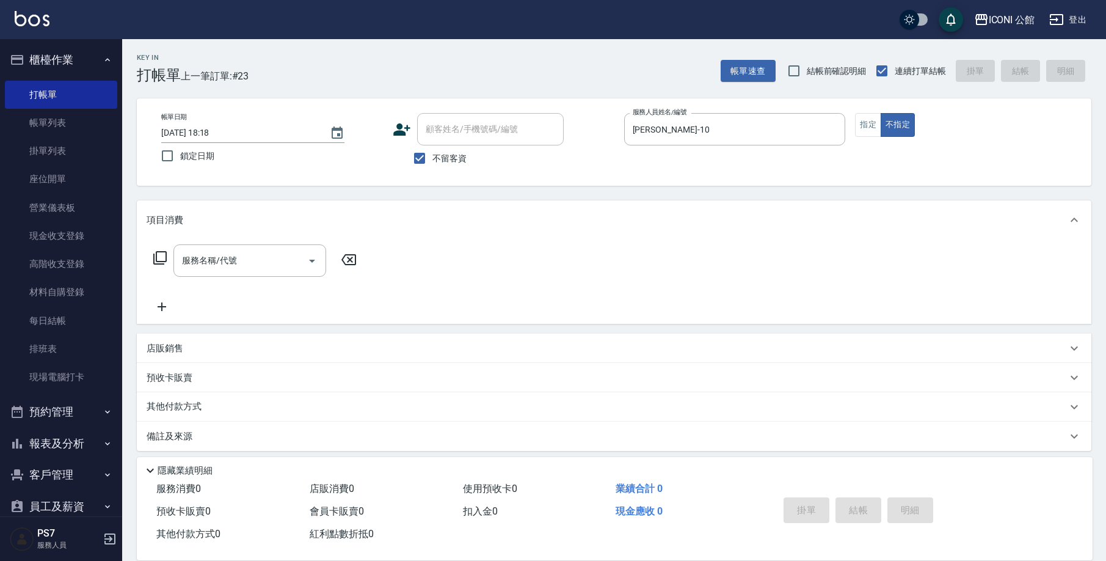
click at [163, 260] on icon at bounding box center [160, 257] width 15 height 15
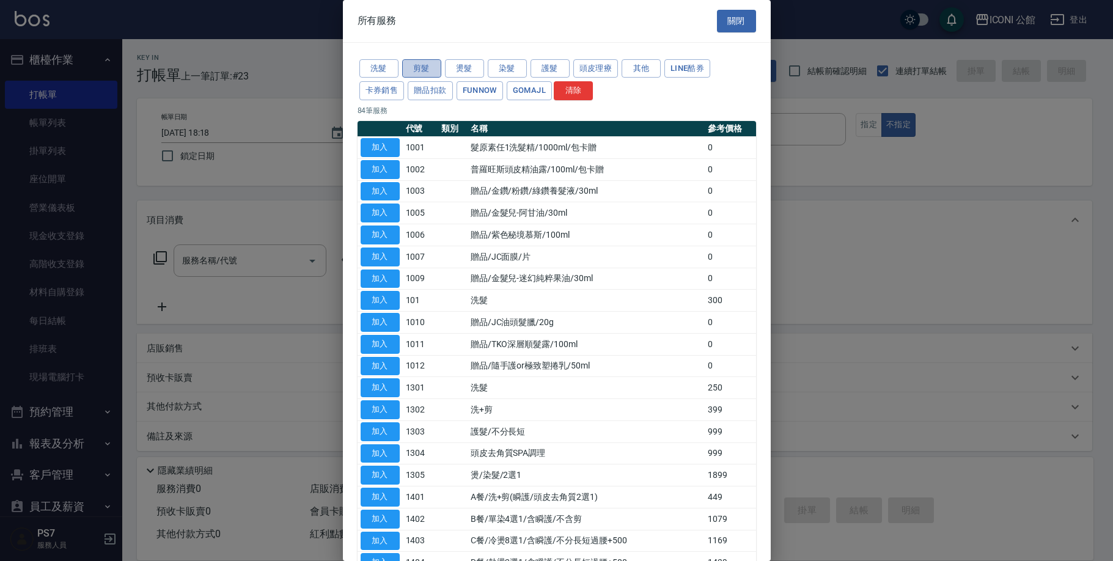
click at [428, 67] on button "剪髮" at bounding box center [421, 68] width 39 height 19
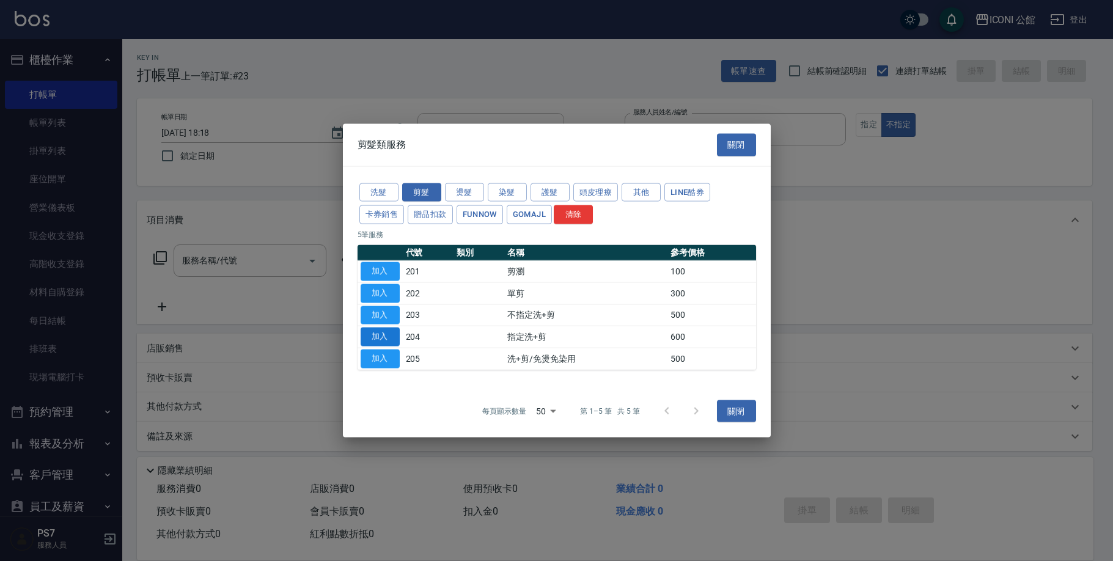
click at [382, 329] on button "加入" at bounding box center [379, 336] width 39 height 19
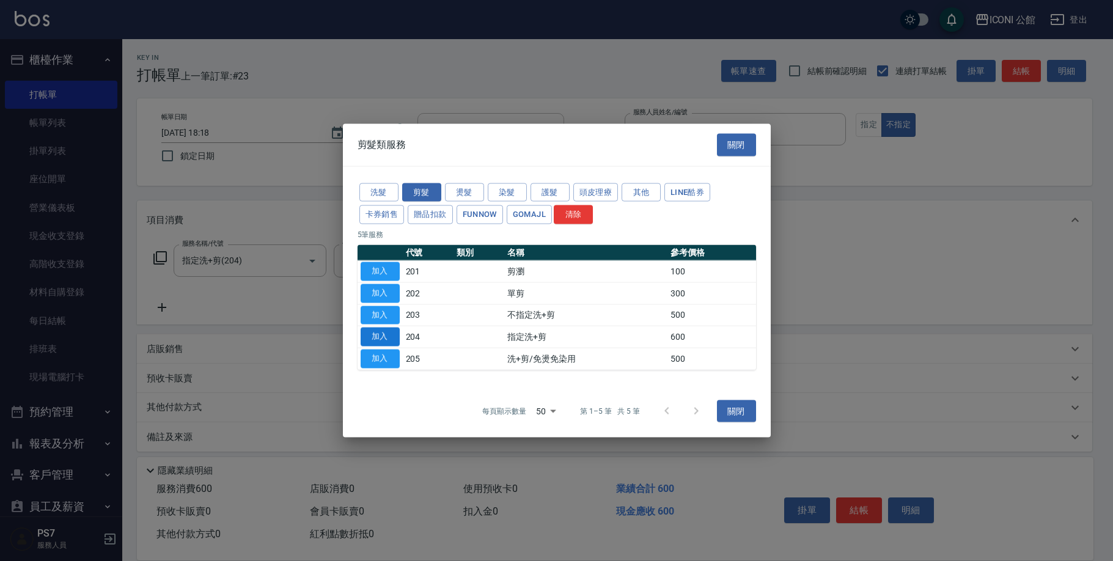
type input "指定洗+剪(204)"
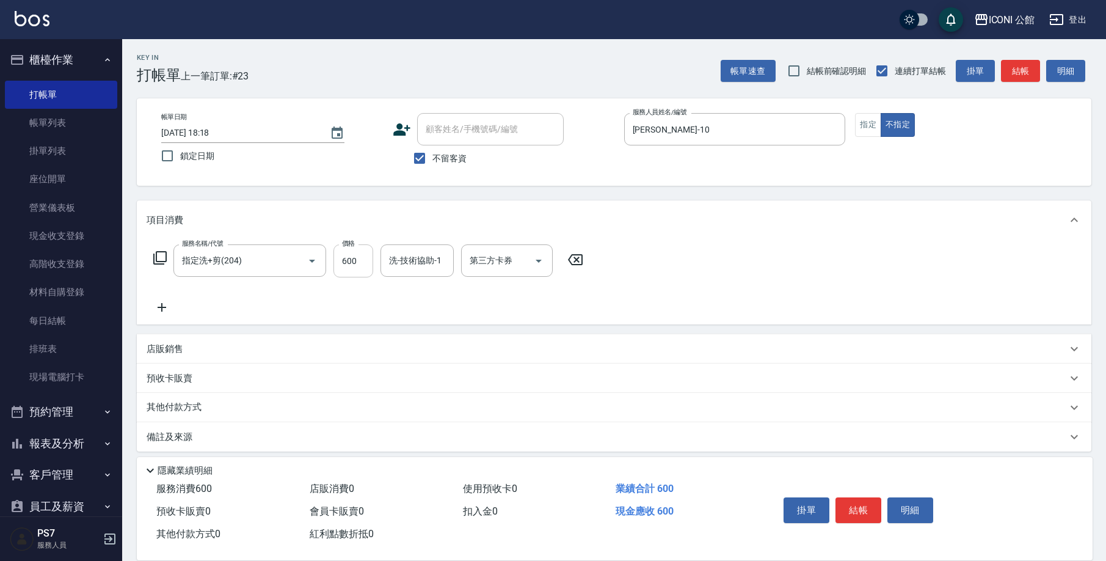
click at [346, 259] on input "600" at bounding box center [354, 260] width 40 height 33
click at [348, 260] on input "600" at bounding box center [354, 260] width 40 height 33
type input "500"
type input "Tim-21"
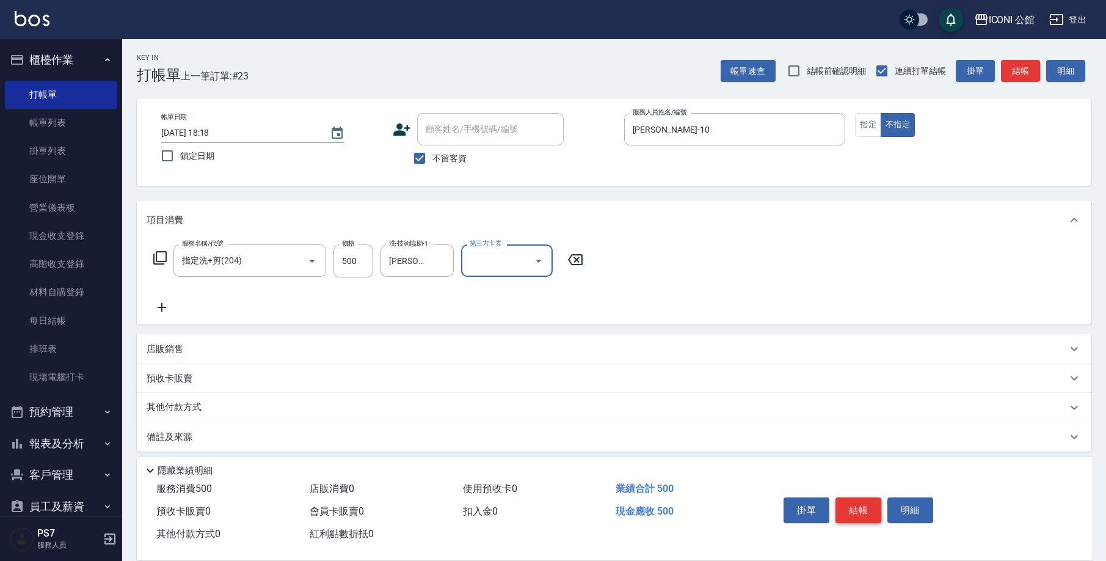
click at [853, 497] on button "結帳" at bounding box center [859, 510] width 46 height 26
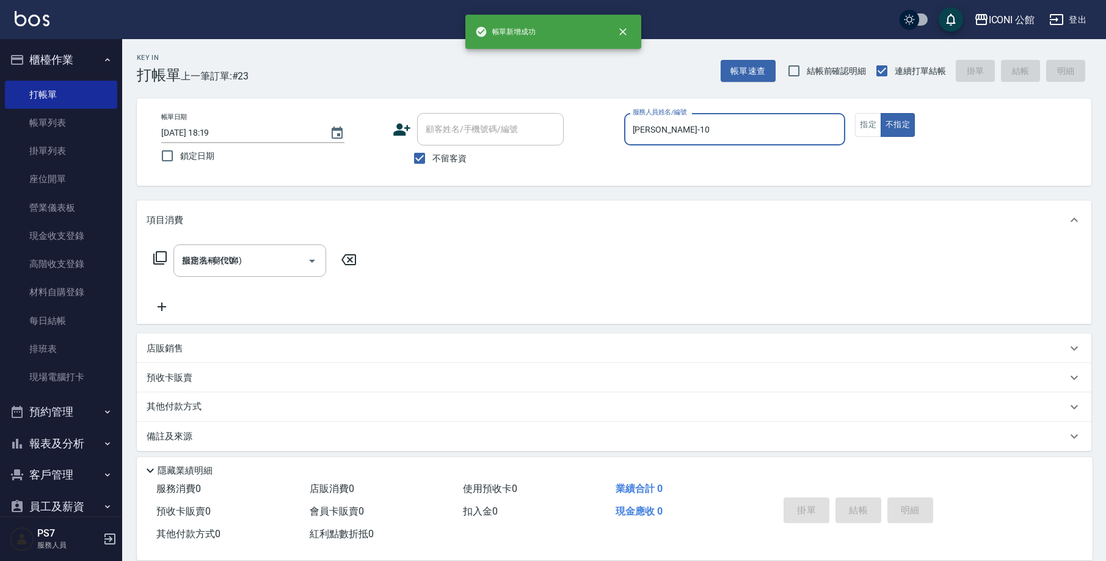
type input "2025/09/24 18:19"
click at [27, 110] on link "帳單列表" at bounding box center [61, 123] width 112 height 28
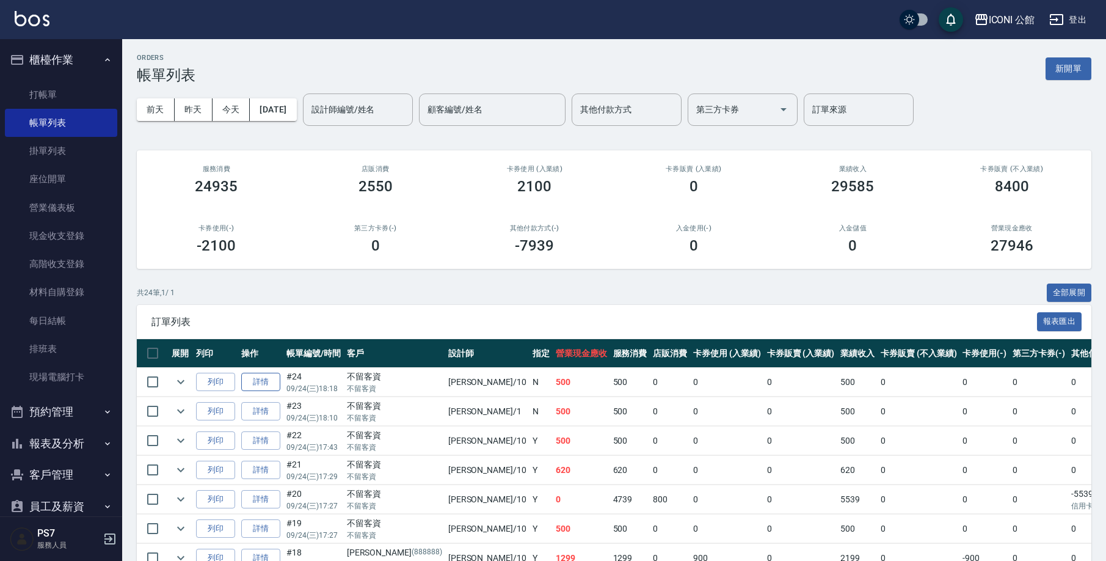
click at [261, 379] on link "詳情" at bounding box center [260, 382] width 39 height 19
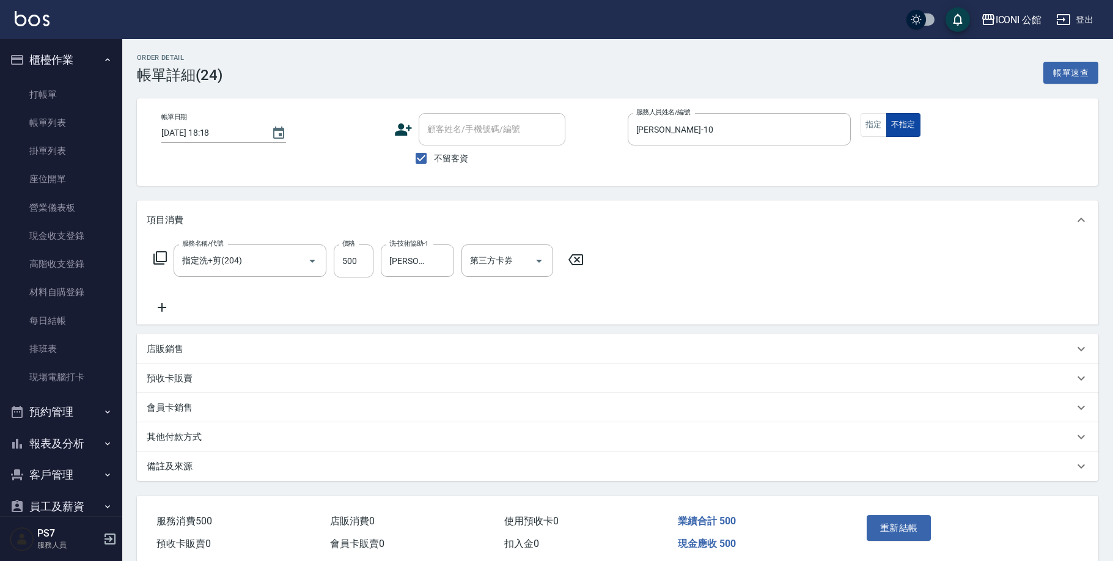
type input "2025/09/24 18:18"
checkbox input "true"
type input "Anna-10"
click at [886, 118] on button "不指定" at bounding box center [903, 125] width 34 height 24
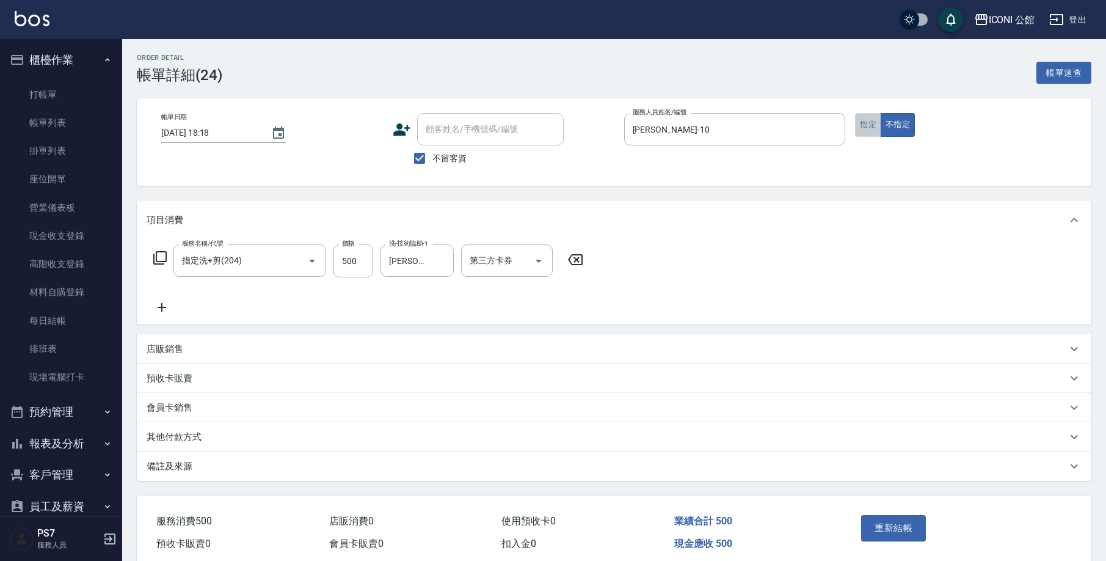
click at [872, 135] on button "指定" at bounding box center [868, 125] width 26 height 24
click at [893, 522] on button "重新結帳" at bounding box center [893, 528] width 65 height 26
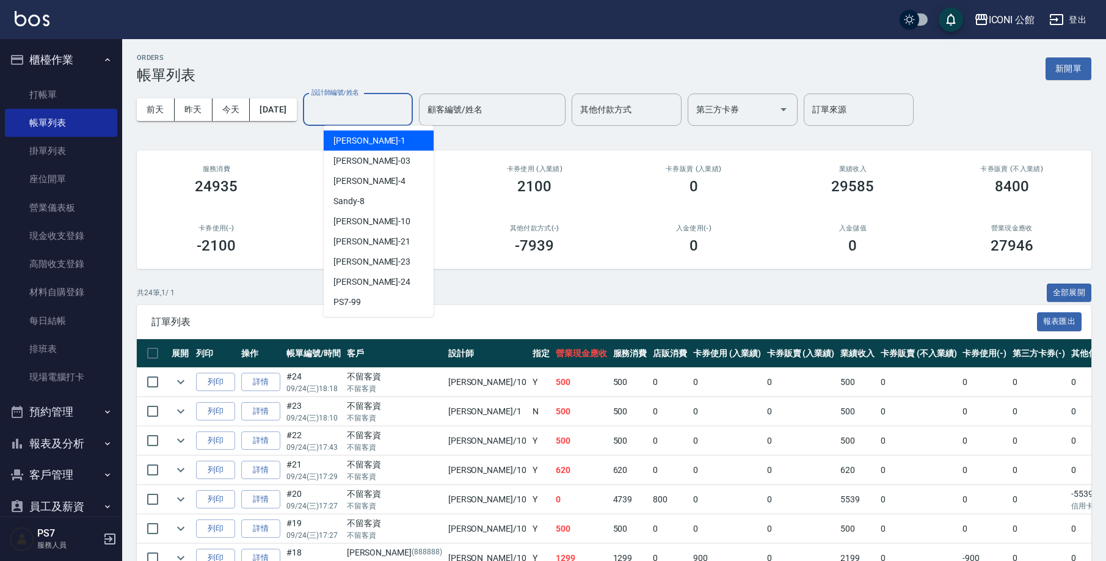
click at [372, 105] on input "設計師編號/姓名" at bounding box center [358, 109] width 99 height 21
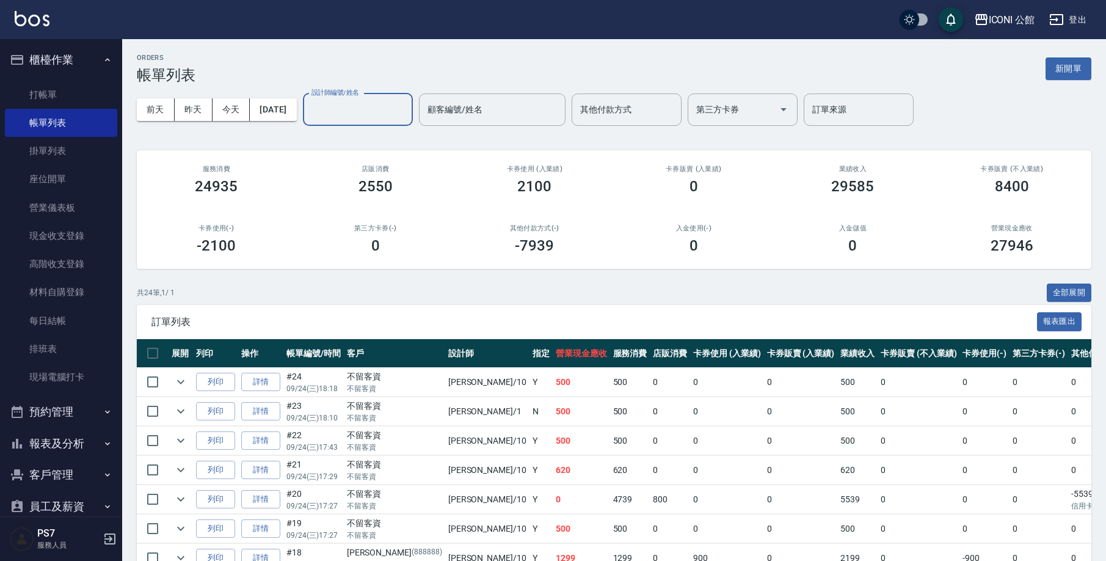
click at [368, 105] on input "設計師編號/姓名" at bounding box center [358, 109] width 99 height 21
click at [84, 95] on link "打帳單" at bounding box center [61, 95] width 112 height 28
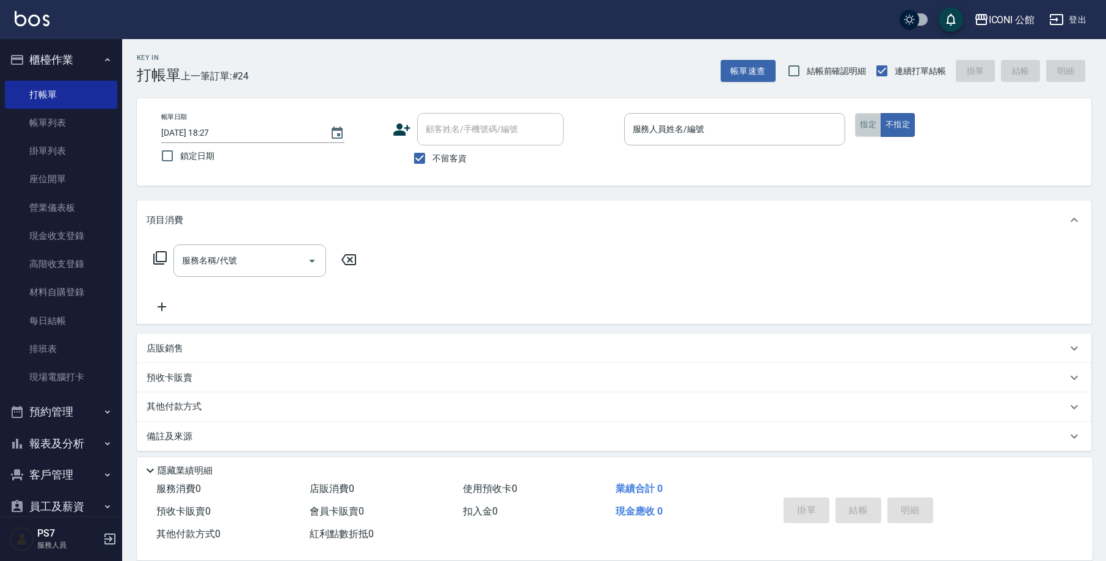
click at [870, 135] on button "指定" at bounding box center [868, 125] width 26 height 24
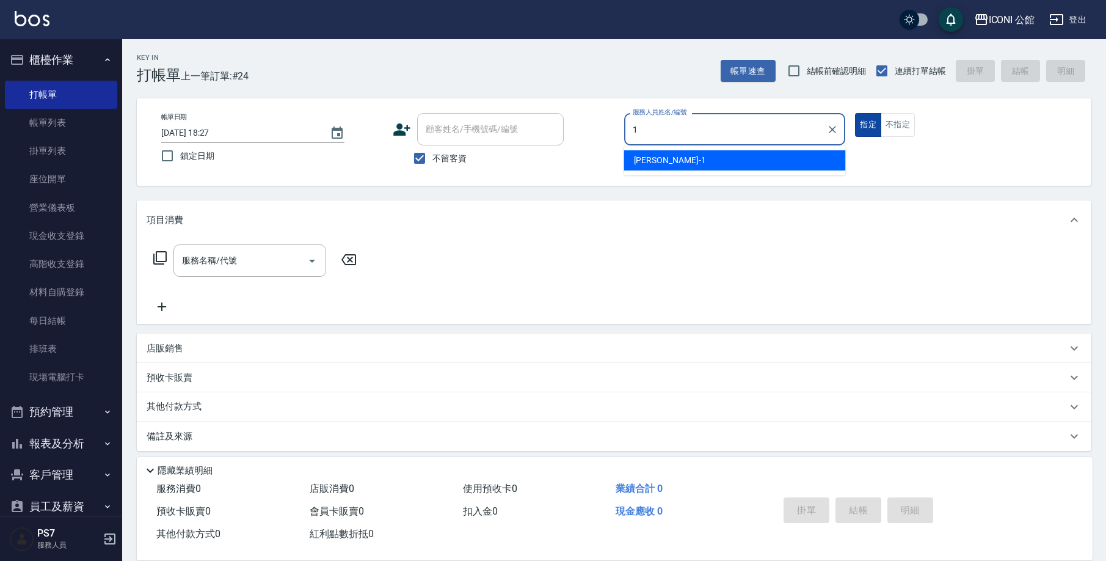
type input "Kevin-1"
type button "true"
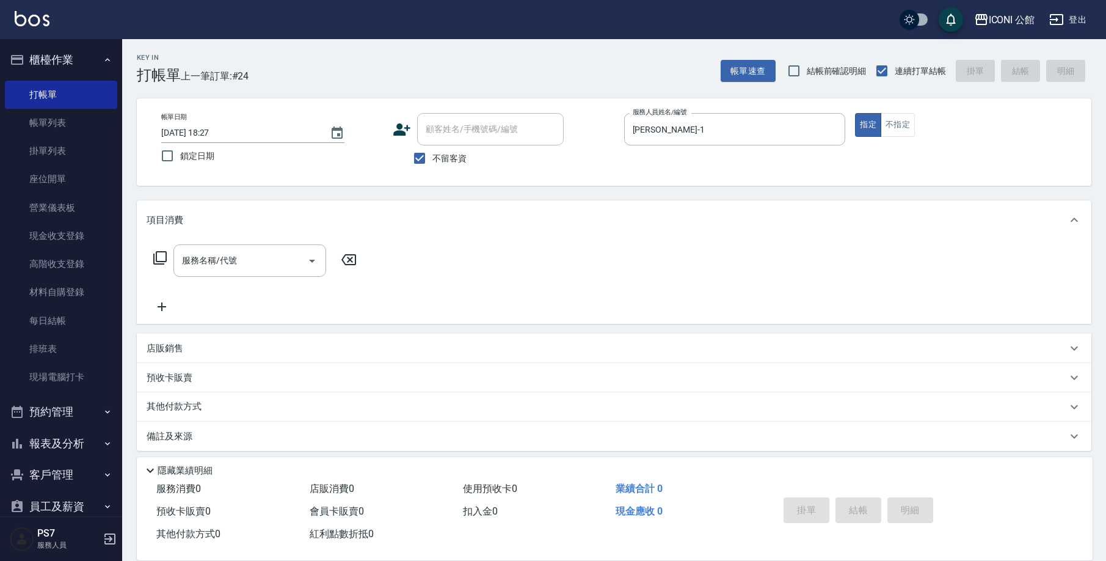
click at [154, 256] on icon at bounding box center [159, 257] width 13 height 13
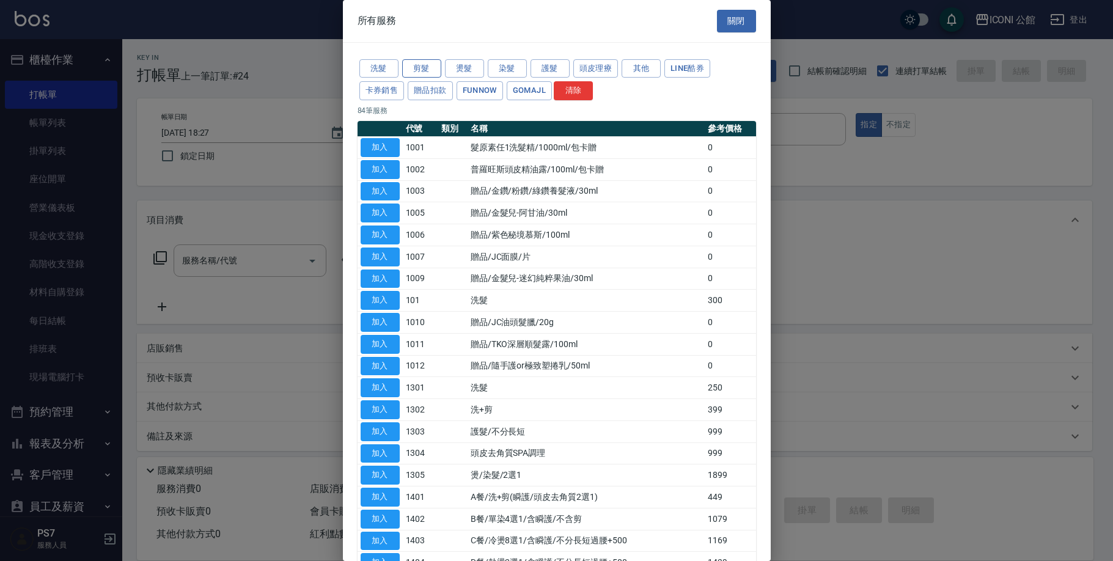
click at [422, 66] on button "剪髮" at bounding box center [421, 68] width 39 height 19
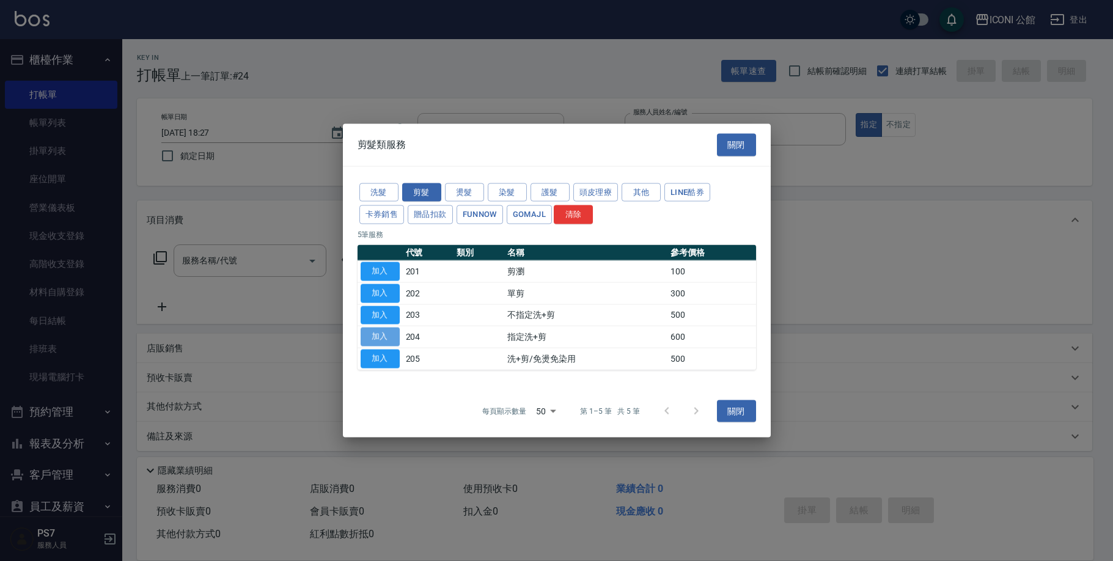
click at [380, 334] on button "加入" at bounding box center [379, 336] width 39 height 19
type input "指定洗+剪(204)"
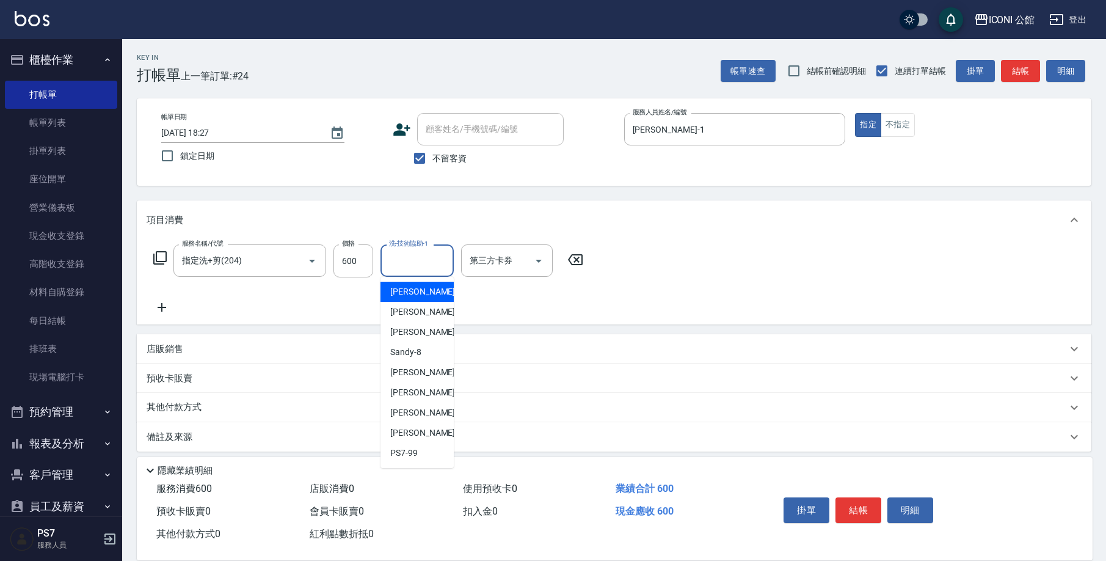
click at [397, 264] on input "洗-技術協助-1" at bounding box center [417, 260] width 62 height 21
type input "可歆-24"
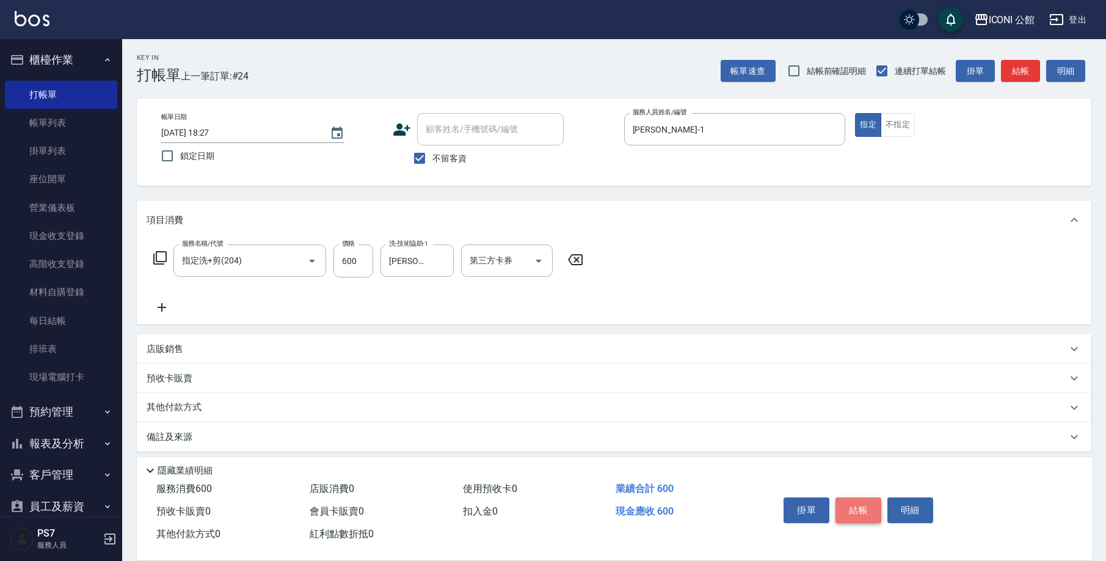
click at [847, 504] on button "結帳" at bounding box center [859, 510] width 46 height 26
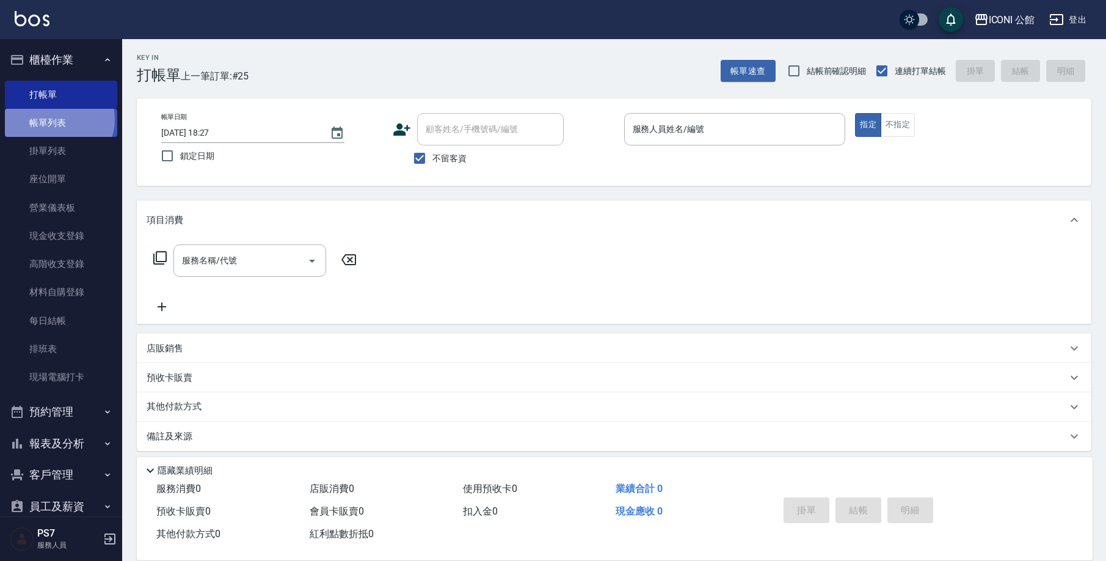
click at [56, 119] on link "帳單列表" at bounding box center [61, 123] width 112 height 28
